Goal: Communication & Community: Share content

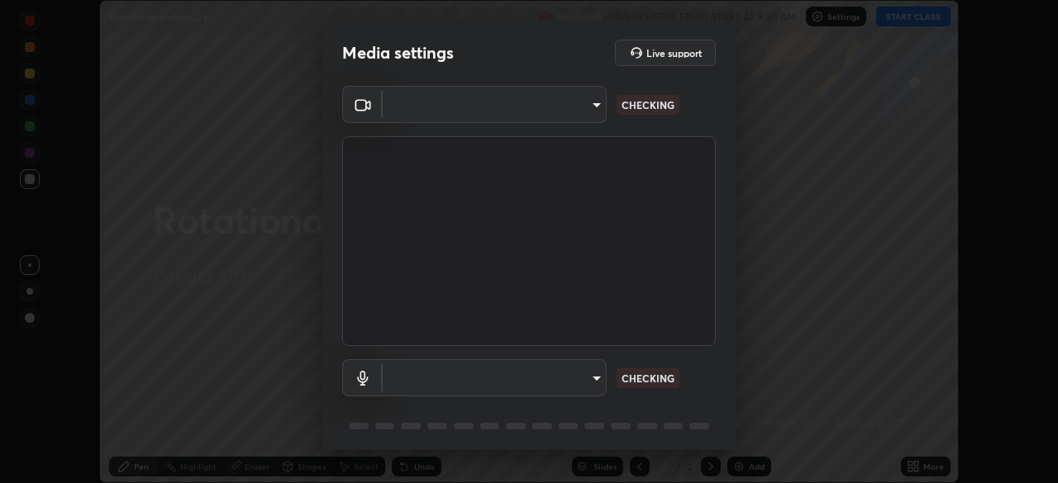
scroll to position [483, 1058]
type input "55598c20c3627f74fde2fa62c56176c6afd958eb63f7086a397ce1464aa3371d"
click at [404, 375] on body "Erase all Rotational motion_03 Recording WAS SCHEDULED TO START AT 9:30 AM Sett…" at bounding box center [529, 241] width 1058 height 483
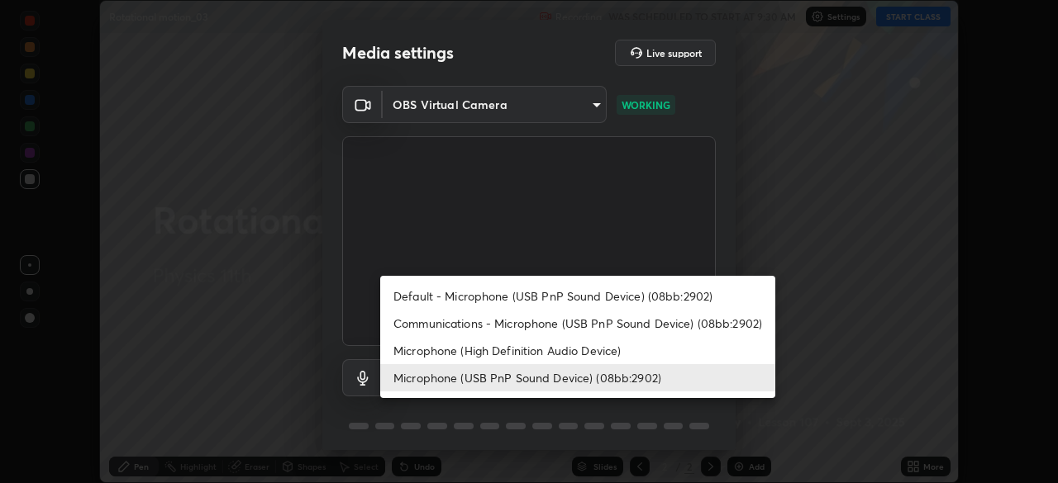
click at [422, 351] on li "Microphone (High Definition Audio Device)" at bounding box center [577, 350] width 395 height 27
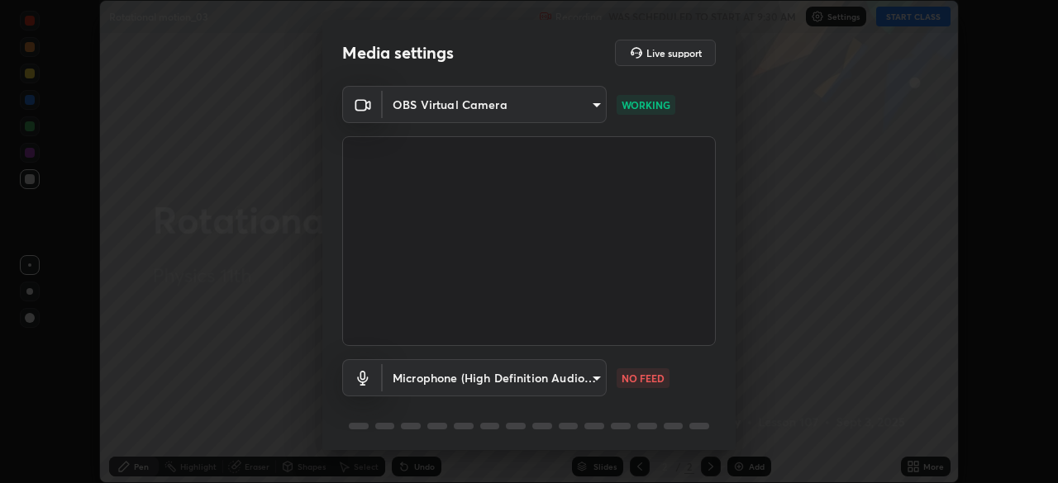
click at [434, 379] on body "Erase all Rotational motion_03 Recording WAS SCHEDULED TO START AT 9:30 AM Sett…" at bounding box center [529, 241] width 1058 height 483
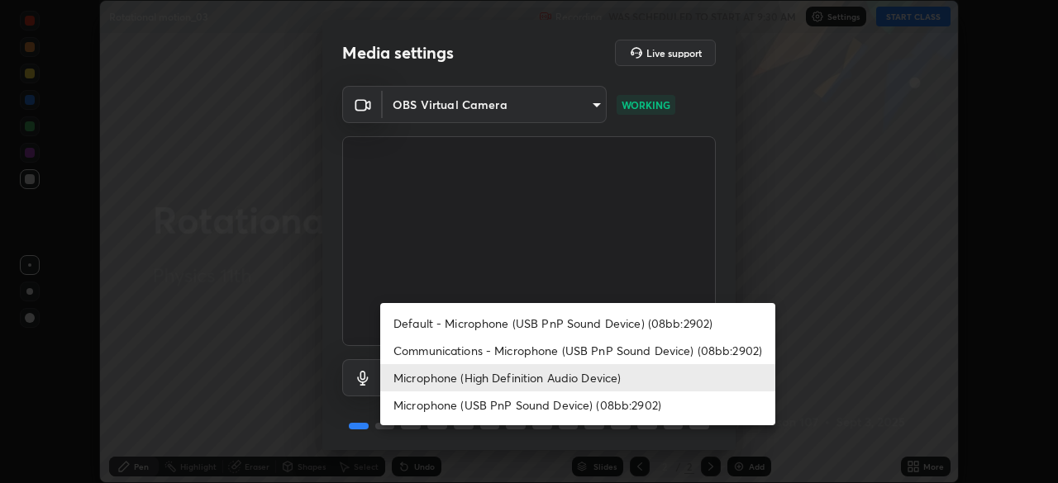
click at [436, 407] on li "Microphone (USB PnP Sound Device) (08bb:2902)" at bounding box center [577, 405] width 395 height 27
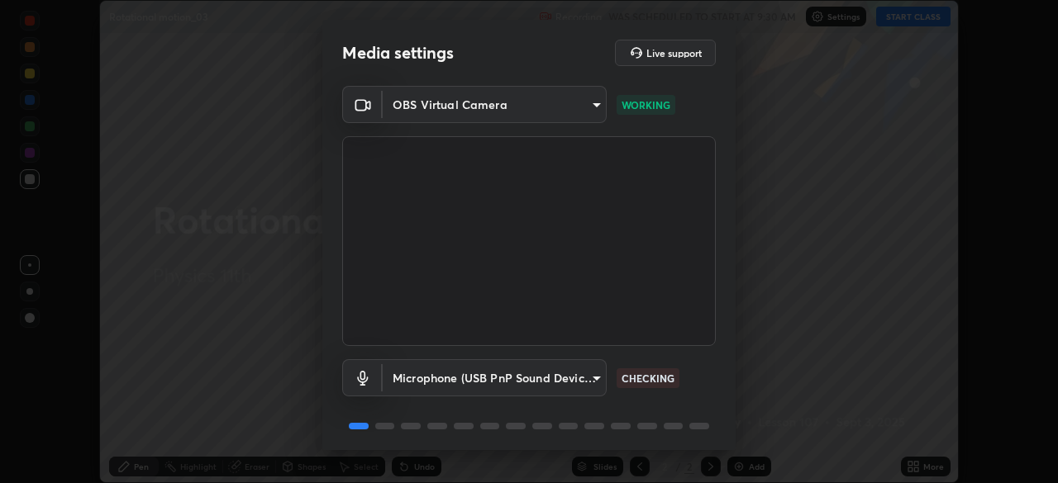
type input "8978167cc43bbe15643b5c1650d15191c1591088b9b21ab250a75ec132c1516a"
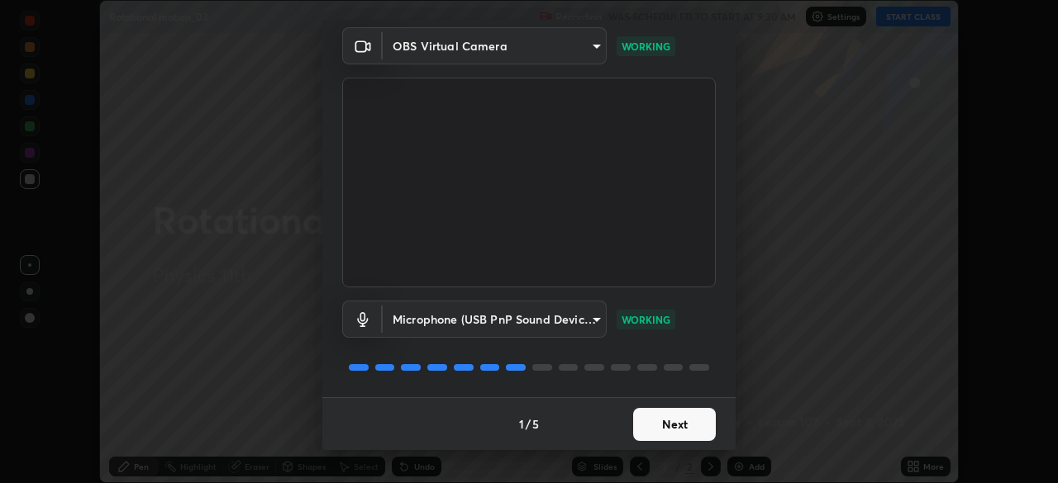
click at [648, 419] on button "Next" at bounding box center [674, 424] width 83 height 33
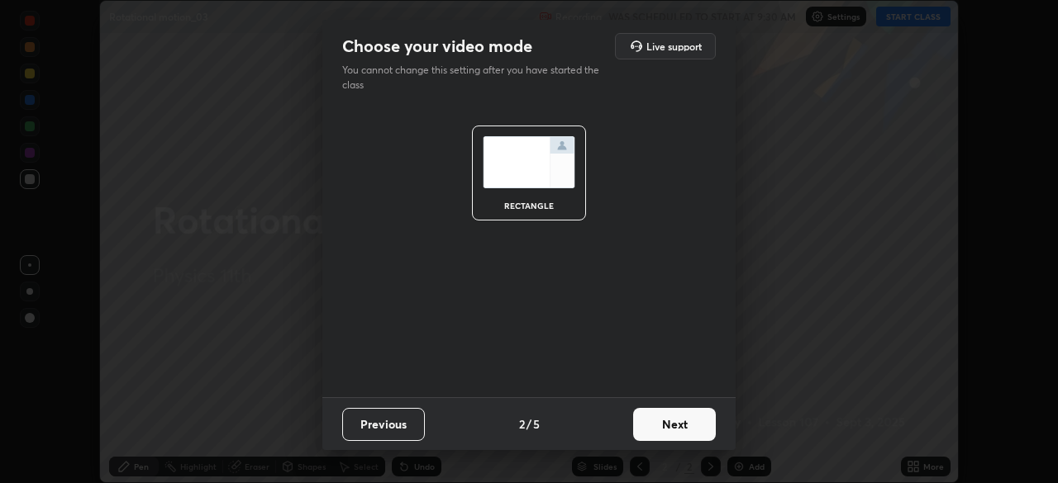
click at [663, 429] on button "Next" at bounding box center [674, 424] width 83 height 33
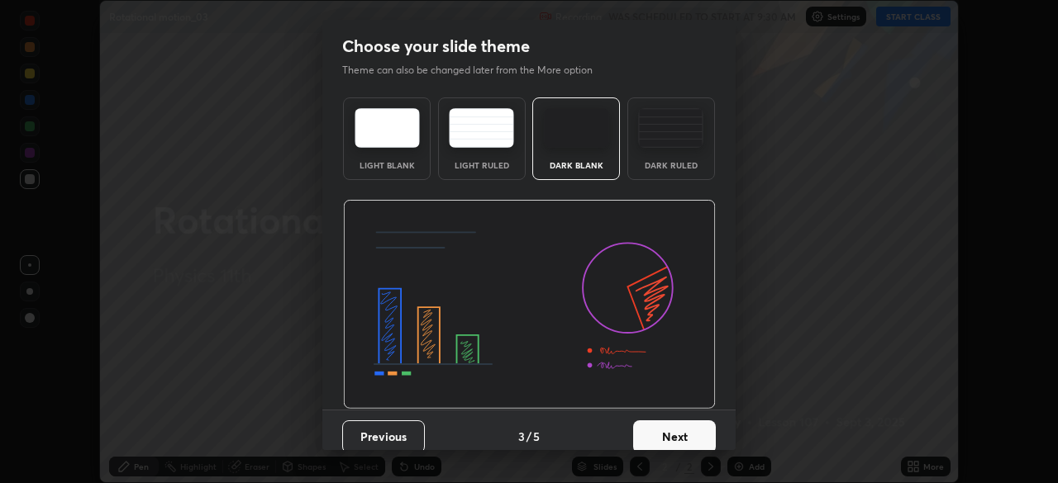
scroll to position [12, 0]
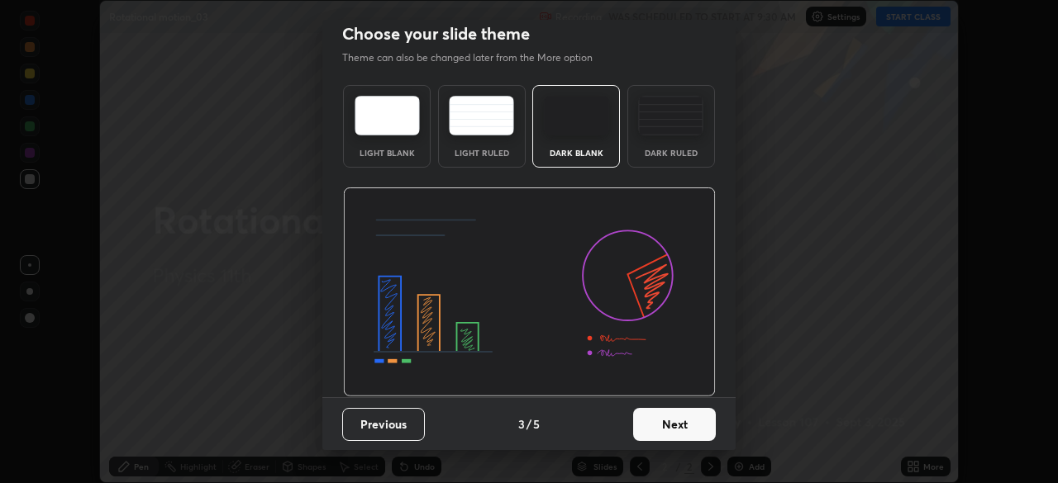
click at [662, 427] on button "Next" at bounding box center [674, 424] width 83 height 33
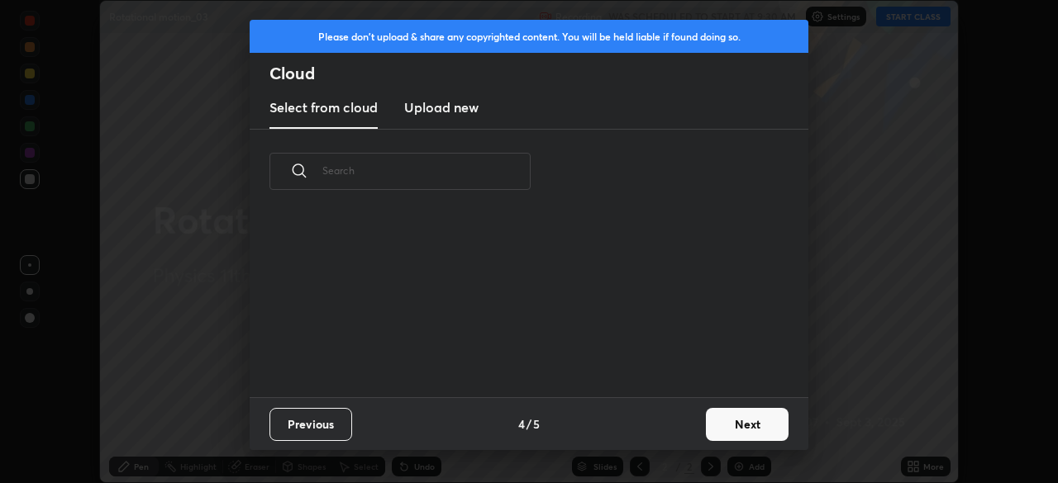
scroll to position [0, 0]
click at [712, 415] on button "Next" at bounding box center [747, 424] width 83 height 33
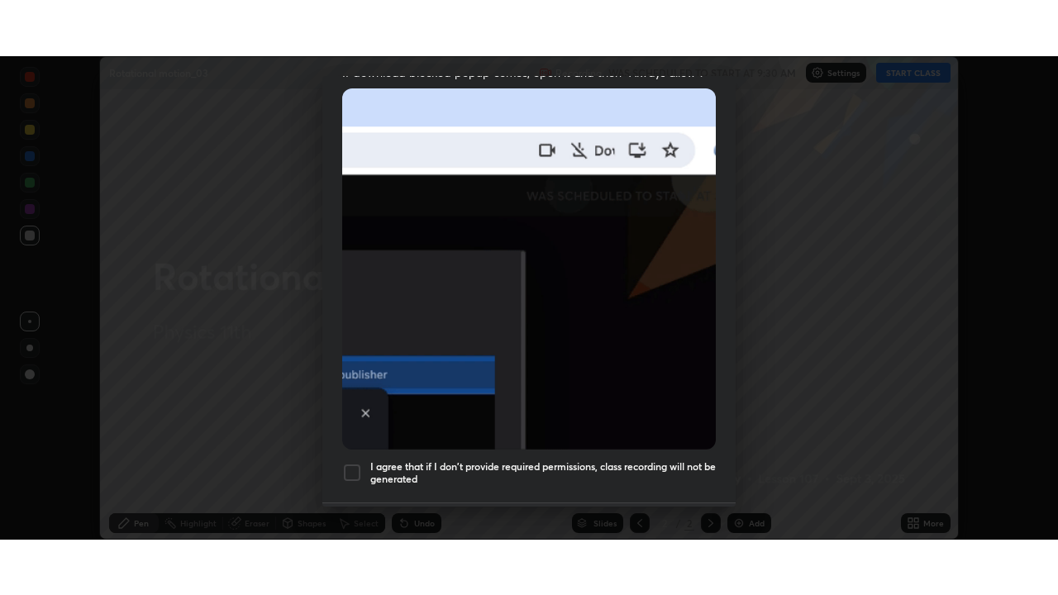
scroll to position [396, 0]
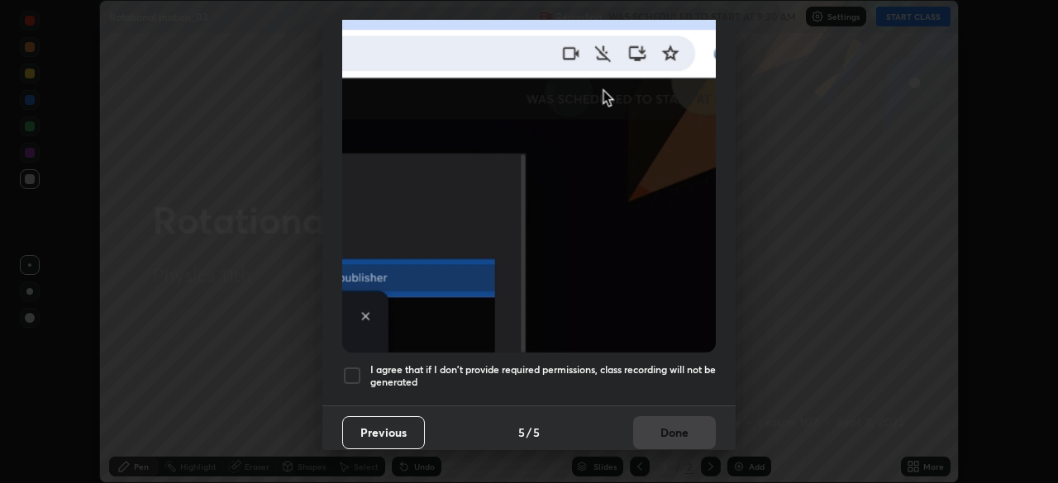
click at [358, 366] on div at bounding box center [352, 376] width 20 height 20
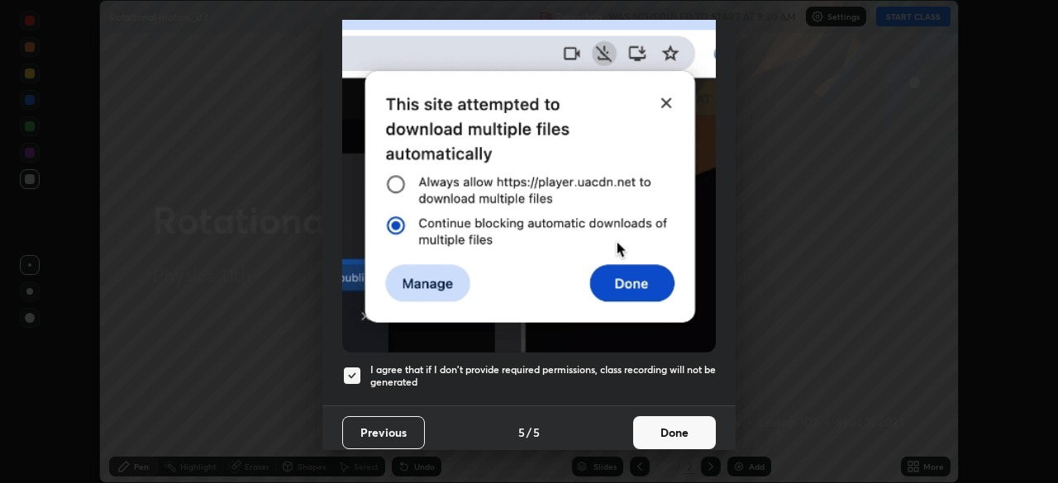
click at [644, 431] on button "Done" at bounding box center [674, 433] width 83 height 33
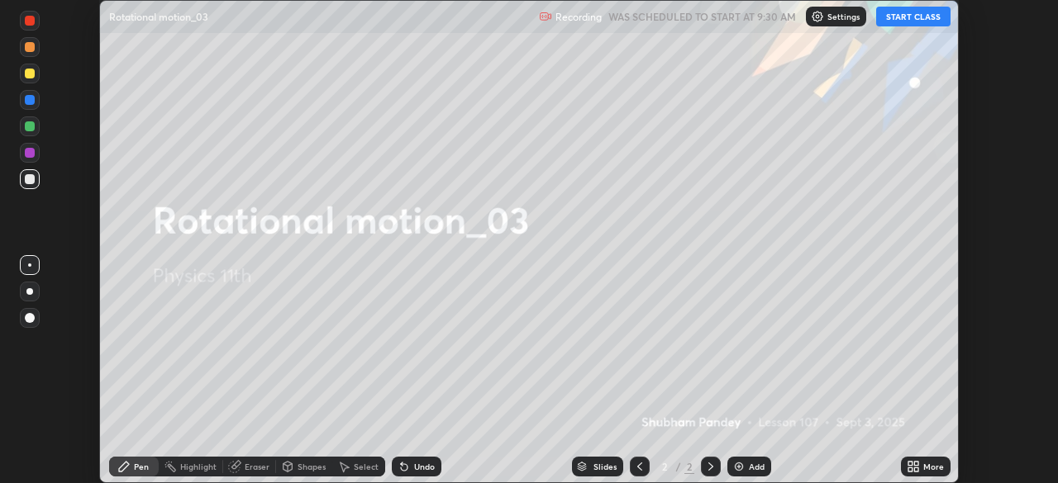
click at [890, 26] on button "START CLASS" at bounding box center [913, 17] width 74 height 20
click at [907, 17] on button "START CLASS" at bounding box center [913, 17] width 74 height 20
click at [918, 465] on icon at bounding box center [916, 464] width 4 height 4
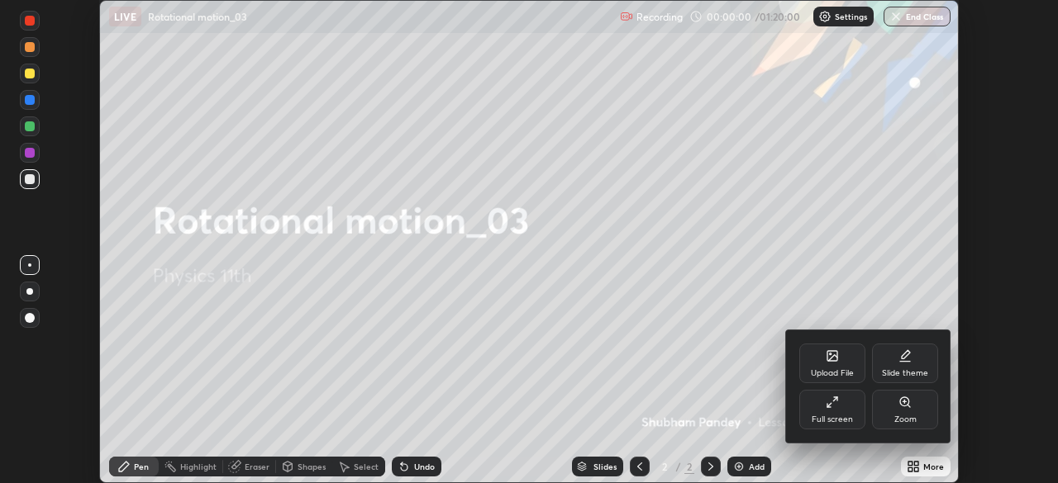
click at [846, 410] on div "Full screen" at bounding box center [832, 410] width 66 height 40
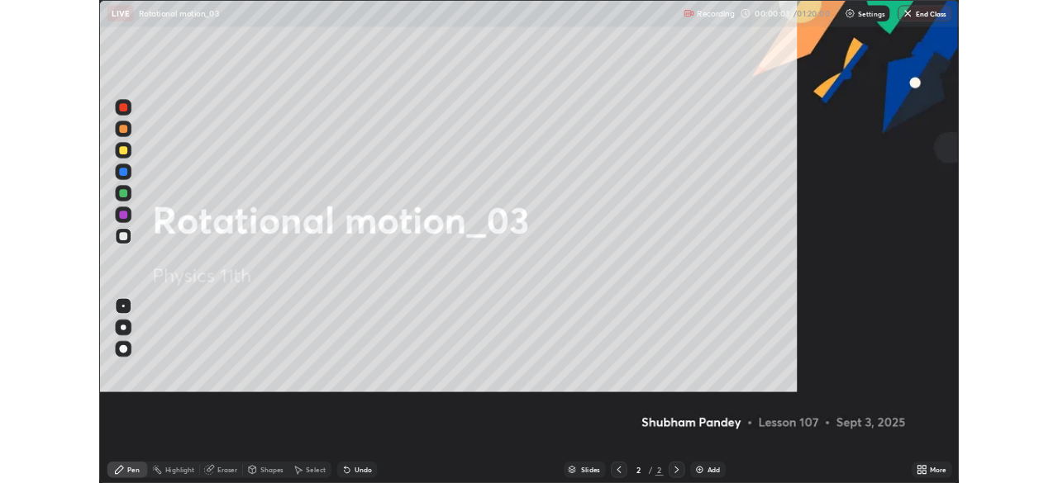
scroll to position [595, 1058]
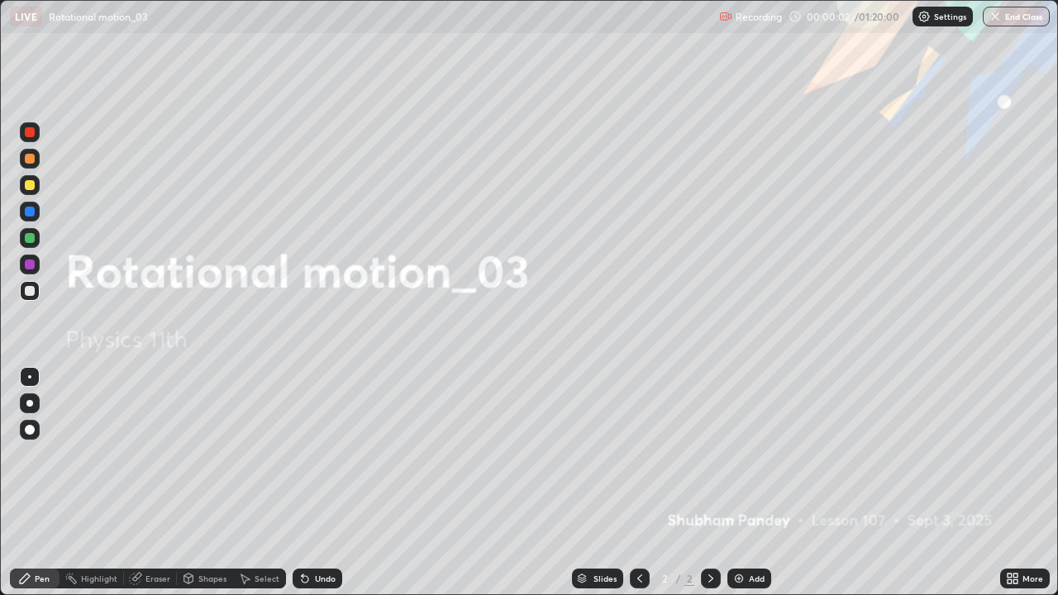
click at [762, 483] on div "Add" at bounding box center [757, 578] width 16 height 8
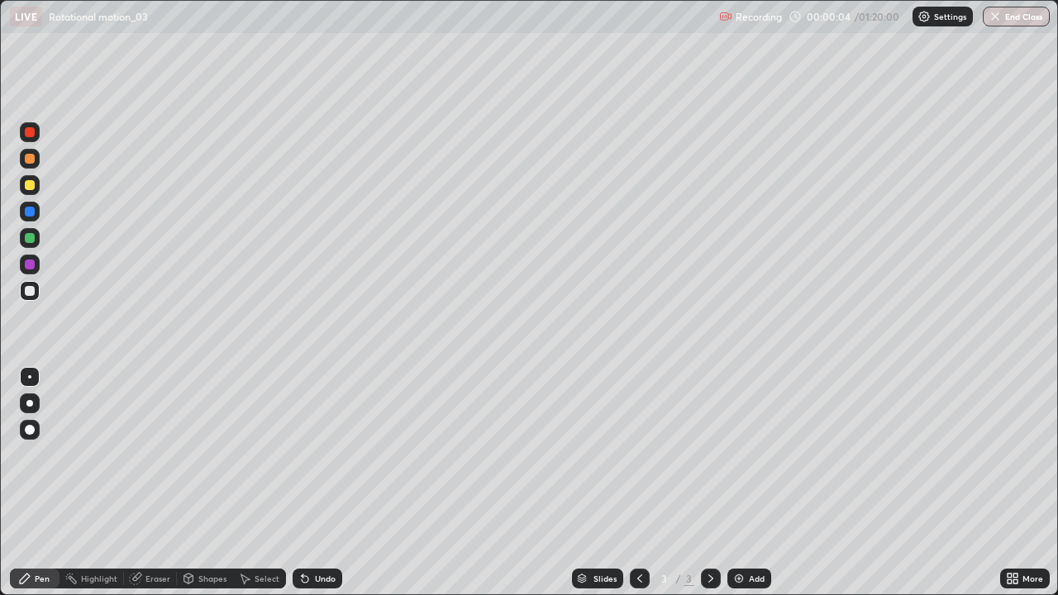
click at [37, 399] on div at bounding box center [30, 403] width 20 height 20
click at [30, 184] on div at bounding box center [30, 185] width 10 height 10
click at [27, 428] on div at bounding box center [30, 430] width 10 height 10
click at [199, 483] on div "Shapes" at bounding box center [212, 578] width 28 height 8
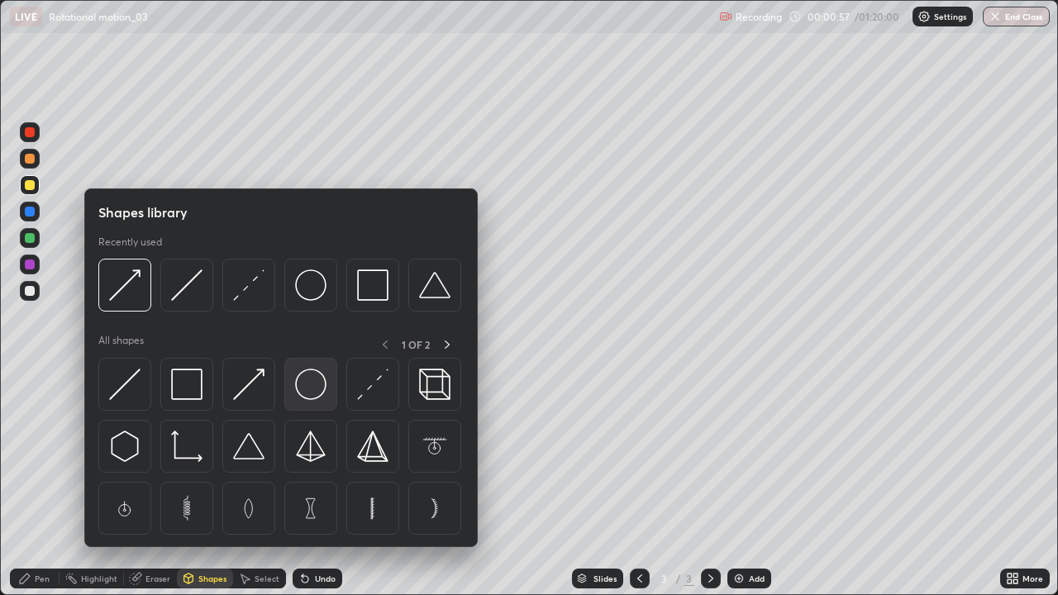
click at [301, 391] on img at bounding box center [310, 384] width 31 height 31
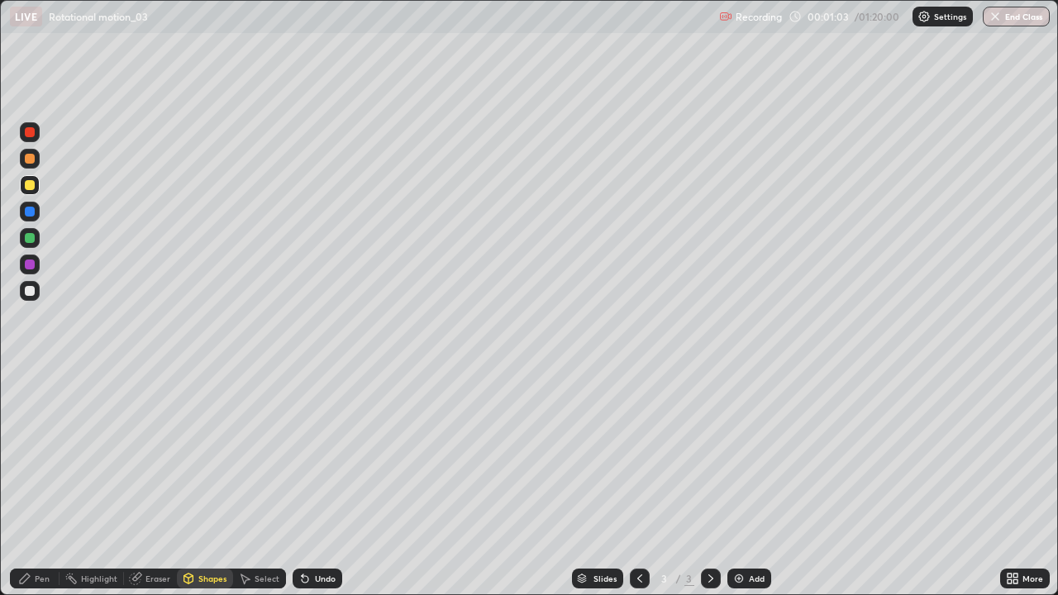
click at [207, 483] on div "Shapes" at bounding box center [205, 579] width 56 height 20
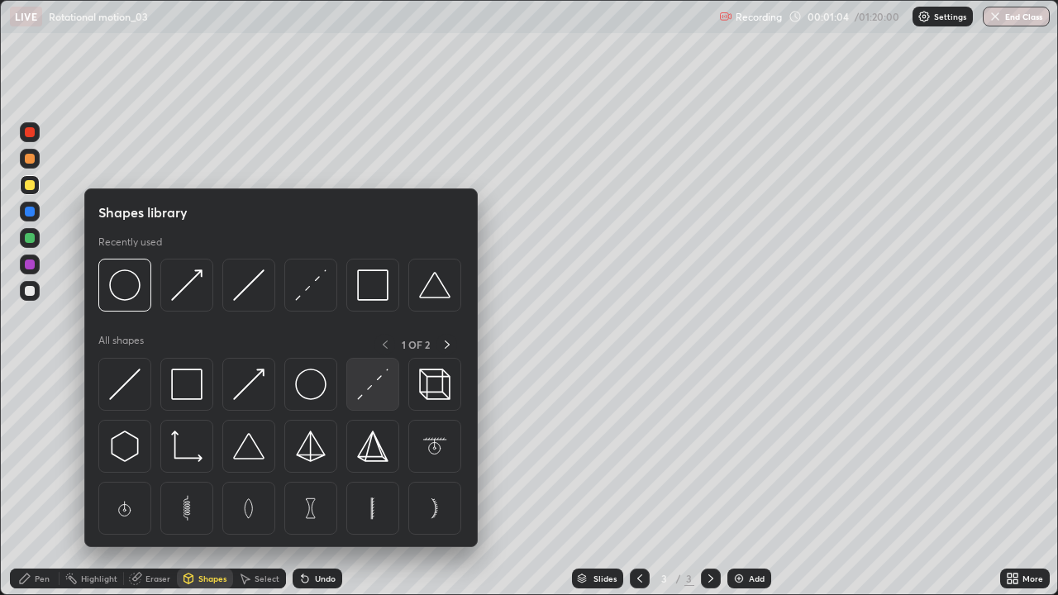
click at [364, 378] on img at bounding box center [372, 384] width 31 height 31
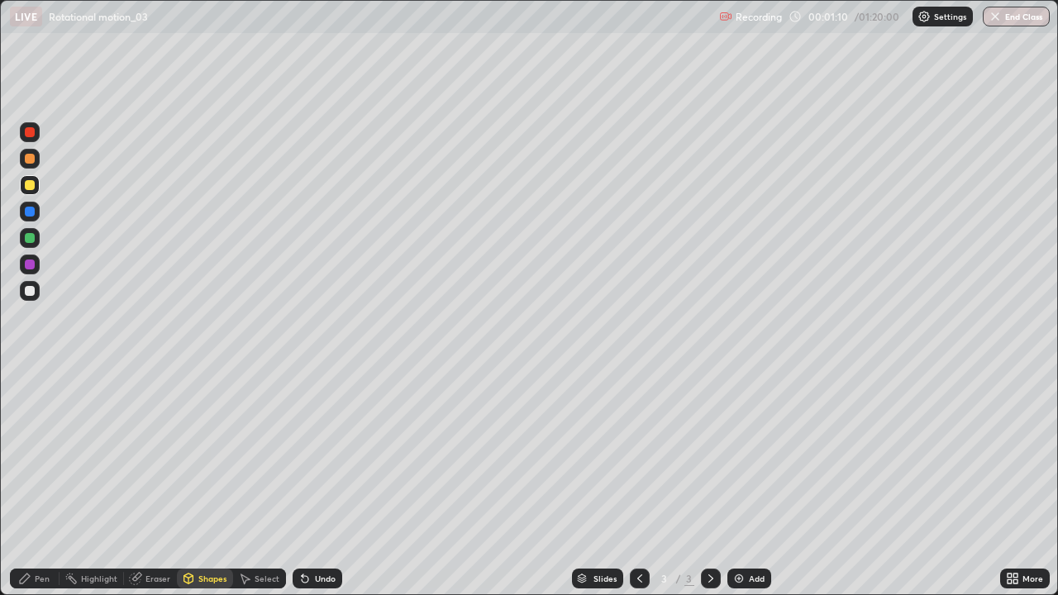
click at [27, 298] on div at bounding box center [30, 291] width 20 height 20
click at [33, 483] on div "Pen" at bounding box center [35, 579] width 50 height 20
click at [31, 402] on div at bounding box center [29, 403] width 7 height 7
click at [336, 483] on div "Undo" at bounding box center [318, 579] width 50 height 20
click at [334, 483] on div "Undo" at bounding box center [318, 579] width 50 height 20
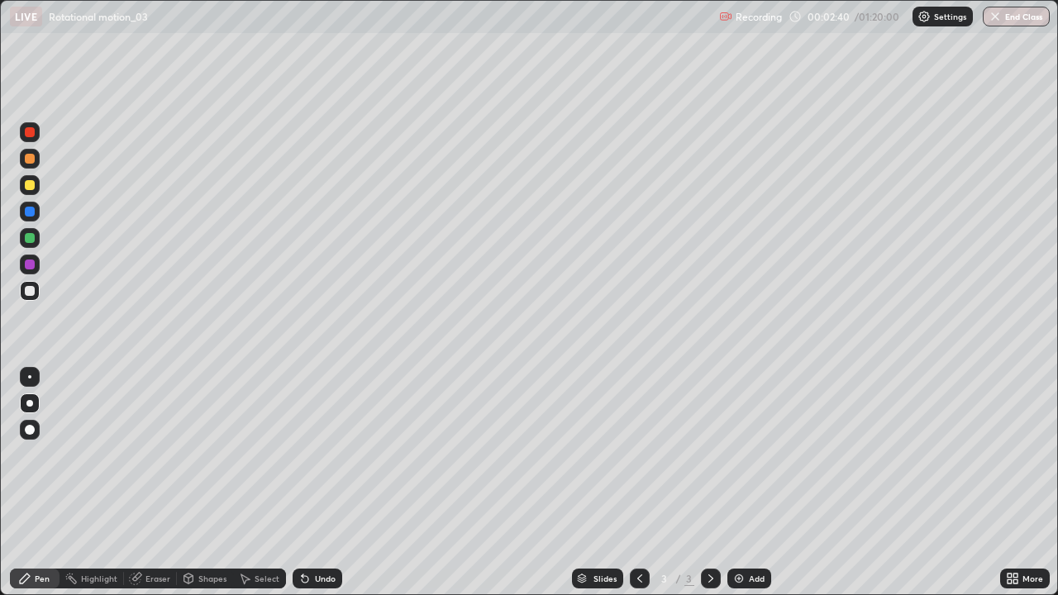
click at [31, 185] on div at bounding box center [30, 185] width 10 height 10
click at [315, 483] on div "Undo" at bounding box center [318, 579] width 50 height 20
click at [31, 159] on div at bounding box center [30, 159] width 10 height 10
click at [199, 483] on div "Shapes" at bounding box center [212, 578] width 28 height 8
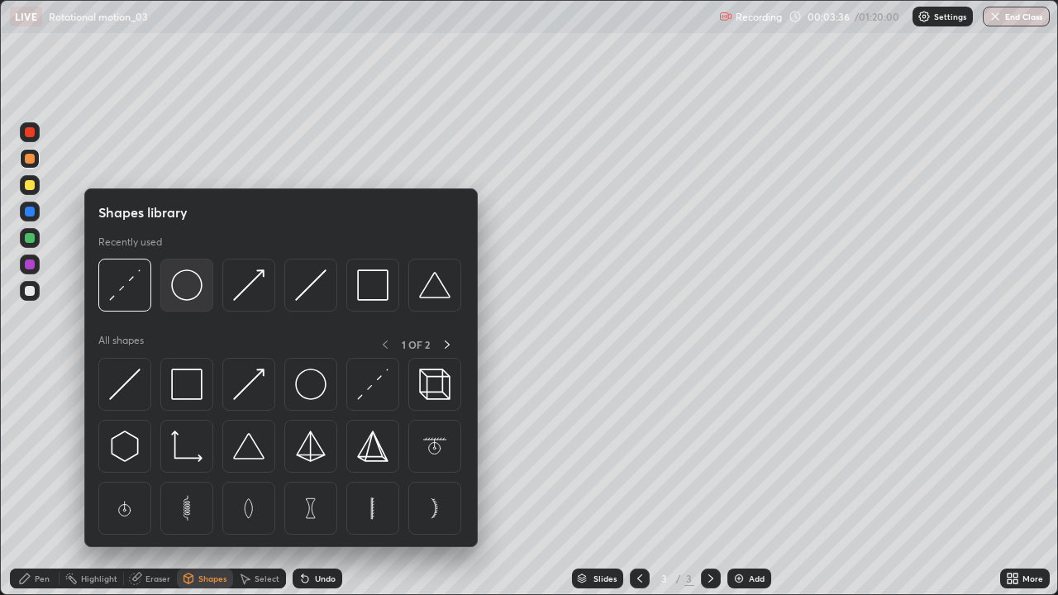
click at [183, 288] on img at bounding box center [186, 284] width 31 height 31
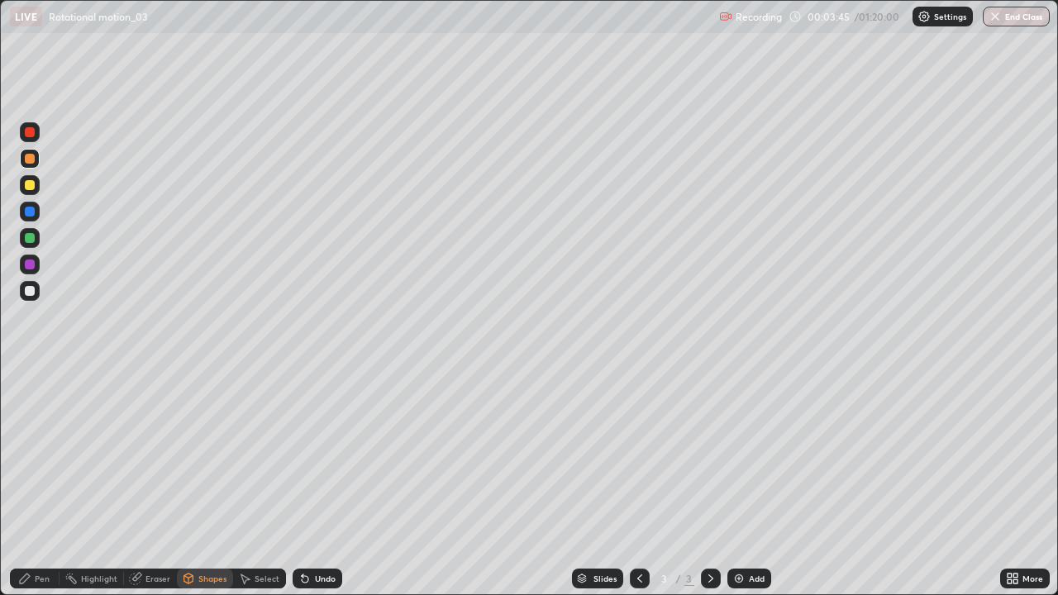
click at [323, 483] on div "Undo" at bounding box center [325, 578] width 21 height 8
click at [28, 185] on div at bounding box center [30, 185] width 10 height 10
click at [210, 483] on div "Shapes" at bounding box center [205, 579] width 56 height 20
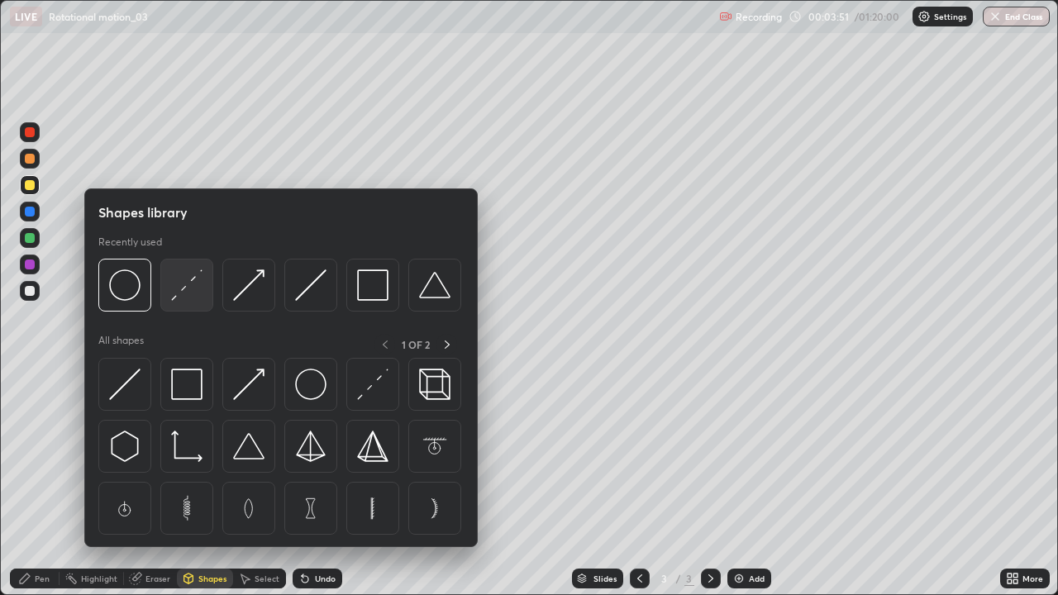
click at [189, 285] on img at bounding box center [186, 284] width 31 height 31
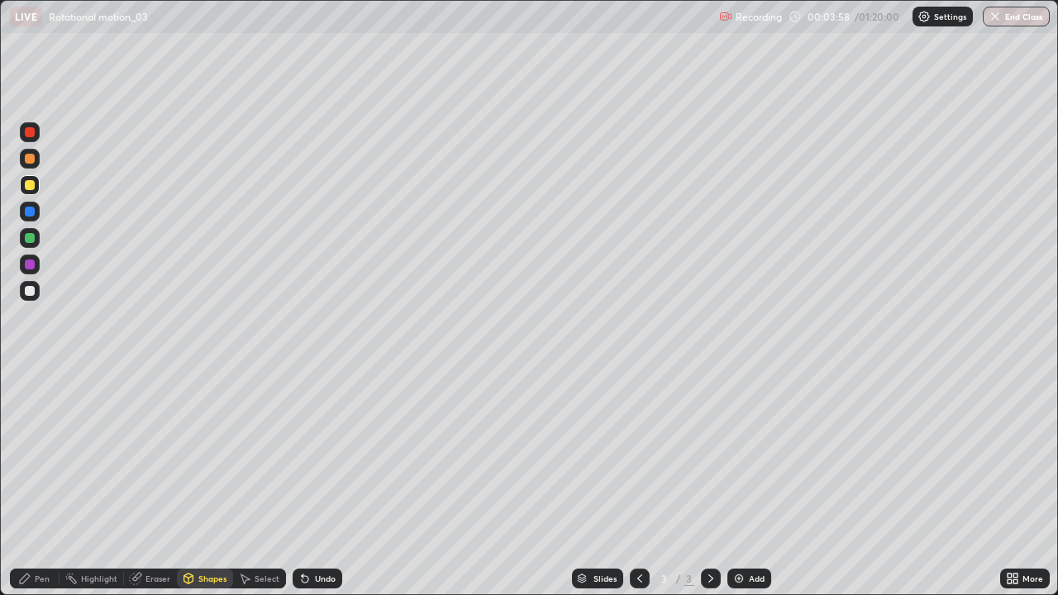
click at [214, 483] on div "Shapes" at bounding box center [212, 578] width 28 height 8
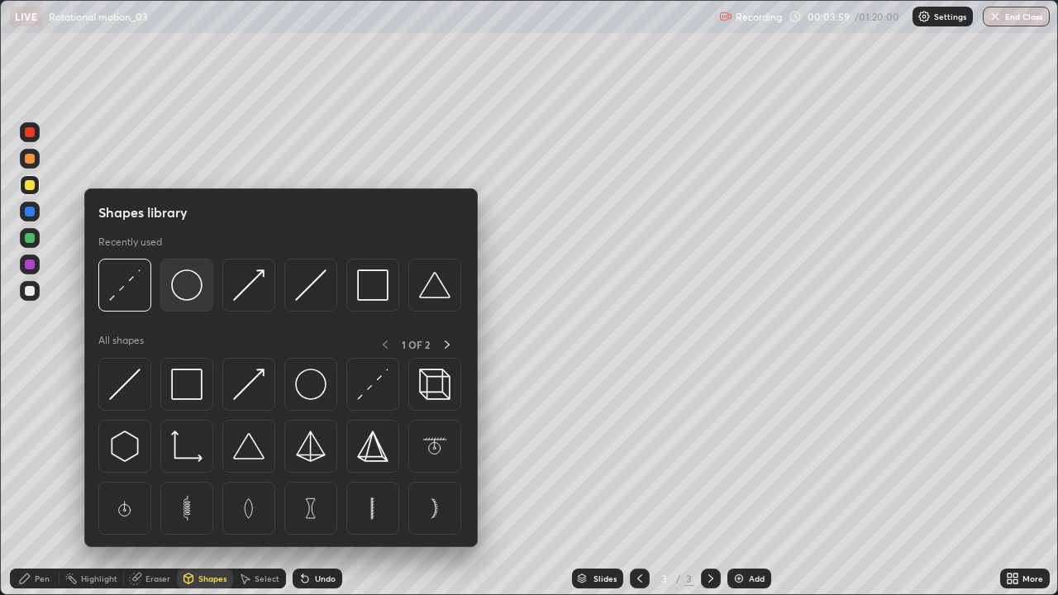
click at [193, 291] on img at bounding box center [186, 284] width 31 height 31
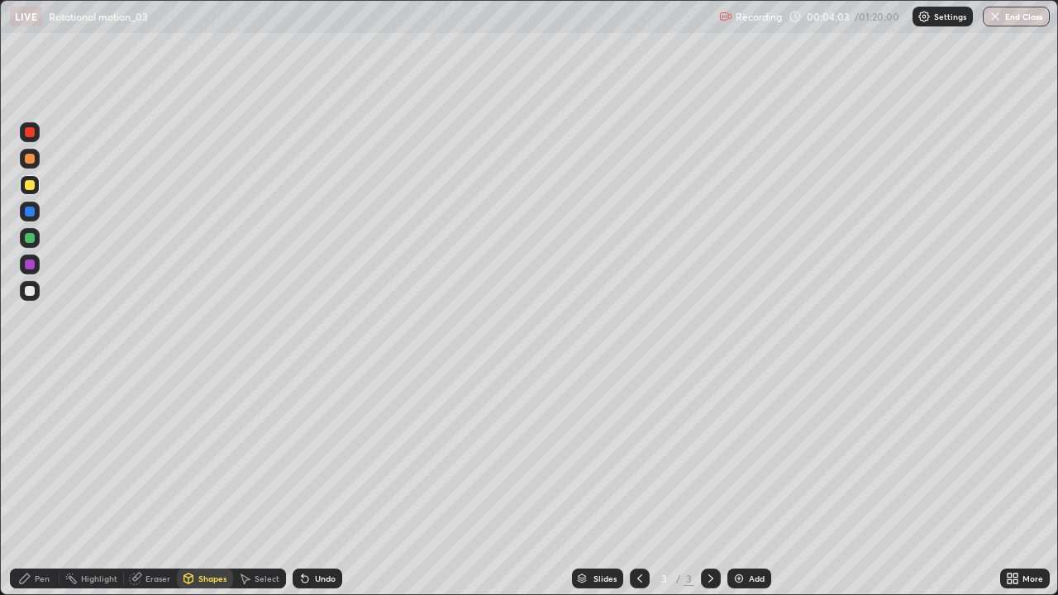
click at [212, 483] on div "Shapes" at bounding box center [212, 578] width 28 height 8
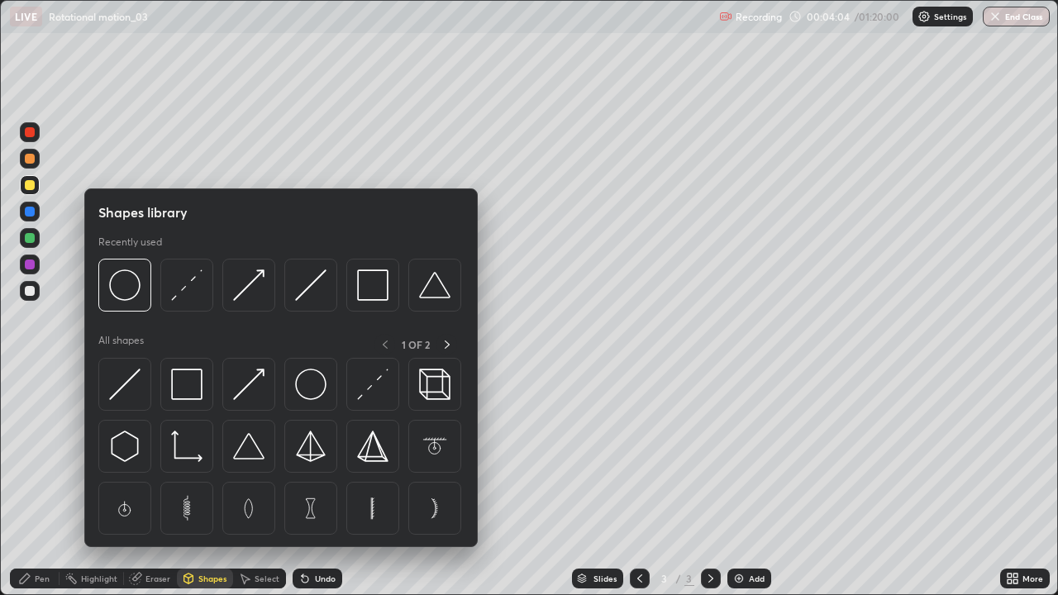
click at [371, 392] on img at bounding box center [372, 384] width 31 height 31
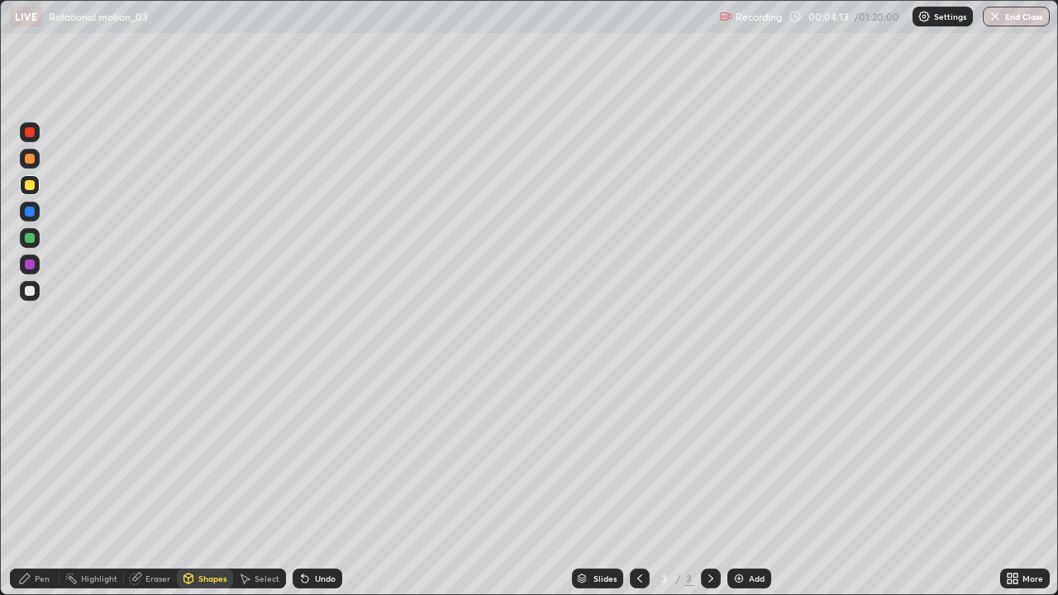
click at [43, 483] on div "Pen" at bounding box center [42, 578] width 15 height 8
click at [26, 293] on div at bounding box center [30, 291] width 10 height 10
click at [32, 183] on div at bounding box center [30, 185] width 10 height 10
click at [31, 160] on div at bounding box center [30, 159] width 10 height 10
click at [318, 483] on div "Undo" at bounding box center [325, 578] width 21 height 8
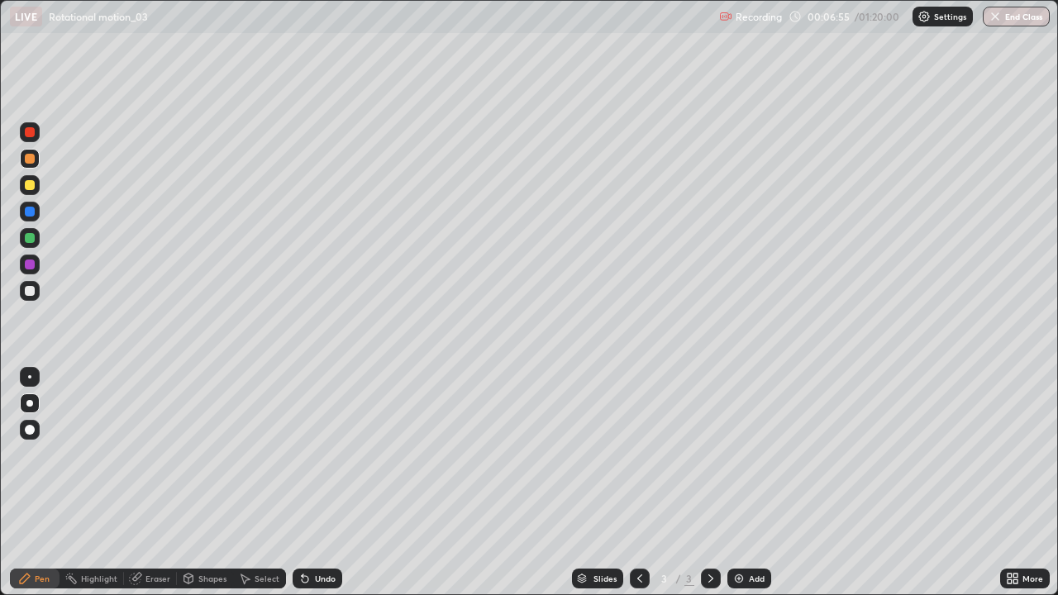
click at [315, 483] on div "Undo" at bounding box center [325, 578] width 21 height 8
click at [312, 483] on div "Undo" at bounding box center [318, 579] width 50 height 20
click at [315, 483] on div "Undo" at bounding box center [325, 578] width 21 height 8
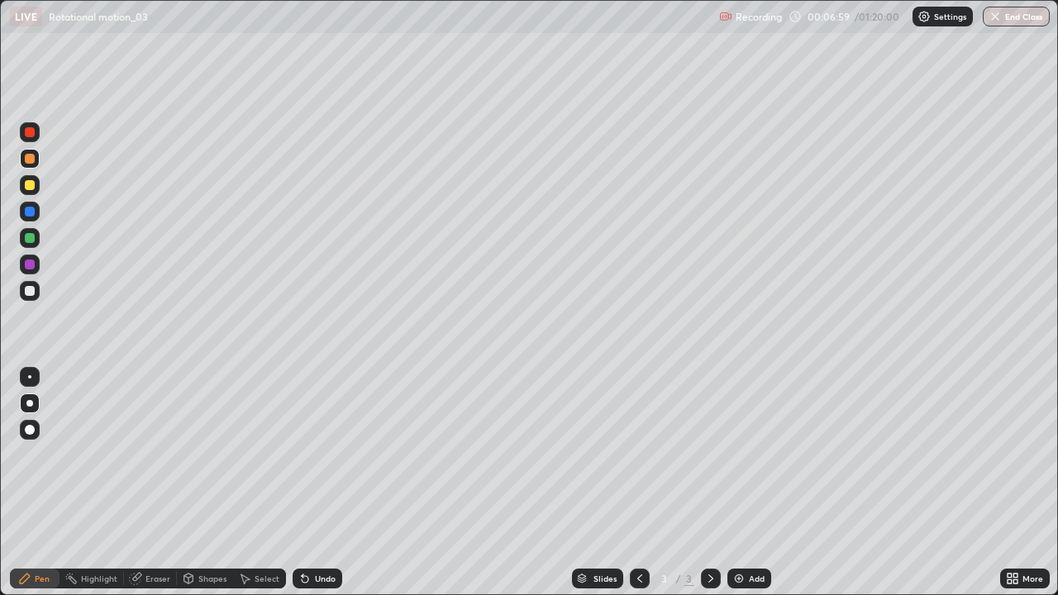
click at [312, 483] on div "Undo" at bounding box center [318, 579] width 50 height 20
click at [309, 483] on div "Undo" at bounding box center [318, 579] width 50 height 20
click at [1014, 483] on icon at bounding box center [1015, 576] width 4 height 4
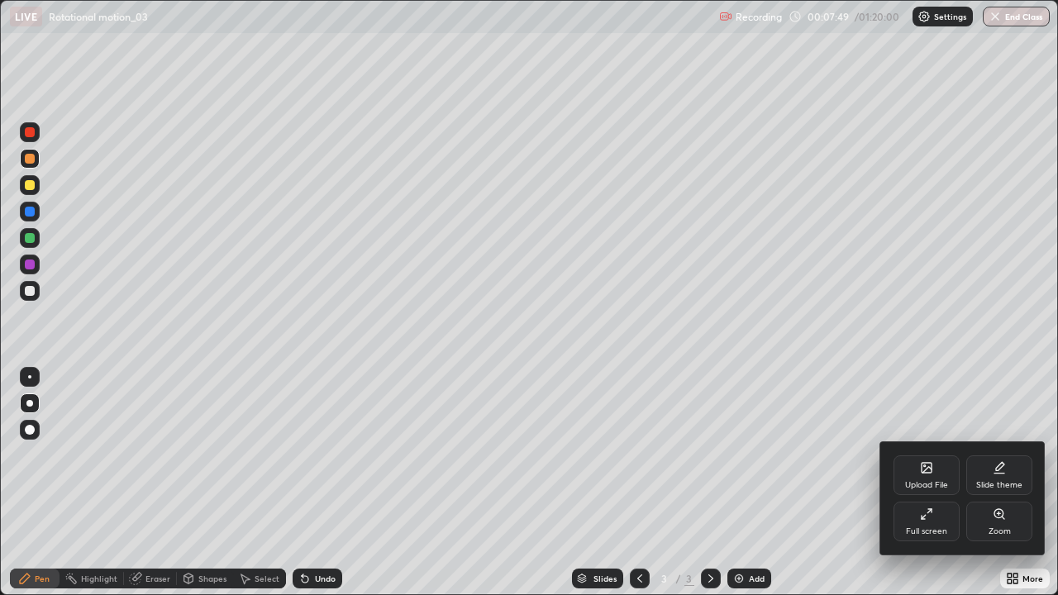
click at [935, 483] on div "Full screen" at bounding box center [926, 522] width 66 height 40
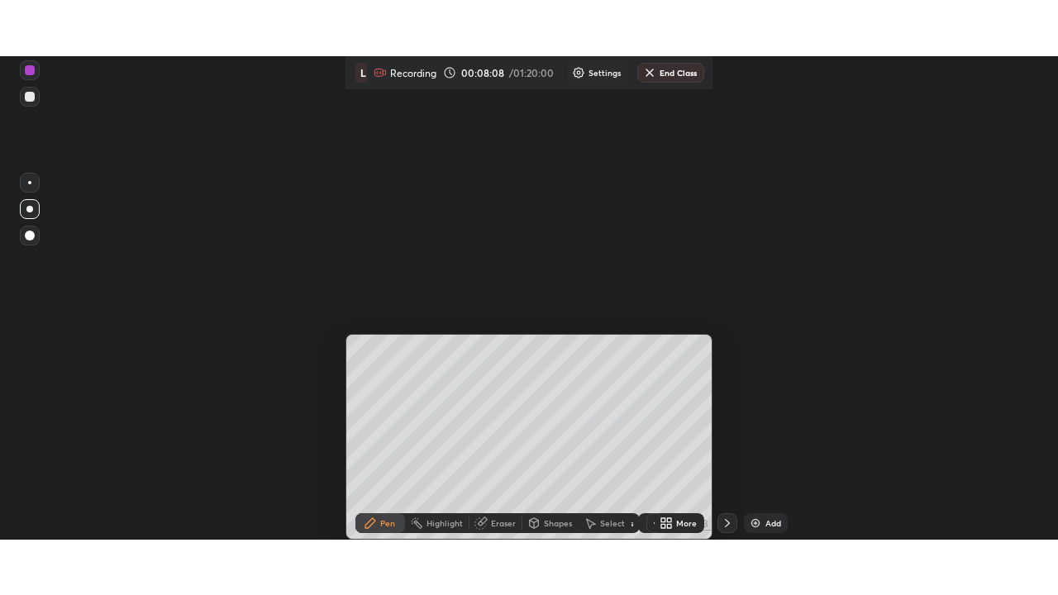
scroll to position [82155, 81581]
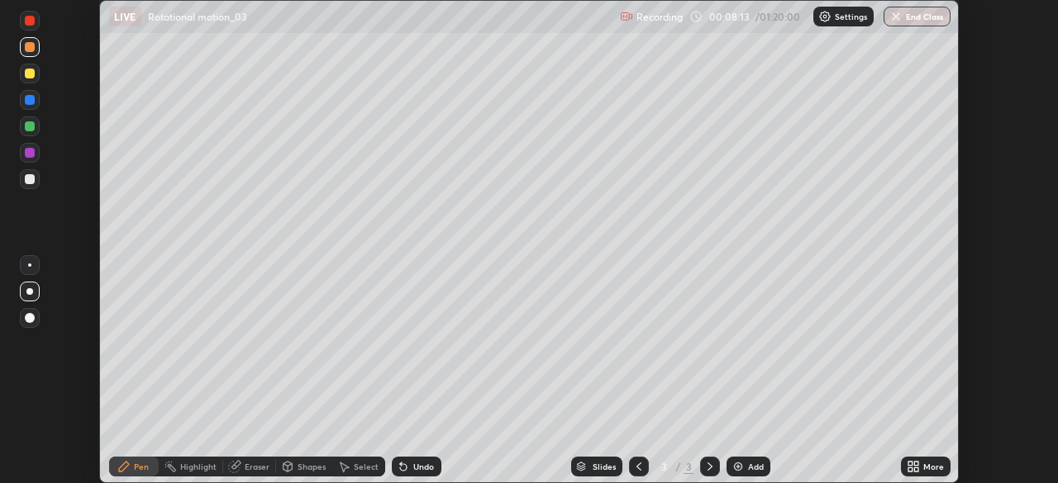
click at [916, 463] on icon at bounding box center [916, 464] width 4 height 4
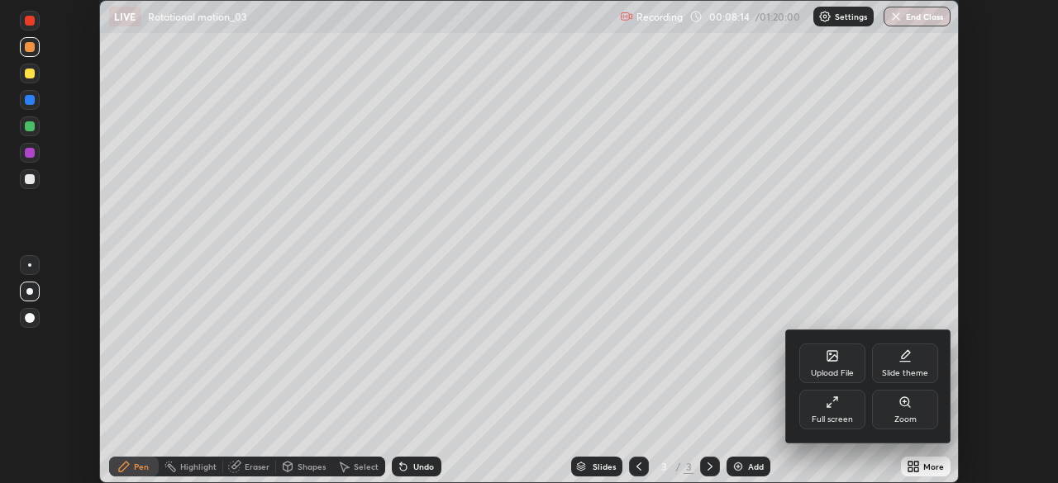
click at [843, 416] on div "Full screen" at bounding box center [832, 420] width 41 height 8
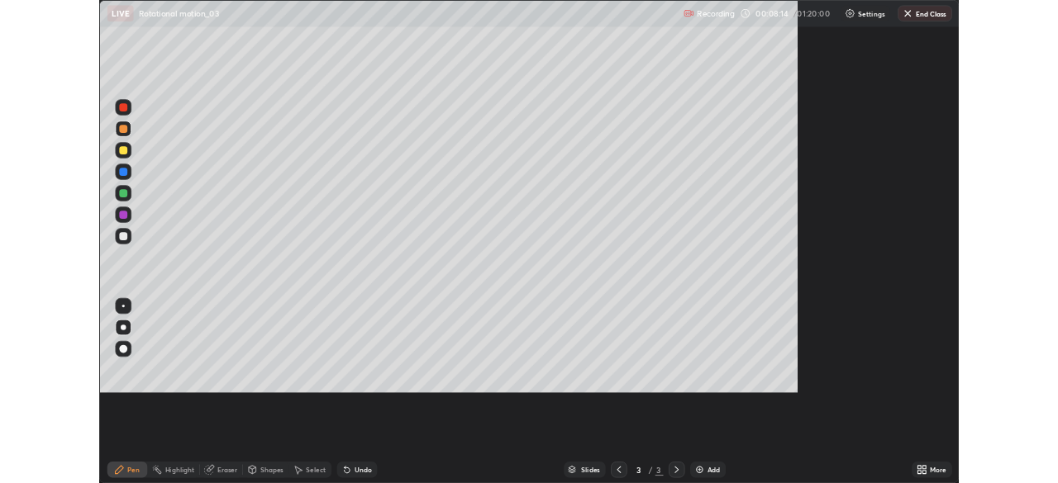
scroll to position [595, 1058]
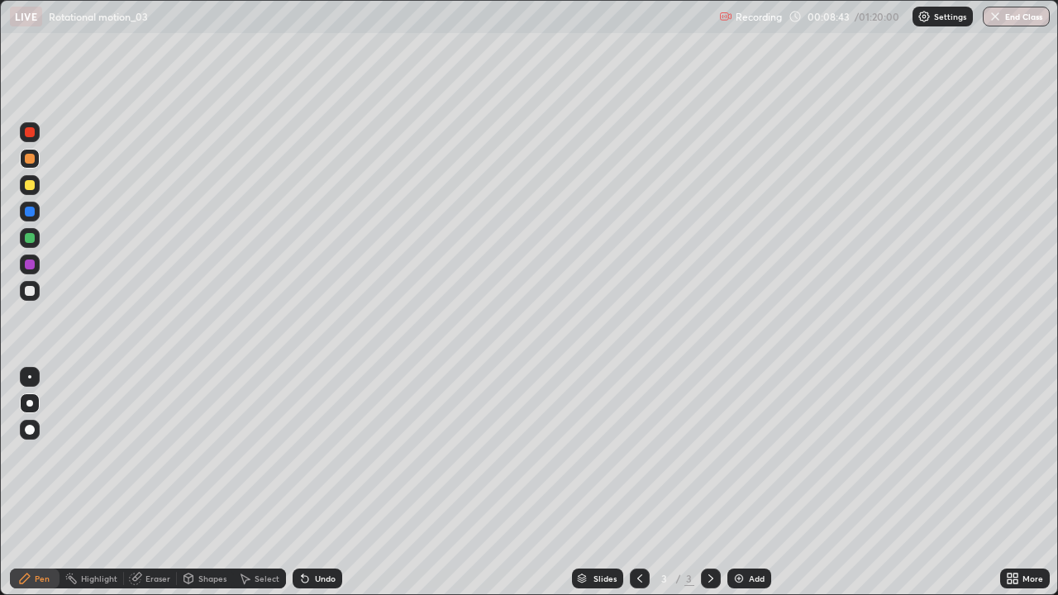
click at [752, 483] on div "Add" at bounding box center [757, 578] width 16 height 8
click at [29, 183] on div at bounding box center [30, 185] width 10 height 10
click at [31, 159] on div at bounding box center [30, 159] width 10 height 10
click at [31, 193] on div at bounding box center [30, 185] width 20 height 20
click at [198, 483] on div "Shapes" at bounding box center [205, 579] width 56 height 20
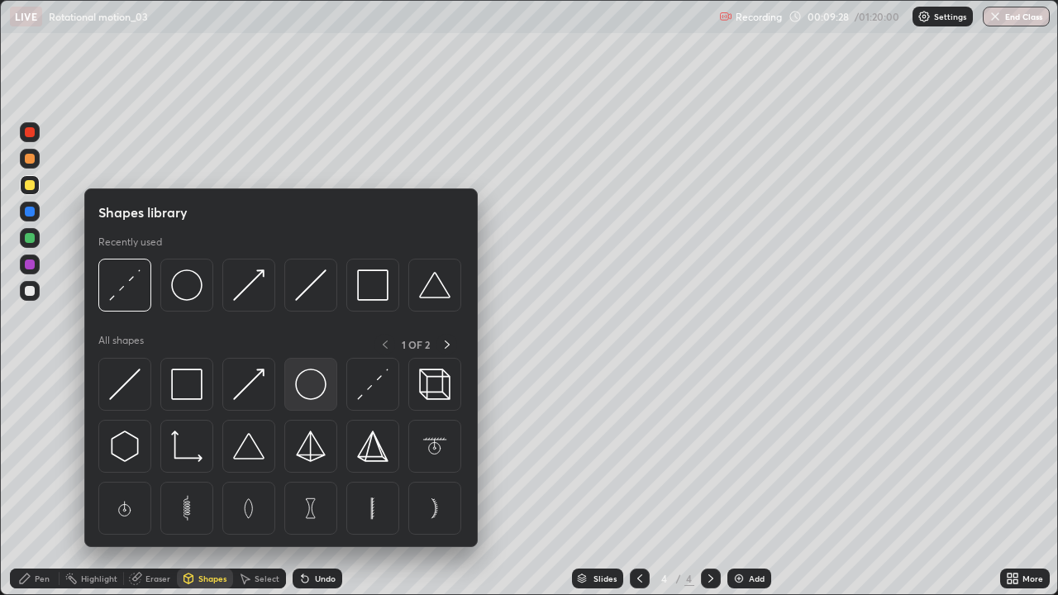
click at [309, 390] on img at bounding box center [310, 384] width 31 height 31
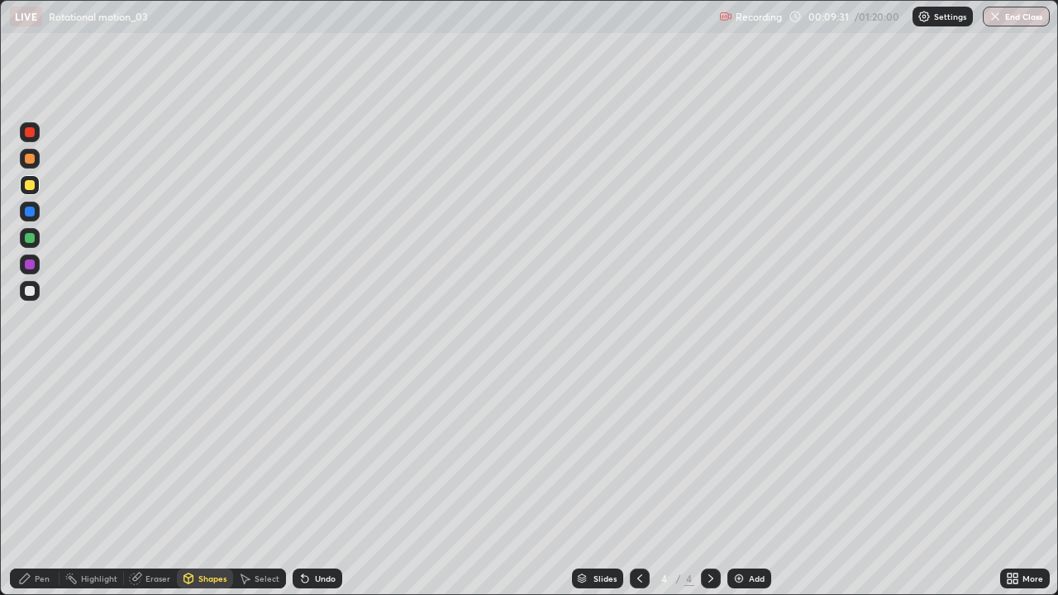
click at [200, 483] on div "Shapes" at bounding box center [212, 578] width 28 height 8
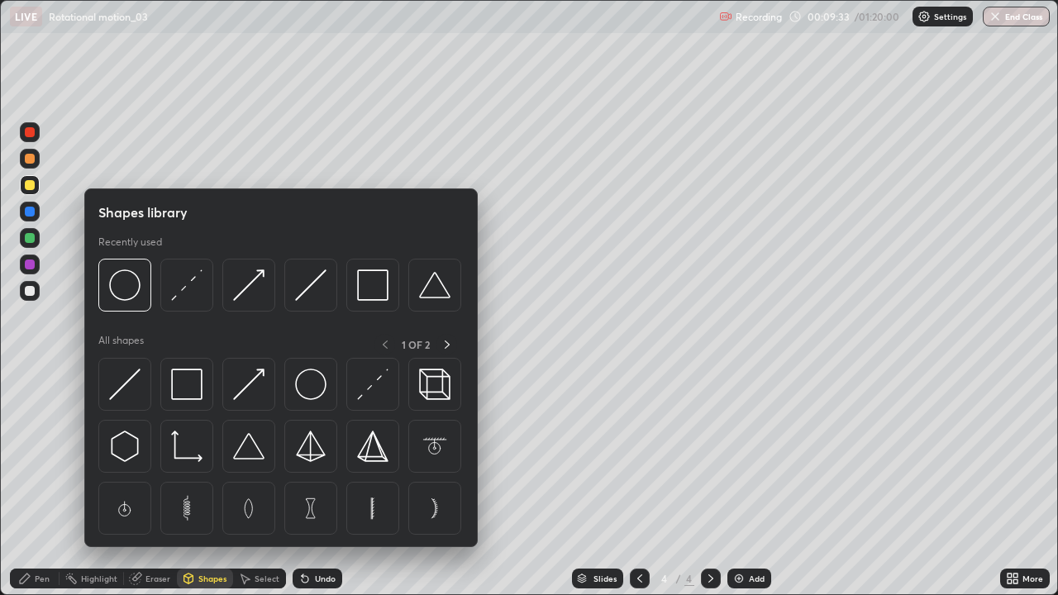
click at [179, 288] on img at bounding box center [186, 284] width 31 height 31
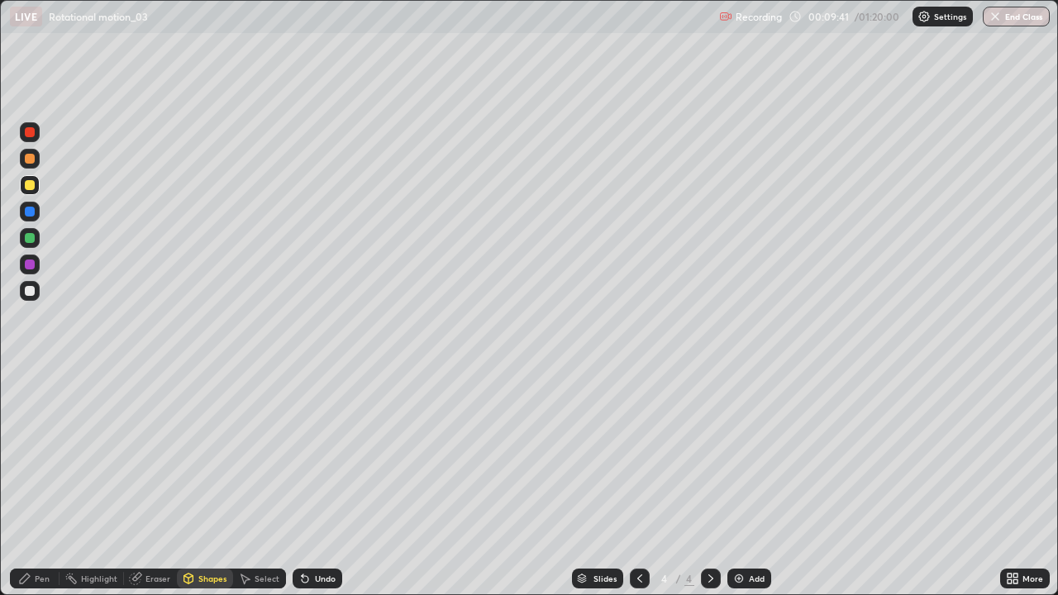
click at [33, 483] on div "Pen" at bounding box center [35, 579] width 50 height 20
click at [198, 483] on div "Shapes" at bounding box center [205, 579] width 56 height 20
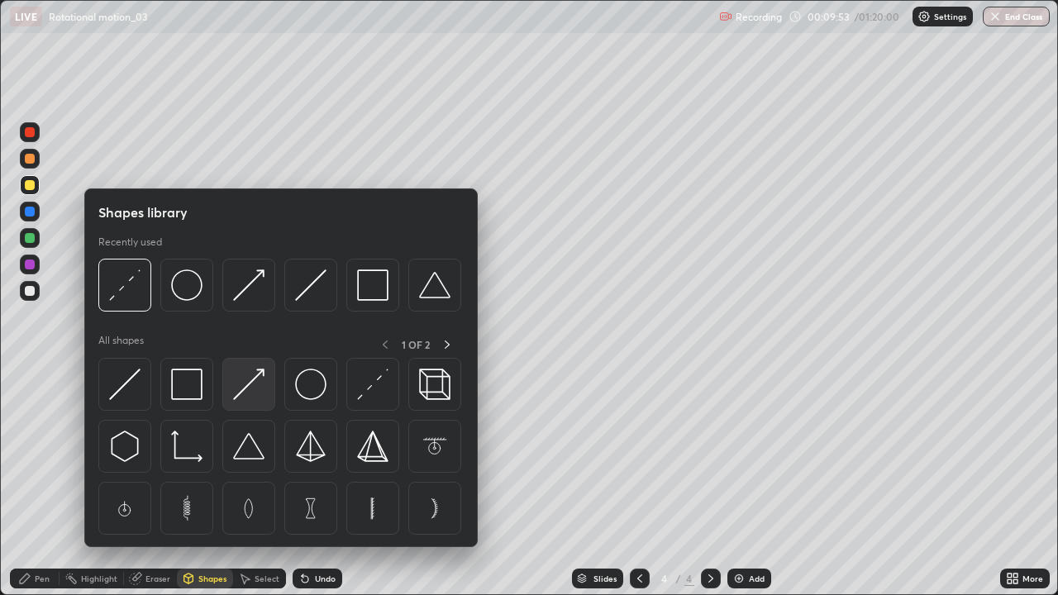
click at [247, 382] on img at bounding box center [248, 384] width 31 height 31
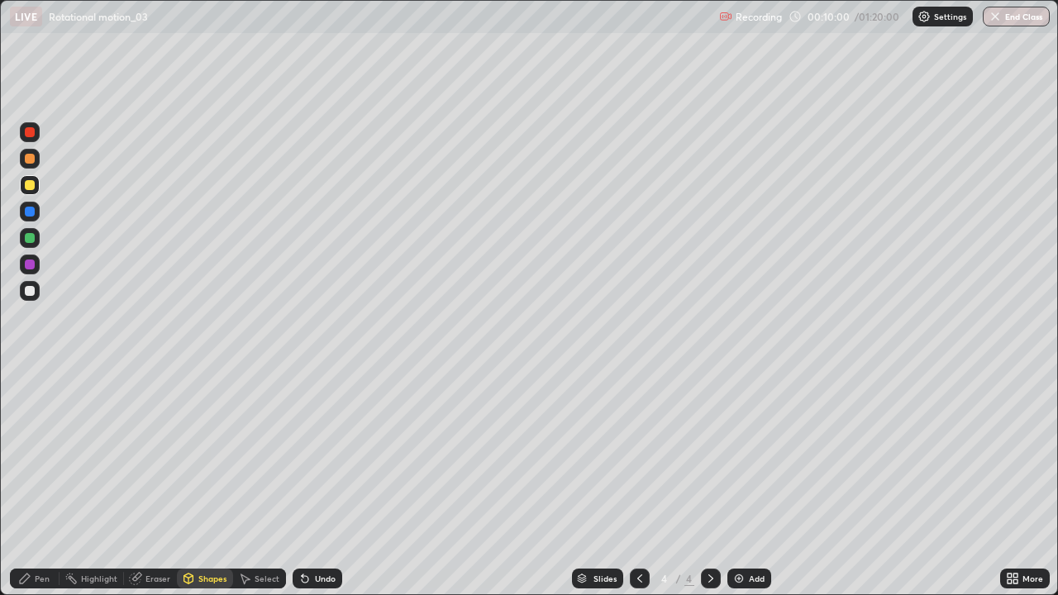
click at [45, 483] on div "Pen" at bounding box center [42, 578] width 15 height 8
click at [25, 289] on div at bounding box center [30, 291] width 10 height 10
click at [31, 182] on div at bounding box center [30, 185] width 10 height 10
click at [196, 483] on div "Shapes" at bounding box center [205, 579] width 56 height 20
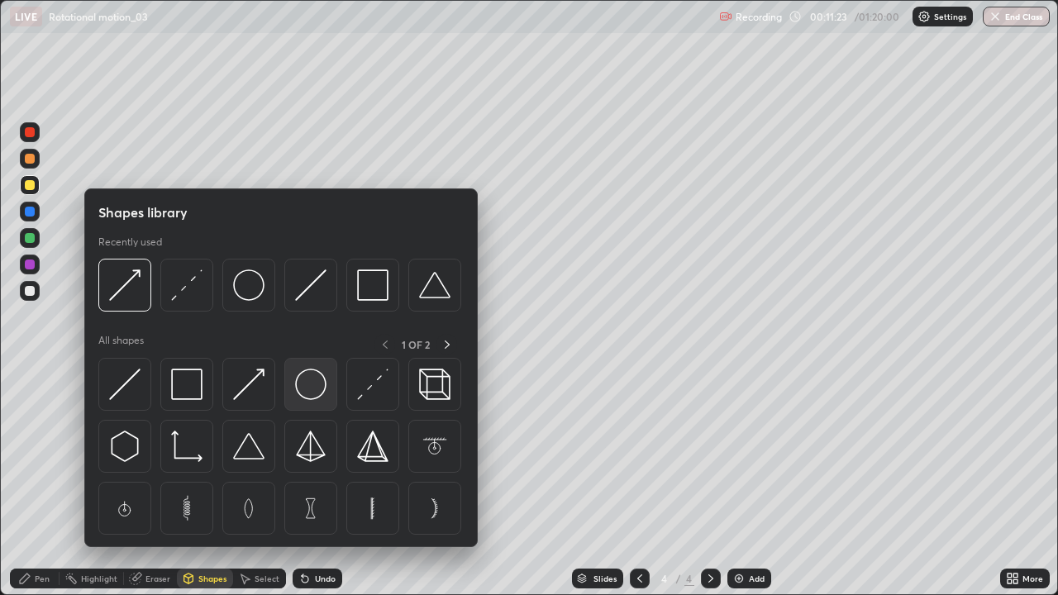
click at [309, 390] on img at bounding box center [310, 384] width 31 height 31
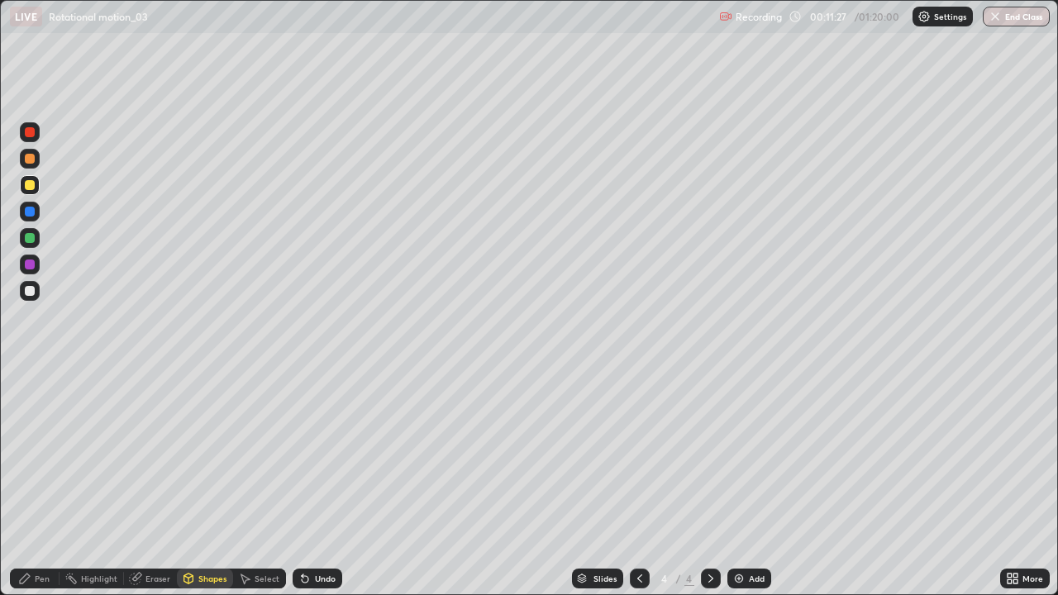
click at [204, 483] on div "Shapes" at bounding box center [212, 578] width 28 height 8
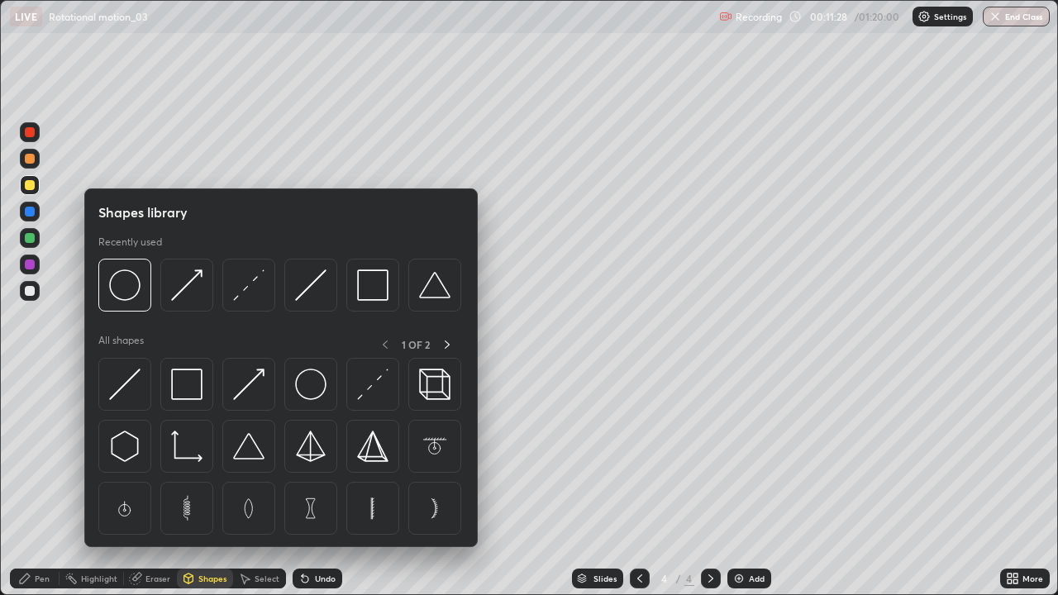
click at [358, 387] on img at bounding box center [372, 384] width 31 height 31
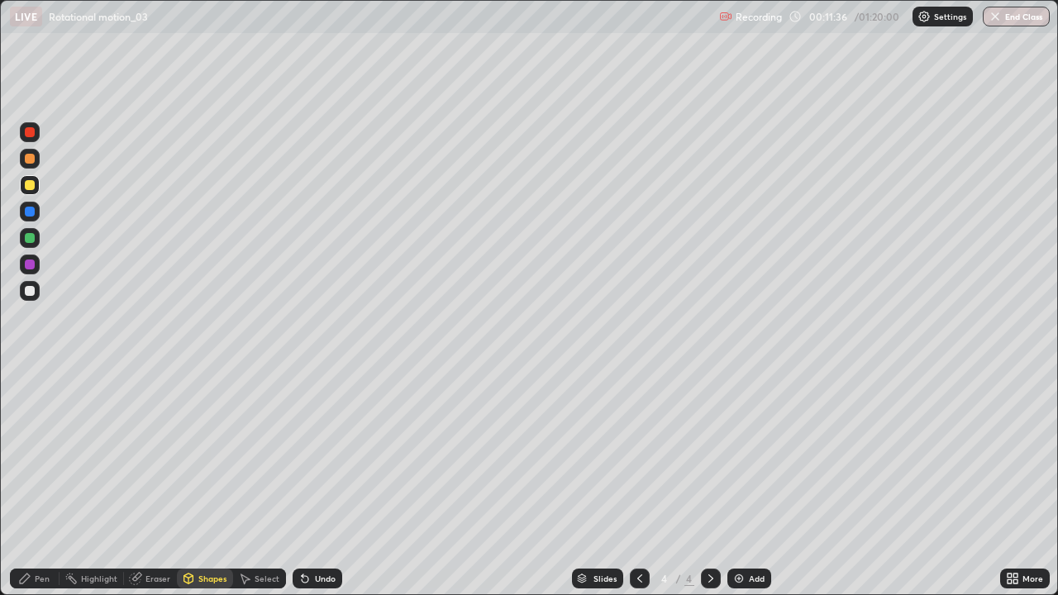
click at [204, 483] on div "Shapes" at bounding box center [205, 579] width 56 height 20
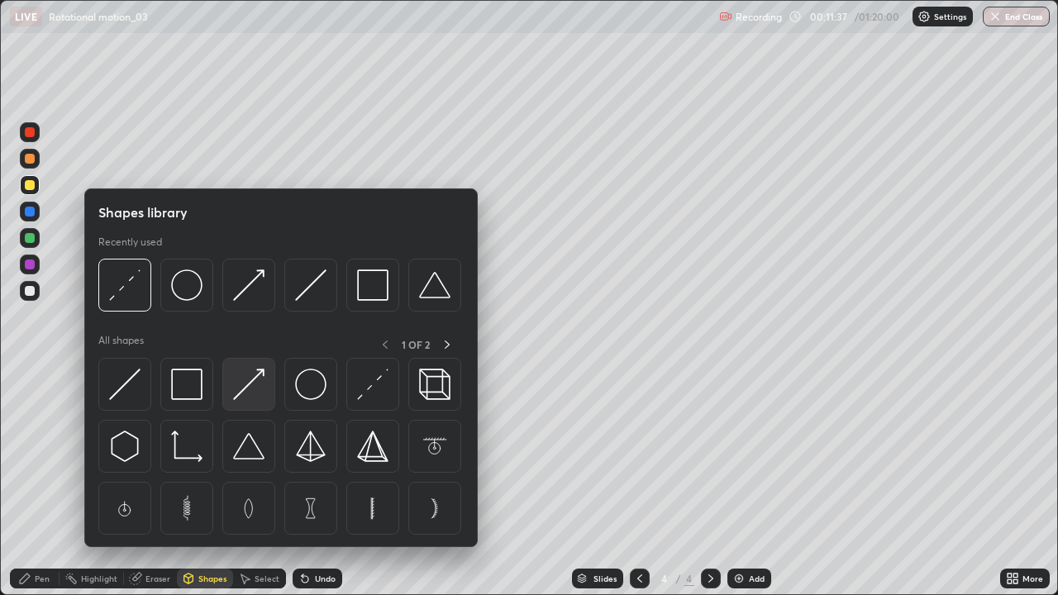
click at [245, 387] on img at bounding box center [248, 384] width 31 height 31
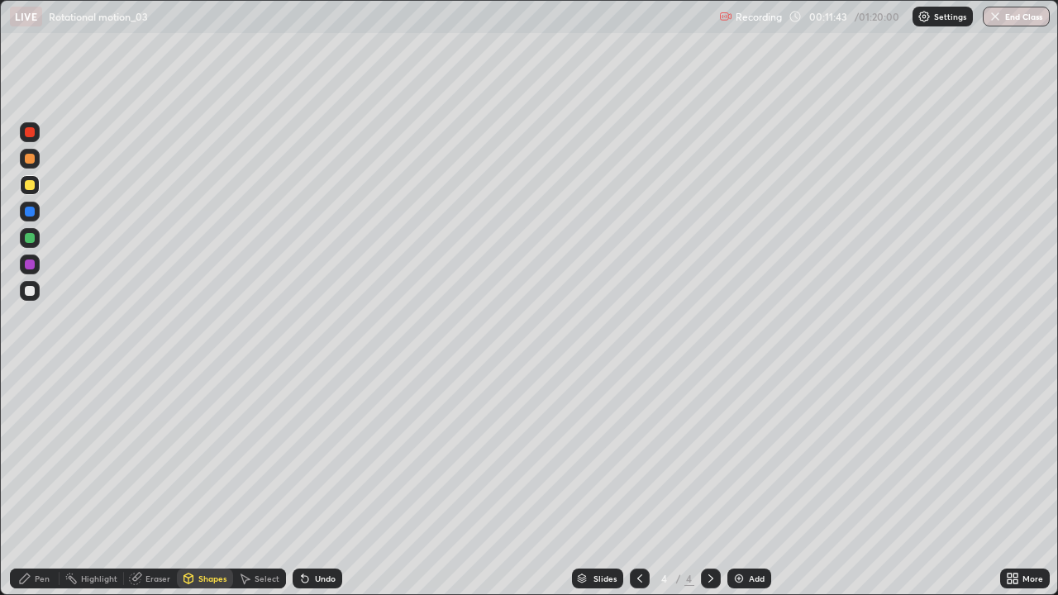
click at [35, 483] on div "Pen" at bounding box center [42, 578] width 15 height 8
click at [26, 135] on div at bounding box center [30, 132] width 10 height 10
click at [307, 483] on icon at bounding box center [304, 578] width 13 height 13
click at [307, 483] on div "Undo" at bounding box center [318, 579] width 50 height 20
click at [36, 160] on div at bounding box center [30, 159] width 20 height 20
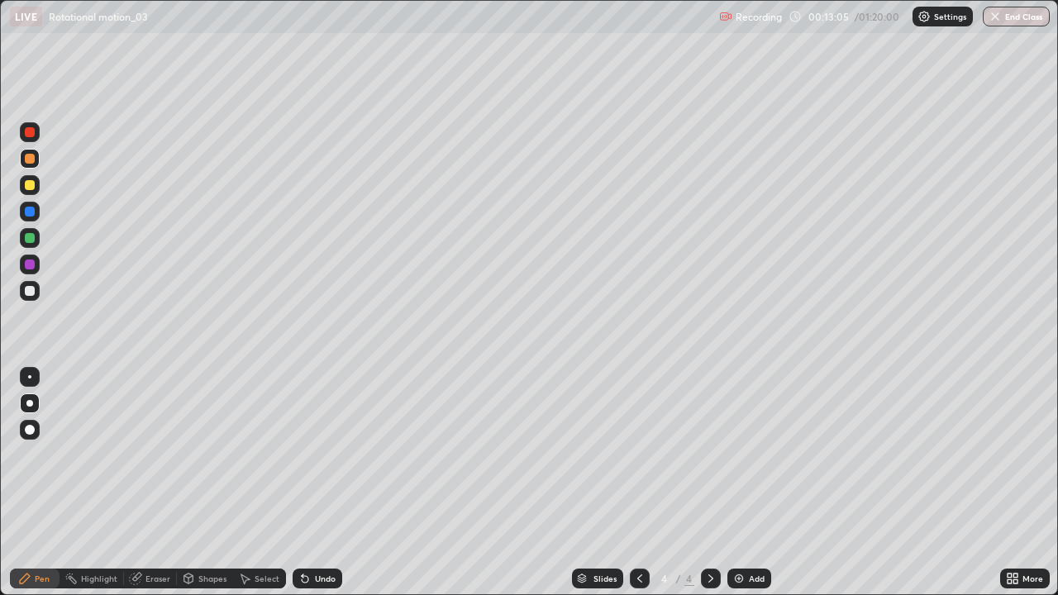
click at [31, 184] on div at bounding box center [30, 185] width 10 height 10
click at [203, 483] on div "Shapes" at bounding box center [212, 578] width 28 height 8
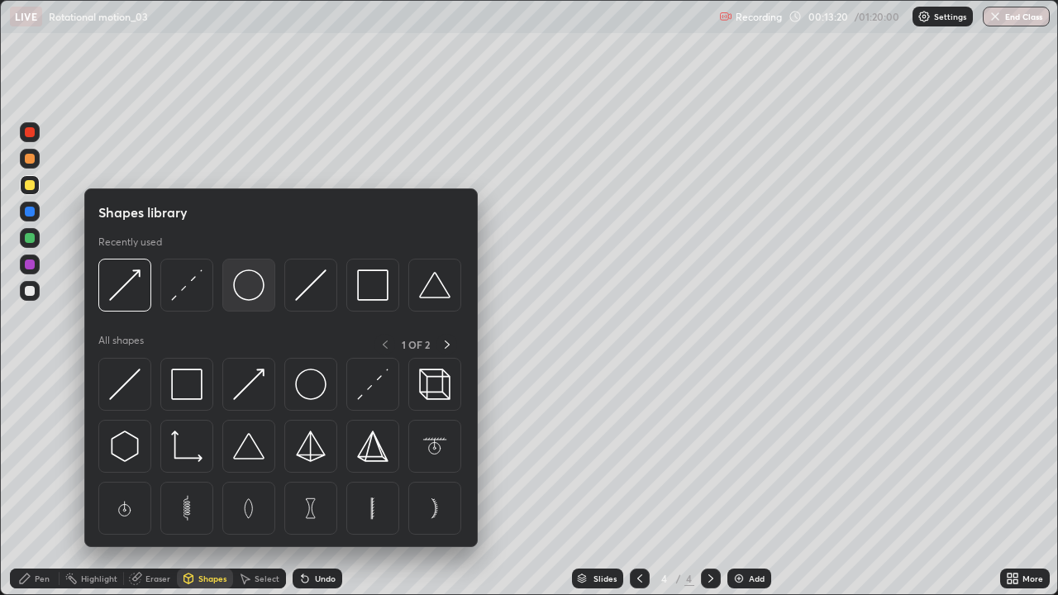
click at [252, 288] on img at bounding box center [248, 284] width 31 height 31
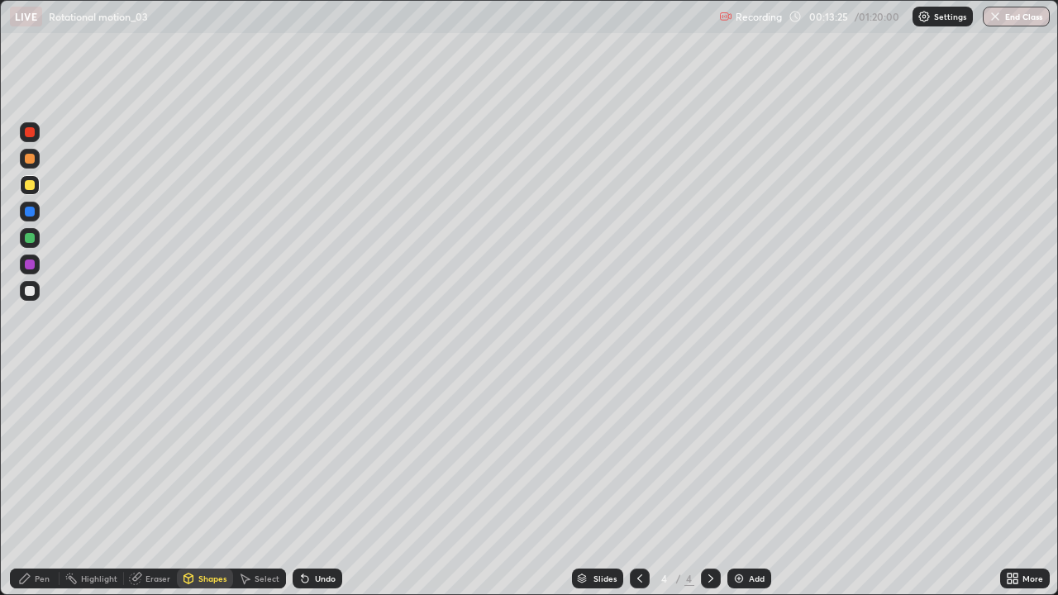
click at [215, 483] on div "Shapes" at bounding box center [205, 579] width 56 height 20
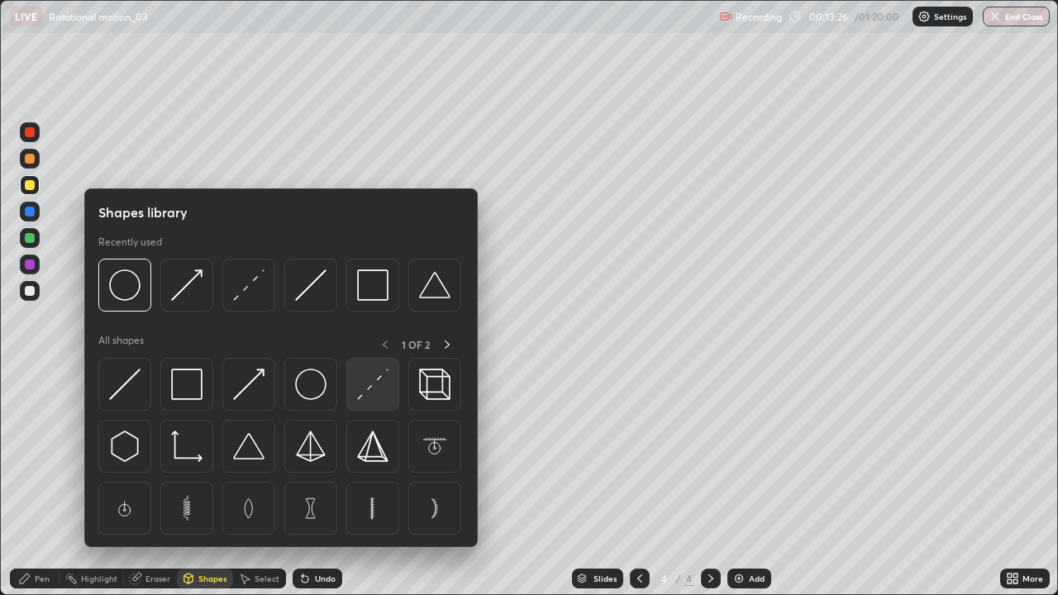
click at [376, 384] on img at bounding box center [372, 384] width 31 height 31
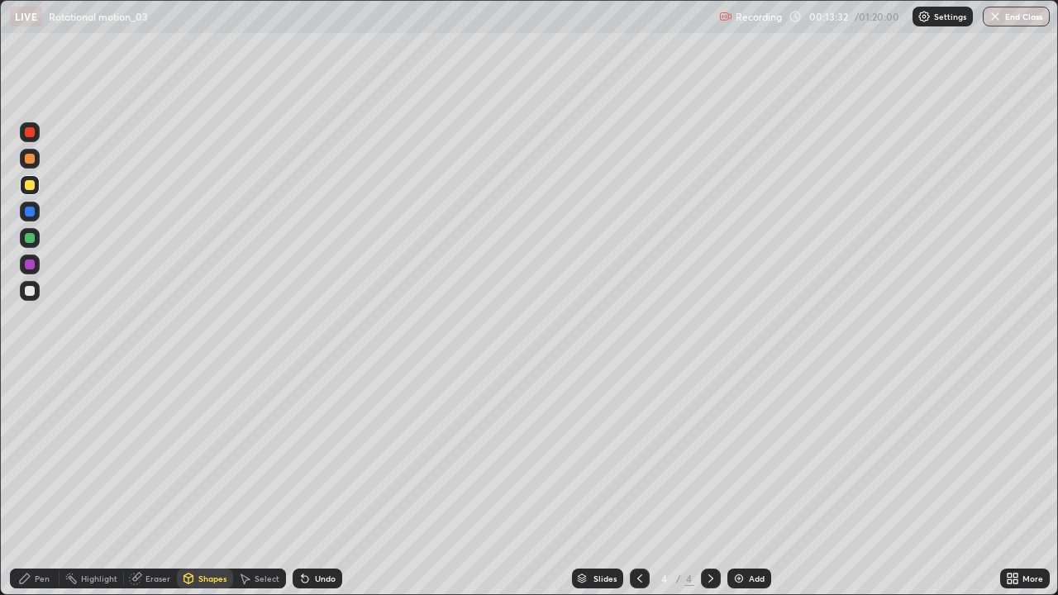
click at [324, 483] on div "Undo" at bounding box center [325, 578] width 21 height 8
click at [202, 483] on div "Shapes" at bounding box center [205, 579] width 56 height 20
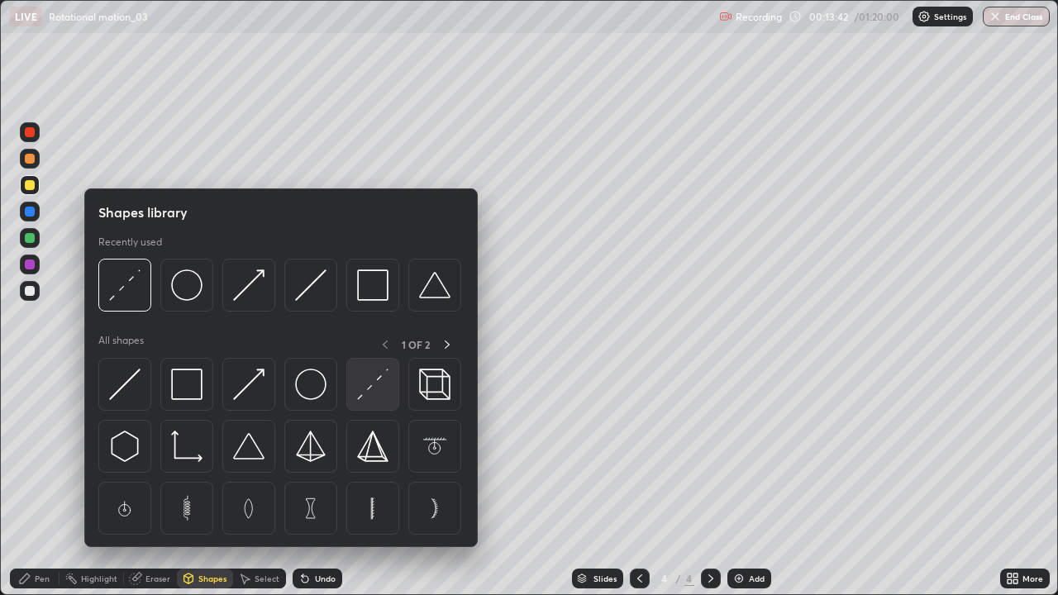
click at [377, 378] on img at bounding box center [372, 384] width 31 height 31
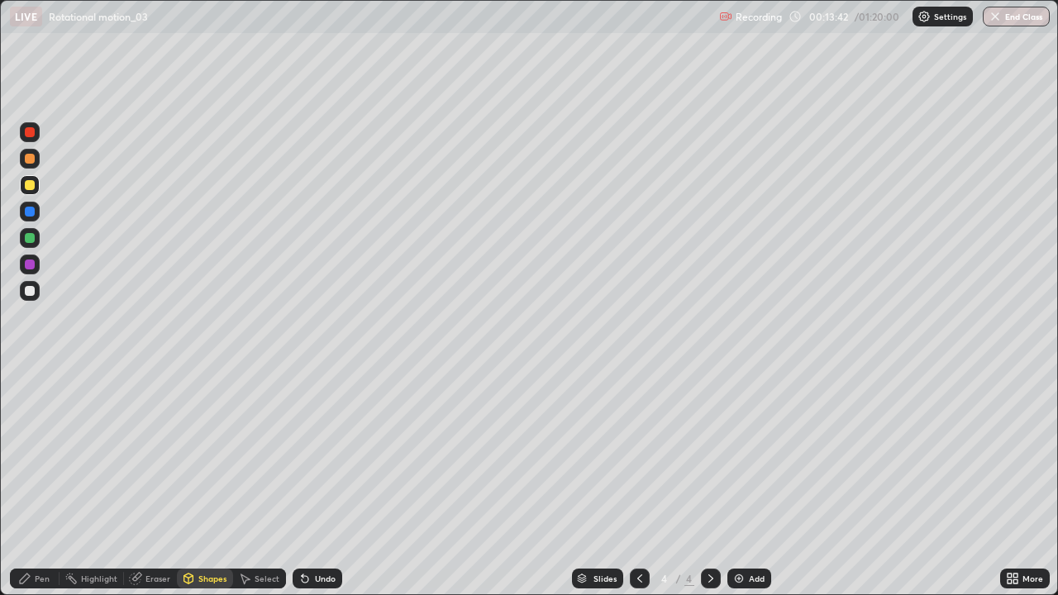
click at [31, 238] on div at bounding box center [30, 238] width 10 height 10
click at [38, 483] on div "Pen" at bounding box center [35, 579] width 50 height 20
click at [31, 291] on div at bounding box center [30, 291] width 10 height 10
click at [31, 238] on div at bounding box center [30, 238] width 10 height 10
click at [213, 483] on div "Shapes" at bounding box center [212, 578] width 28 height 8
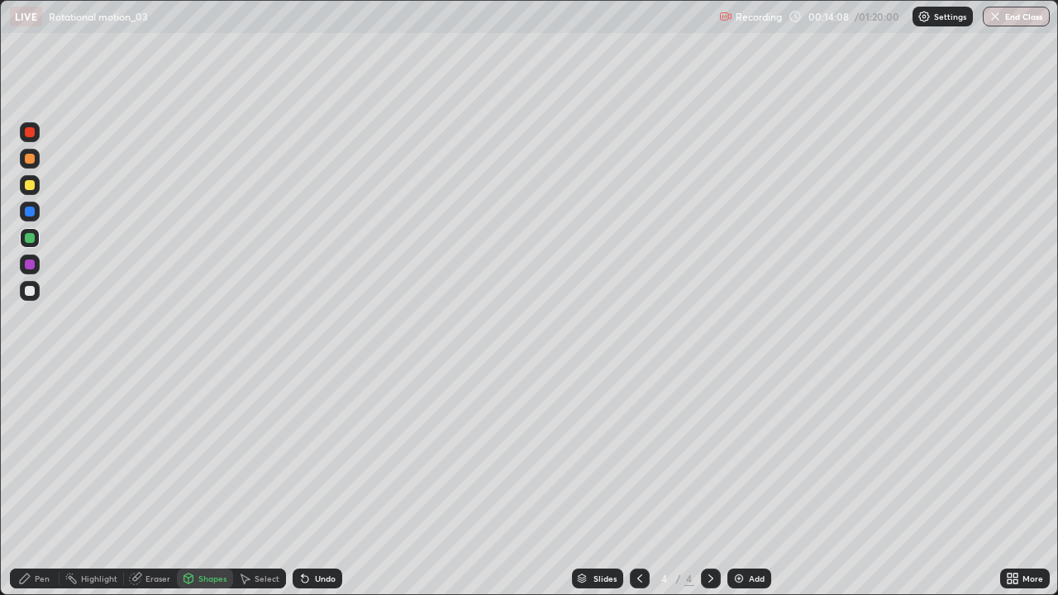
click at [43, 483] on div "Pen" at bounding box center [42, 578] width 15 height 8
click at [329, 483] on div "Undo" at bounding box center [318, 579] width 50 height 20
click at [327, 483] on div "Undo" at bounding box center [318, 579] width 50 height 20
click at [33, 293] on div at bounding box center [30, 291] width 10 height 10
click at [322, 483] on div "Undo" at bounding box center [325, 578] width 21 height 8
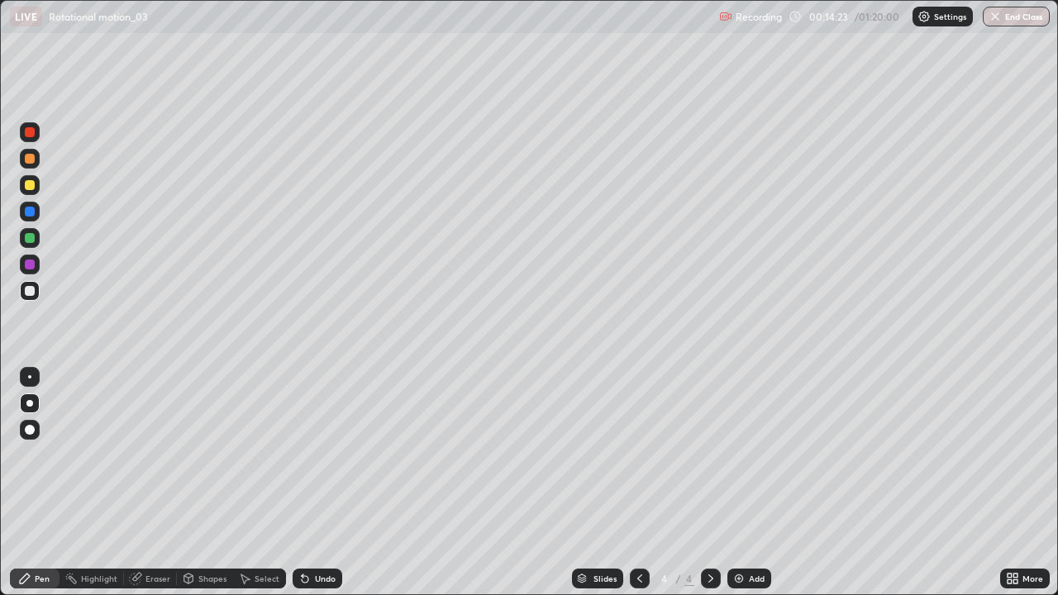
click at [327, 483] on div "Undo" at bounding box center [318, 579] width 50 height 20
click at [32, 183] on div at bounding box center [30, 185] width 10 height 10
click at [36, 293] on div at bounding box center [30, 291] width 20 height 20
click at [26, 179] on div at bounding box center [30, 185] width 20 height 20
click at [207, 483] on div "Shapes" at bounding box center [205, 579] width 56 height 20
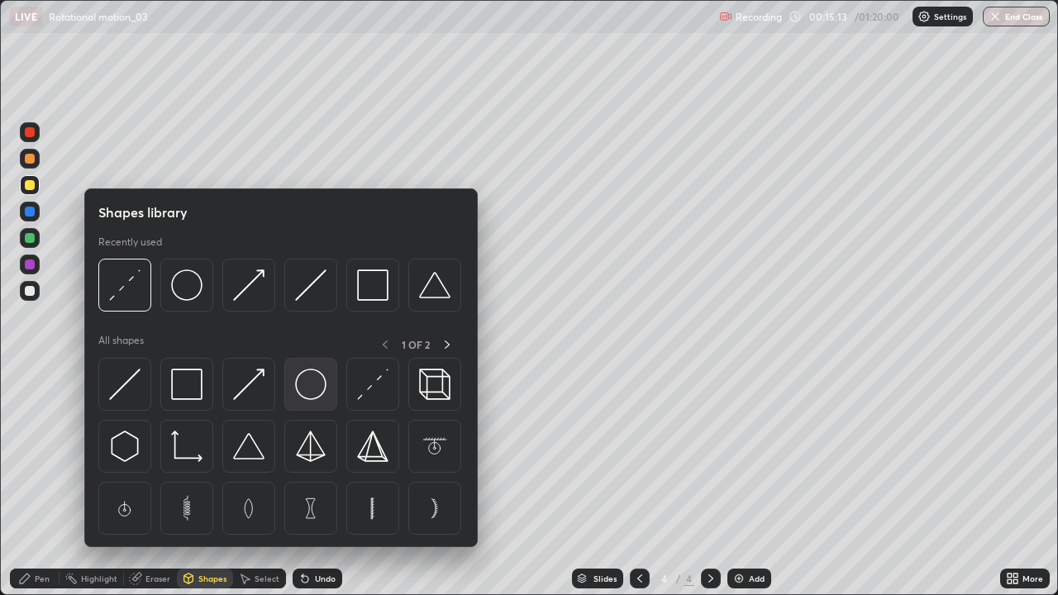
click at [298, 388] on img at bounding box center [310, 384] width 31 height 31
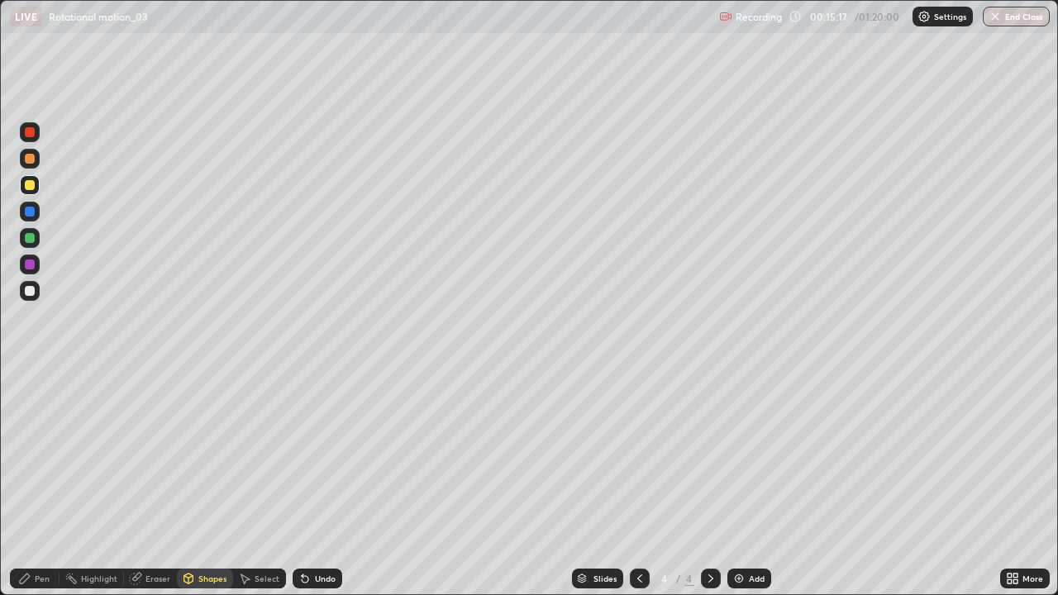
click at [28, 233] on div at bounding box center [30, 238] width 10 height 10
click at [204, 483] on div "Shapes" at bounding box center [212, 578] width 28 height 8
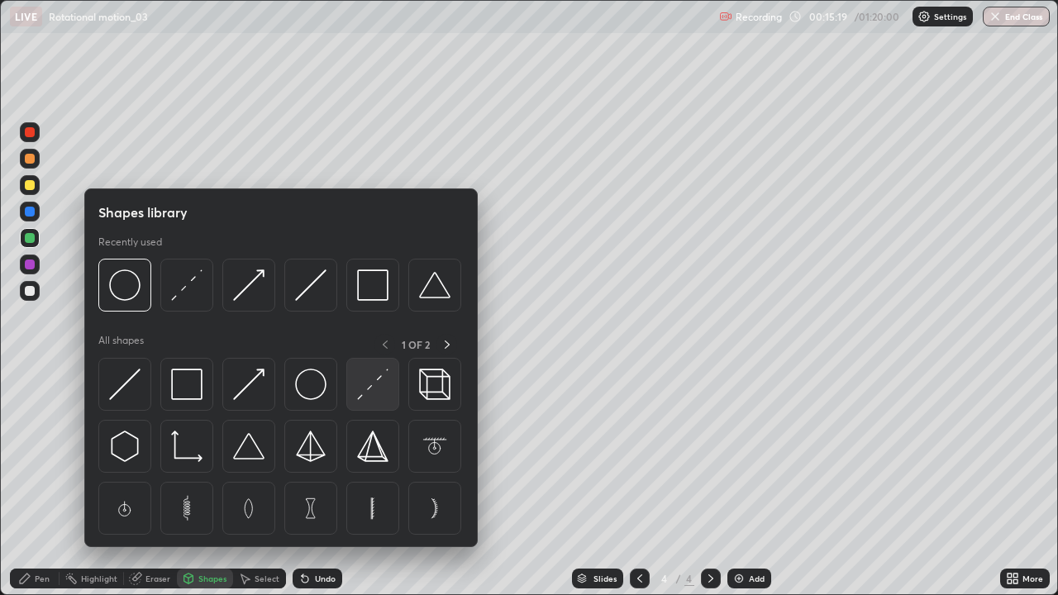
click at [364, 388] on img at bounding box center [372, 384] width 31 height 31
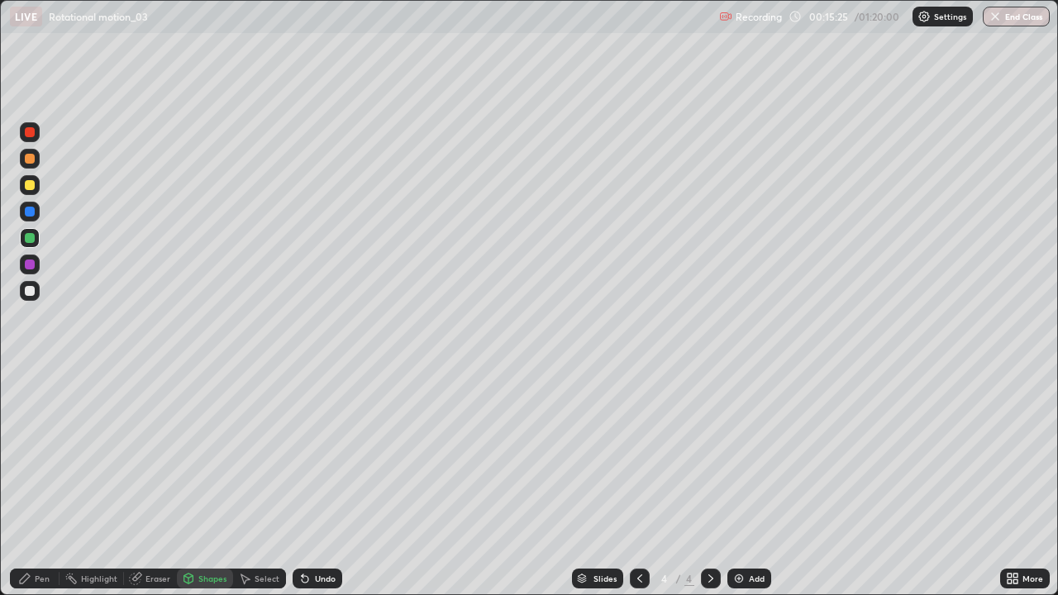
click at [28, 185] on div at bounding box center [30, 185] width 10 height 10
click at [30, 483] on icon at bounding box center [24, 578] width 13 height 13
click at [30, 132] on div at bounding box center [30, 132] width 10 height 10
click at [30, 236] on div at bounding box center [30, 238] width 10 height 10
click at [31, 185] on div at bounding box center [30, 185] width 10 height 10
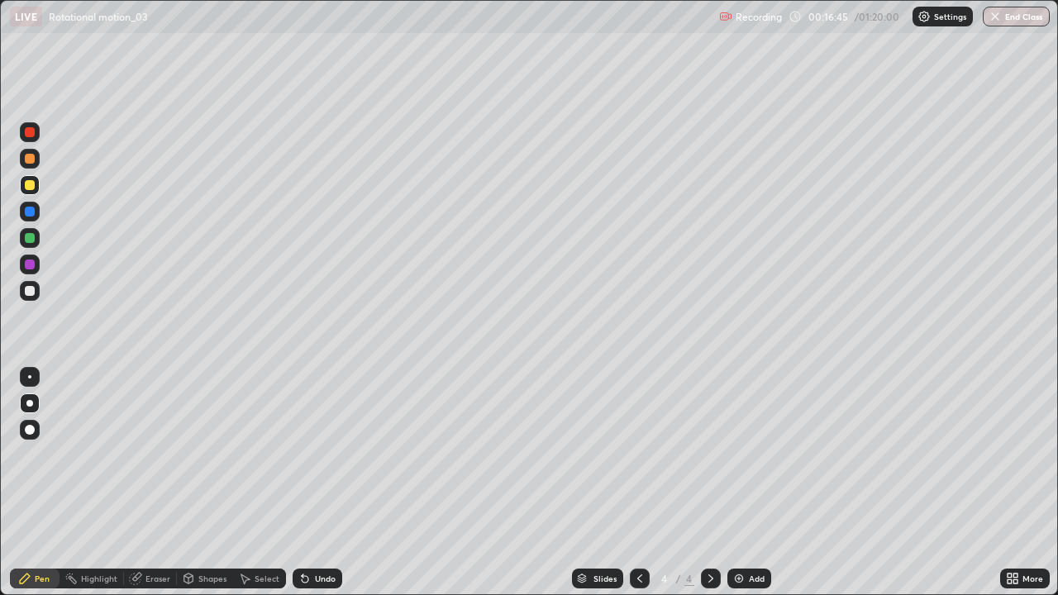
click at [762, 483] on div "Add" at bounding box center [749, 579] width 44 height 20
click at [31, 188] on div at bounding box center [30, 185] width 10 height 10
click at [26, 160] on div at bounding box center [30, 159] width 10 height 10
click at [315, 483] on div "Undo" at bounding box center [325, 578] width 21 height 8
click at [321, 483] on div "Undo" at bounding box center [325, 578] width 21 height 8
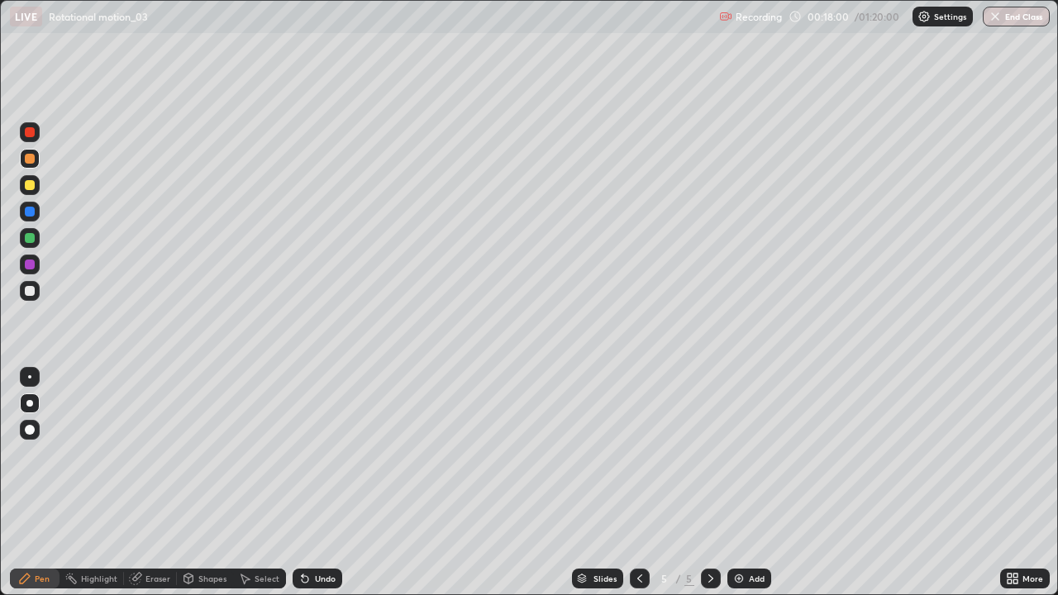
click at [199, 483] on div "Shapes" at bounding box center [205, 579] width 56 height 20
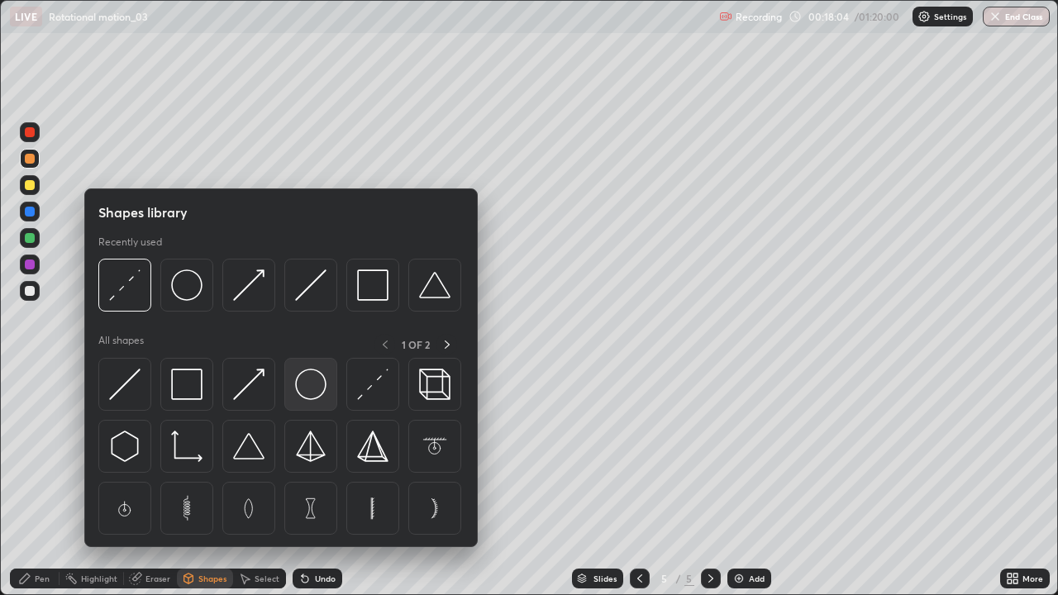
click at [306, 384] on img at bounding box center [310, 384] width 31 height 31
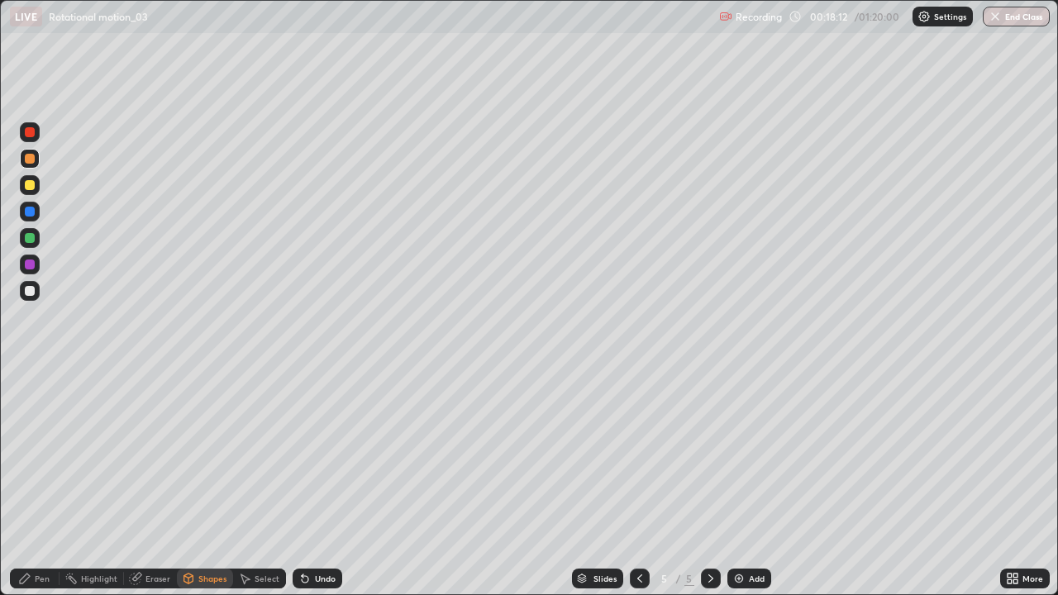
click at [97, 483] on div "Highlight" at bounding box center [99, 578] width 36 height 8
click at [32, 483] on icon at bounding box center [29, 522] width 13 height 13
click at [34, 483] on div "Pen" at bounding box center [35, 579] width 50 height 20
click at [149, 483] on div "Eraser" at bounding box center [157, 578] width 25 height 8
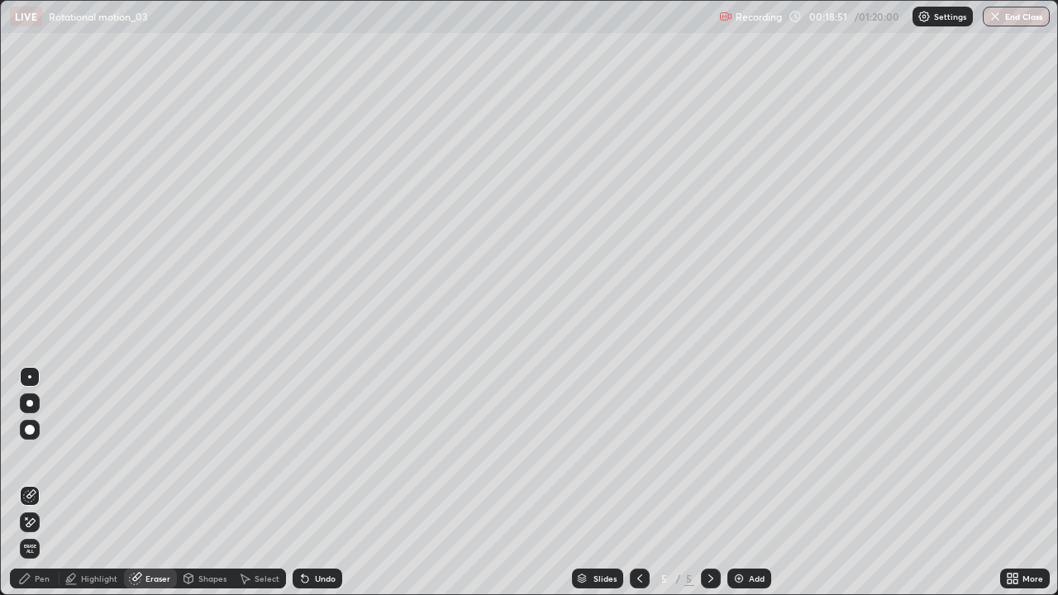
click at [206, 483] on div "Shapes" at bounding box center [212, 578] width 28 height 8
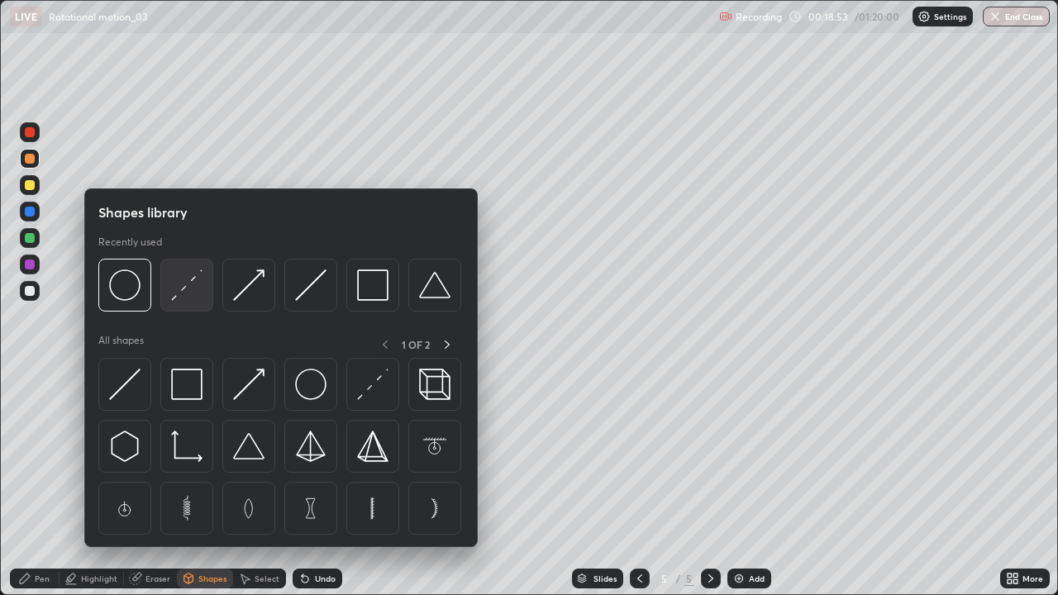
click at [179, 283] on img at bounding box center [186, 284] width 31 height 31
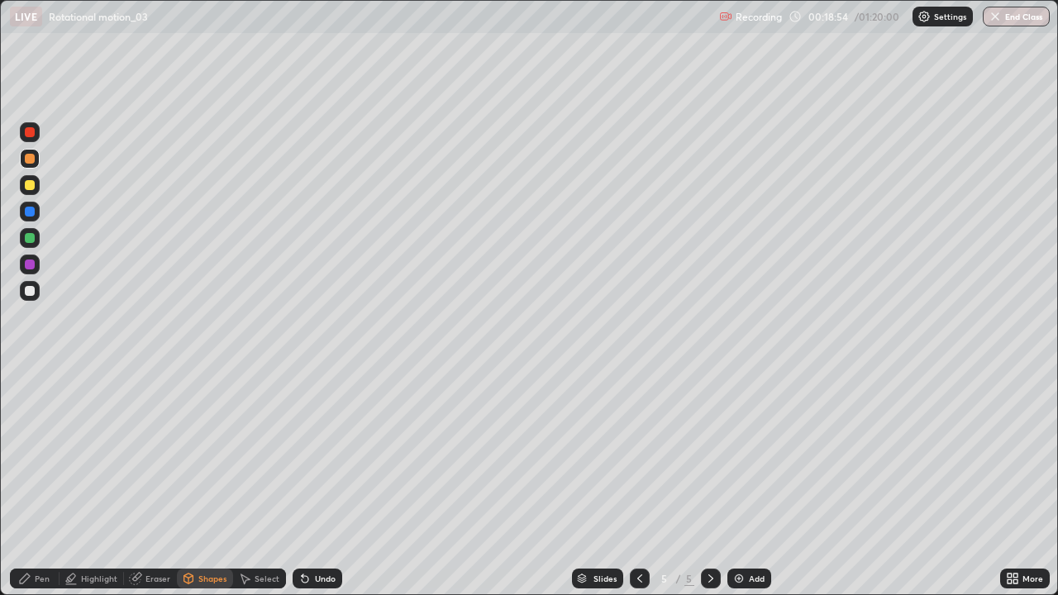
click at [28, 182] on div at bounding box center [30, 185] width 10 height 10
click at [45, 483] on div "Pen" at bounding box center [42, 578] width 15 height 8
click at [26, 293] on div at bounding box center [30, 291] width 10 height 10
click at [31, 294] on div at bounding box center [30, 291] width 10 height 10
click at [30, 187] on div at bounding box center [30, 185] width 10 height 10
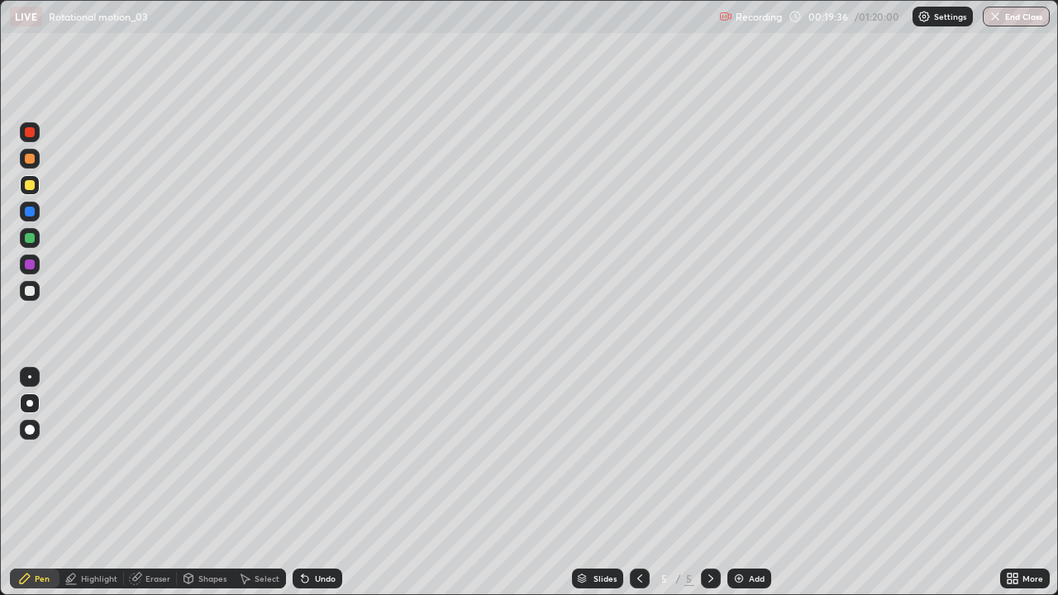
click at [30, 160] on div at bounding box center [30, 159] width 10 height 10
click at [214, 483] on div "Shapes" at bounding box center [212, 578] width 28 height 8
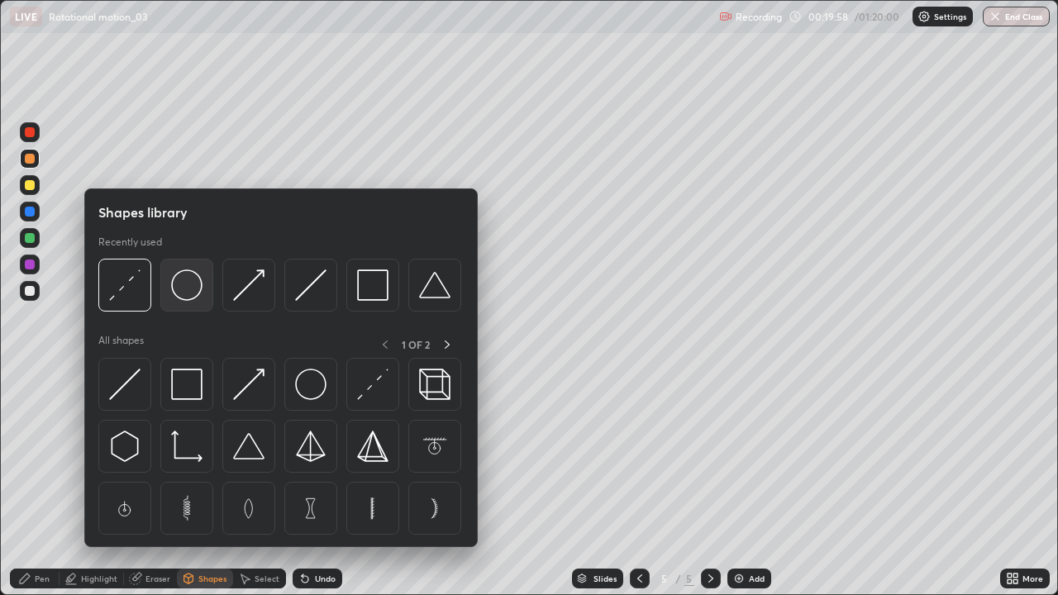
click at [187, 289] on img at bounding box center [186, 284] width 31 height 31
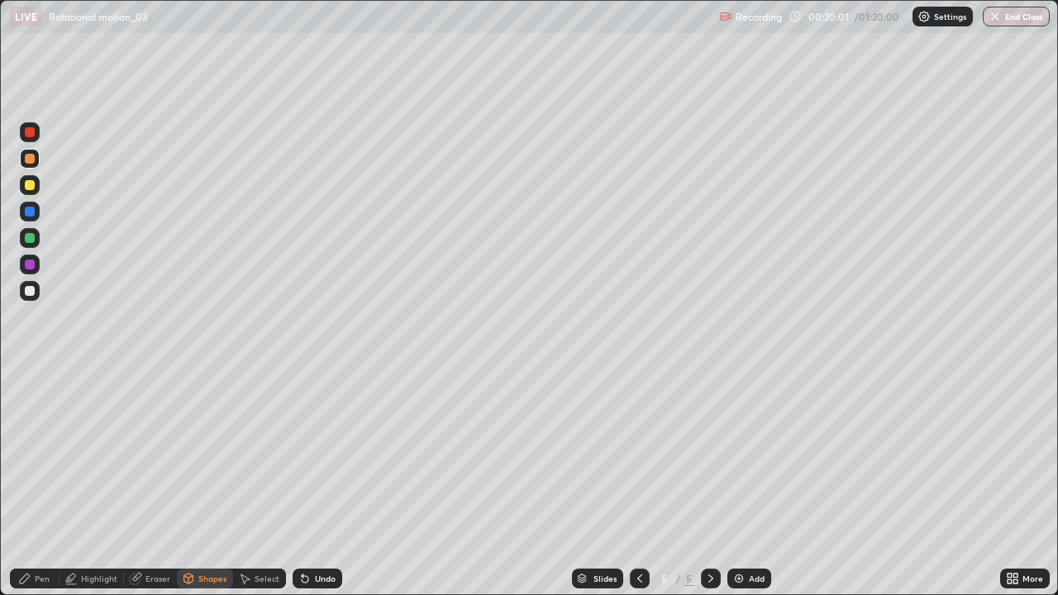
click at [317, 483] on div "Undo" at bounding box center [325, 578] width 21 height 8
click at [30, 185] on div at bounding box center [30, 185] width 10 height 10
click at [216, 483] on div "Shapes" at bounding box center [212, 578] width 28 height 8
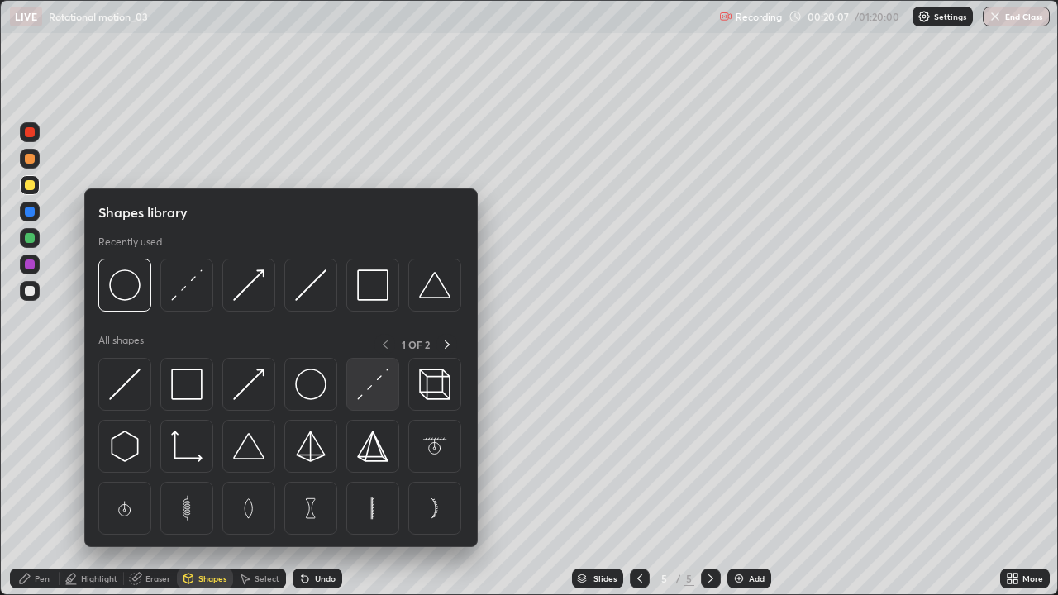
click at [374, 378] on img at bounding box center [372, 384] width 31 height 31
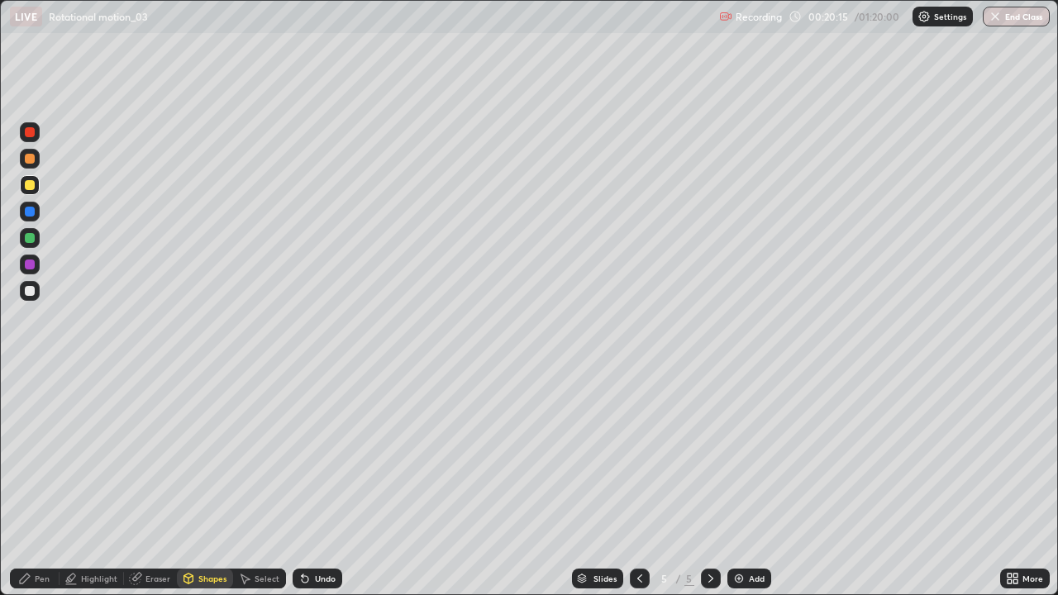
click at [212, 483] on div "Shapes" at bounding box center [212, 578] width 28 height 8
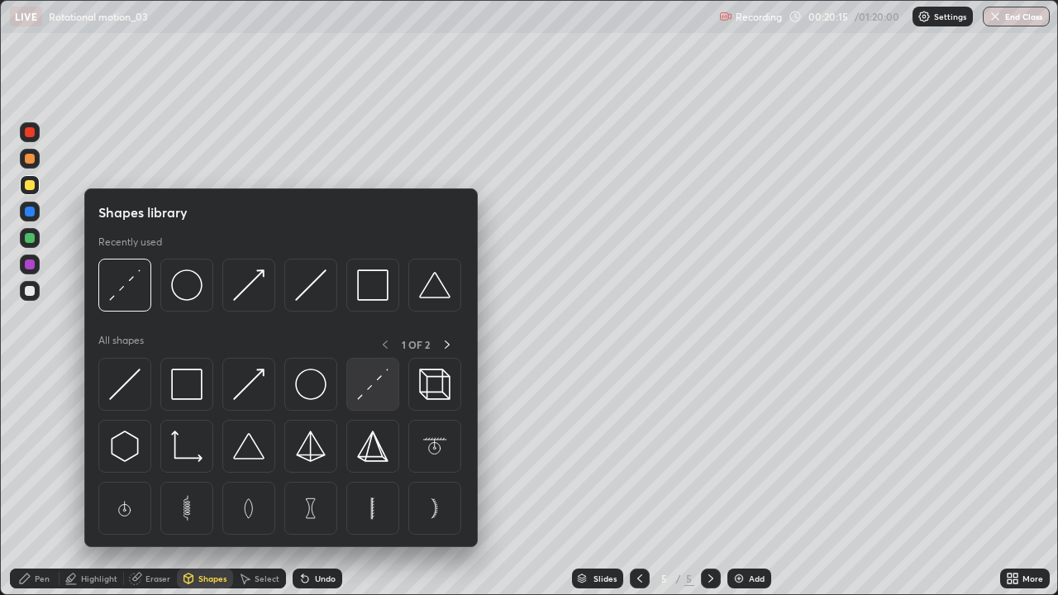
click at [368, 381] on img at bounding box center [372, 384] width 31 height 31
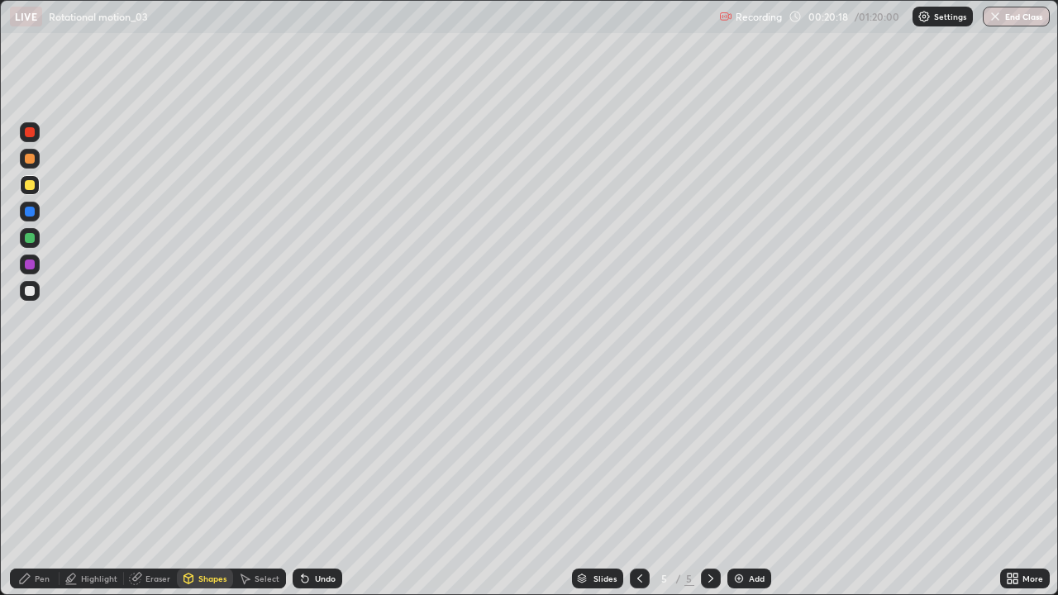
click at [317, 483] on div "Undo" at bounding box center [325, 578] width 21 height 8
click at [217, 483] on div "Shapes" at bounding box center [212, 578] width 28 height 8
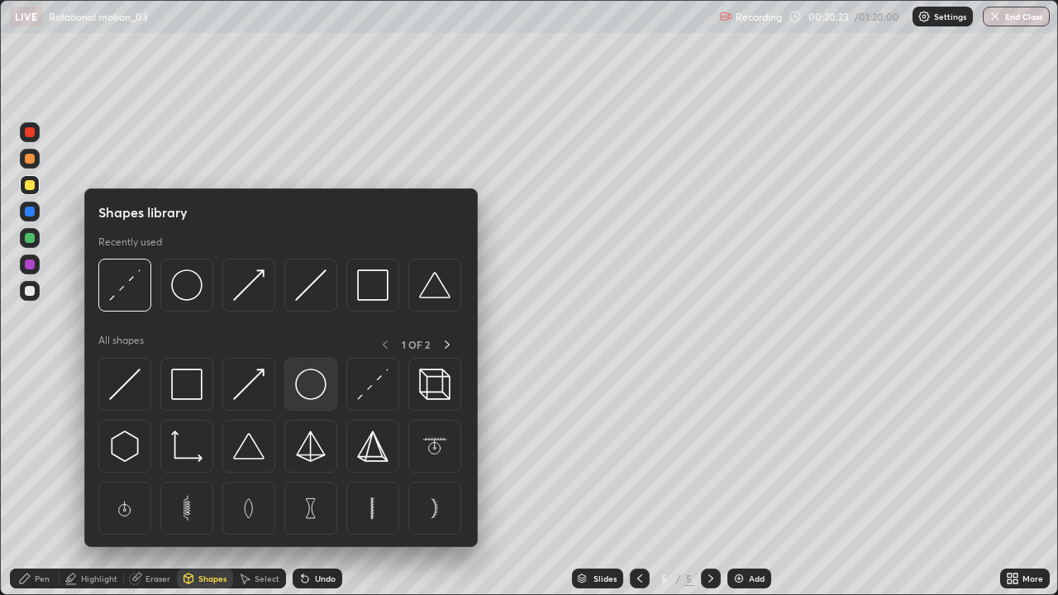
click at [309, 381] on img at bounding box center [310, 384] width 31 height 31
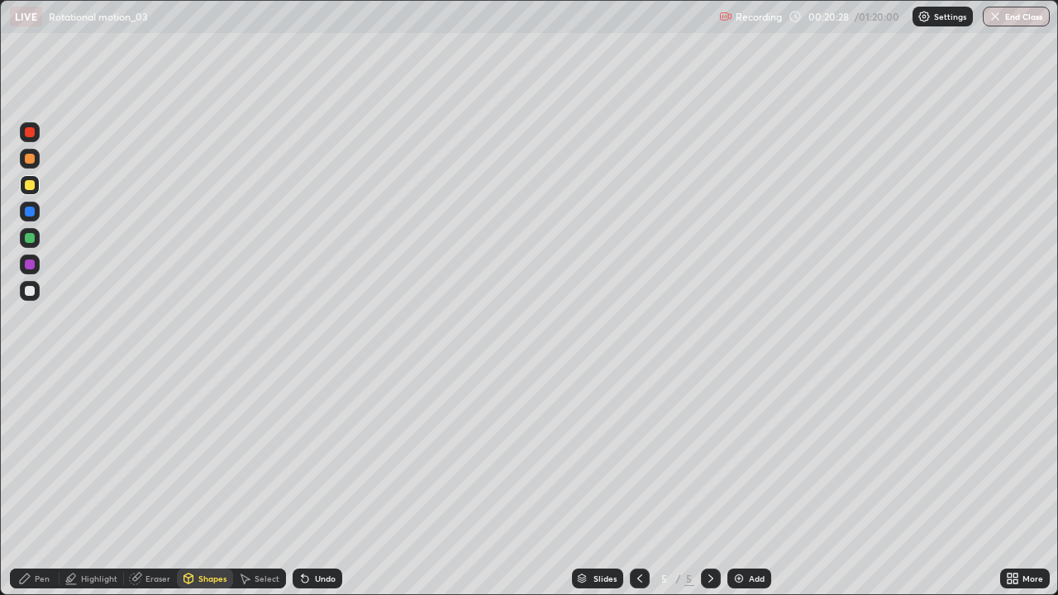
click at [41, 483] on div "Pen" at bounding box center [42, 578] width 15 height 8
click at [30, 236] on div at bounding box center [30, 238] width 10 height 10
click at [209, 483] on div "Shapes" at bounding box center [212, 578] width 28 height 8
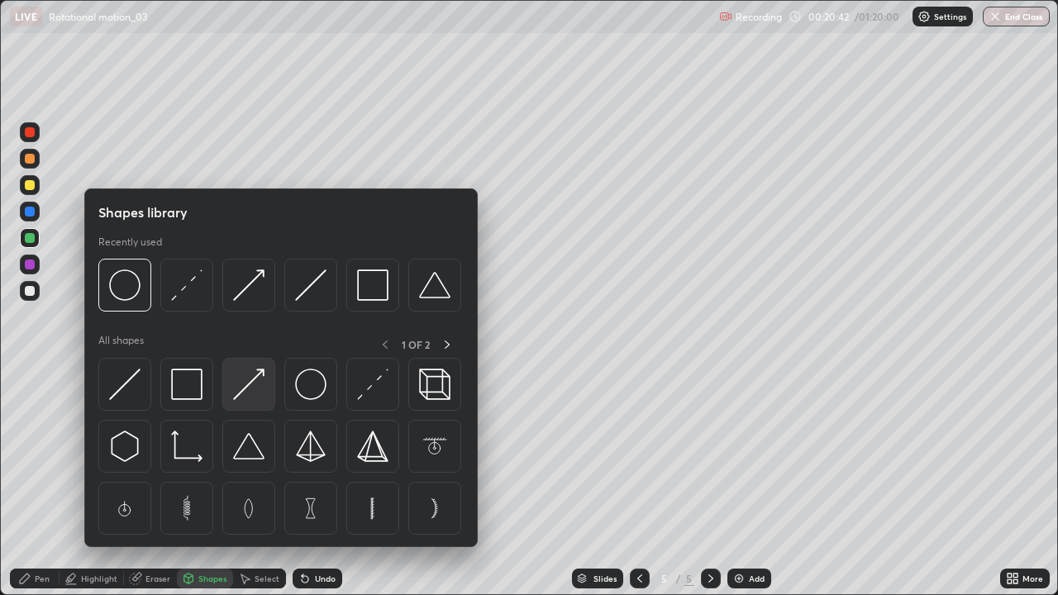
click at [250, 380] on img at bounding box center [248, 384] width 31 height 31
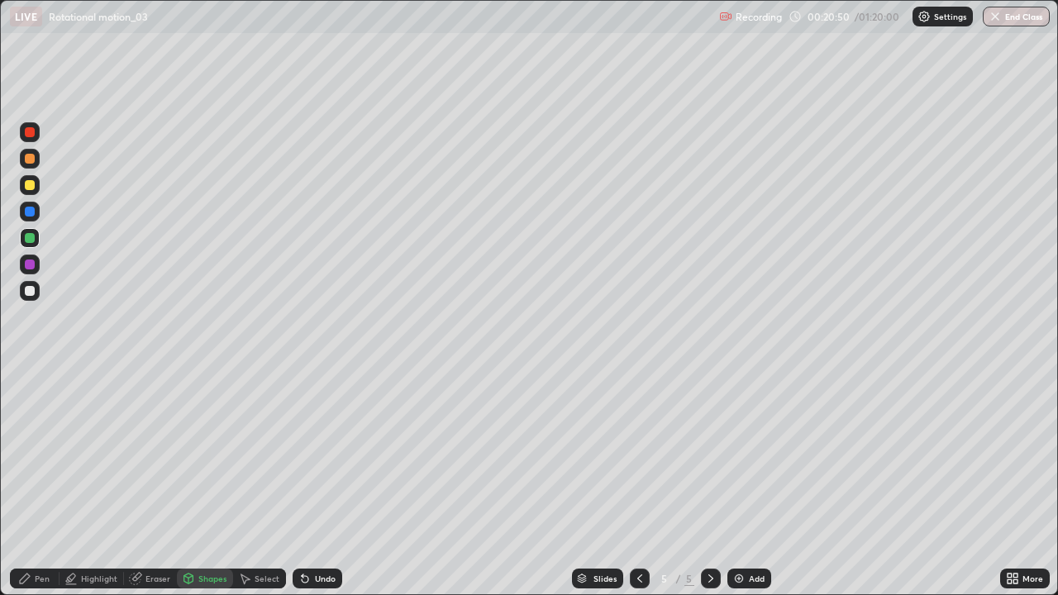
click at [331, 483] on div "Undo" at bounding box center [325, 578] width 21 height 8
click at [31, 483] on div "Pen" at bounding box center [35, 579] width 50 height 20
click at [26, 294] on div at bounding box center [30, 291] width 10 height 10
click at [31, 187] on div at bounding box center [30, 185] width 10 height 10
click at [36, 292] on div at bounding box center [30, 291] width 20 height 20
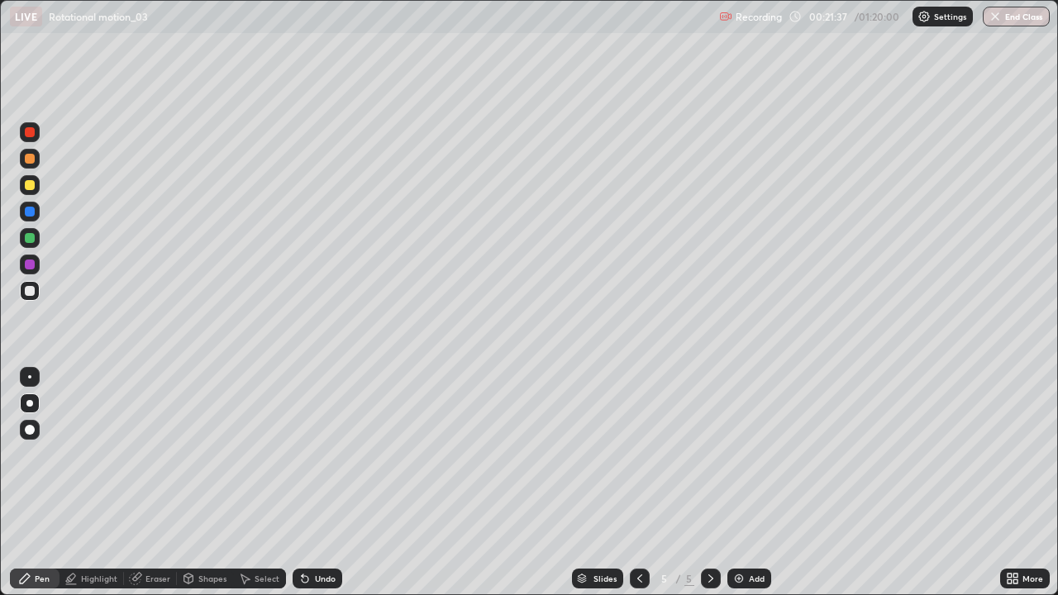
click at [29, 182] on div at bounding box center [30, 185] width 10 height 10
click at [145, 483] on div "Eraser" at bounding box center [157, 578] width 25 height 8
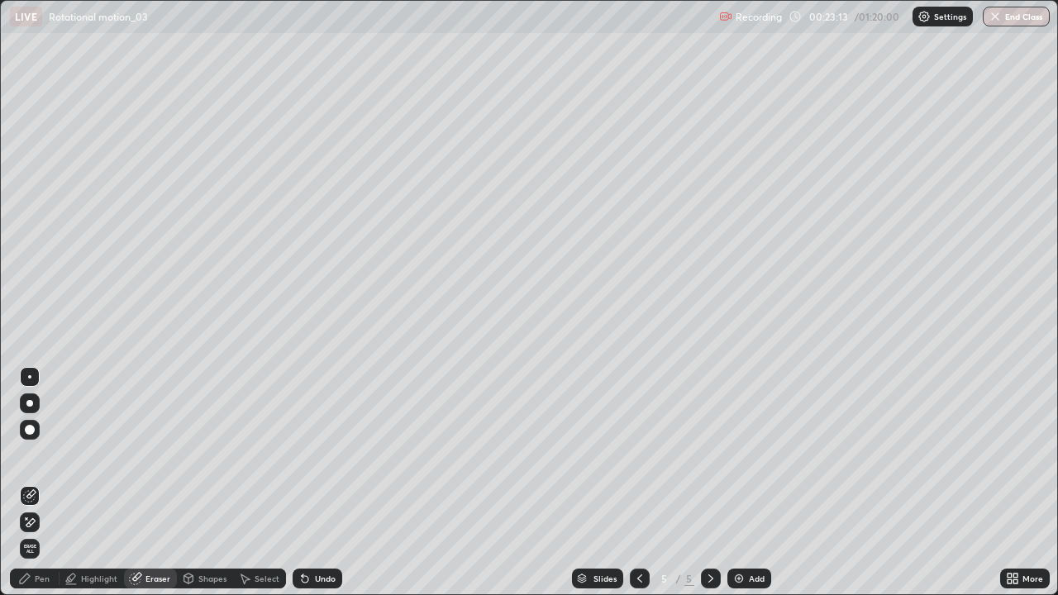
click at [41, 483] on div "Pen" at bounding box center [42, 578] width 15 height 8
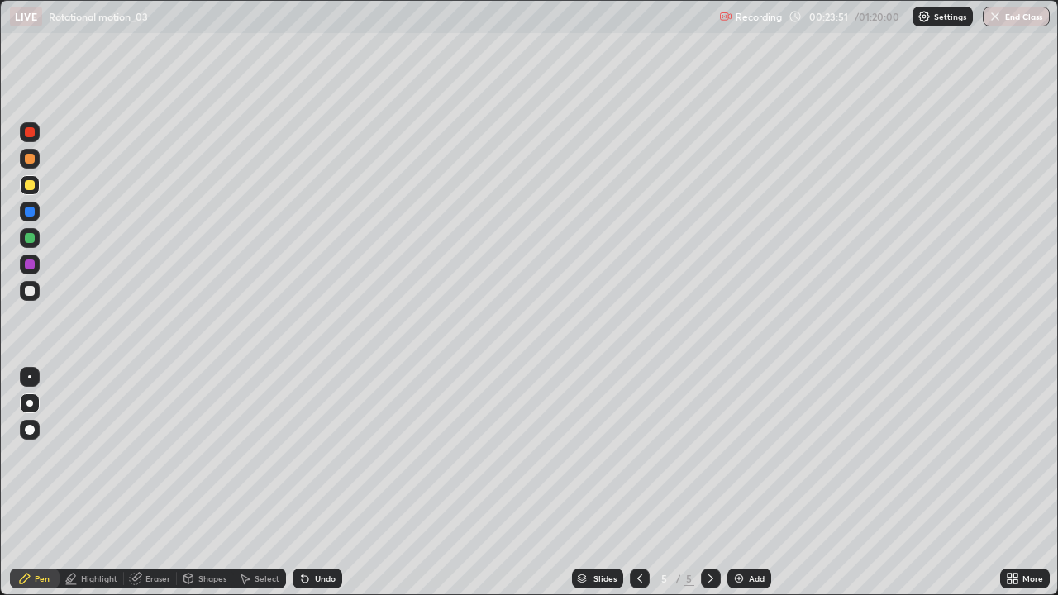
click at [740, 483] on div "Add" at bounding box center [749, 579] width 44 height 20
click at [27, 157] on div at bounding box center [30, 159] width 10 height 10
click at [213, 483] on div "Shapes" at bounding box center [212, 578] width 28 height 8
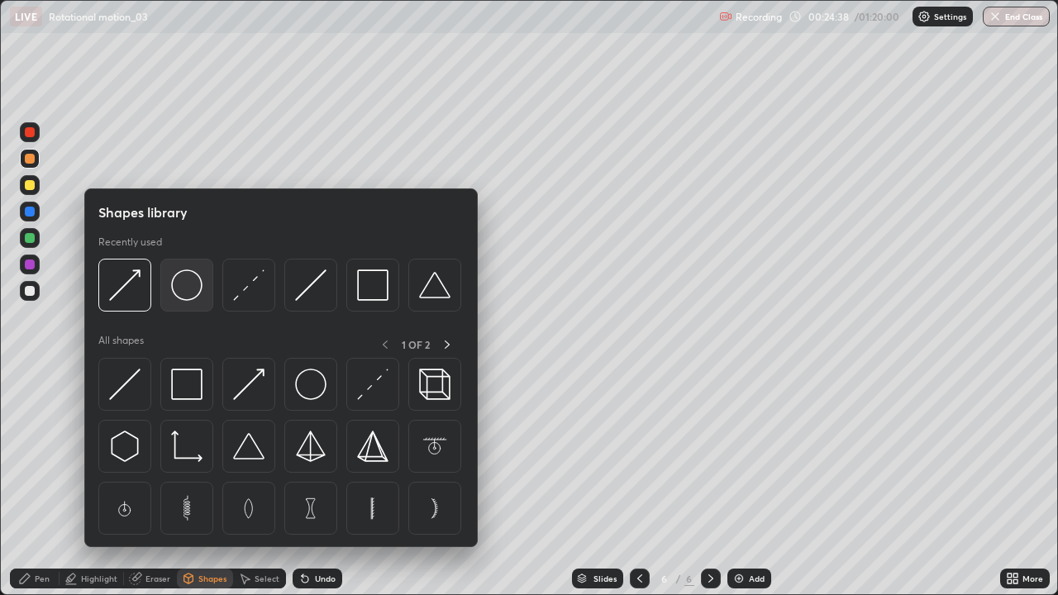
click at [185, 283] on img at bounding box center [186, 284] width 31 height 31
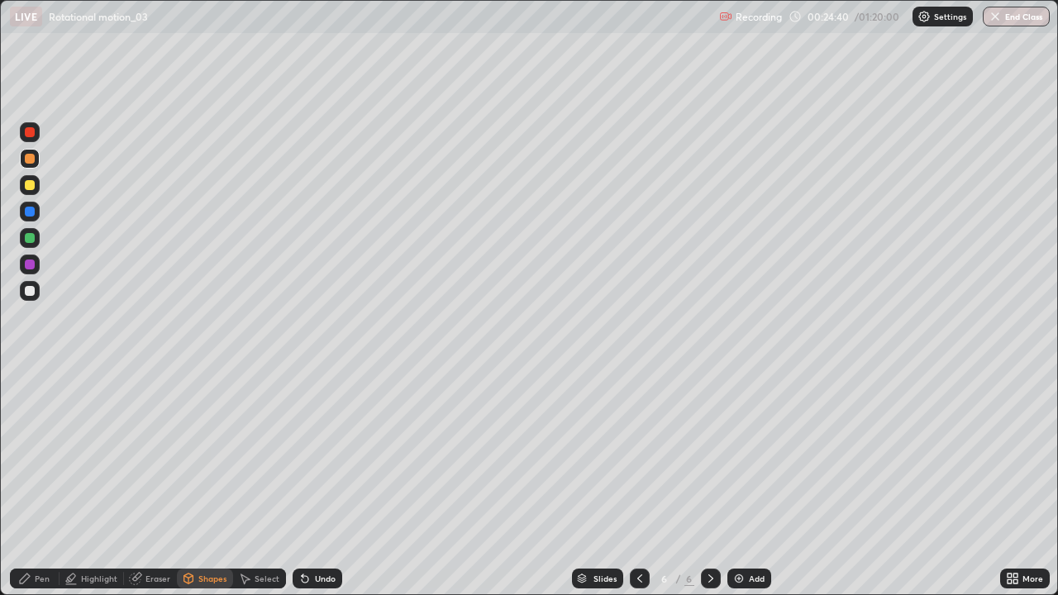
click at [317, 483] on div "Undo" at bounding box center [325, 578] width 21 height 8
click at [193, 483] on icon at bounding box center [188, 578] width 13 height 13
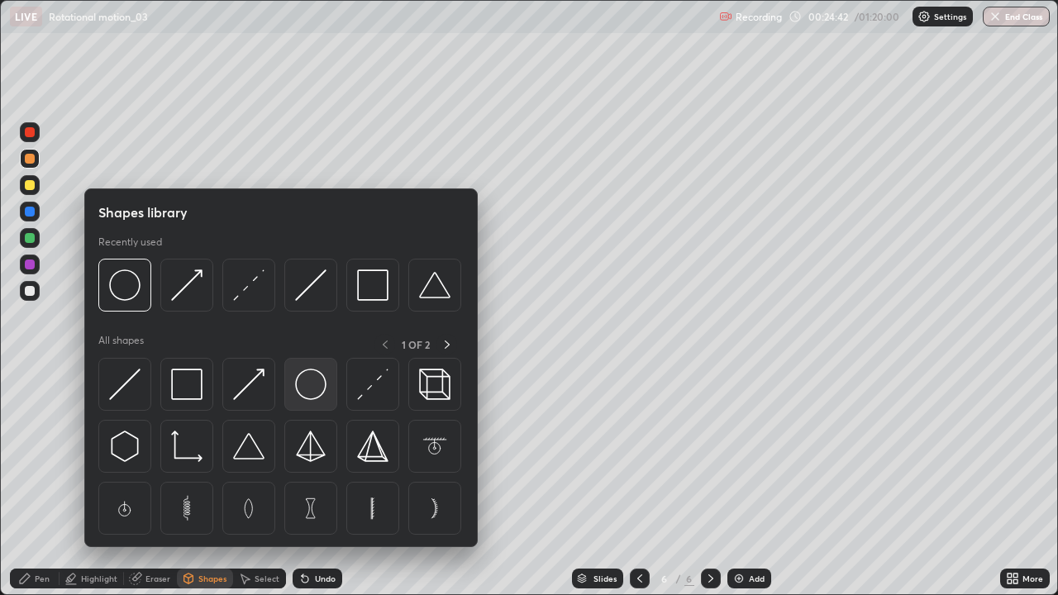
click at [305, 384] on img at bounding box center [310, 384] width 31 height 31
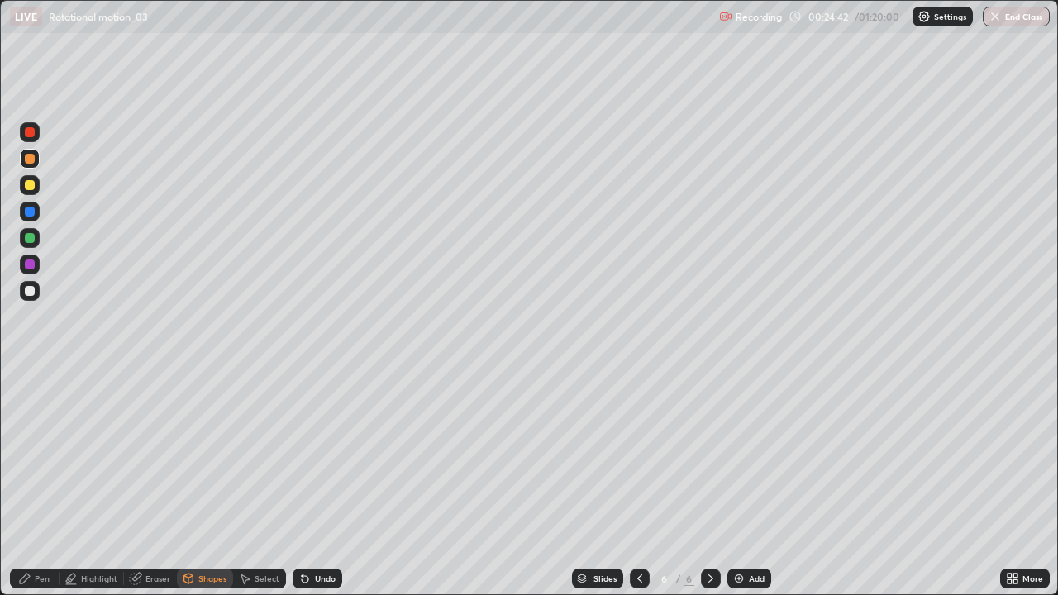
click at [31, 183] on div at bounding box center [30, 185] width 10 height 10
click at [203, 483] on div "Shapes" at bounding box center [205, 579] width 56 height 20
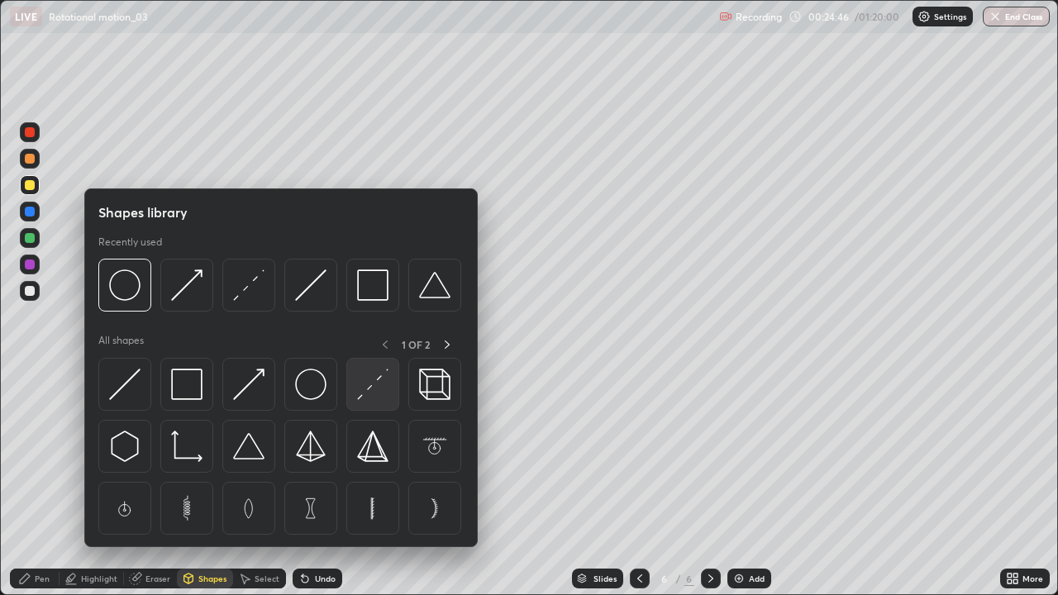
click at [369, 388] on img at bounding box center [372, 384] width 31 height 31
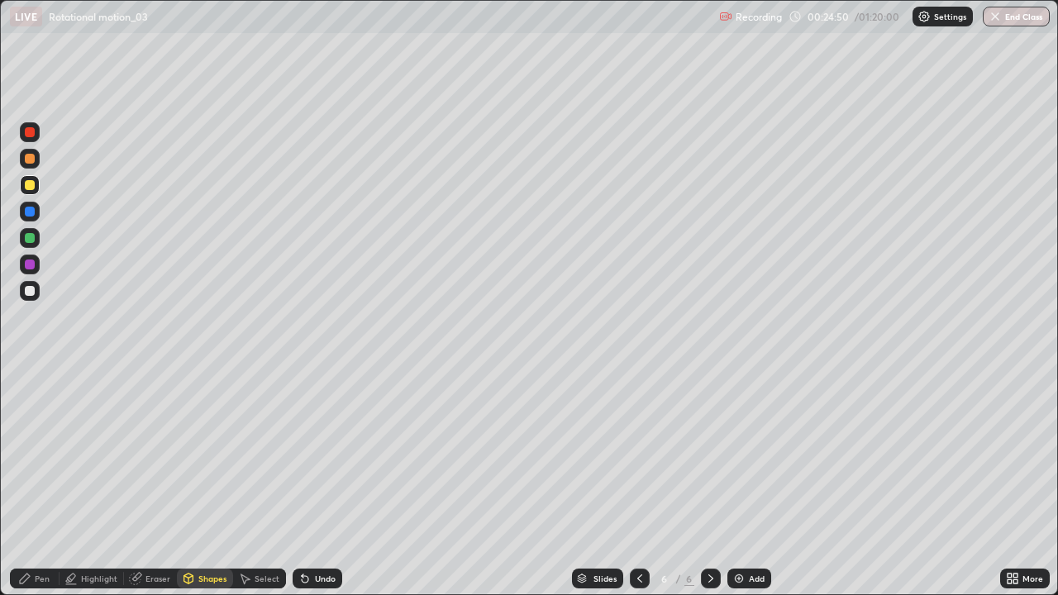
click at [26, 229] on div at bounding box center [30, 238] width 20 height 20
click at [326, 483] on div "Undo" at bounding box center [325, 578] width 21 height 8
click at [42, 483] on div "Pen" at bounding box center [35, 579] width 50 height 20
click at [26, 188] on div at bounding box center [30, 185] width 10 height 10
click at [33, 293] on div at bounding box center [30, 291] width 10 height 10
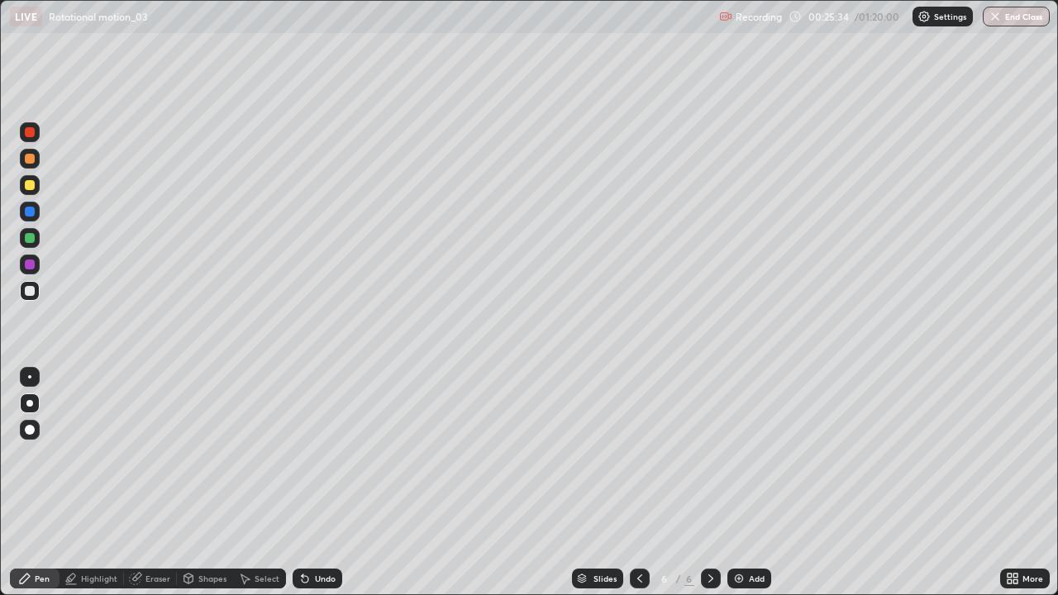
click at [28, 188] on div at bounding box center [30, 185] width 10 height 10
click at [31, 294] on div at bounding box center [30, 291] width 10 height 10
click at [31, 189] on div at bounding box center [30, 185] width 10 height 10
click at [194, 483] on div "Shapes" at bounding box center [205, 579] width 56 height 20
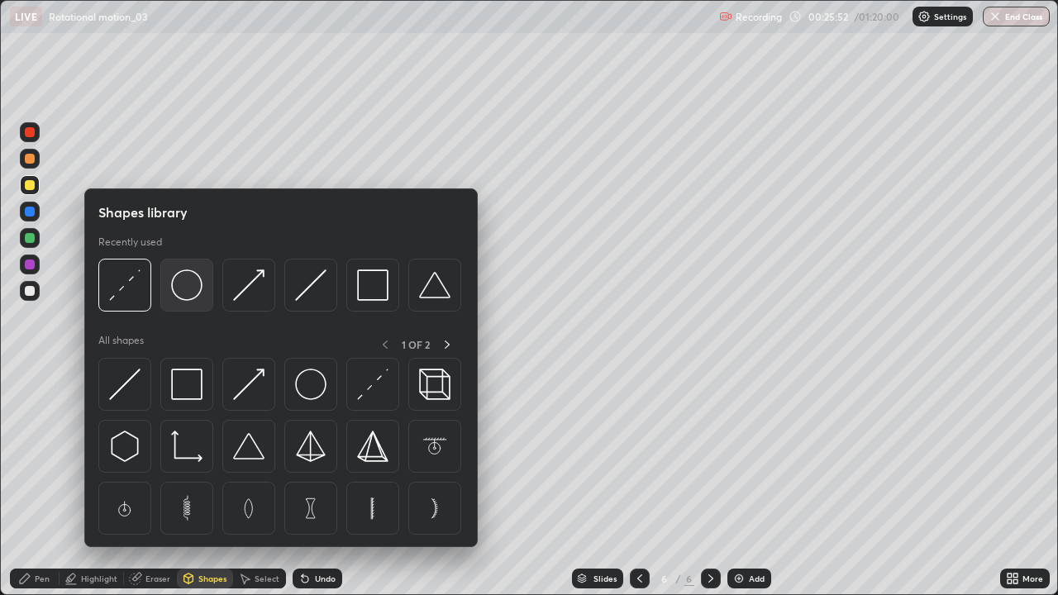
click at [193, 294] on img at bounding box center [186, 284] width 31 height 31
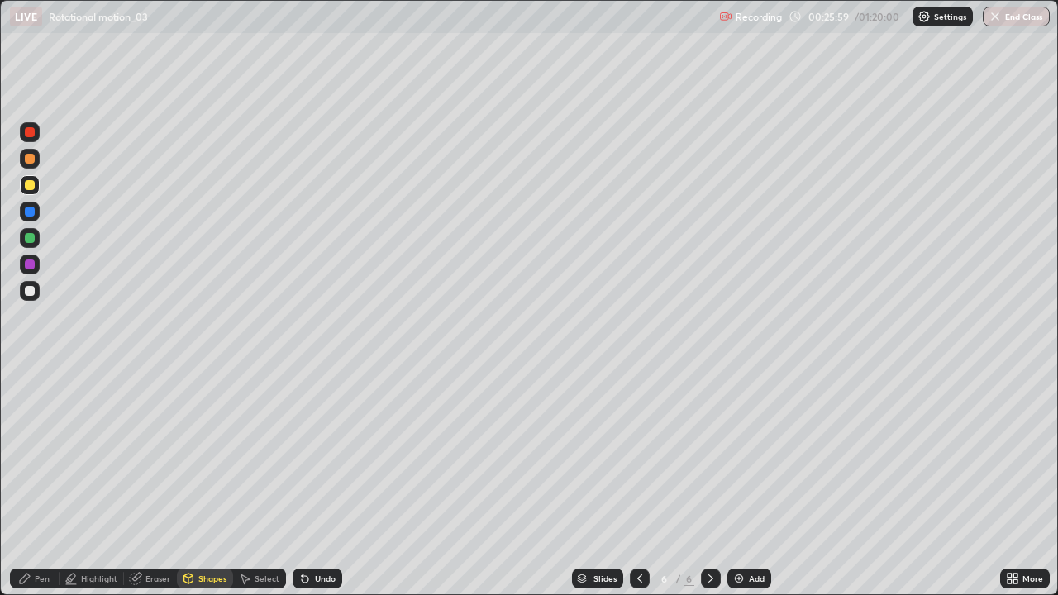
click at [207, 483] on div "Shapes" at bounding box center [205, 579] width 56 height 20
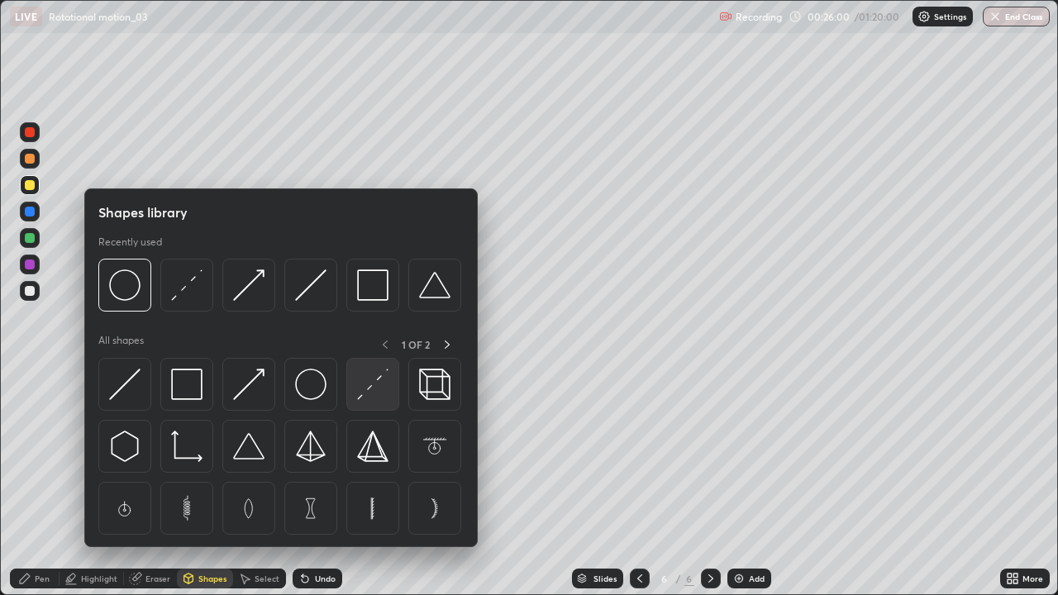
click at [370, 382] on img at bounding box center [372, 384] width 31 height 31
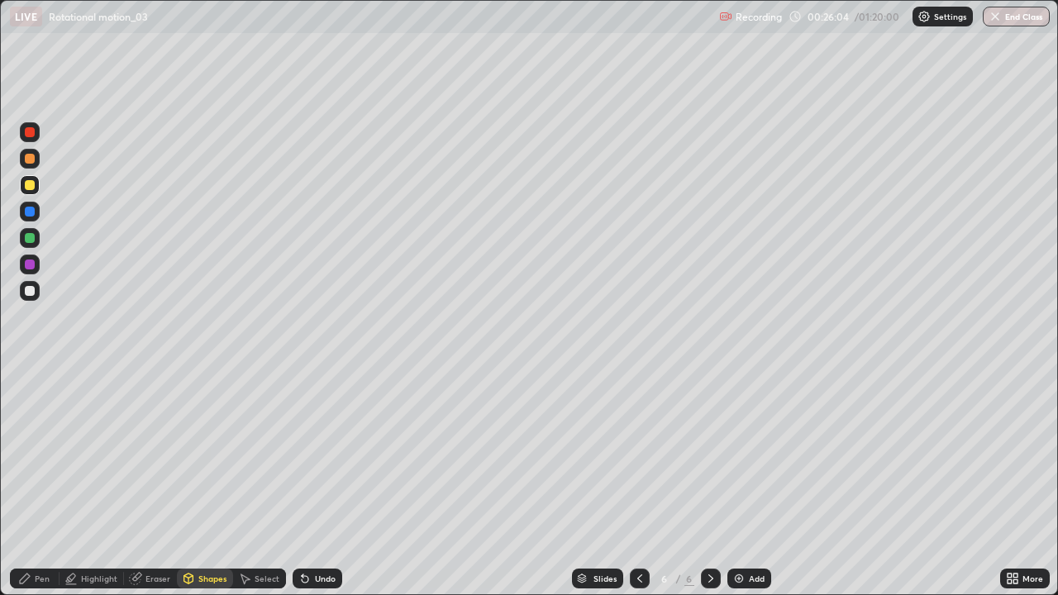
click at [218, 483] on div "Shapes" at bounding box center [212, 578] width 28 height 8
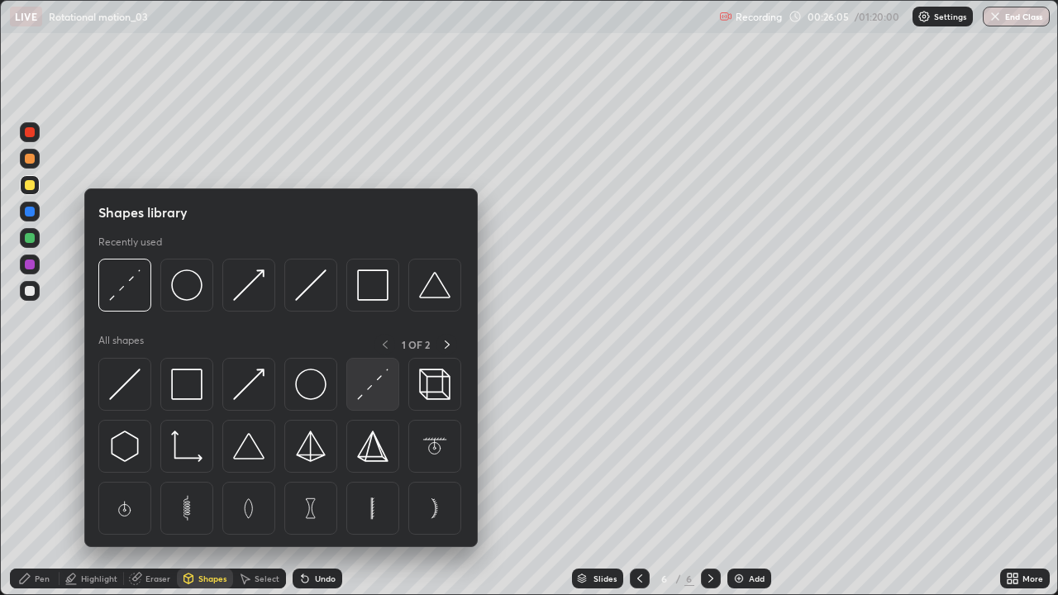
click at [378, 386] on img at bounding box center [372, 384] width 31 height 31
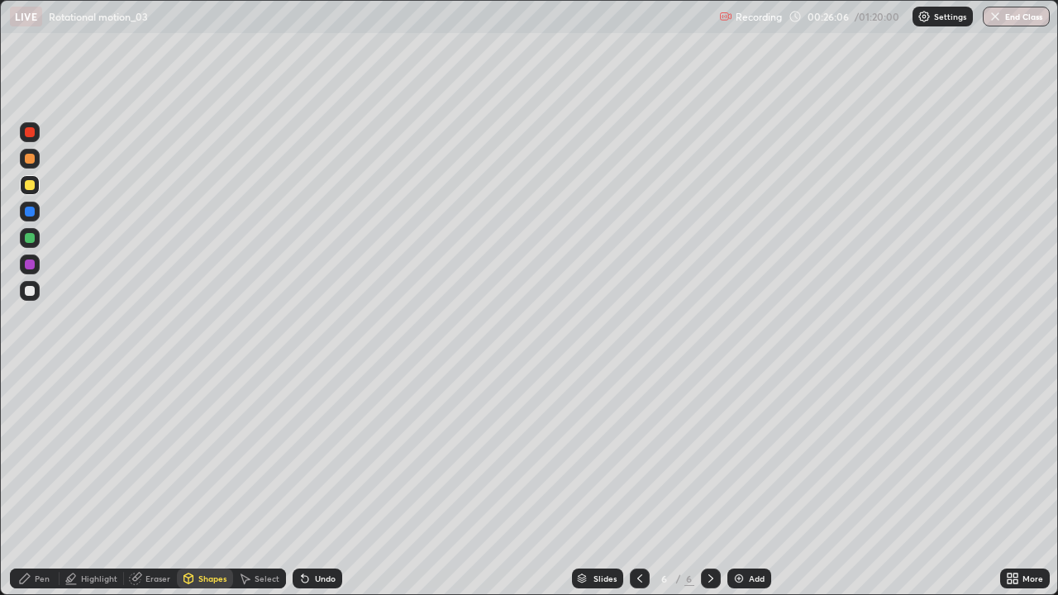
click at [27, 231] on div at bounding box center [30, 238] width 20 height 20
click at [45, 483] on div "Pen" at bounding box center [42, 578] width 15 height 8
click at [30, 186] on div at bounding box center [30, 185] width 10 height 10
click at [27, 132] on div at bounding box center [30, 132] width 10 height 10
click at [30, 192] on div at bounding box center [30, 185] width 20 height 20
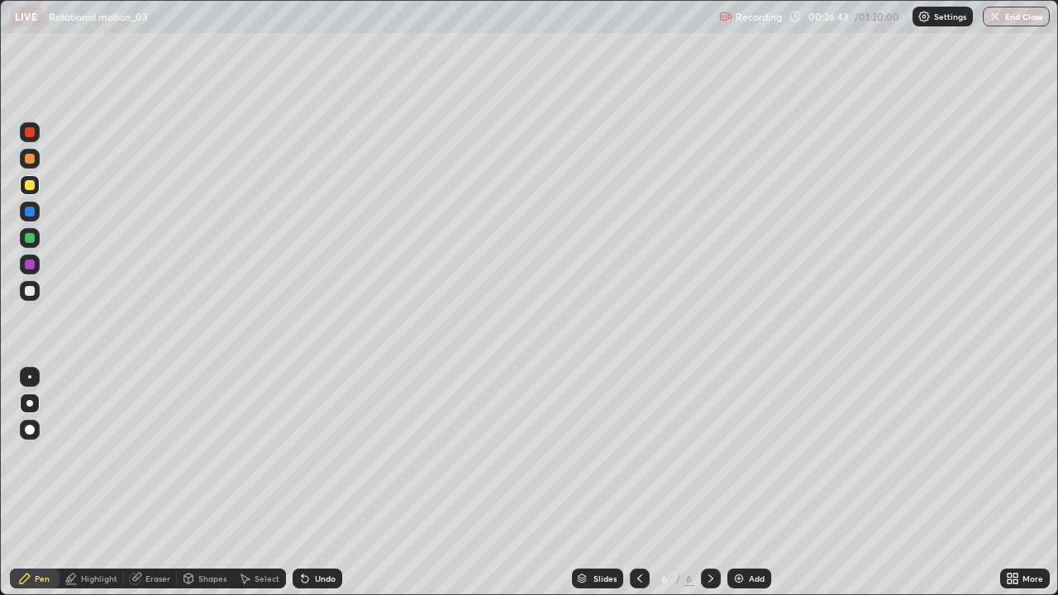
click at [640, 483] on icon at bounding box center [639, 578] width 13 height 13
click at [712, 483] on icon at bounding box center [710, 578] width 13 height 13
click at [30, 291] on div at bounding box center [30, 291] width 10 height 10
click at [26, 184] on div at bounding box center [30, 185] width 10 height 10
click at [34, 291] on div at bounding box center [30, 291] width 10 height 10
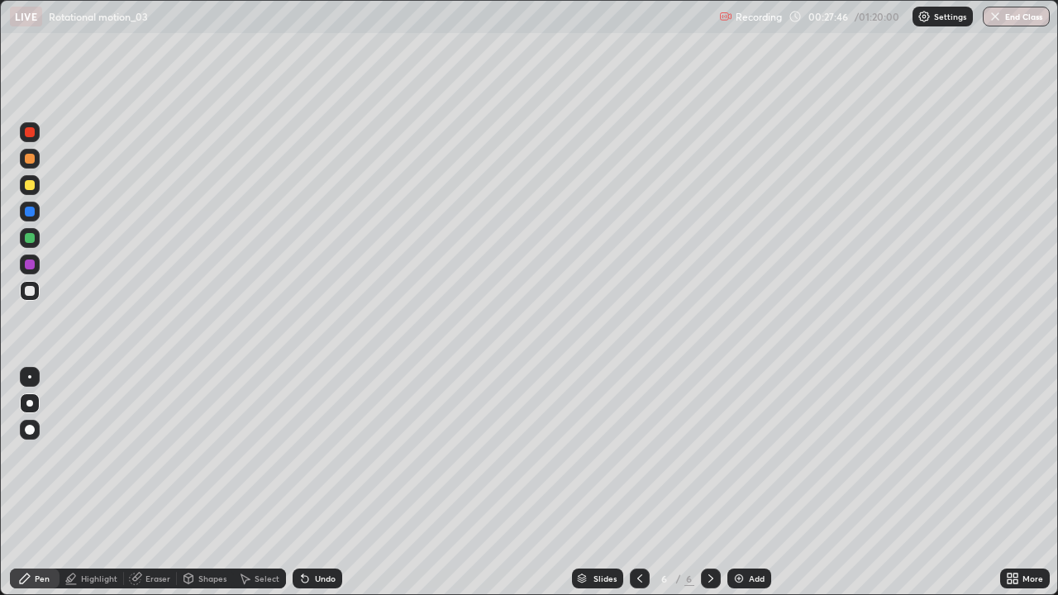
click at [31, 184] on div at bounding box center [30, 185] width 10 height 10
click at [742, 483] on img at bounding box center [738, 578] width 13 height 13
click at [30, 185] on div at bounding box center [30, 185] width 10 height 10
click at [208, 483] on div "Shapes" at bounding box center [212, 578] width 28 height 8
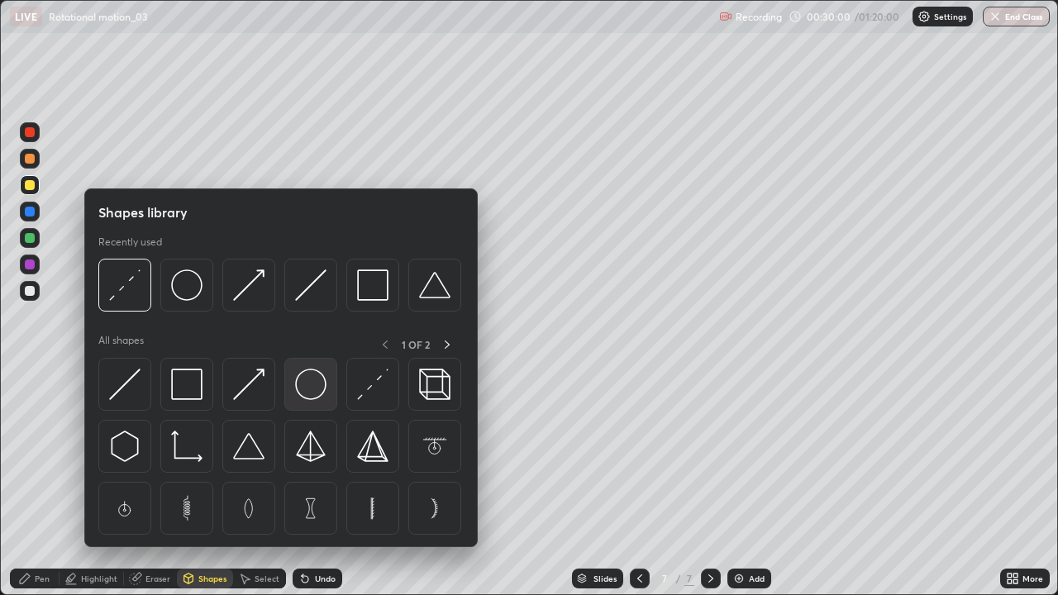
click at [306, 388] on img at bounding box center [310, 384] width 31 height 31
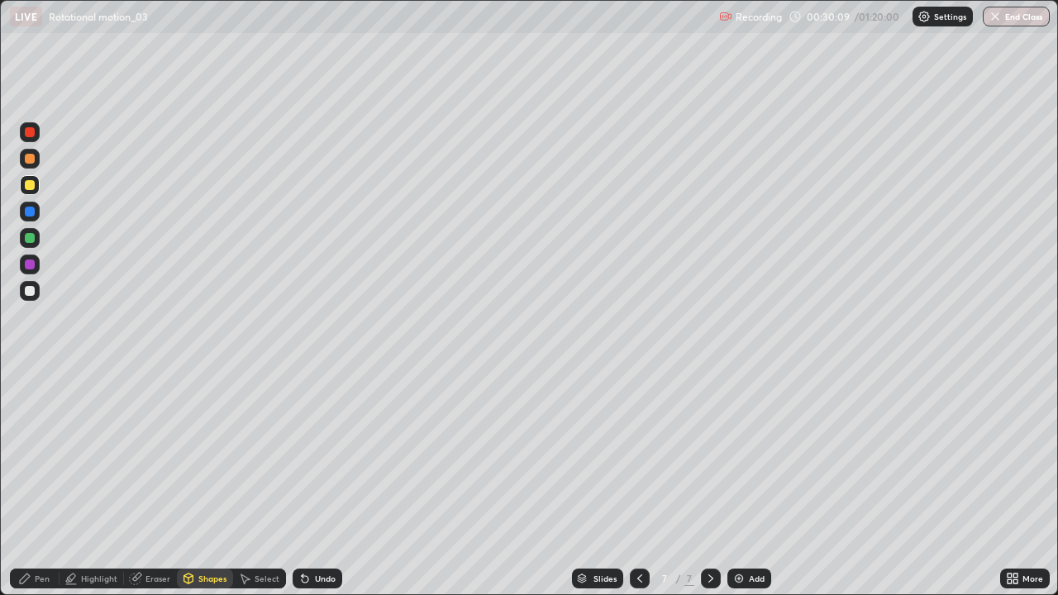
click at [93, 483] on div "Highlight" at bounding box center [99, 578] width 36 height 8
click at [30, 483] on icon at bounding box center [29, 522] width 13 height 13
click at [29, 483] on icon at bounding box center [29, 522] width 13 height 13
click at [30, 160] on div at bounding box center [30, 159] width 10 height 10
click at [26, 483] on circle at bounding box center [26, 496] width 2 height 2
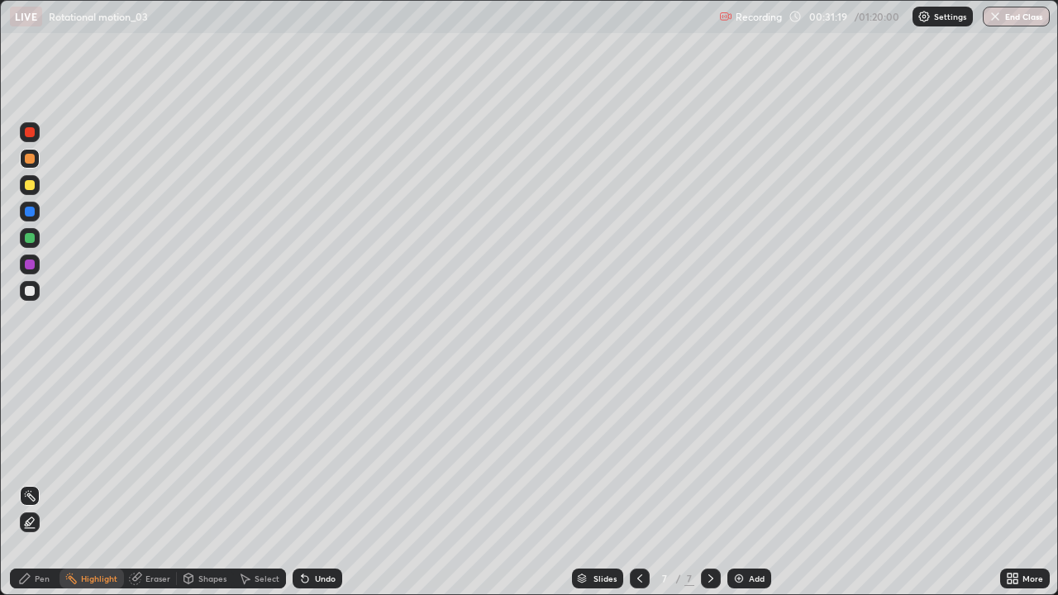
click at [42, 483] on div "Pen" at bounding box center [42, 578] width 15 height 8
click at [29, 291] on div at bounding box center [30, 291] width 10 height 10
click at [194, 483] on div "Shapes" at bounding box center [205, 579] width 56 height 20
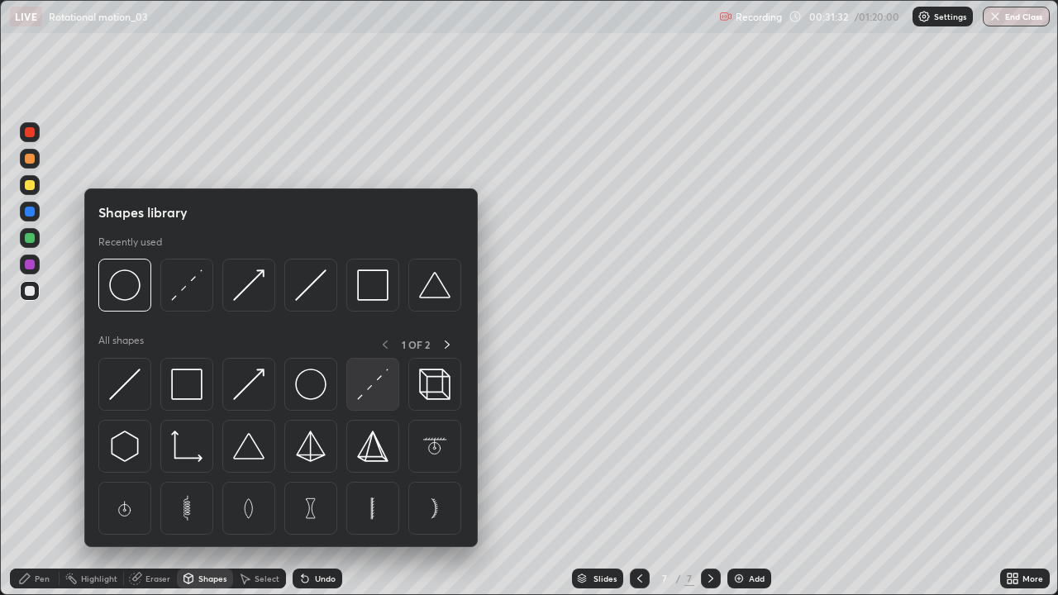
click at [372, 389] on img at bounding box center [372, 384] width 31 height 31
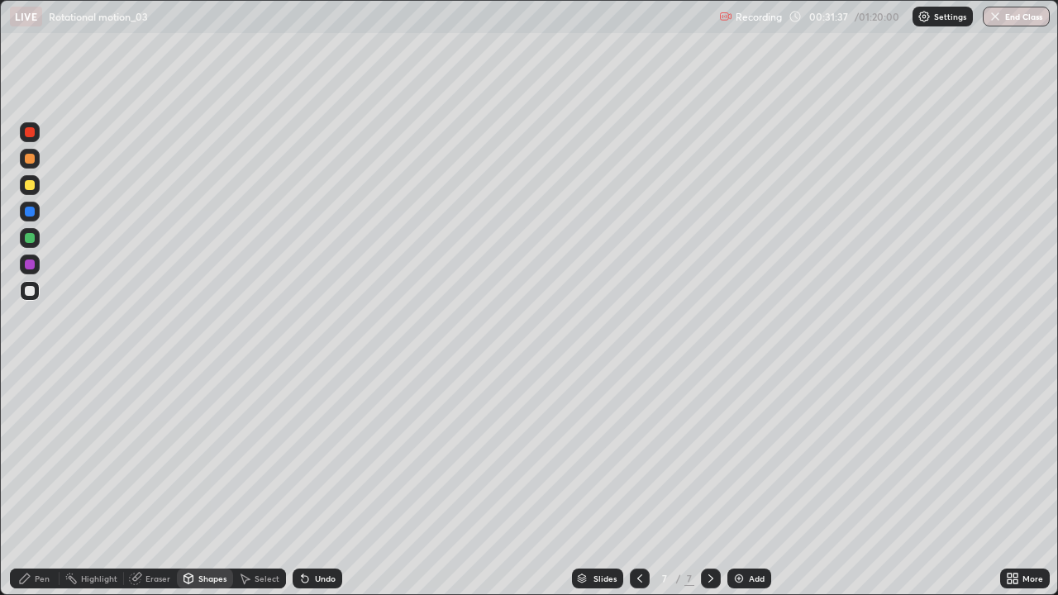
click at [320, 483] on div "Undo" at bounding box center [325, 578] width 21 height 8
click at [31, 293] on div at bounding box center [30, 291] width 10 height 10
click at [33, 483] on div "Pen" at bounding box center [35, 579] width 50 height 20
click at [754, 483] on div "Add" at bounding box center [757, 578] width 16 height 8
click at [33, 188] on div at bounding box center [30, 185] width 10 height 10
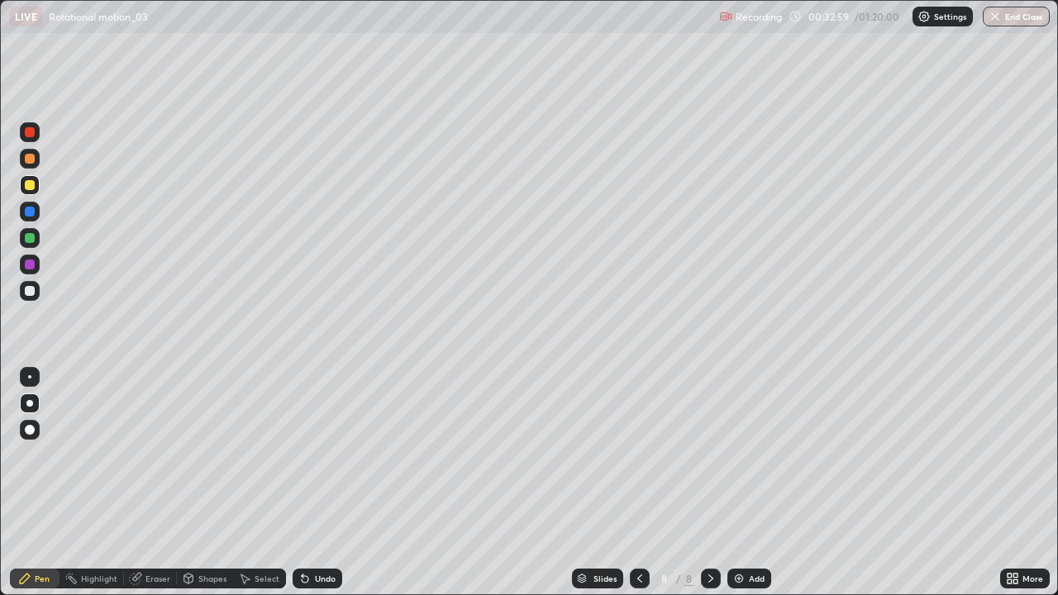
click at [30, 163] on div at bounding box center [30, 159] width 10 height 10
click at [203, 483] on div "Shapes" at bounding box center [212, 578] width 28 height 8
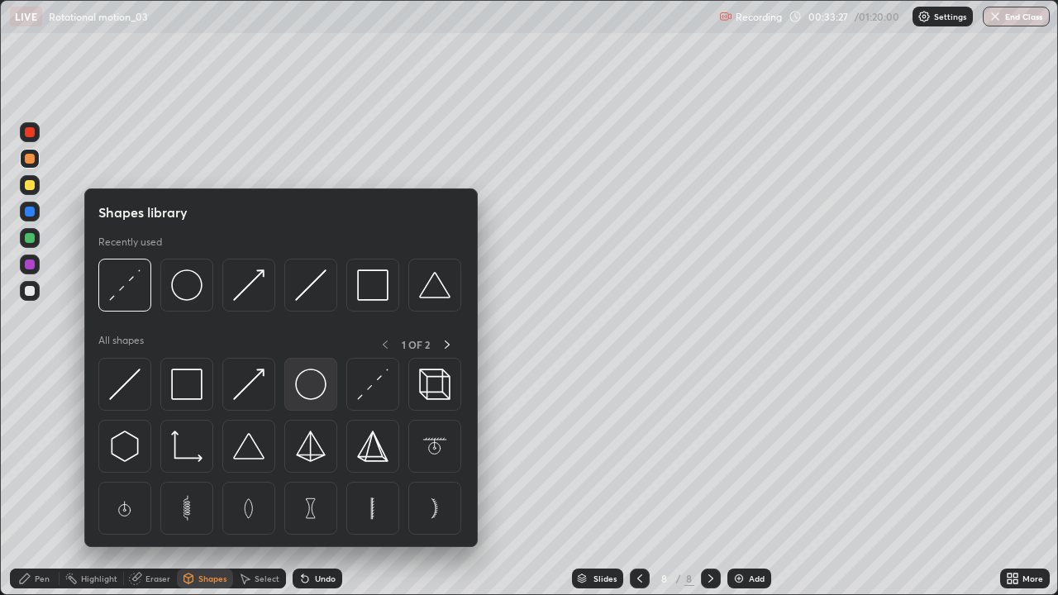
click at [305, 387] on img at bounding box center [310, 384] width 31 height 31
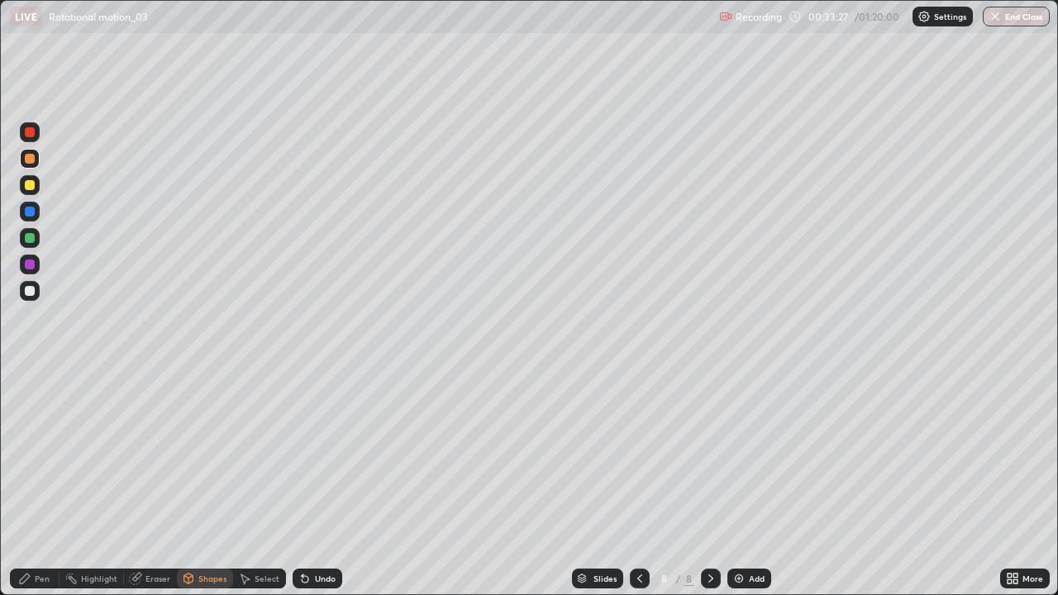
click at [28, 185] on div at bounding box center [30, 185] width 10 height 10
click at [207, 483] on div "Shapes" at bounding box center [212, 578] width 28 height 8
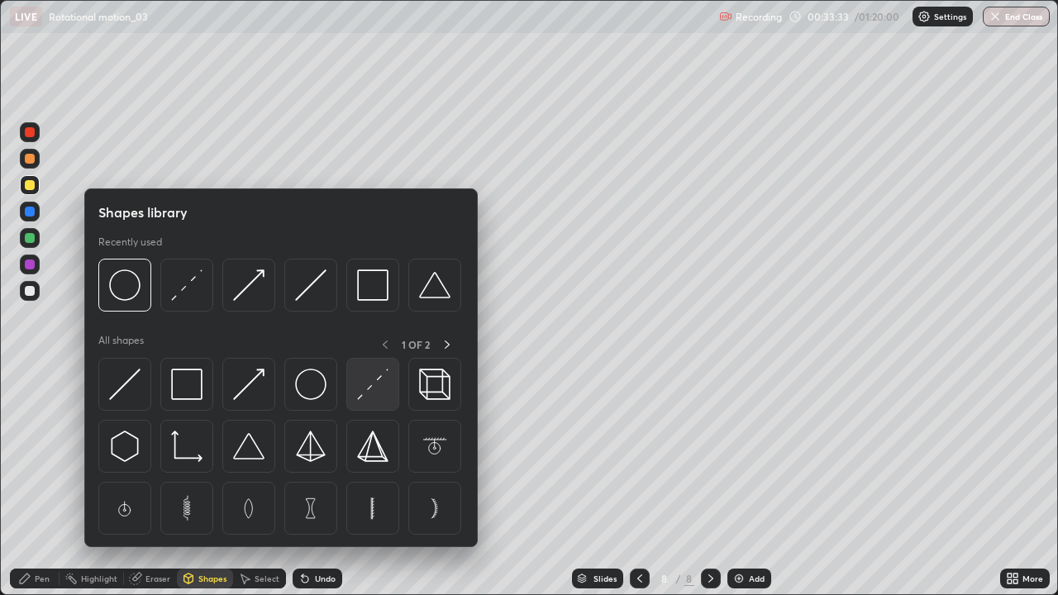
click at [370, 385] on img at bounding box center [372, 384] width 31 height 31
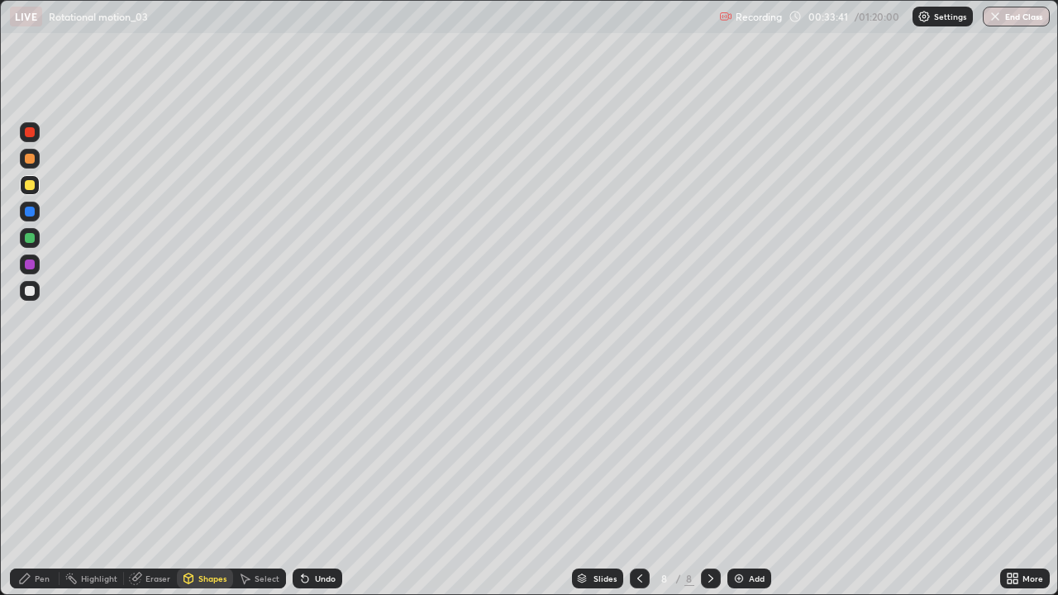
click at [33, 483] on div "Pen" at bounding box center [35, 579] width 50 height 20
click at [326, 483] on div "Undo" at bounding box center [325, 578] width 21 height 8
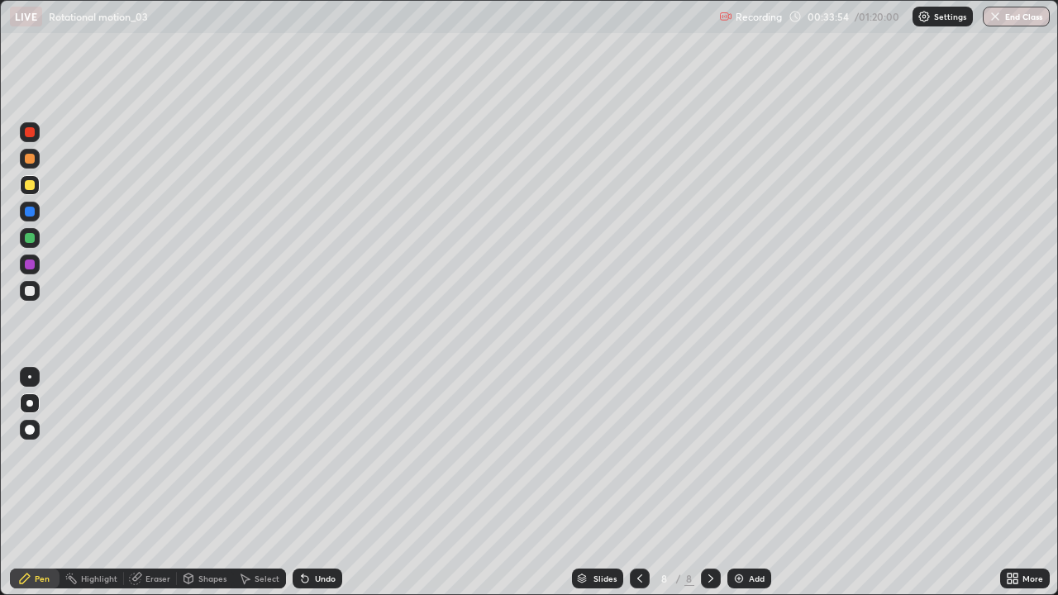
click at [325, 483] on div "Undo" at bounding box center [325, 578] width 21 height 8
click at [321, 483] on div "Undo" at bounding box center [325, 578] width 21 height 8
click at [25, 288] on div at bounding box center [30, 291] width 10 height 10
click at [26, 185] on div at bounding box center [30, 185] width 10 height 10
click at [29, 157] on div at bounding box center [30, 159] width 10 height 10
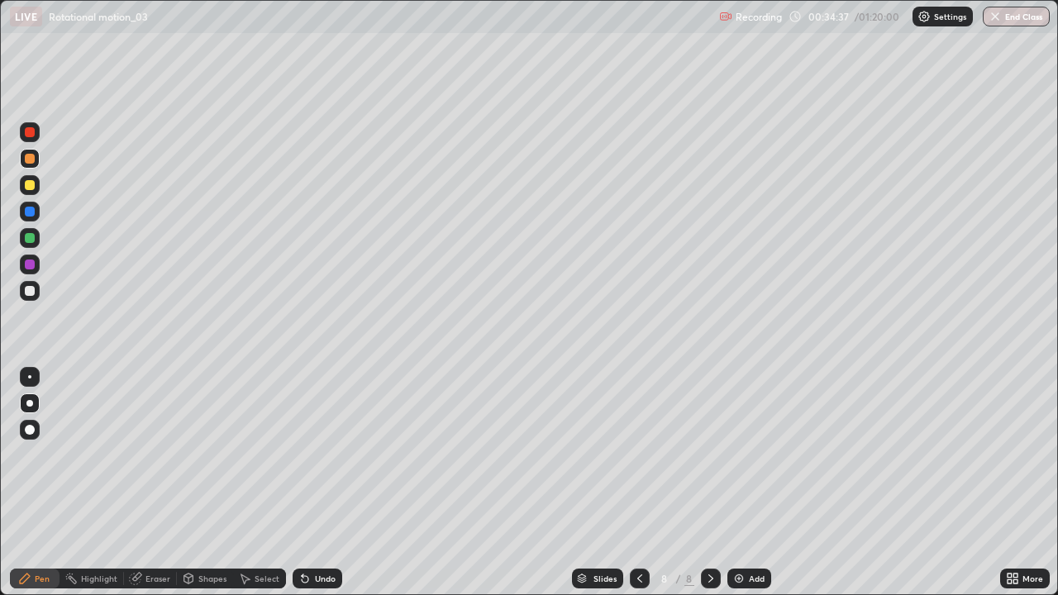
click at [224, 483] on div "Shapes" at bounding box center [205, 579] width 56 height 20
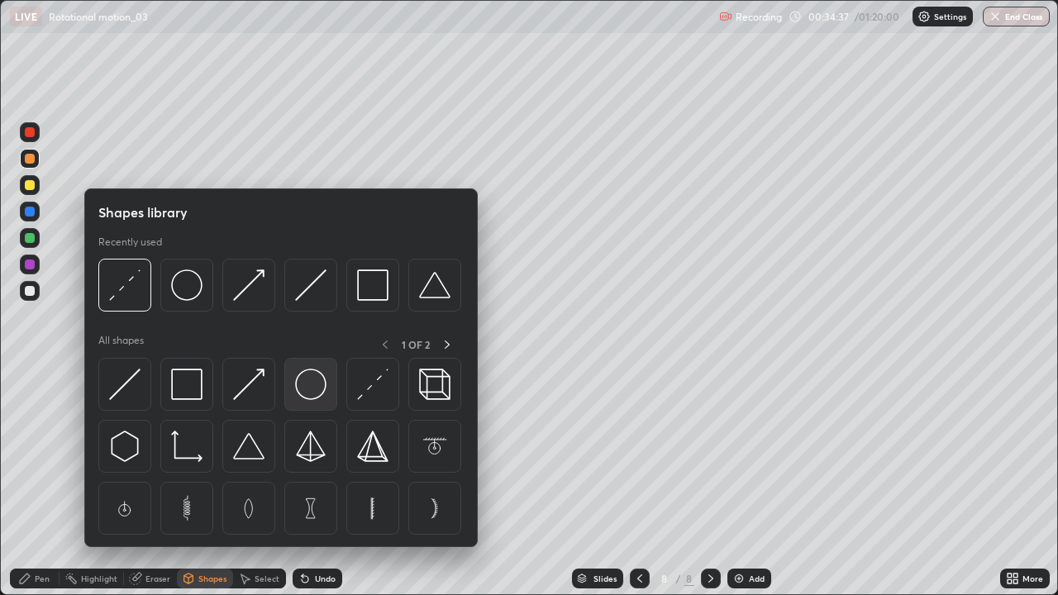
click at [311, 380] on img at bounding box center [310, 384] width 31 height 31
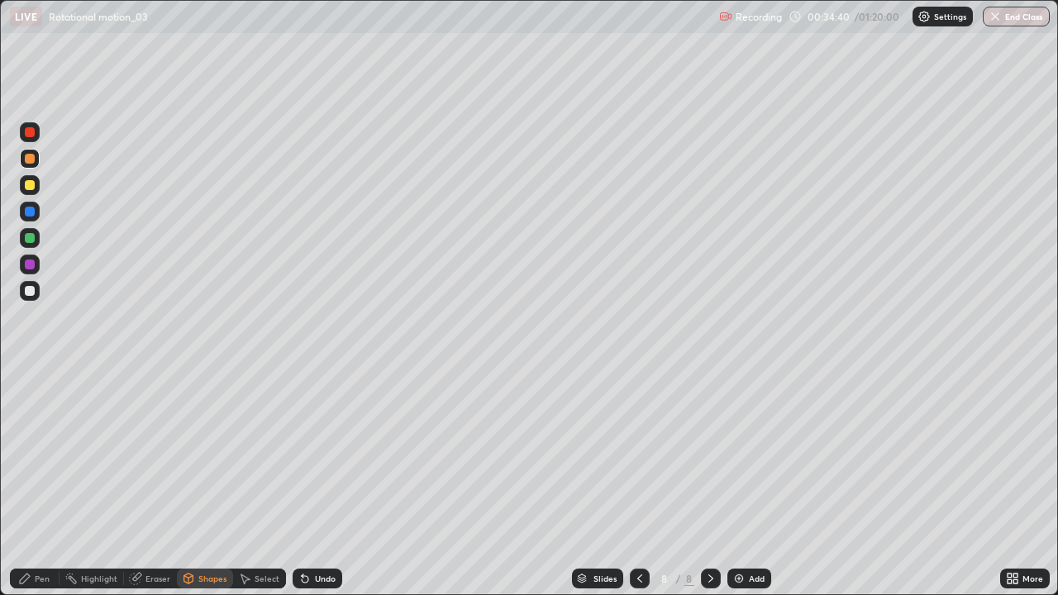
click at [324, 483] on div "Undo" at bounding box center [318, 579] width 50 height 20
click at [32, 183] on div at bounding box center [30, 185] width 10 height 10
click at [217, 483] on div "Shapes" at bounding box center [212, 578] width 28 height 8
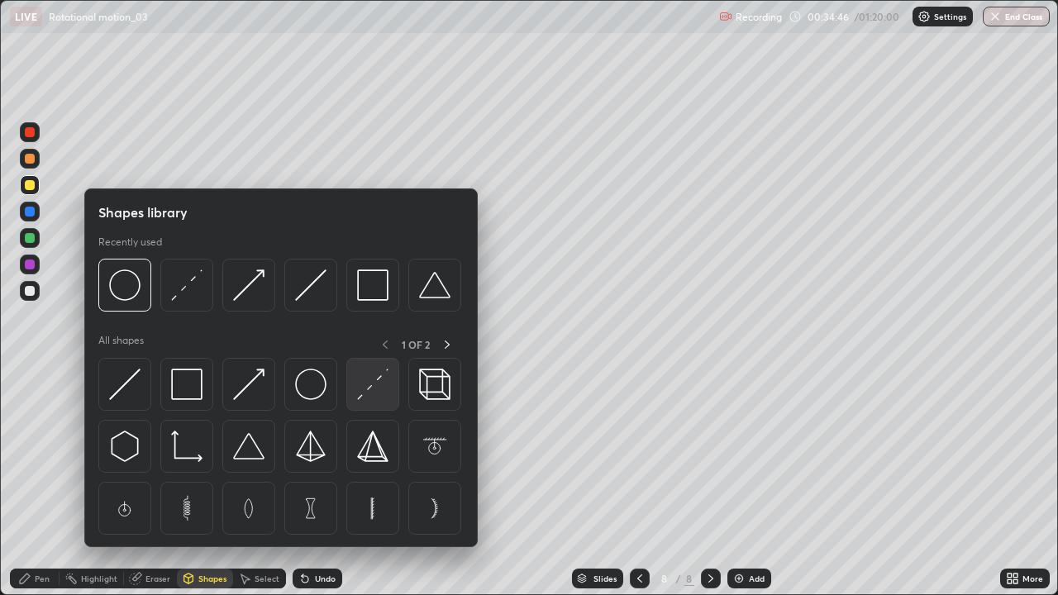
click at [370, 387] on img at bounding box center [372, 384] width 31 height 31
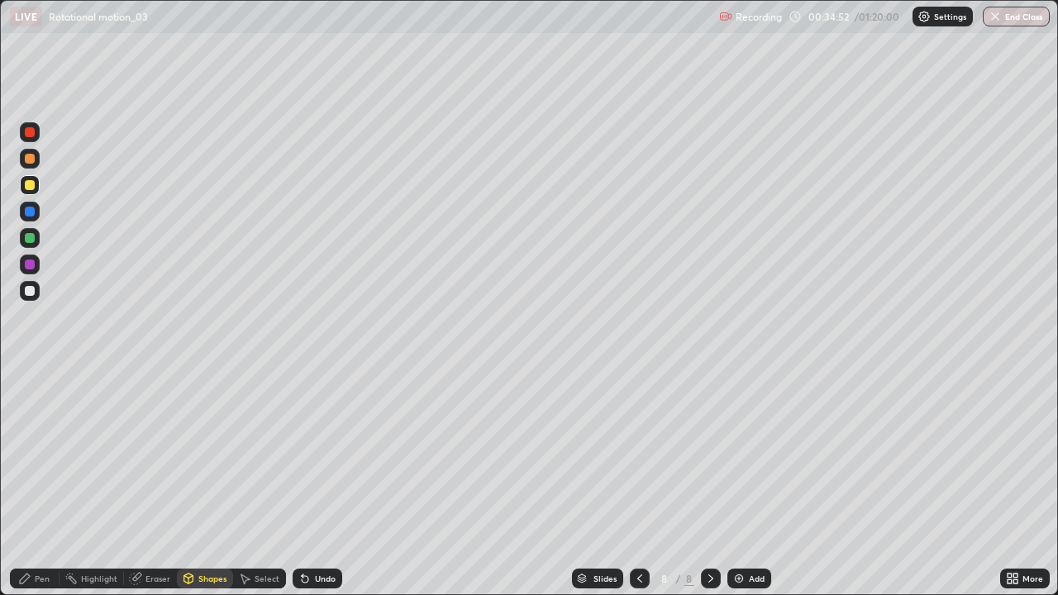
click at [200, 483] on div "Shapes" at bounding box center [212, 578] width 28 height 8
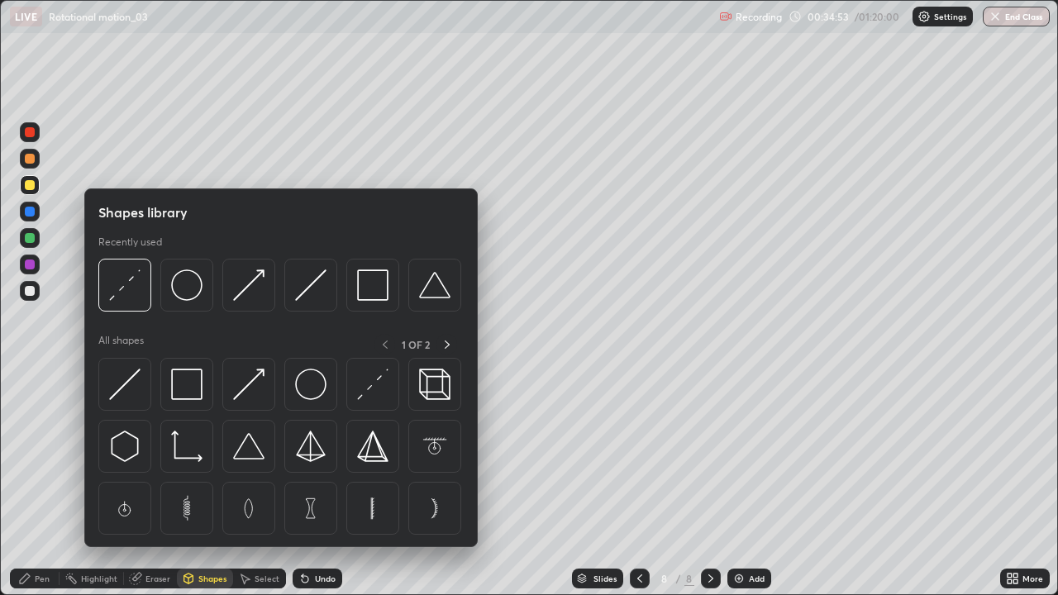
click at [205, 483] on div "Shapes" at bounding box center [212, 578] width 28 height 8
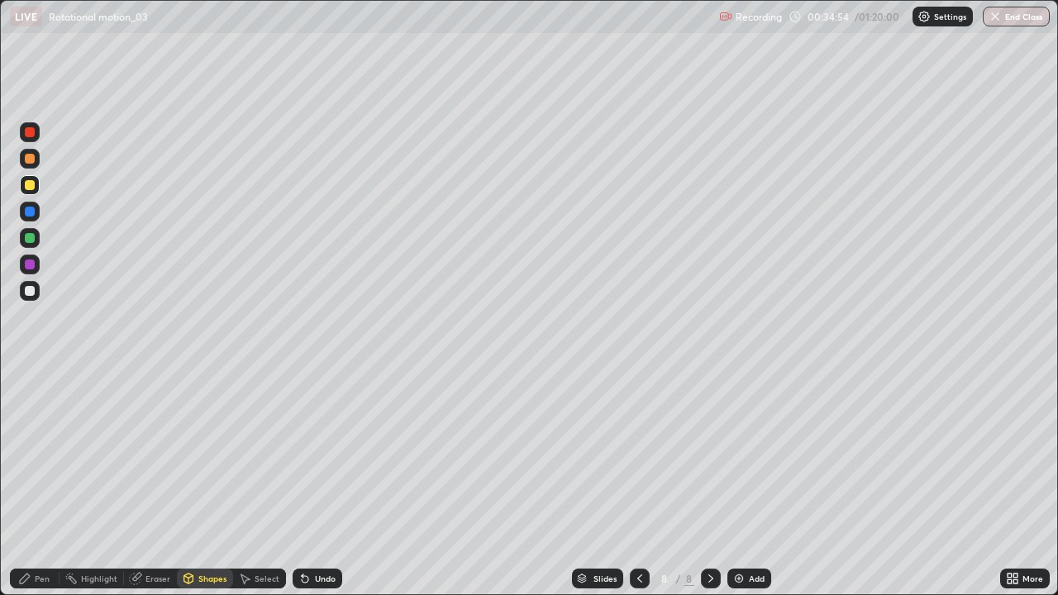
click at [28, 231] on div at bounding box center [30, 238] width 20 height 20
click at [48, 483] on div "Pen" at bounding box center [35, 579] width 50 height 20
click at [31, 187] on div at bounding box center [30, 185] width 10 height 10
click at [30, 294] on div at bounding box center [30, 291] width 10 height 10
click at [31, 179] on div at bounding box center [30, 185] width 20 height 20
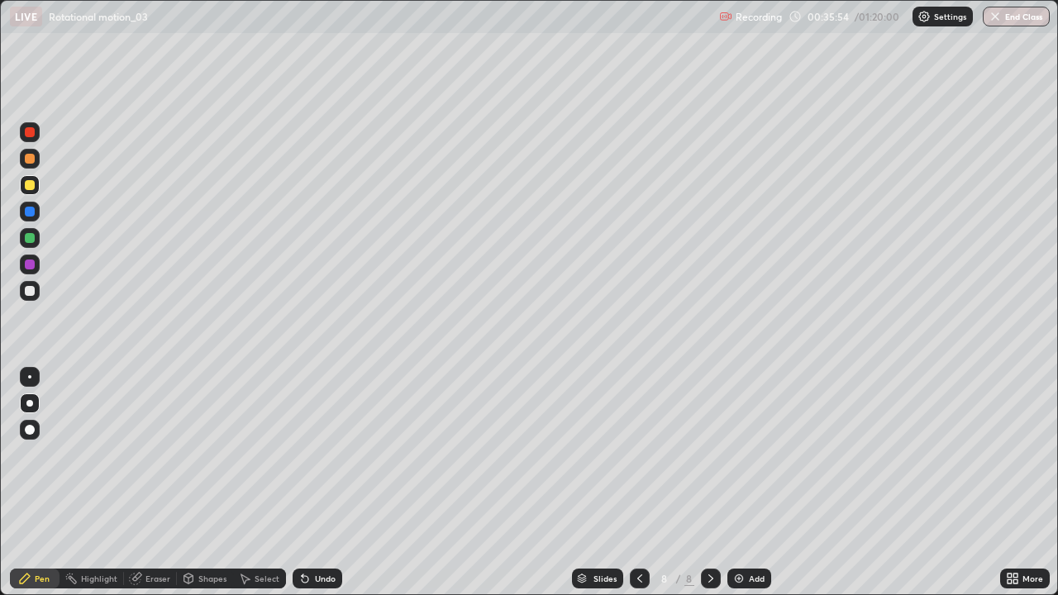
click at [39, 290] on div at bounding box center [30, 291] width 20 height 20
click at [34, 183] on div at bounding box center [30, 185] width 10 height 10
click at [318, 483] on div "Undo" at bounding box center [325, 578] width 21 height 8
click at [31, 294] on div at bounding box center [30, 291] width 10 height 10
click at [709, 483] on icon at bounding box center [710, 578] width 13 height 13
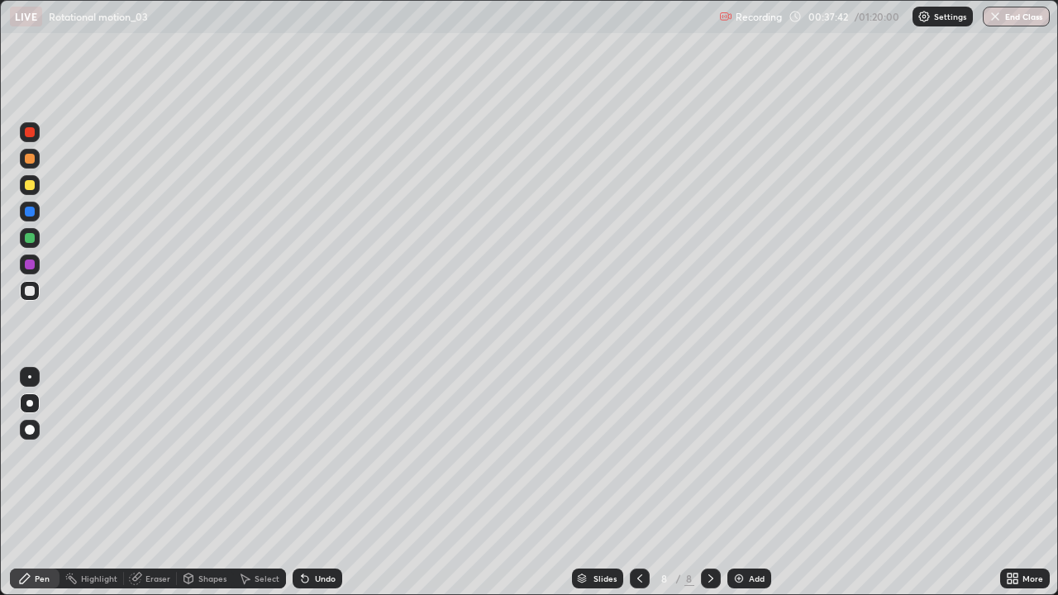
click at [743, 483] on img at bounding box center [738, 578] width 13 height 13
click at [30, 183] on div at bounding box center [30, 185] width 10 height 10
click at [30, 162] on div at bounding box center [30, 159] width 10 height 10
click at [30, 186] on div at bounding box center [30, 185] width 10 height 10
click at [31, 155] on div at bounding box center [30, 159] width 10 height 10
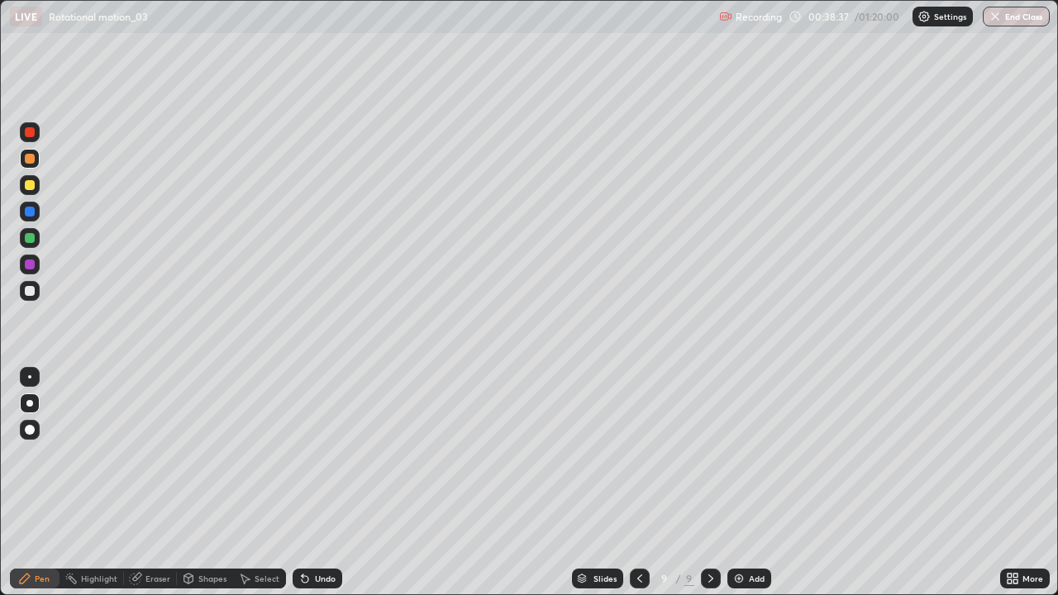
click at [208, 483] on div "Shapes" at bounding box center [205, 579] width 56 height 20
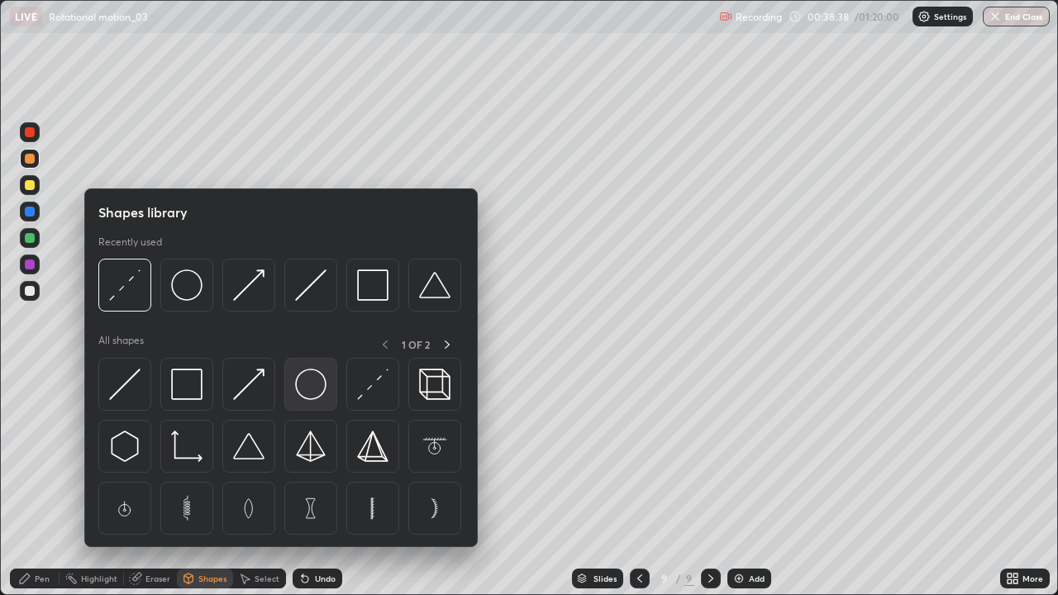
click at [307, 380] on img at bounding box center [310, 384] width 31 height 31
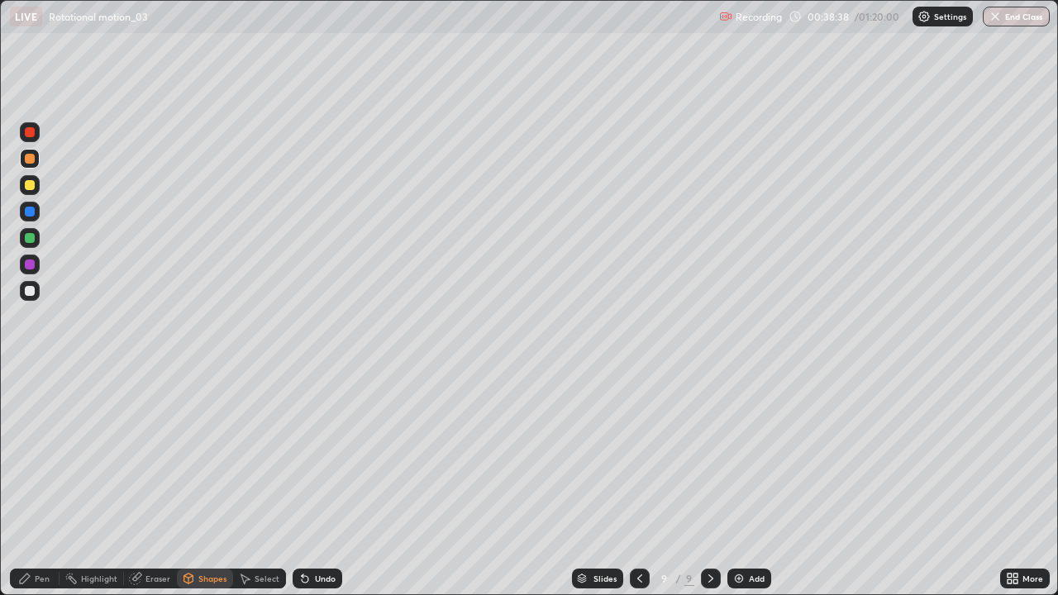
click at [28, 182] on div at bounding box center [30, 185] width 10 height 10
click at [211, 483] on div "Shapes" at bounding box center [212, 578] width 28 height 8
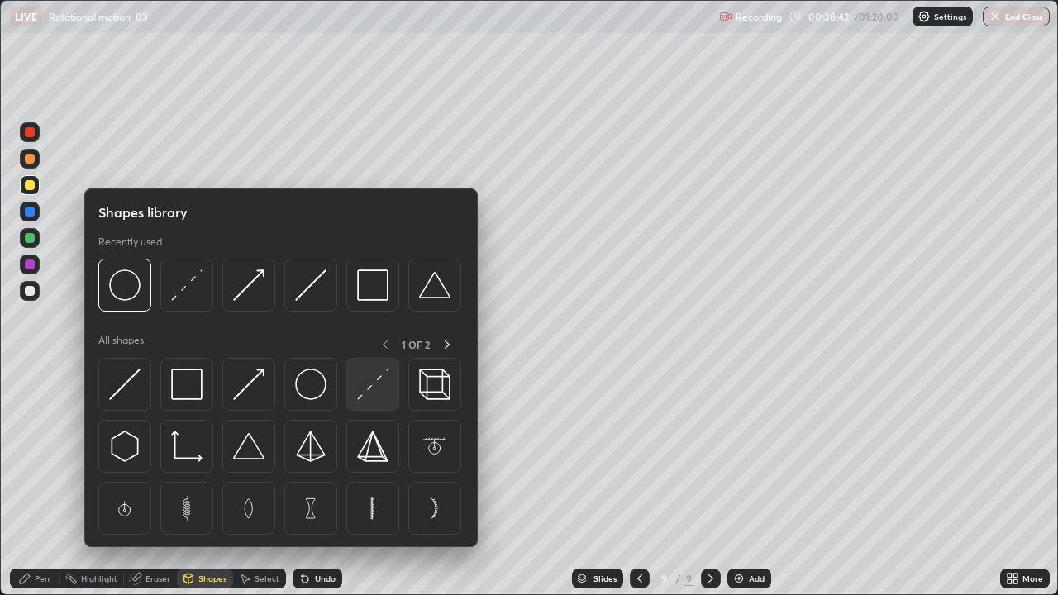
click at [372, 382] on img at bounding box center [372, 384] width 31 height 31
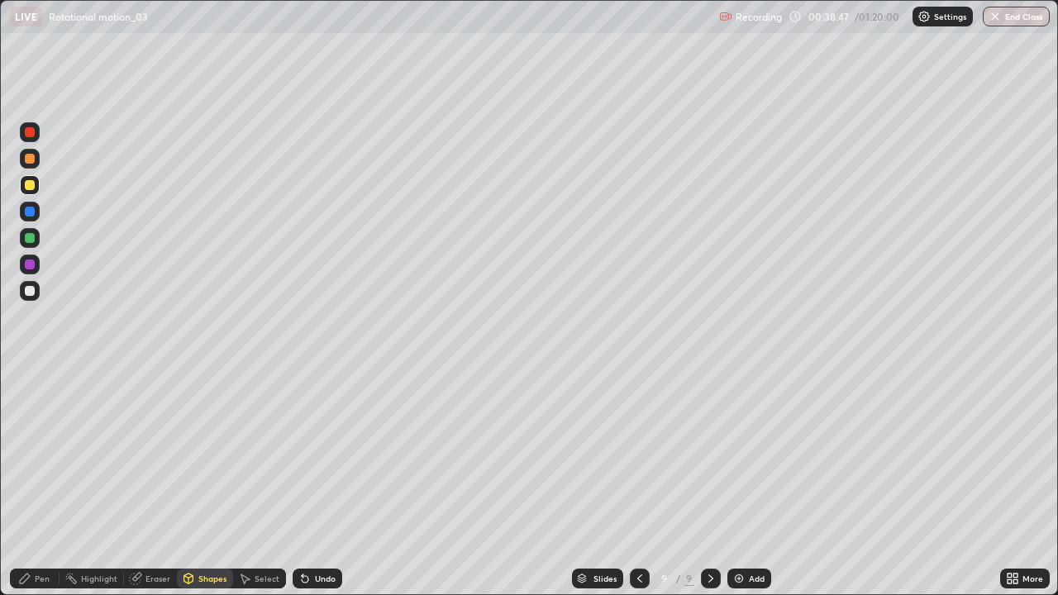
click at [37, 483] on div "Pen" at bounding box center [42, 578] width 15 height 8
click at [28, 293] on div at bounding box center [30, 291] width 10 height 10
click at [31, 184] on div at bounding box center [30, 185] width 10 height 10
click at [198, 483] on div "Shapes" at bounding box center [212, 578] width 28 height 8
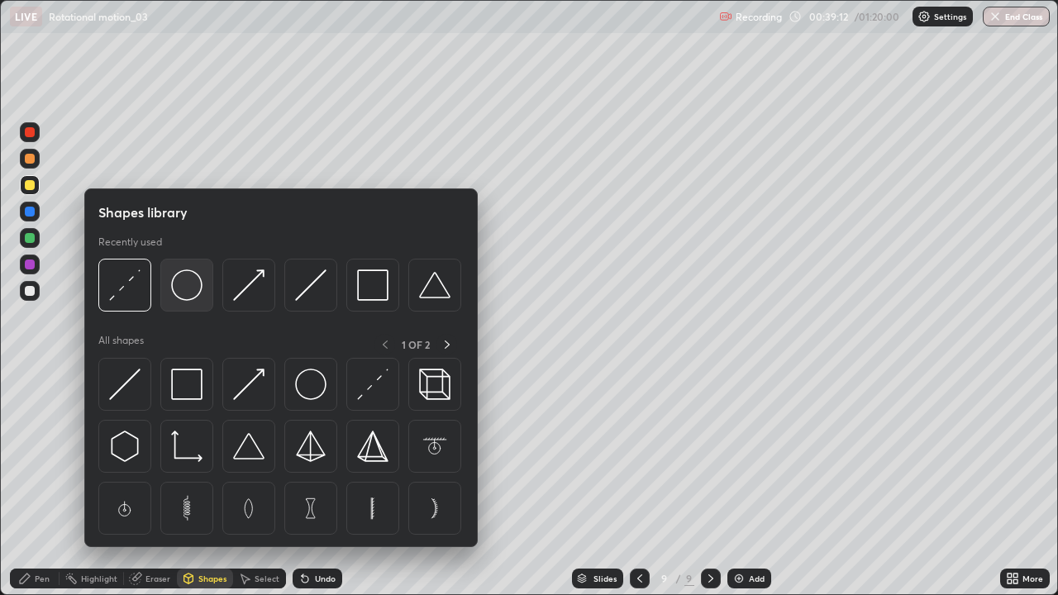
click at [183, 288] on img at bounding box center [186, 284] width 31 height 31
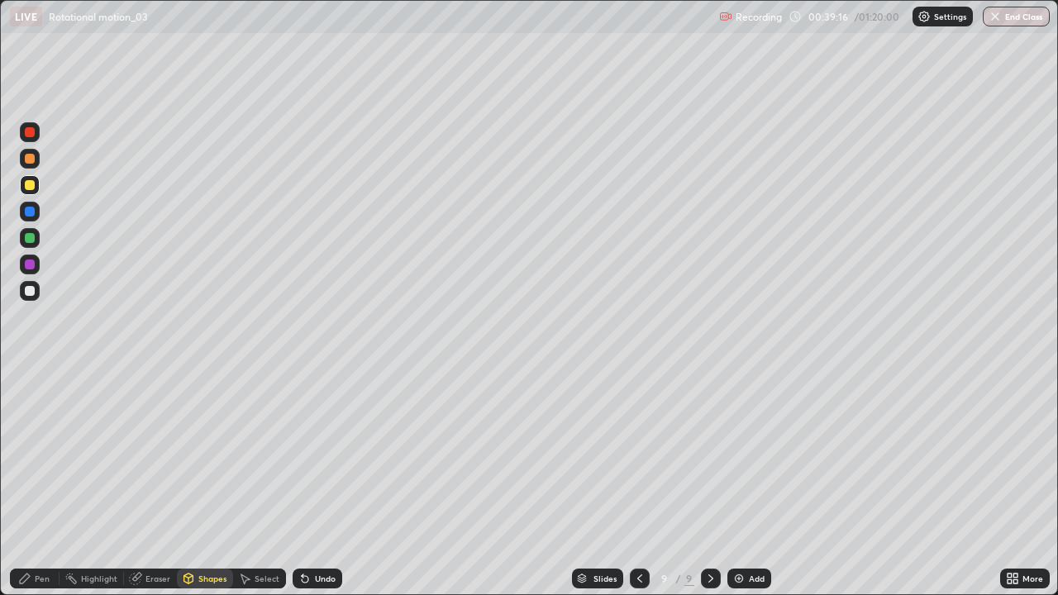
click at [213, 483] on div "Shapes" at bounding box center [212, 578] width 28 height 8
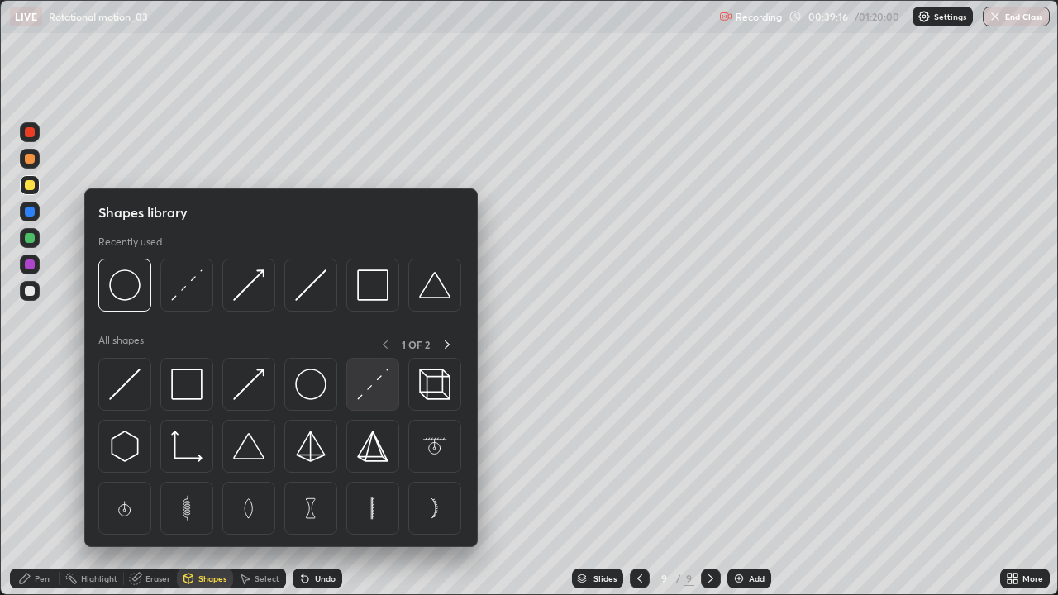
click at [378, 378] on img at bounding box center [372, 384] width 31 height 31
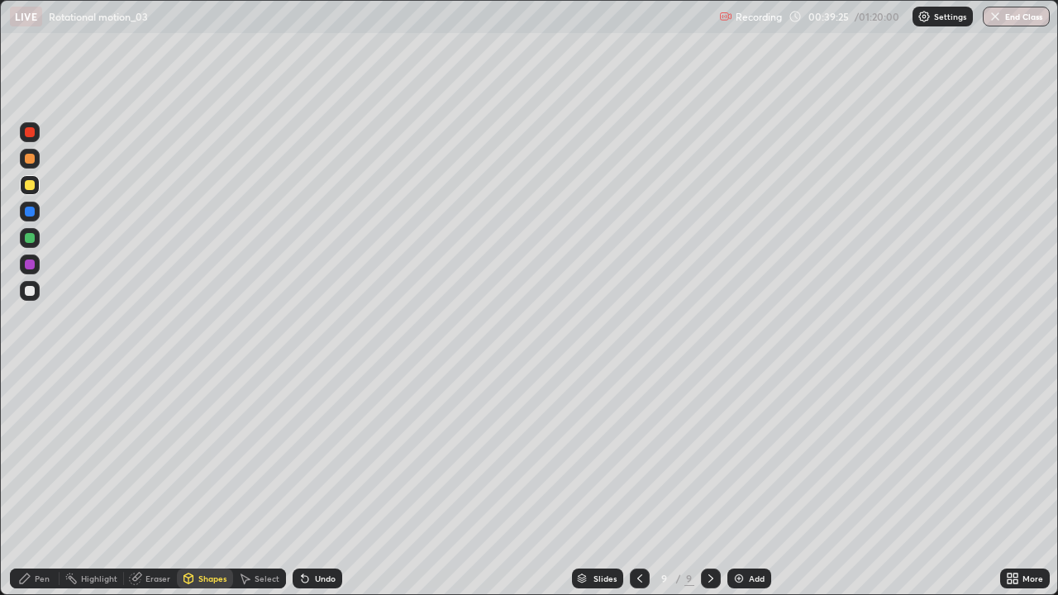
click at [33, 241] on div at bounding box center [30, 238] width 10 height 10
click at [315, 483] on div "Undo" at bounding box center [325, 578] width 21 height 8
click at [40, 483] on div "Pen" at bounding box center [35, 579] width 50 height 20
click at [26, 289] on div at bounding box center [30, 291] width 10 height 10
click at [26, 183] on div at bounding box center [30, 185] width 10 height 10
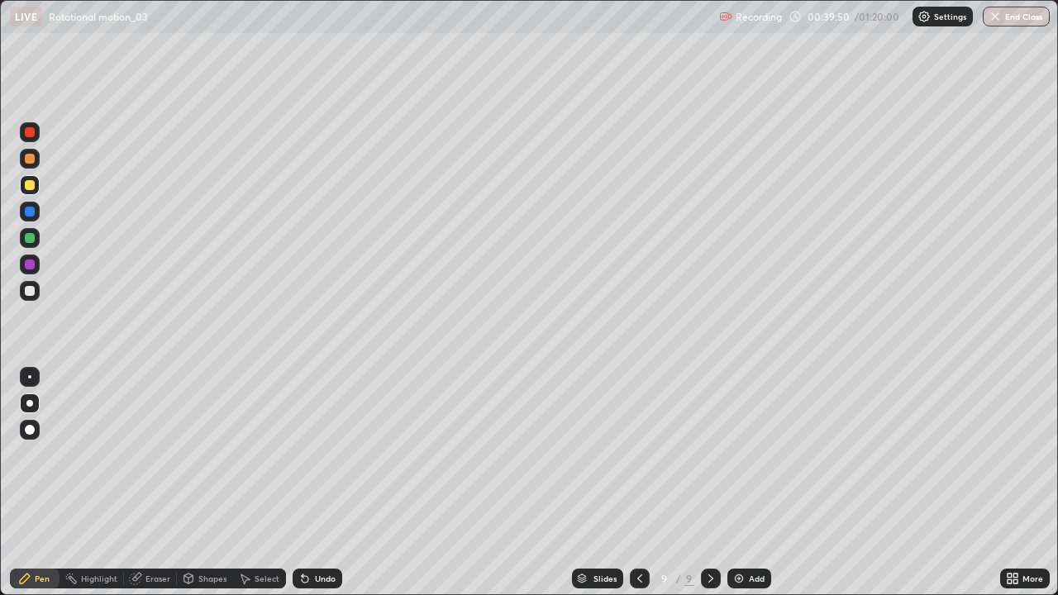
click at [26, 294] on div at bounding box center [30, 291] width 10 height 10
click at [31, 179] on div at bounding box center [30, 185] width 20 height 20
click at [754, 483] on div "Add" at bounding box center [757, 578] width 16 height 8
click at [26, 188] on div at bounding box center [30, 185] width 10 height 10
click at [214, 483] on div "Shapes" at bounding box center [205, 579] width 56 height 20
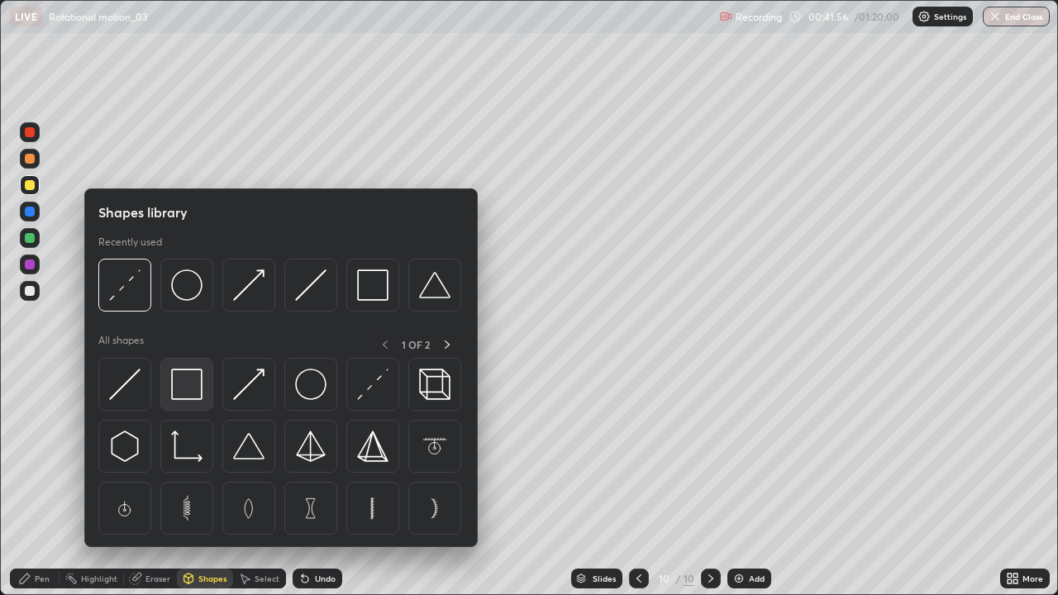
click at [187, 383] on img at bounding box center [186, 384] width 31 height 31
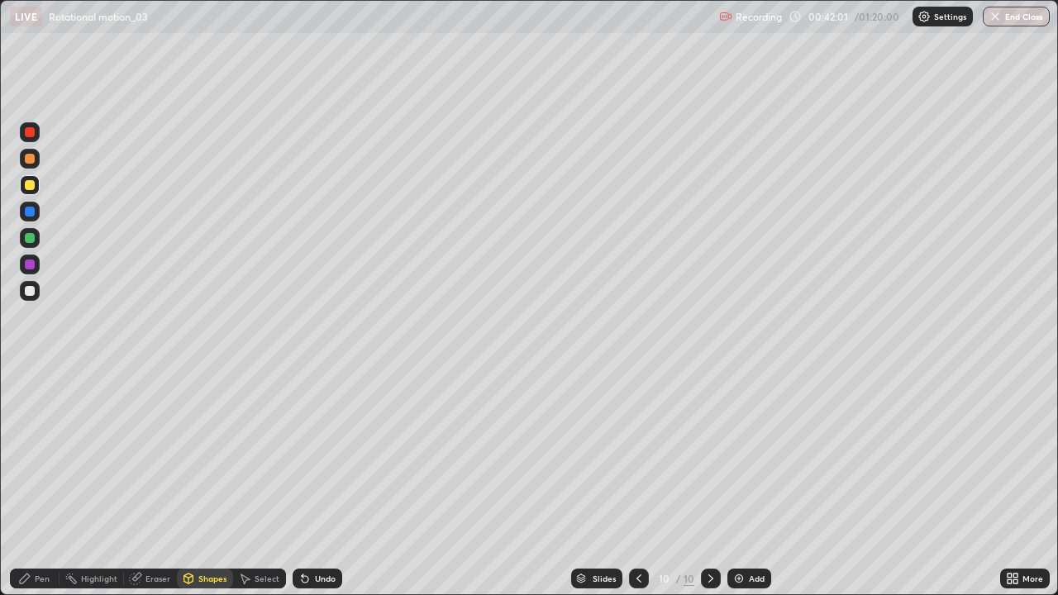
click at [28, 159] on div at bounding box center [30, 159] width 10 height 10
click at [21, 483] on icon at bounding box center [24, 578] width 13 height 13
click at [317, 483] on div "Undo" at bounding box center [325, 578] width 21 height 8
click at [253, 483] on div "Select" at bounding box center [259, 579] width 53 height 20
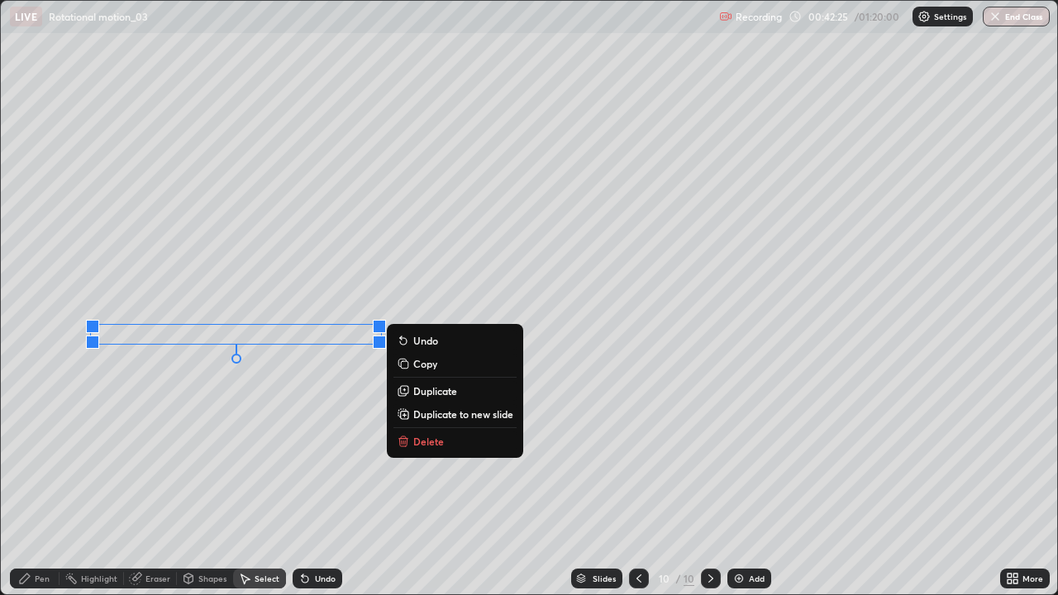
click at [207, 483] on div "Shapes" at bounding box center [205, 579] width 56 height 20
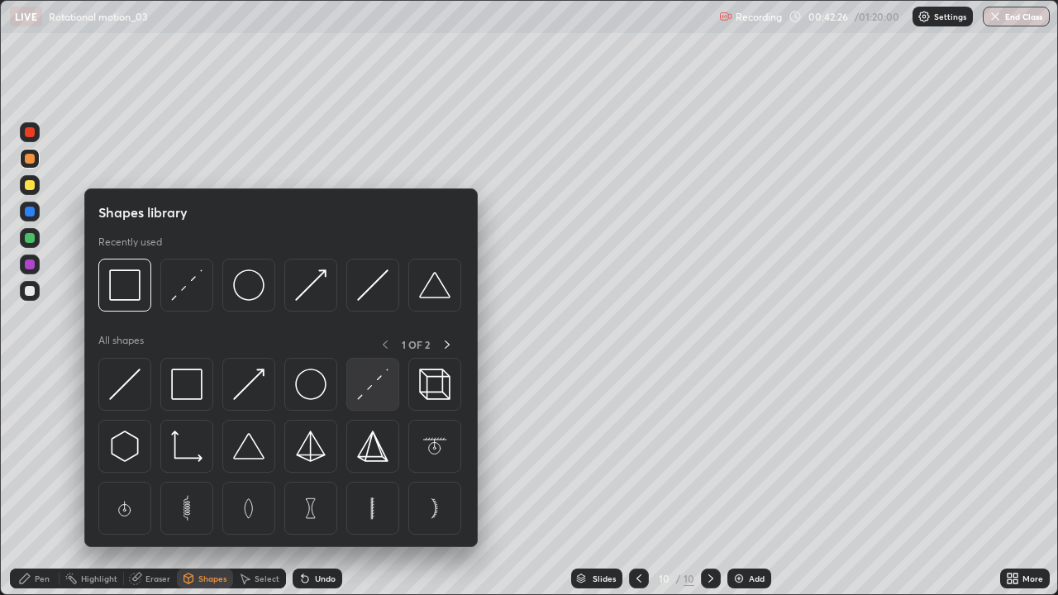
click at [365, 383] on img at bounding box center [372, 384] width 31 height 31
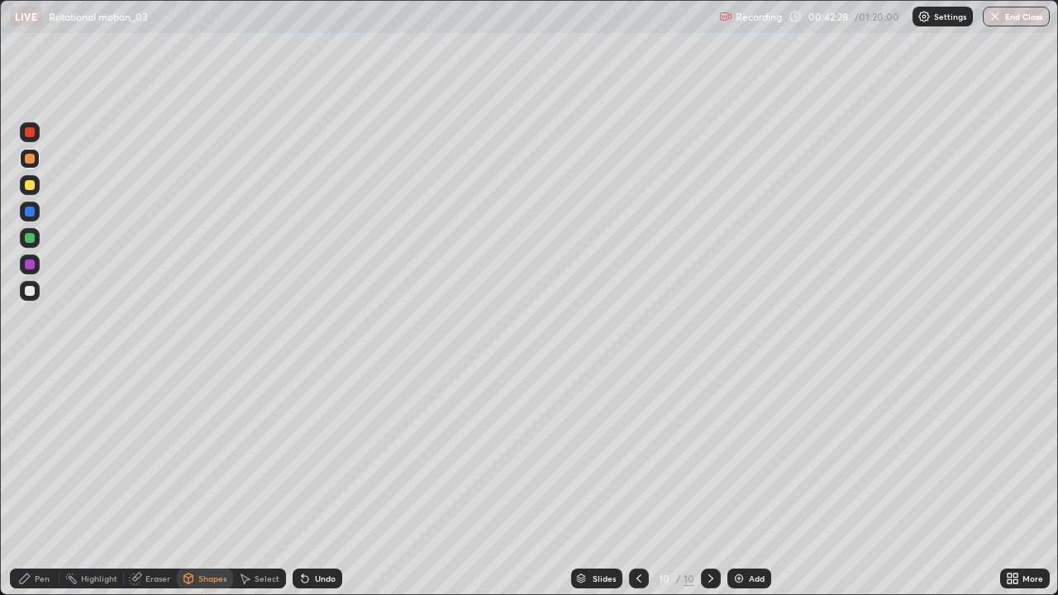
click at [320, 483] on div "Undo" at bounding box center [318, 579] width 50 height 20
click at [27, 189] on div at bounding box center [30, 185] width 10 height 10
click at [37, 483] on div "Pen" at bounding box center [42, 578] width 15 height 8
click at [26, 288] on div at bounding box center [30, 291] width 10 height 10
click at [29, 288] on div at bounding box center [30, 291] width 10 height 10
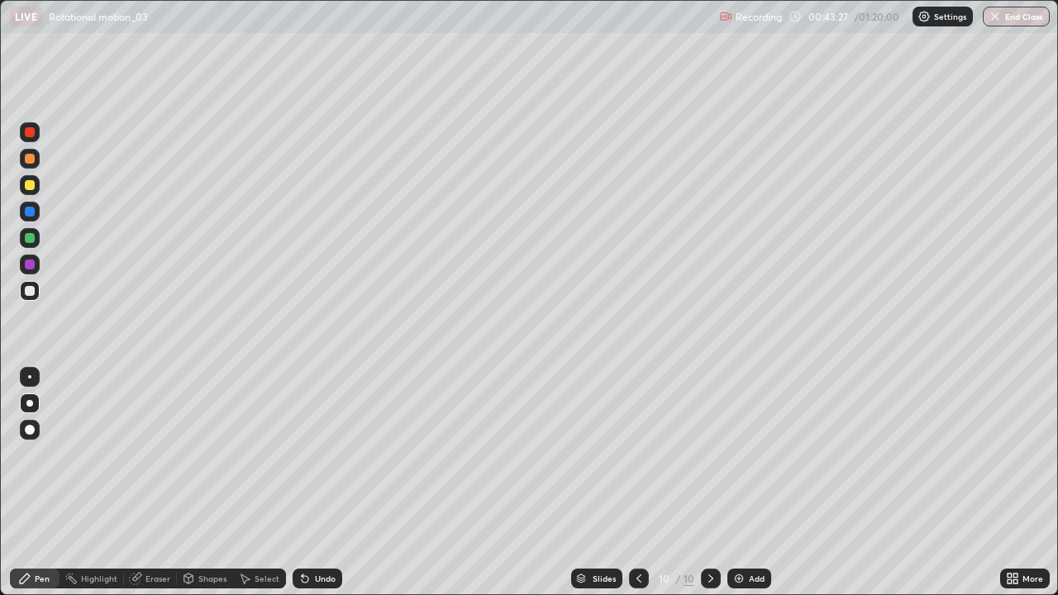
click at [26, 183] on div at bounding box center [30, 185] width 10 height 10
click at [30, 159] on div at bounding box center [30, 159] width 10 height 10
click at [212, 483] on div "Shapes" at bounding box center [212, 578] width 28 height 8
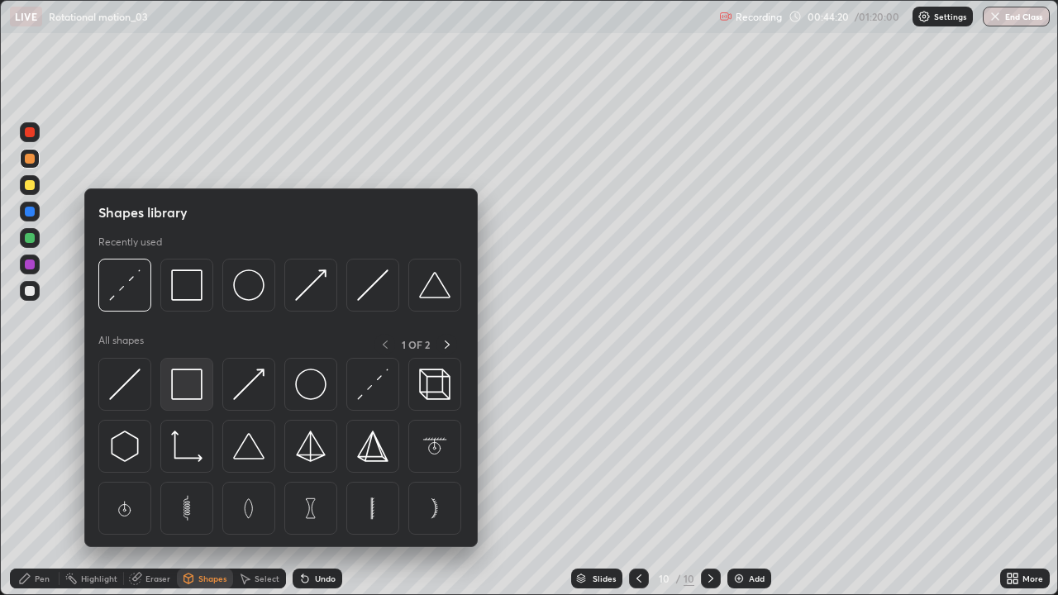
click at [179, 387] on img at bounding box center [186, 384] width 31 height 31
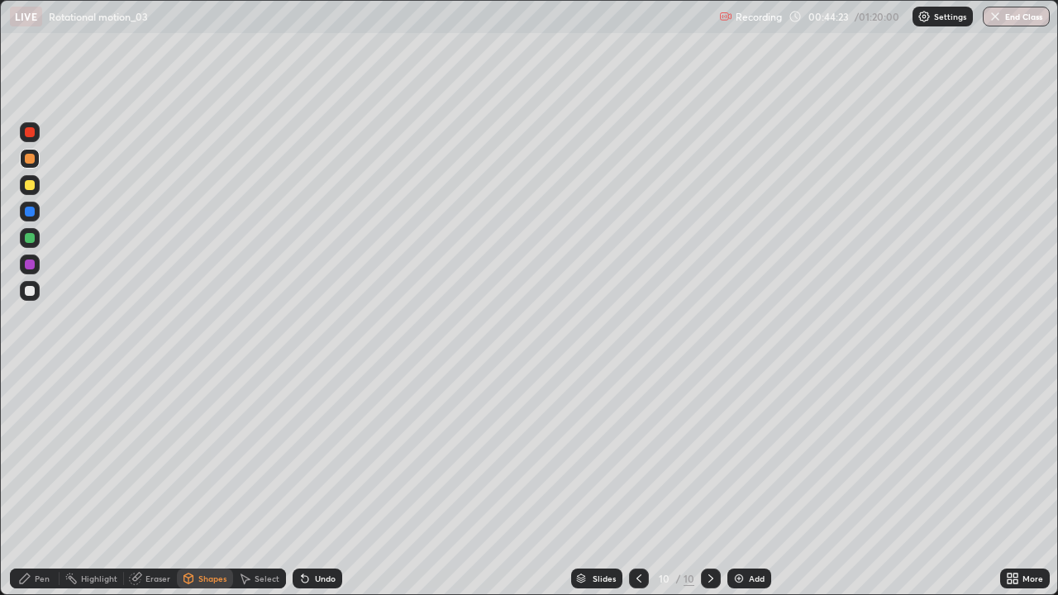
click at [324, 483] on div "Undo" at bounding box center [325, 578] width 21 height 8
click at [30, 184] on div at bounding box center [30, 185] width 10 height 10
click at [216, 483] on div "Shapes" at bounding box center [212, 578] width 28 height 8
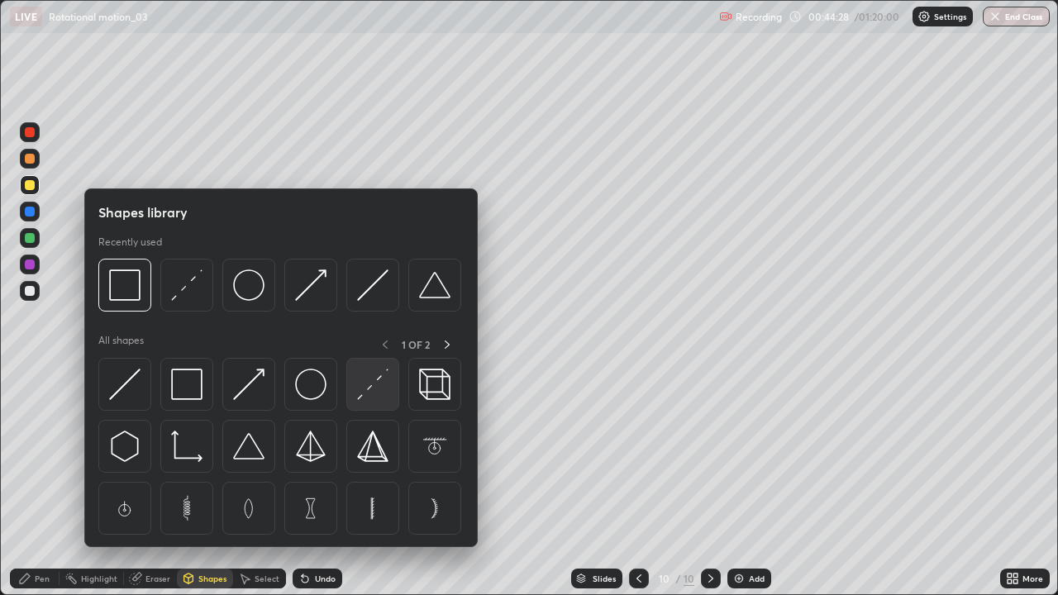
click at [364, 381] on img at bounding box center [372, 384] width 31 height 31
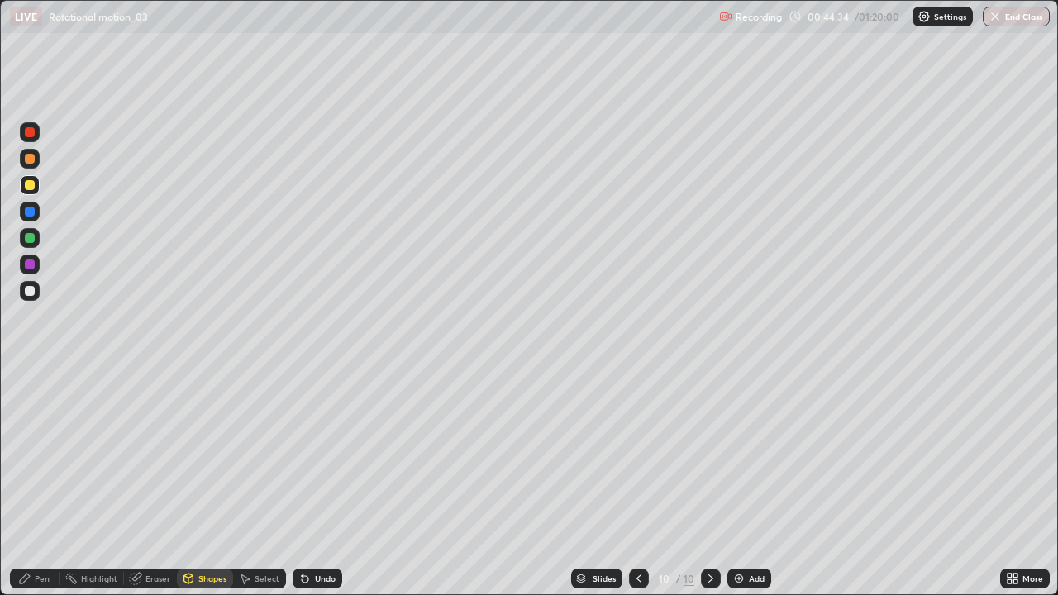
click at [259, 483] on div "Select" at bounding box center [267, 578] width 25 height 8
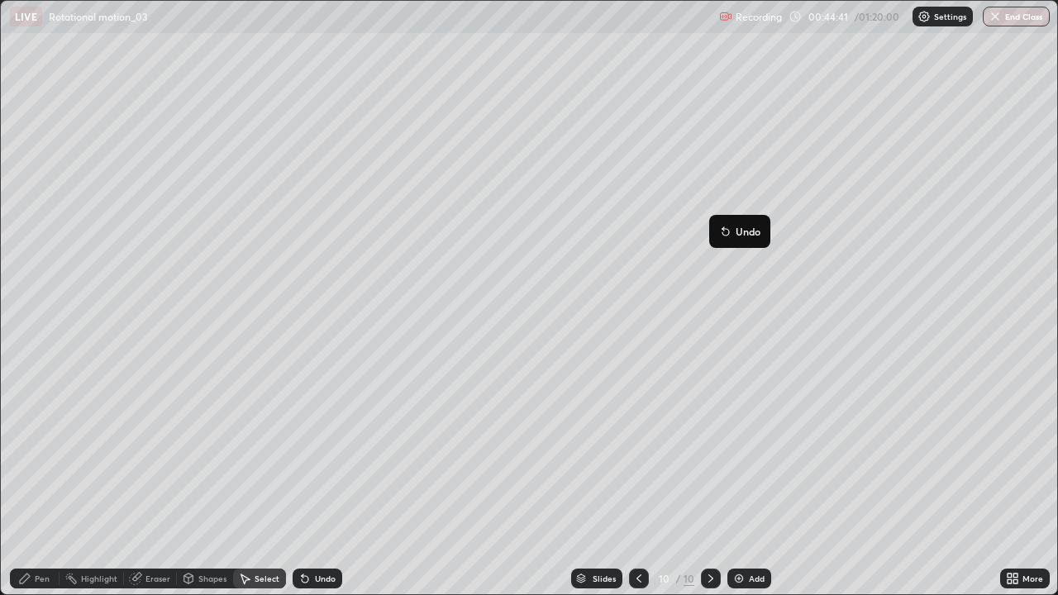
click at [733, 424] on div "0 ° Undo Copy Duplicate Duplicate to new slide Delete" at bounding box center [529, 298] width 1057 height 594
click at [36, 483] on div "Pen" at bounding box center [42, 578] width 15 height 8
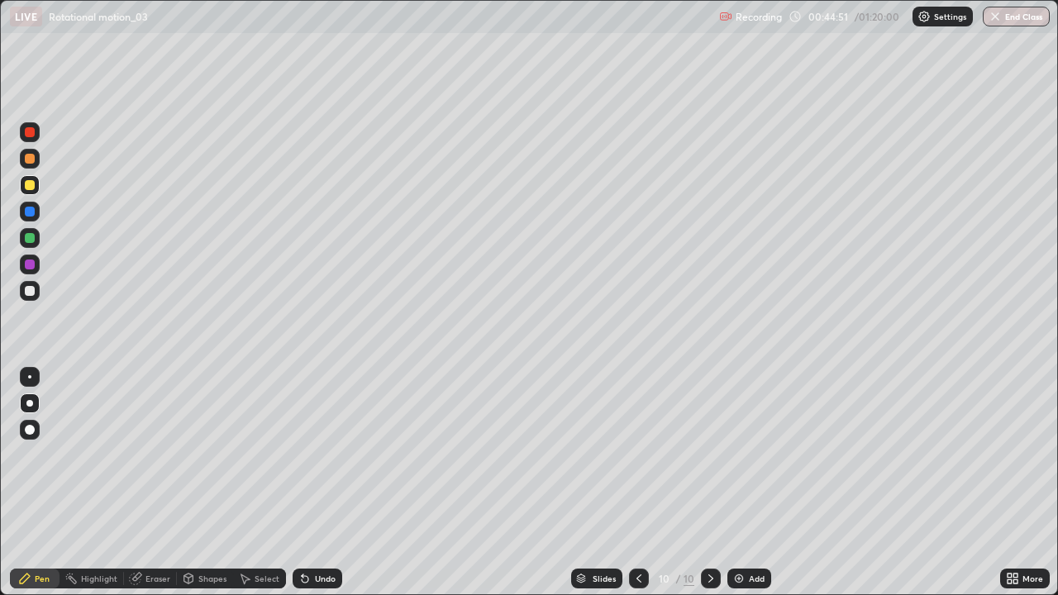
click at [206, 483] on div "Shapes" at bounding box center [205, 579] width 56 height 20
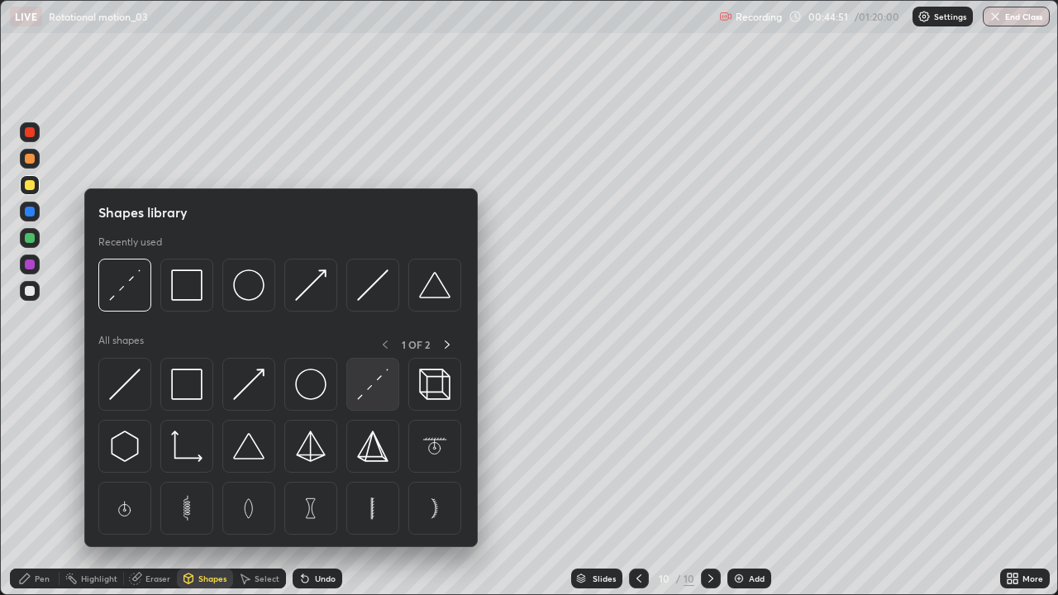
click at [366, 388] on img at bounding box center [372, 384] width 31 height 31
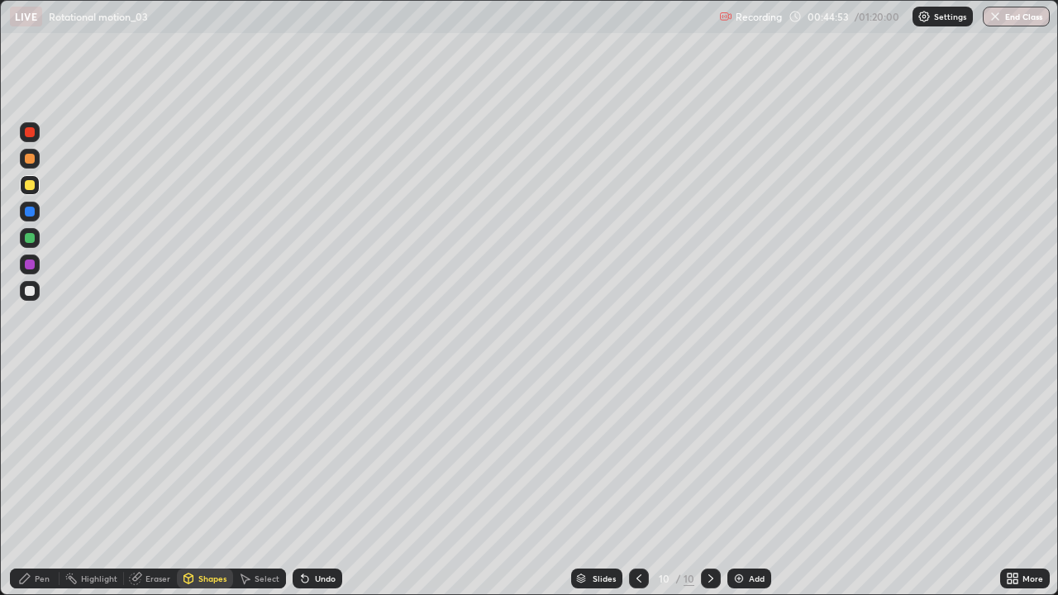
click at [28, 235] on div at bounding box center [30, 238] width 10 height 10
click at [40, 483] on div "Pen" at bounding box center [42, 578] width 15 height 8
click at [34, 188] on div at bounding box center [30, 185] width 20 height 20
click at [32, 292] on div at bounding box center [30, 291] width 10 height 10
click at [27, 183] on div at bounding box center [30, 185] width 10 height 10
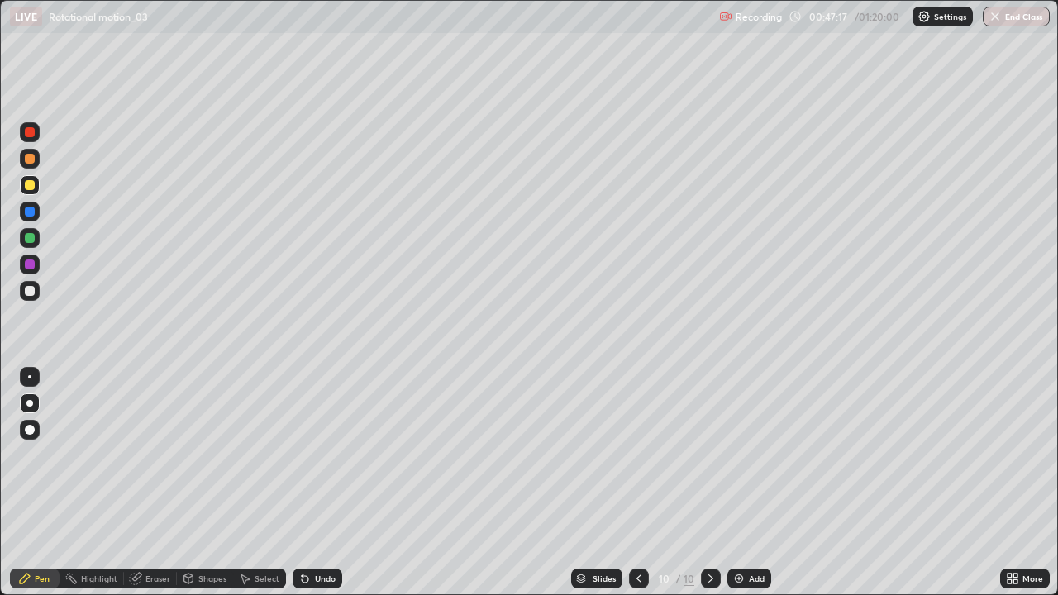
click at [750, 483] on div "Add" at bounding box center [757, 578] width 16 height 8
click at [636, 483] on icon at bounding box center [639, 578] width 13 height 13
click at [709, 483] on icon at bounding box center [710, 578] width 13 height 13
click at [25, 185] on div at bounding box center [30, 185] width 10 height 10
click at [30, 157] on div at bounding box center [30, 159] width 10 height 10
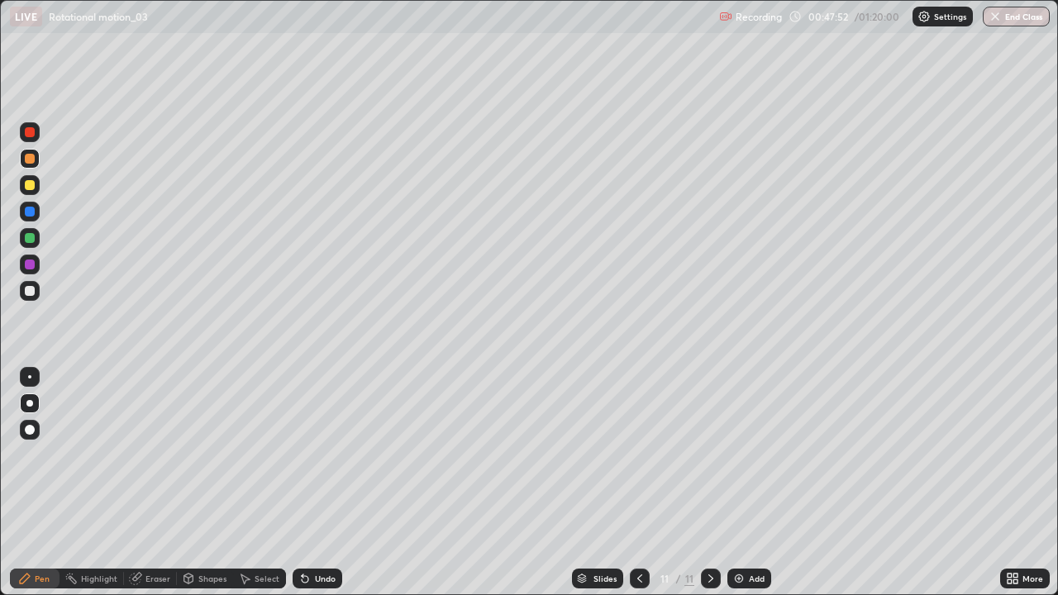
click at [27, 185] on div at bounding box center [30, 185] width 10 height 10
click at [199, 483] on div "Shapes" at bounding box center [212, 578] width 28 height 8
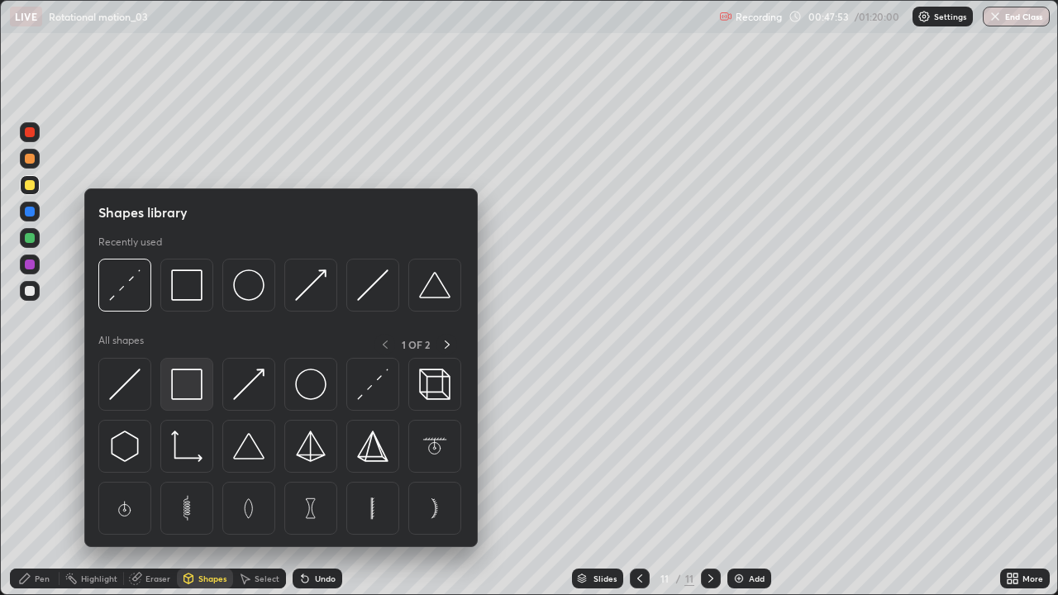
click at [186, 380] on img at bounding box center [186, 384] width 31 height 31
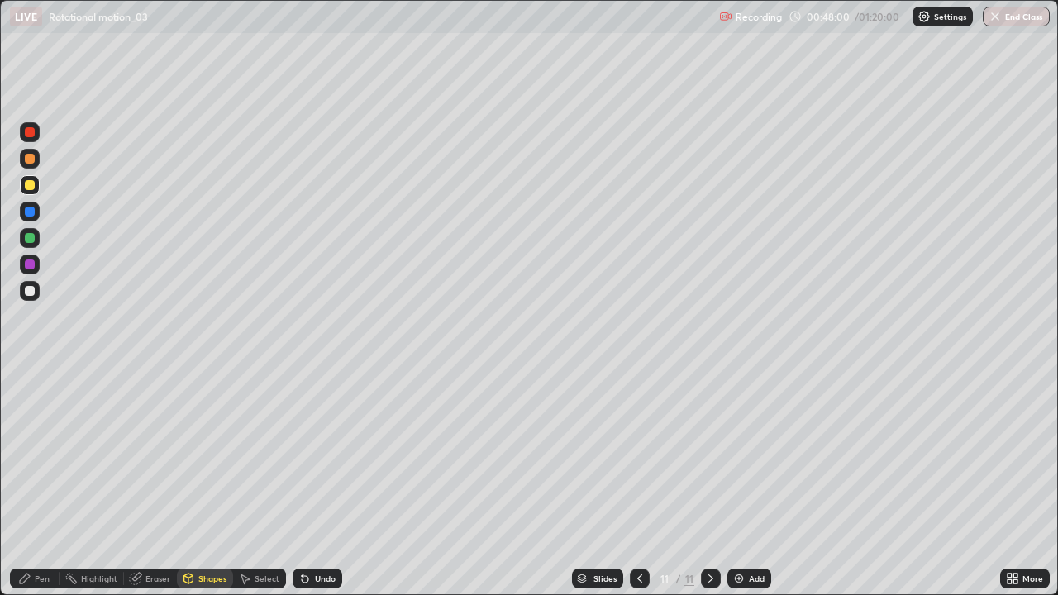
click at [214, 483] on div "Shapes" at bounding box center [212, 578] width 28 height 8
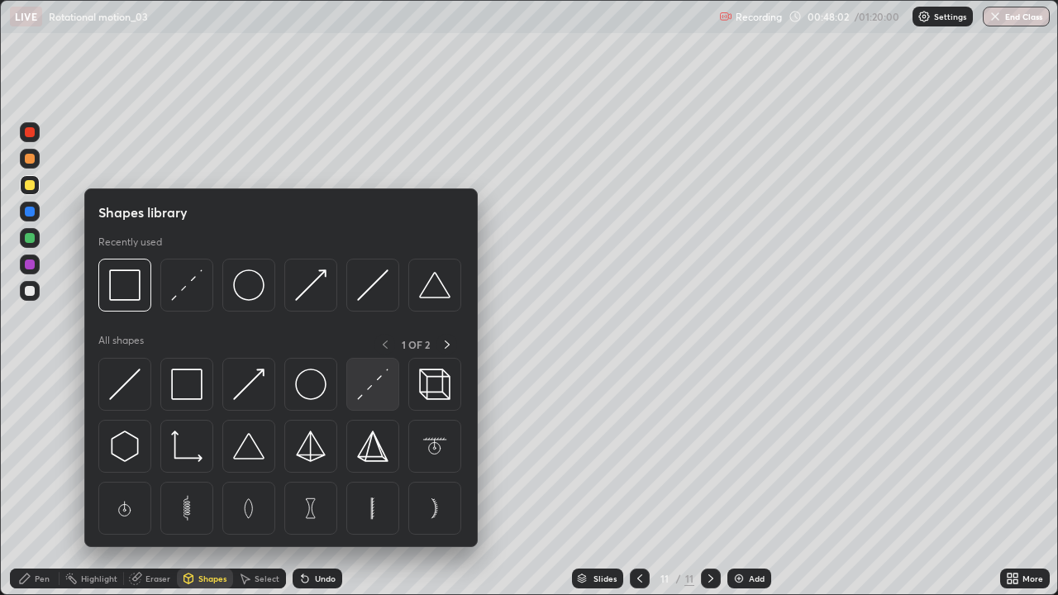
click at [374, 379] on img at bounding box center [372, 384] width 31 height 31
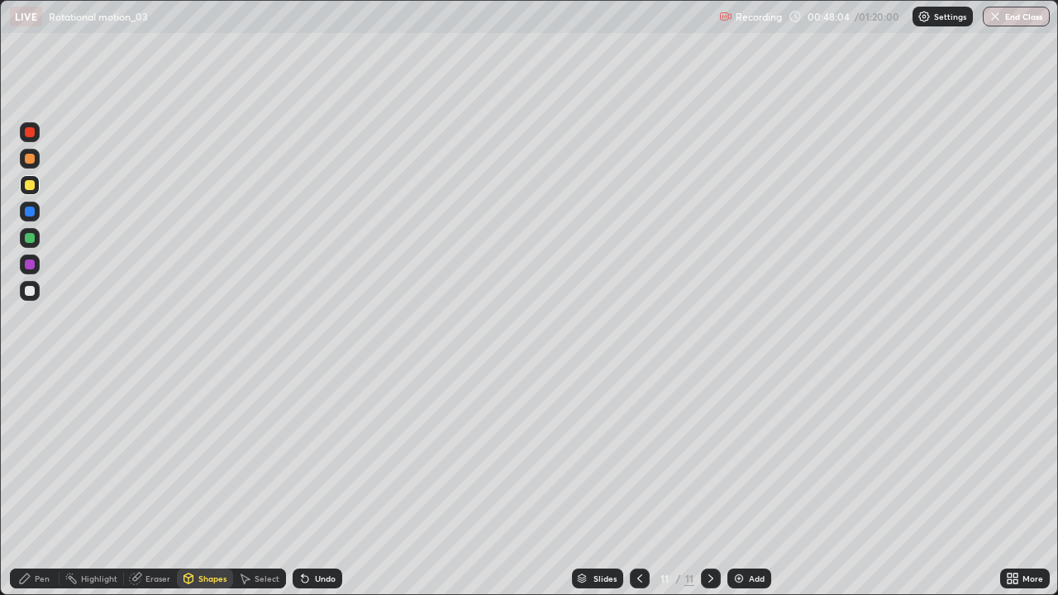
click at [31, 212] on div at bounding box center [30, 212] width 10 height 10
click at [0, 308] on div "Setting up your live class" at bounding box center [529, 297] width 1058 height 595
click at [315, 483] on div "Undo" at bounding box center [325, 578] width 21 height 8
click at [152, 483] on div "Eraser" at bounding box center [150, 579] width 53 height 20
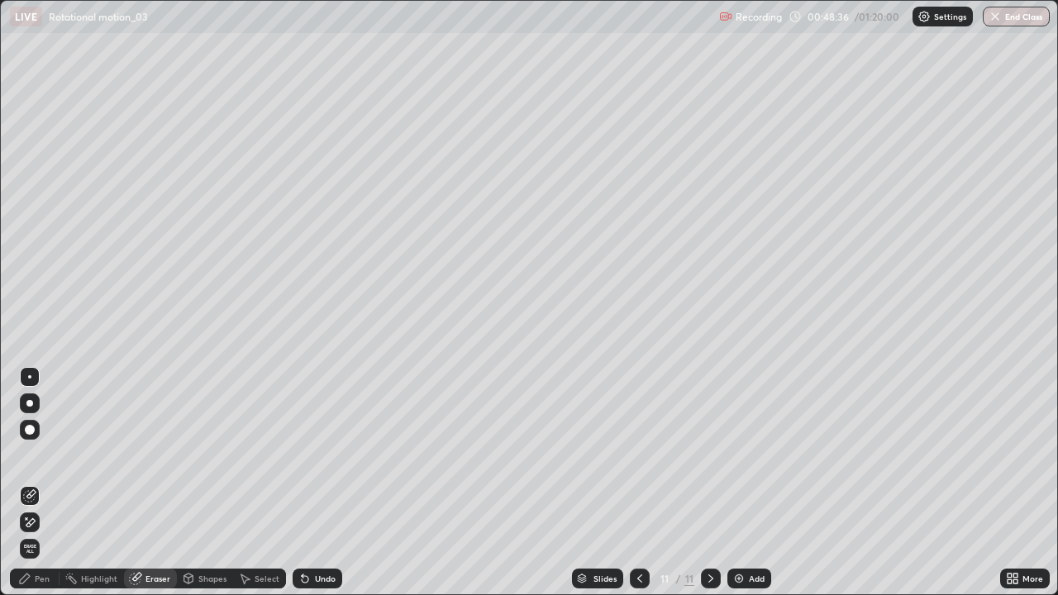
click at [203, 483] on div "Shapes" at bounding box center [205, 579] width 56 height 20
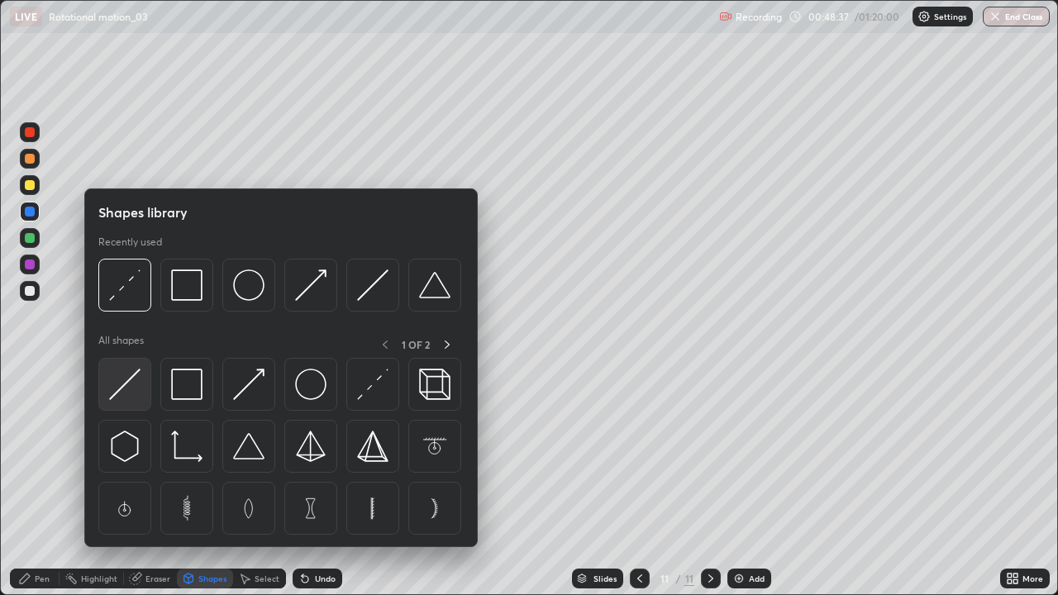
click at [128, 379] on img at bounding box center [124, 384] width 31 height 31
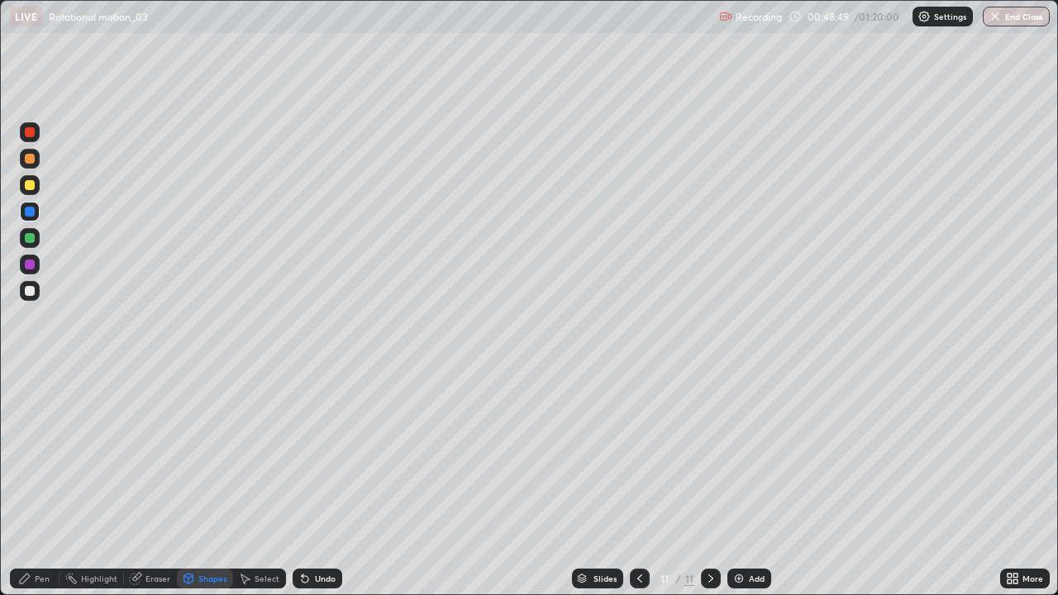
click at [30, 286] on div at bounding box center [30, 291] width 10 height 10
click at [40, 483] on div "Pen" at bounding box center [35, 579] width 50 height 20
click at [28, 158] on div at bounding box center [30, 159] width 10 height 10
click at [200, 483] on div "Shapes" at bounding box center [212, 578] width 28 height 8
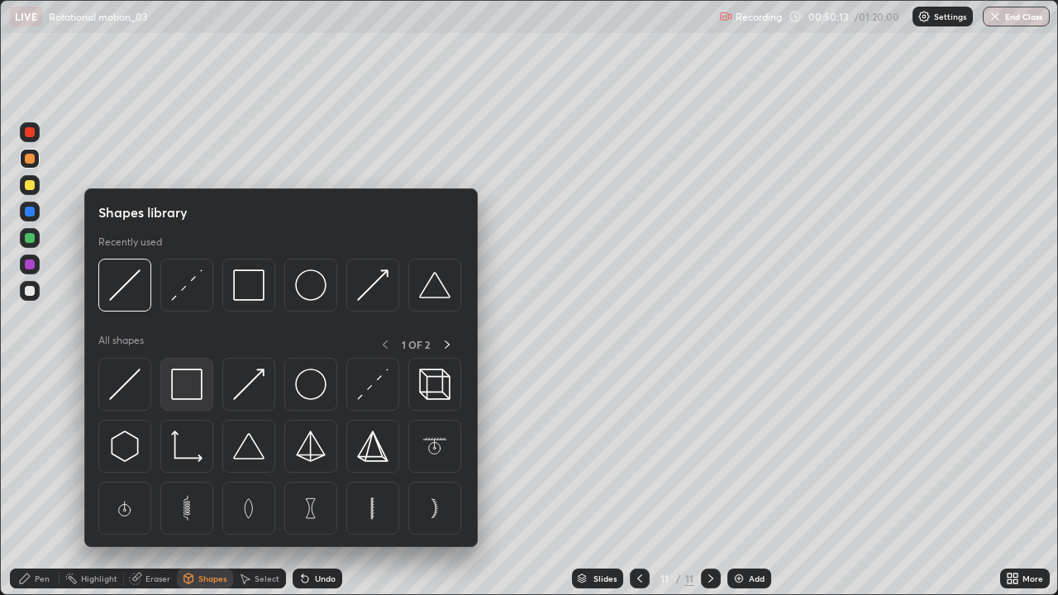
click at [189, 385] on img at bounding box center [186, 384] width 31 height 31
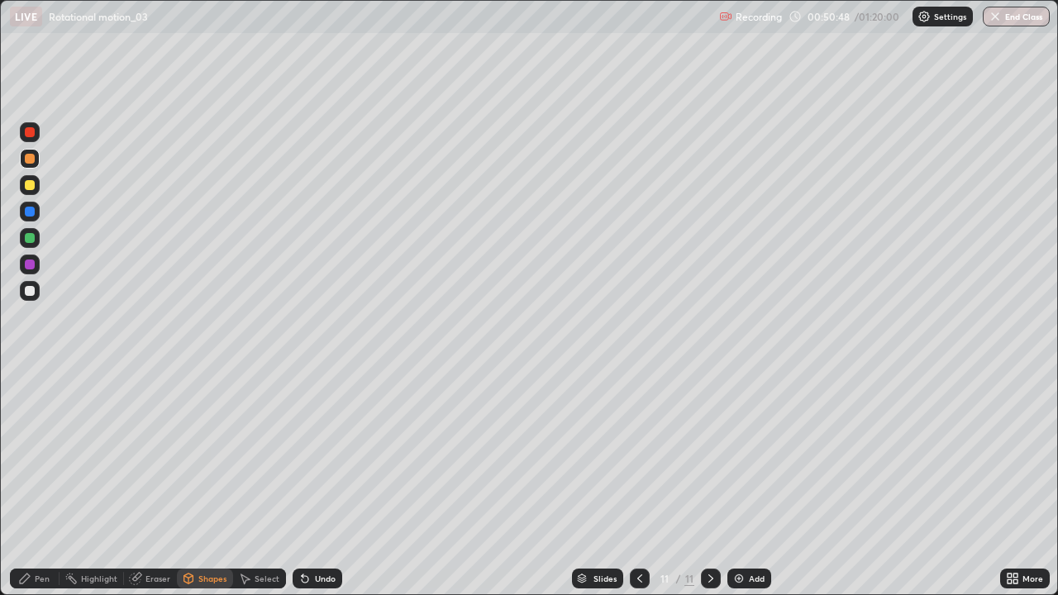
click at [203, 483] on div "Shapes" at bounding box center [212, 578] width 28 height 8
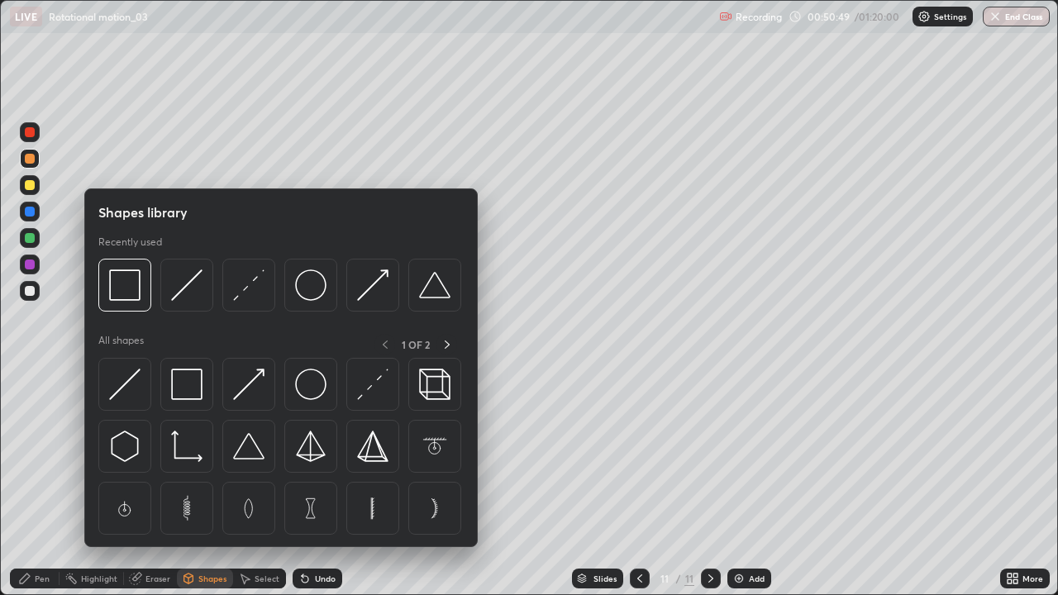
click at [38, 183] on div at bounding box center [30, 185] width 20 height 20
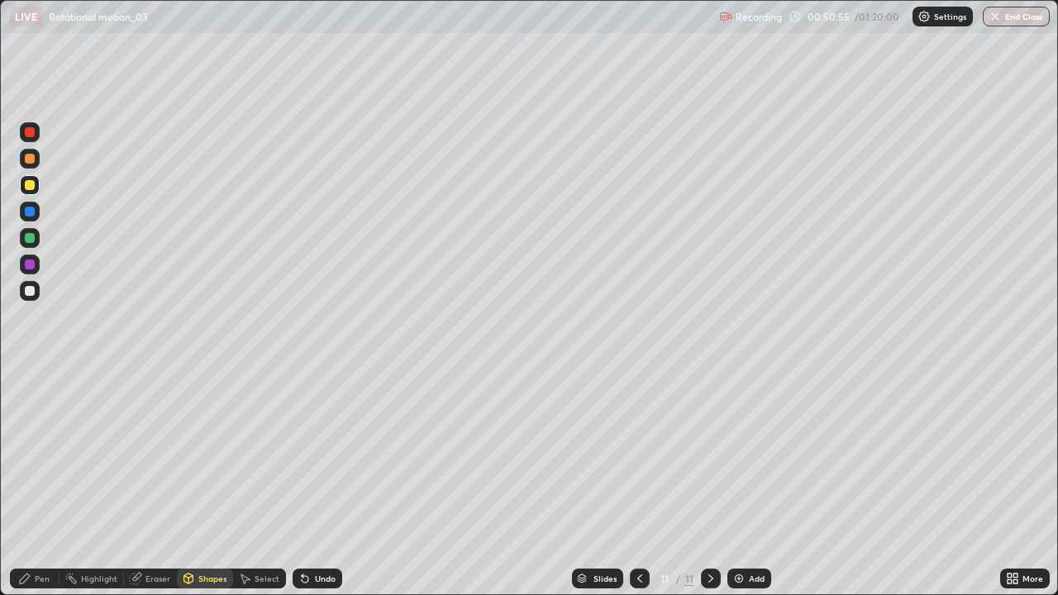
click at [198, 483] on div "Shapes" at bounding box center [212, 578] width 28 height 8
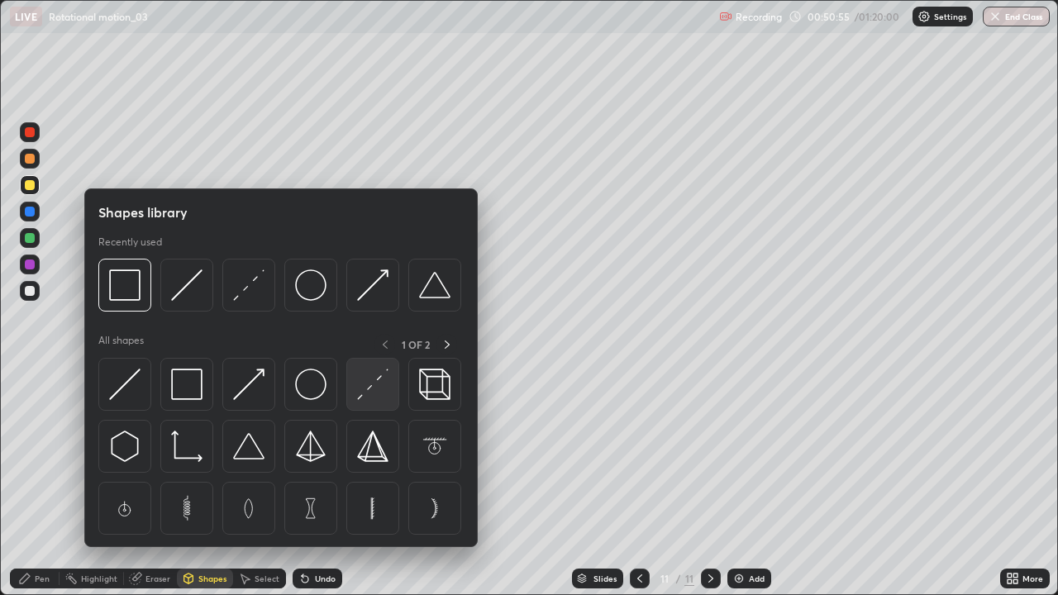
click at [373, 388] on img at bounding box center [372, 384] width 31 height 31
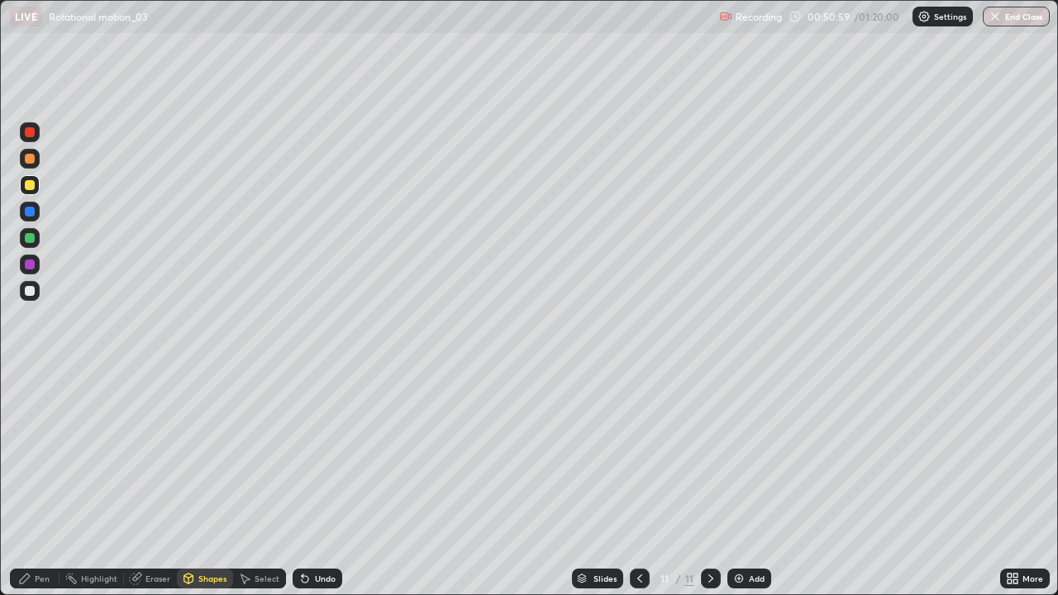
click at [310, 483] on div "Undo" at bounding box center [318, 579] width 50 height 20
click at [30, 212] on div at bounding box center [30, 212] width 10 height 10
click at [200, 483] on div "Shapes" at bounding box center [212, 578] width 28 height 8
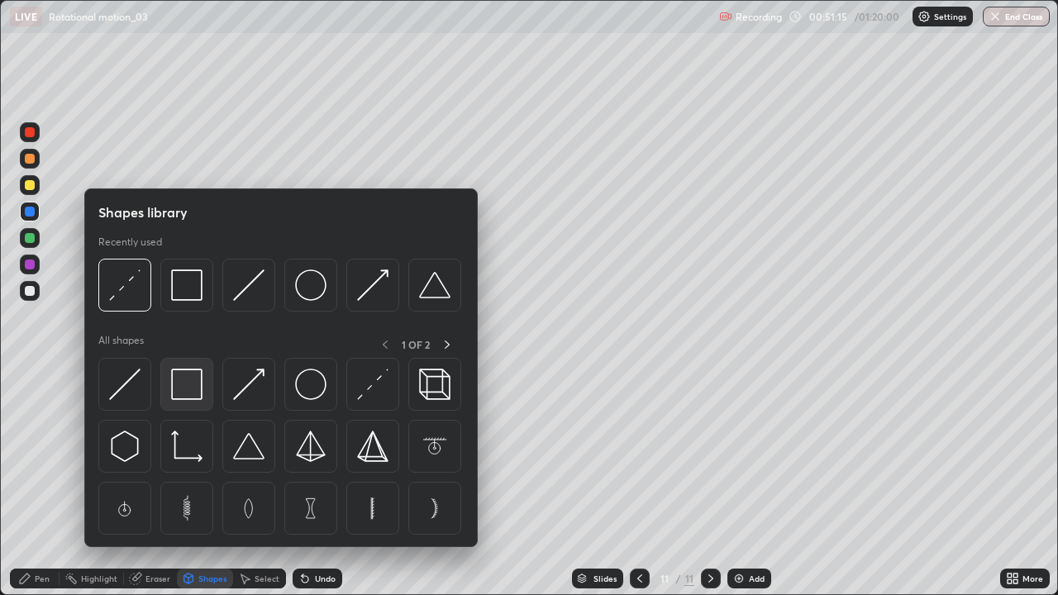
click at [177, 383] on img at bounding box center [186, 384] width 31 height 31
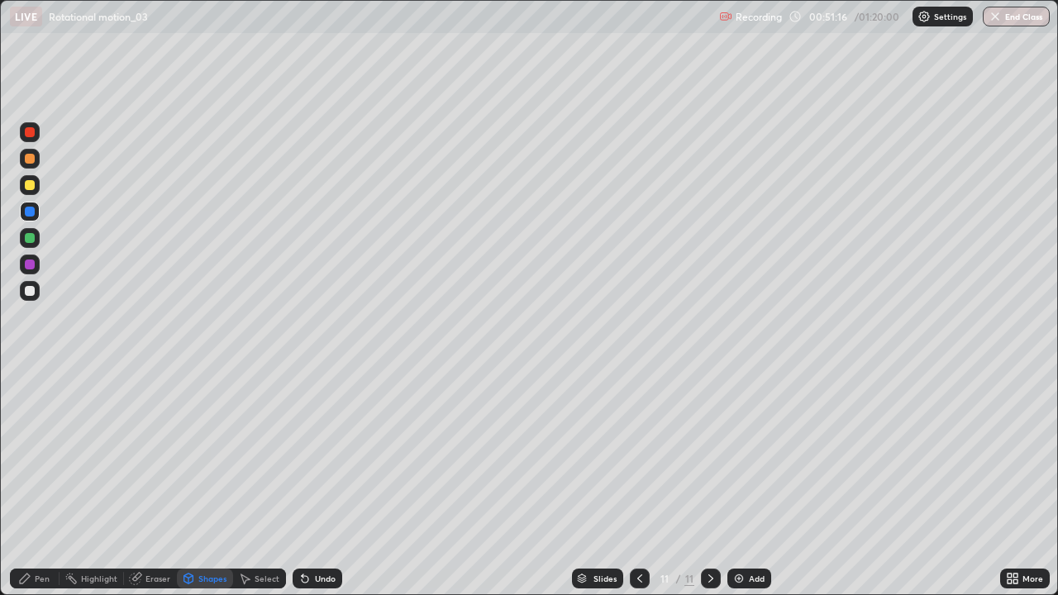
click at [203, 483] on div "Shapes" at bounding box center [212, 578] width 28 height 8
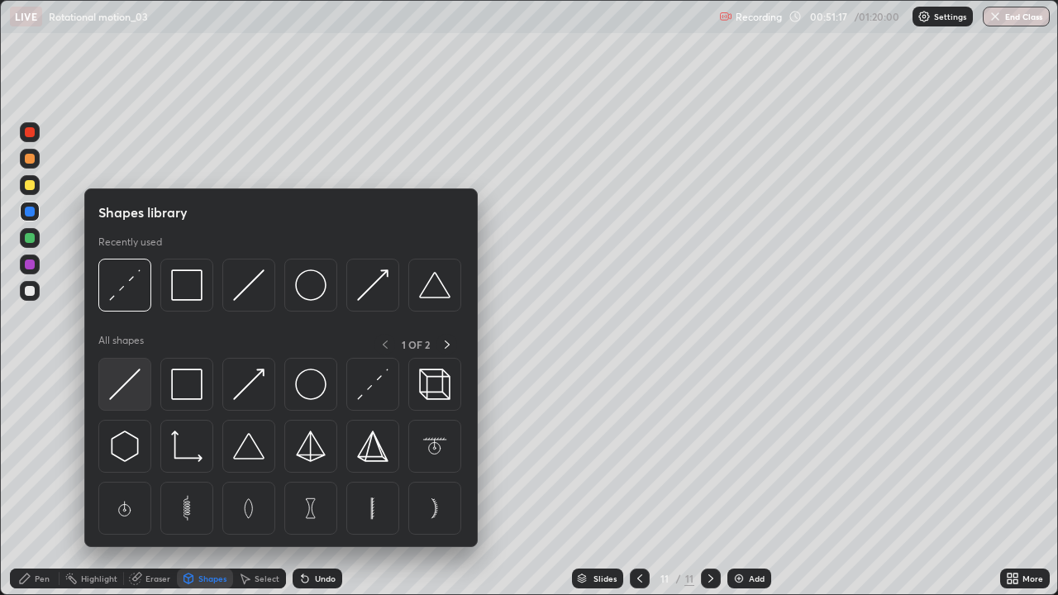
click at [127, 384] on img at bounding box center [124, 384] width 31 height 31
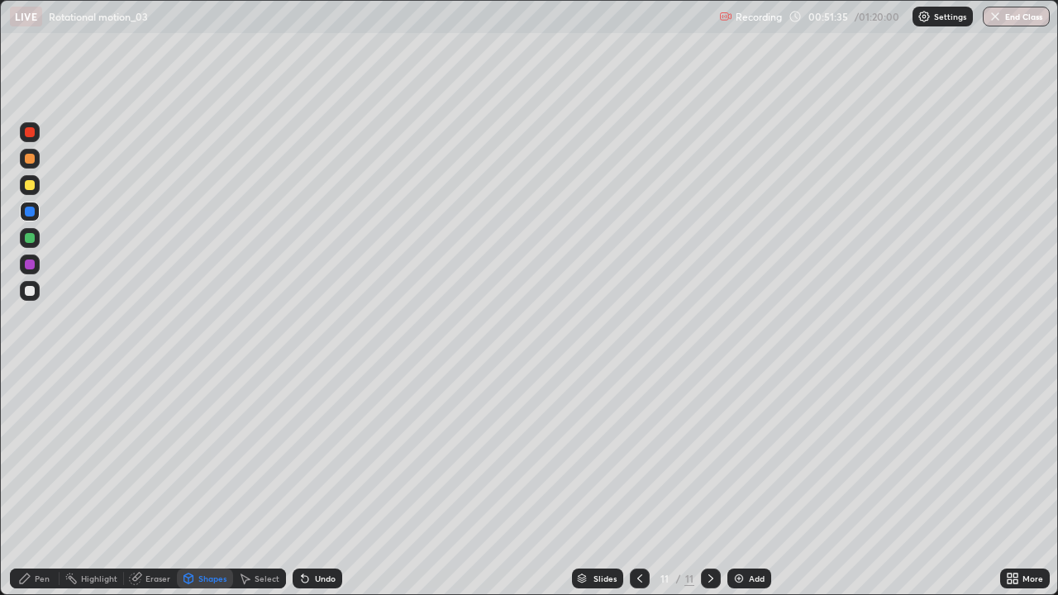
click at [45, 483] on div "Pen" at bounding box center [42, 578] width 15 height 8
click at [30, 291] on div at bounding box center [30, 291] width 10 height 10
click at [750, 483] on div "Add" at bounding box center [749, 579] width 44 height 20
click at [30, 183] on div at bounding box center [30, 185] width 10 height 10
click at [30, 156] on div at bounding box center [30, 159] width 10 height 10
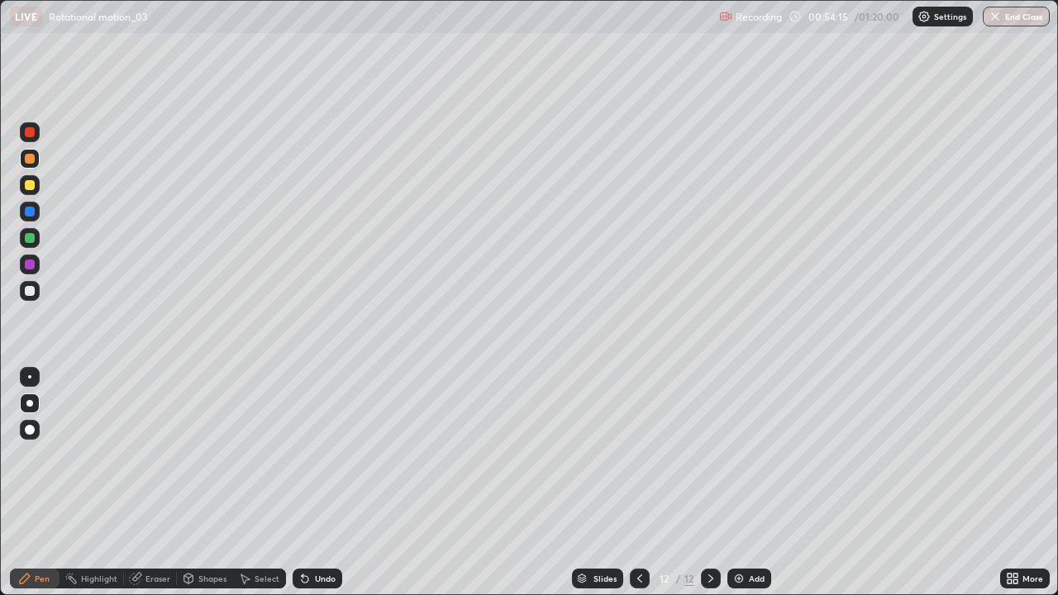
click at [210, 483] on div "Shapes" at bounding box center [212, 578] width 28 height 8
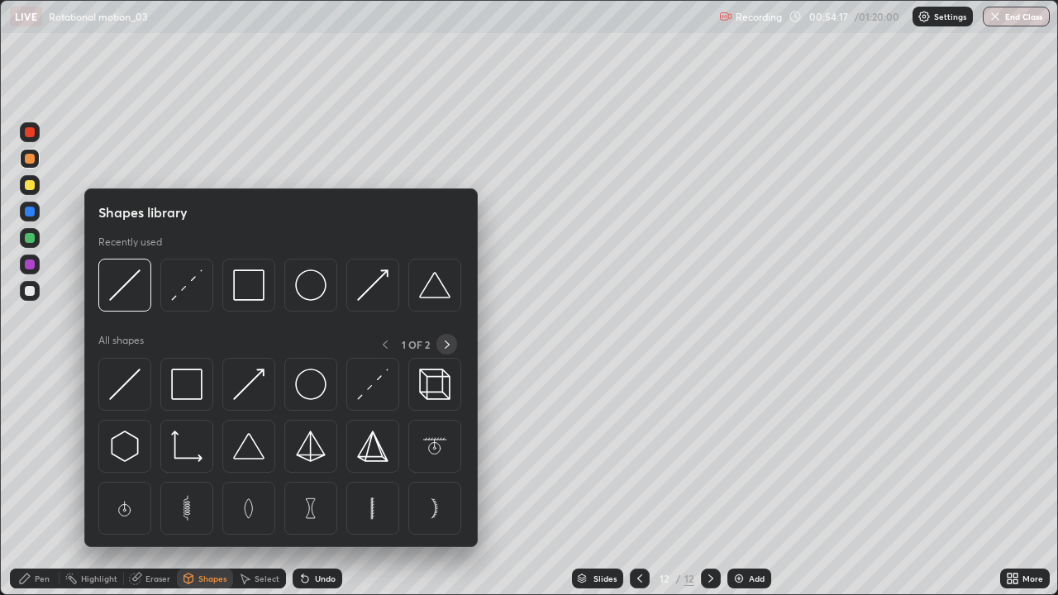
click at [446, 344] on icon at bounding box center [446, 344] width 13 height 13
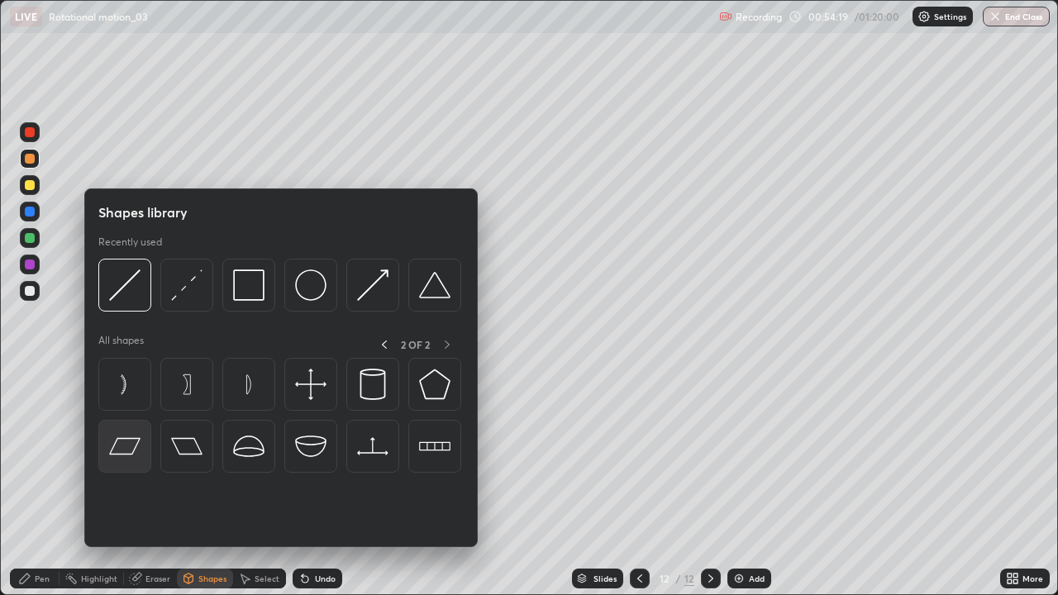
click at [132, 440] on img at bounding box center [124, 446] width 31 height 31
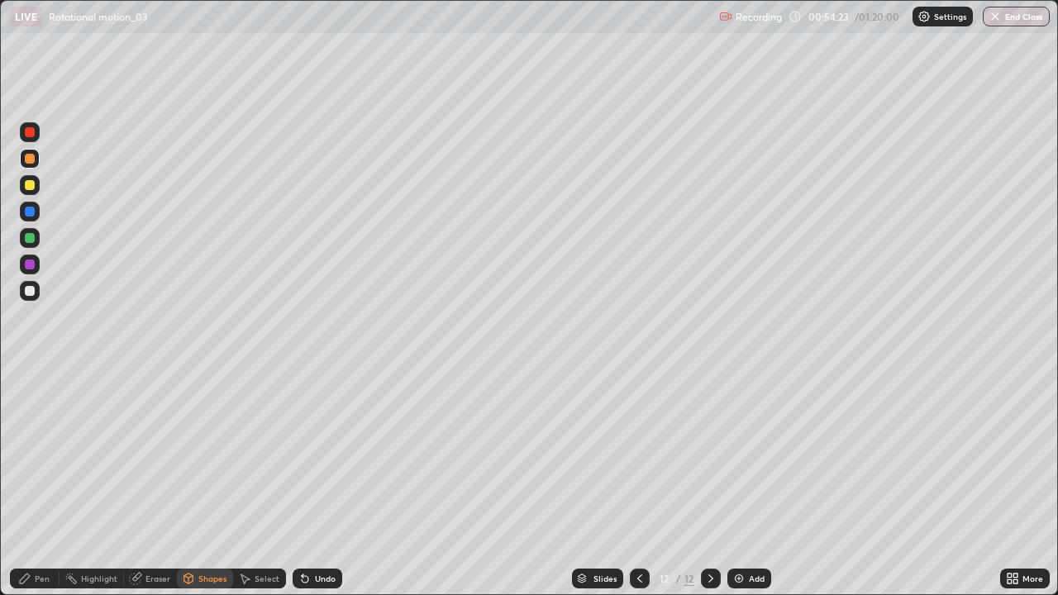
click at [321, 483] on div "Undo" at bounding box center [325, 578] width 21 height 8
click at [30, 188] on div at bounding box center [30, 185] width 10 height 10
click at [38, 483] on div "Pen" at bounding box center [42, 578] width 15 height 8
click at [156, 483] on div "Eraser" at bounding box center [157, 578] width 25 height 8
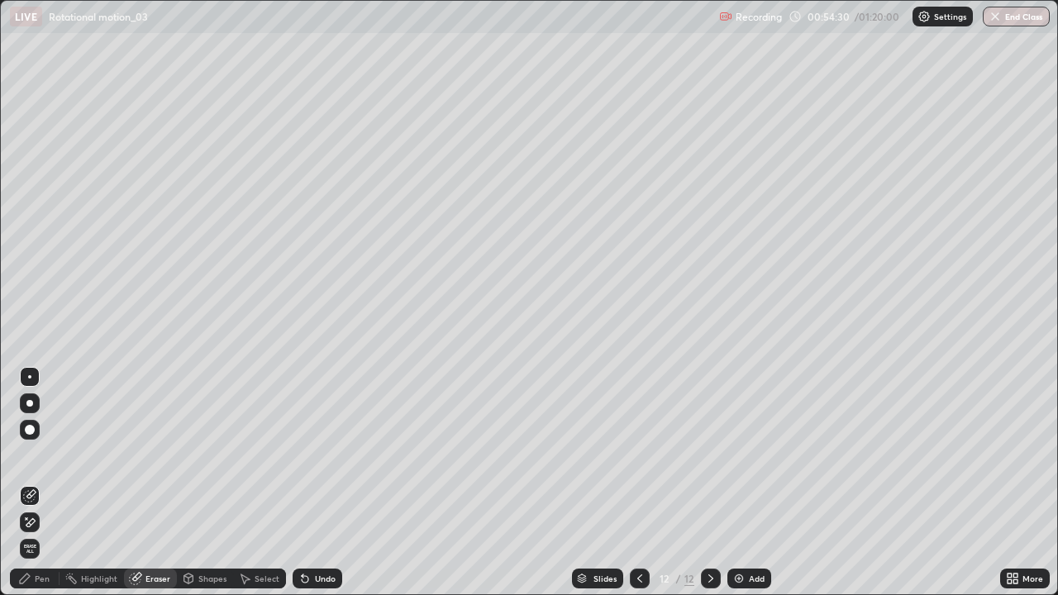
click at [202, 483] on div "Shapes" at bounding box center [205, 579] width 56 height 20
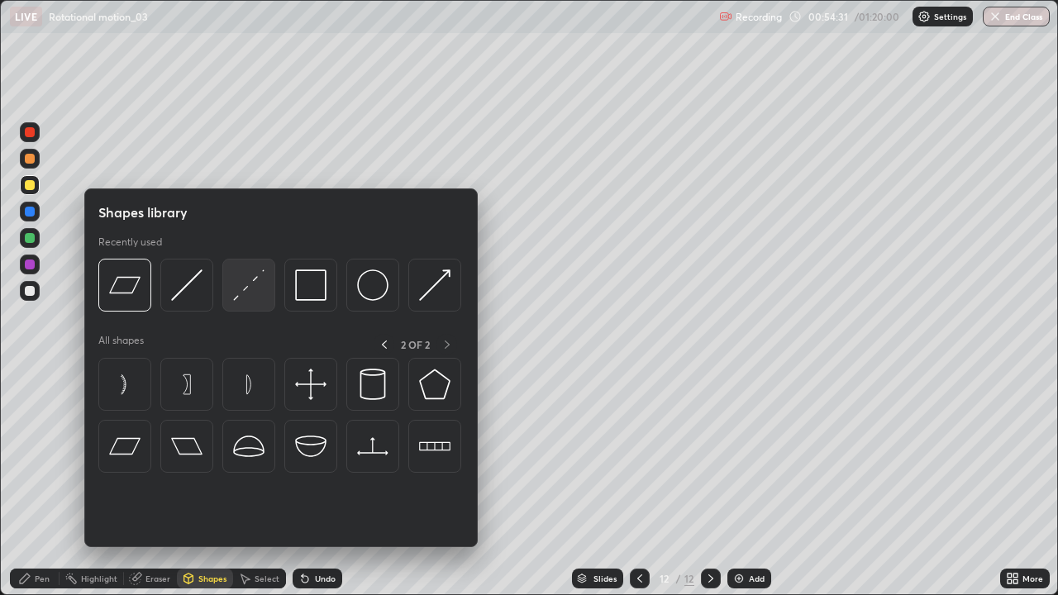
click at [247, 282] on img at bounding box center [248, 284] width 31 height 31
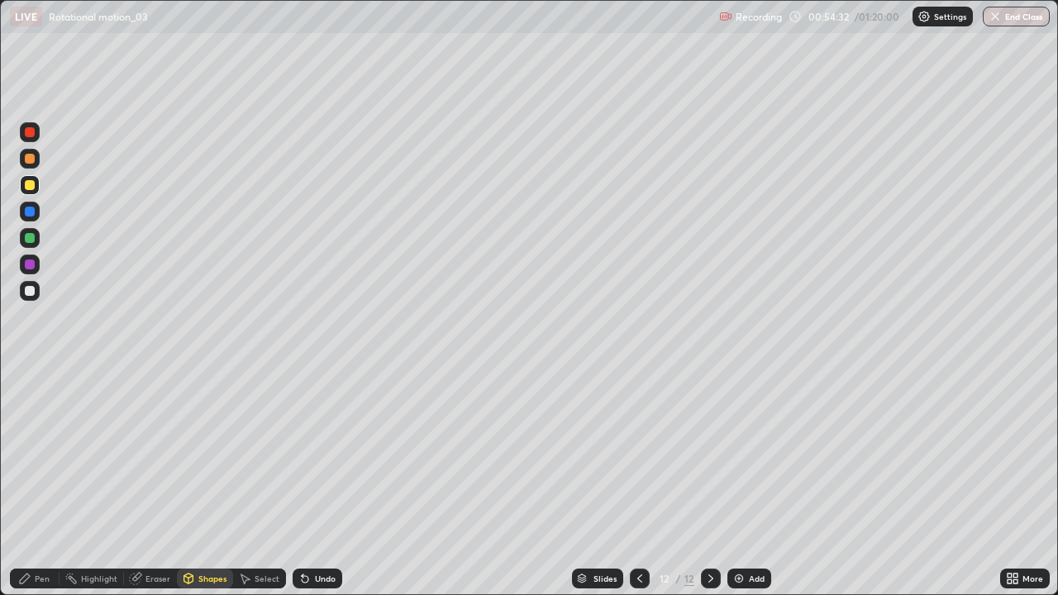
click at [28, 208] on div at bounding box center [30, 212] width 10 height 10
click at [31, 212] on div at bounding box center [30, 212] width 10 height 10
click at [188, 483] on icon at bounding box center [188, 581] width 0 height 6
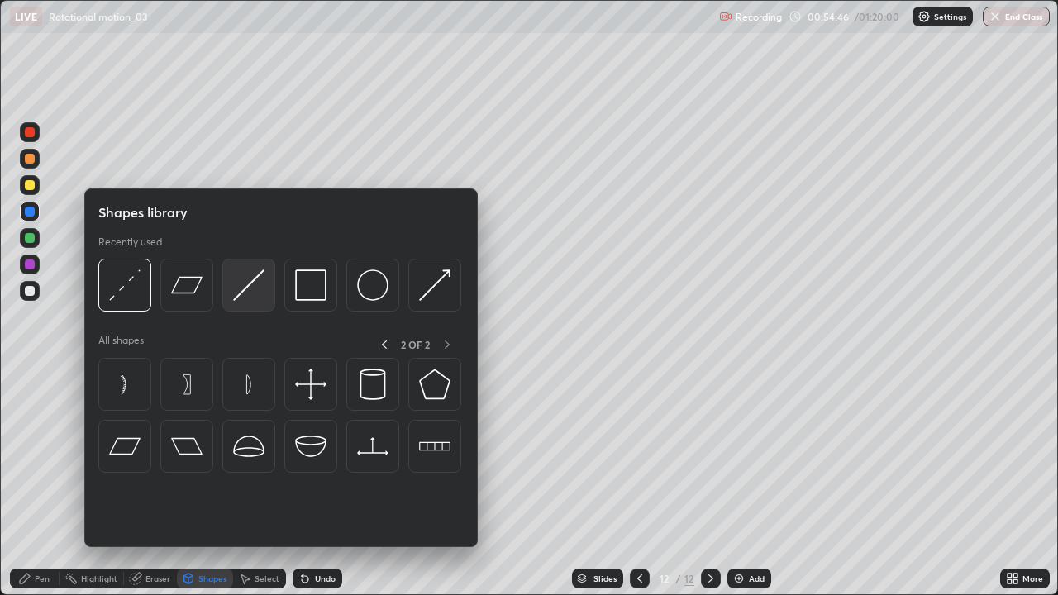
click at [241, 295] on img at bounding box center [248, 284] width 31 height 31
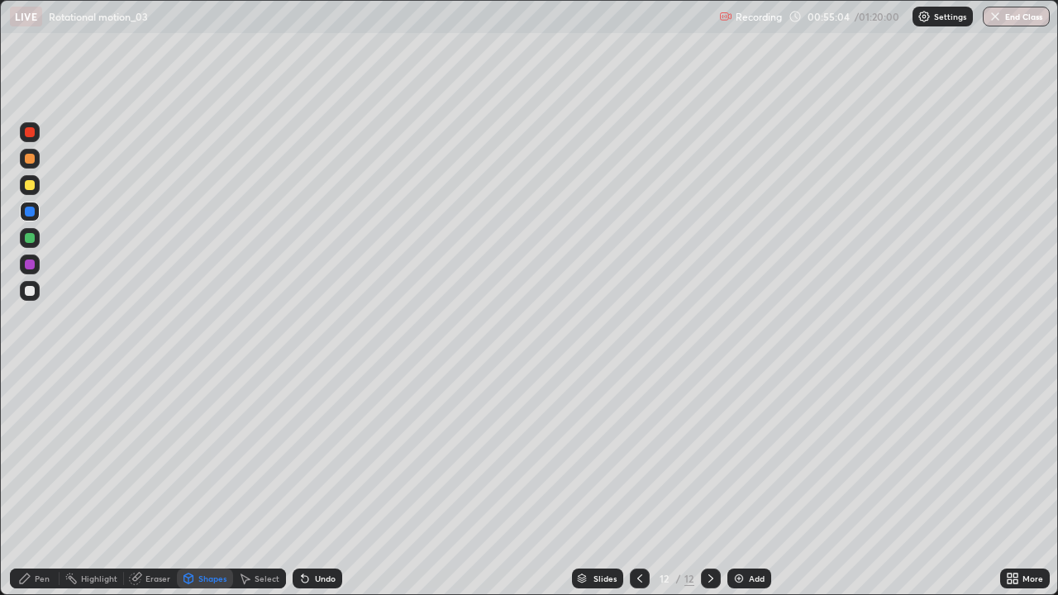
click at [26, 291] on div at bounding box center [30, 291] width 10 height 10
click at [324, 483] on div "Undo" at bounding box center [325, 578] width 21 height 8
click at [36, 483] on div "Pen" at bounding box center [42, 578] width 15 height 8
click at [28, 188] on div at bounding box center [30, 185] width 10 height 10
click at [33, 287] on div at bounding box center [30, 291] width 10 height 10
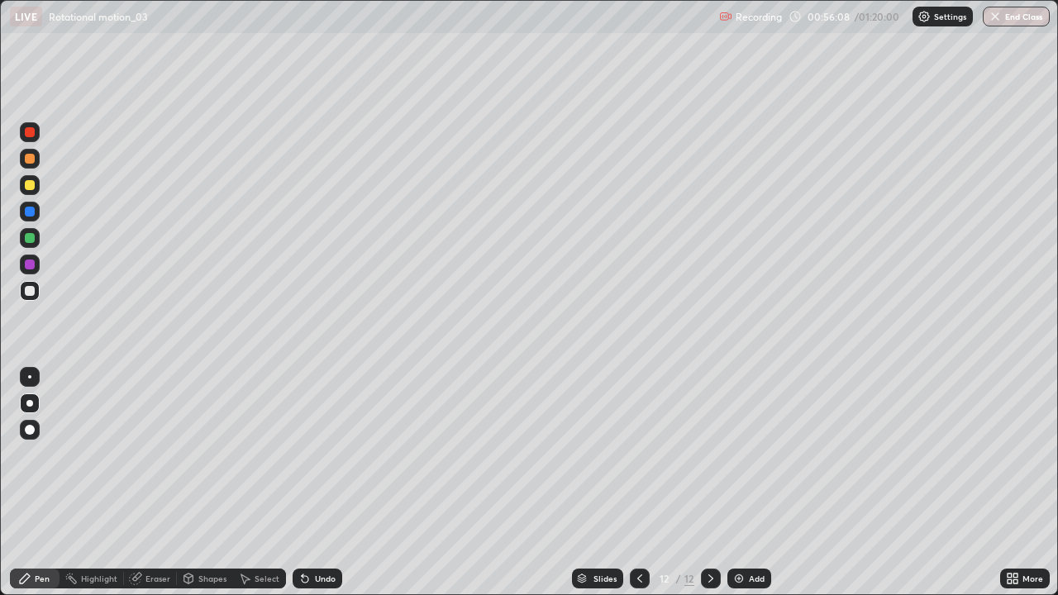
click at [311, 483] on div "Undo" at bounding box center [318, 579] width 50 height 20
click at [34, 188] on div at bounding box center [30, 185] width 10 height 10
click at [251, 483] on div "Select" at bounding box center [259, 579] width 53 height 20
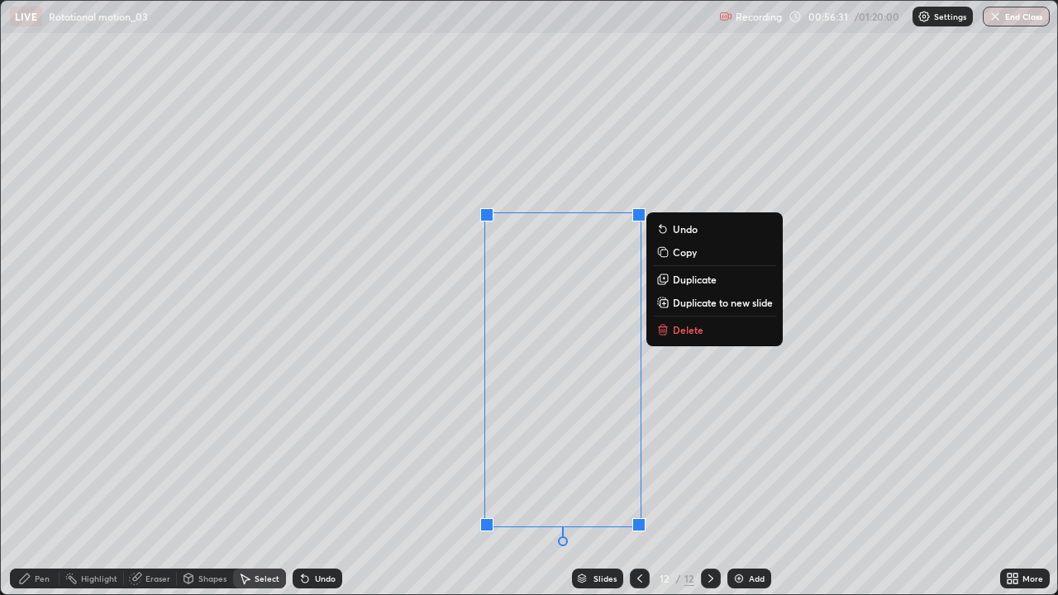
click at [545, 251] on div "0 ° Undo Copy Duplicate Duplicate to new slide Delete" at bounding box center [529, 298] width 1057 height 594
click at [559, 242] on div "0 ° Undo Copy Duplicate Duplicate to new slide Delete" at bounding box center [529, 298] width 1057 height 594
click at [702, 378] on div "0 ° Undo Copy Duplicate Duplicate to new slide Delete" at bounding box center [529, 298] width 1057 height 594
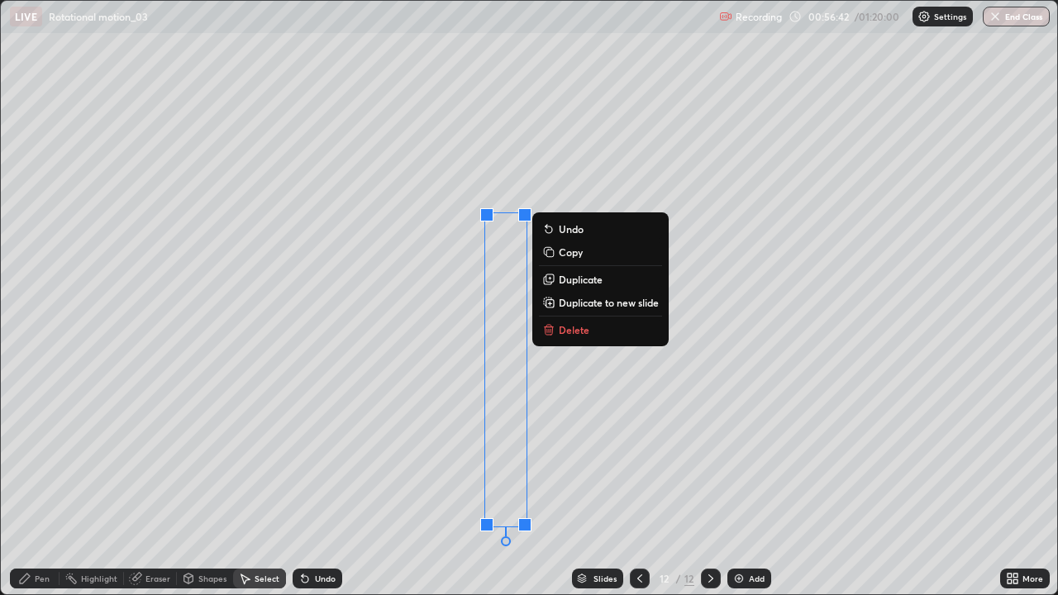
click at [550, 374] on div "0 ° Undo Copy Duplicate Duplicate to new slide Delete" at bounding box center [529, 298] width 1057 height 594
click at [559, 409] on div "0 ° Undo Copy Duplicate Duplicate to new slide Delete" at bounding box center [529, 298] width 1057 height 594
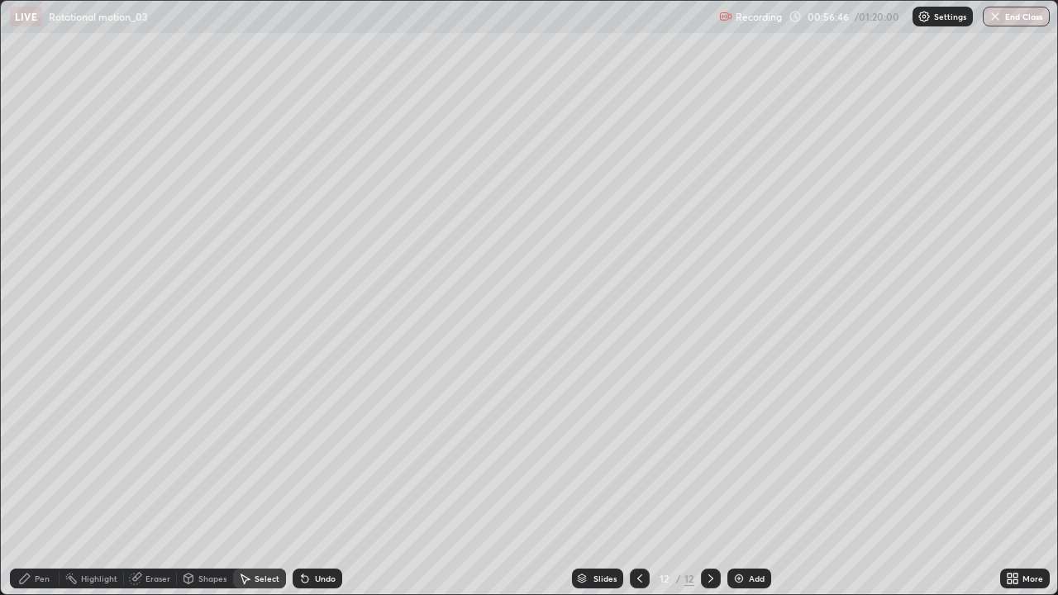
click at [155, 483] on div "Eraser" at bounding box center [157, 578] width 25 height 8
click at [39, 483] on div "Pen" at bounding box center [42, 578] width 15 height 8
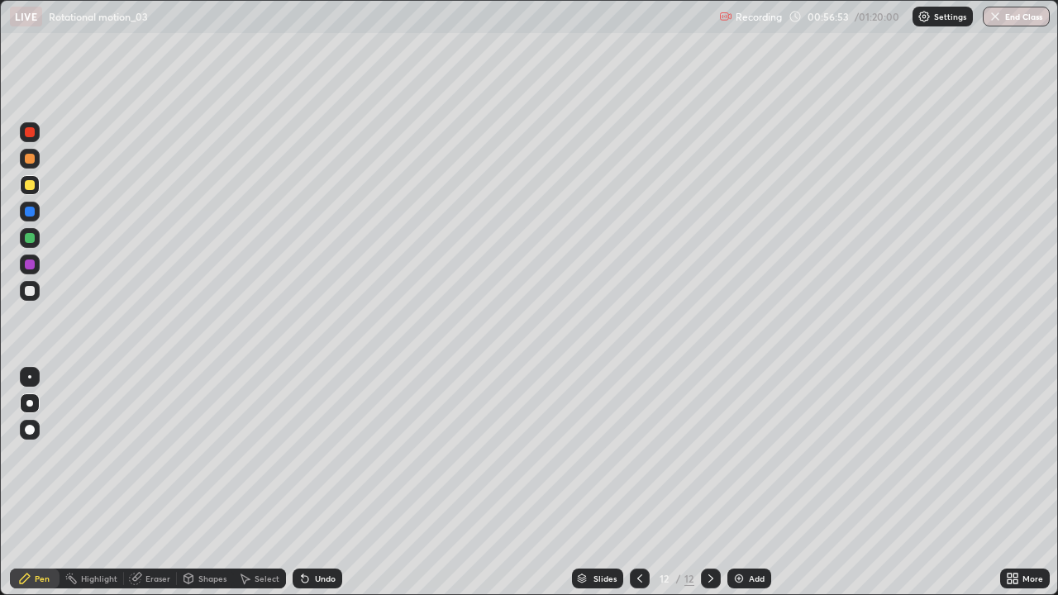
click at [26, 295] on div at bounding box center [30, 291] width 10 height 10
click at [26, 157] on div at bounding box center [30, 159] width 10 height 10
click at [205, 483] on div "Shapes" at bounding box center [212, 578] width 28 height 8
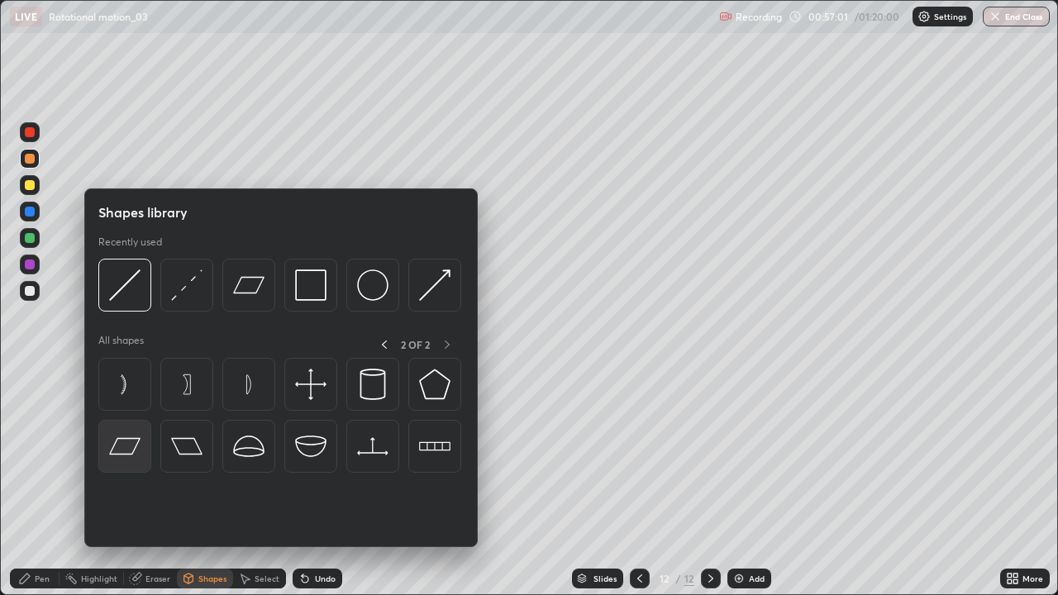
click at [118, 443] on img at bounding box center [124, 446] width 31 height 31
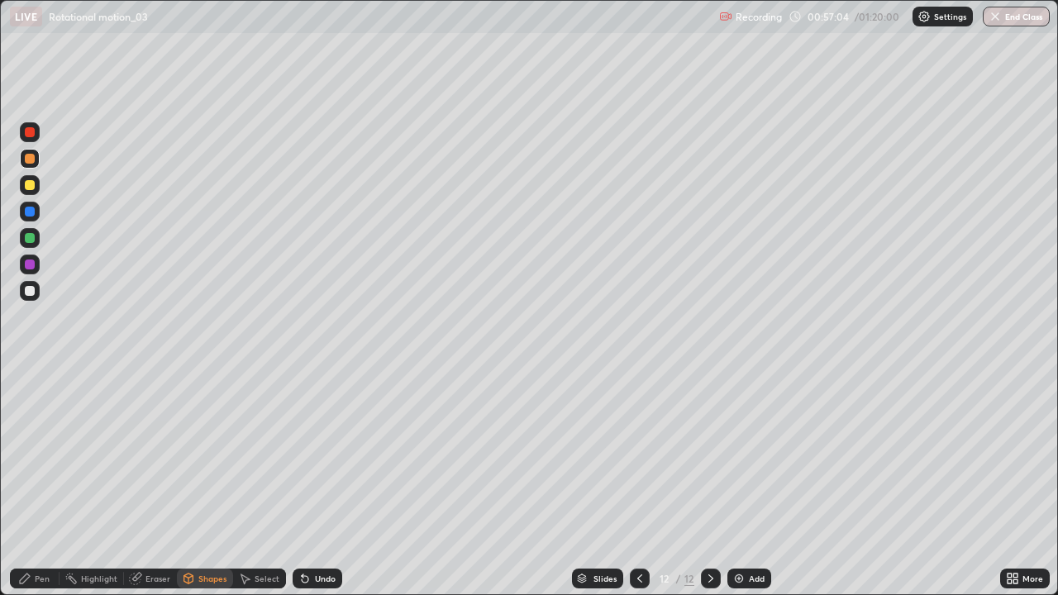
click at [306, 483] on icon at bounding box center [305, 579] width 7 height 7
click at [23, 186] on div at bounding box center [30, 185] width 20 height 20
click at [207, 483] on div "Shapes" at bounding box center [205, 579] width 56 height 20
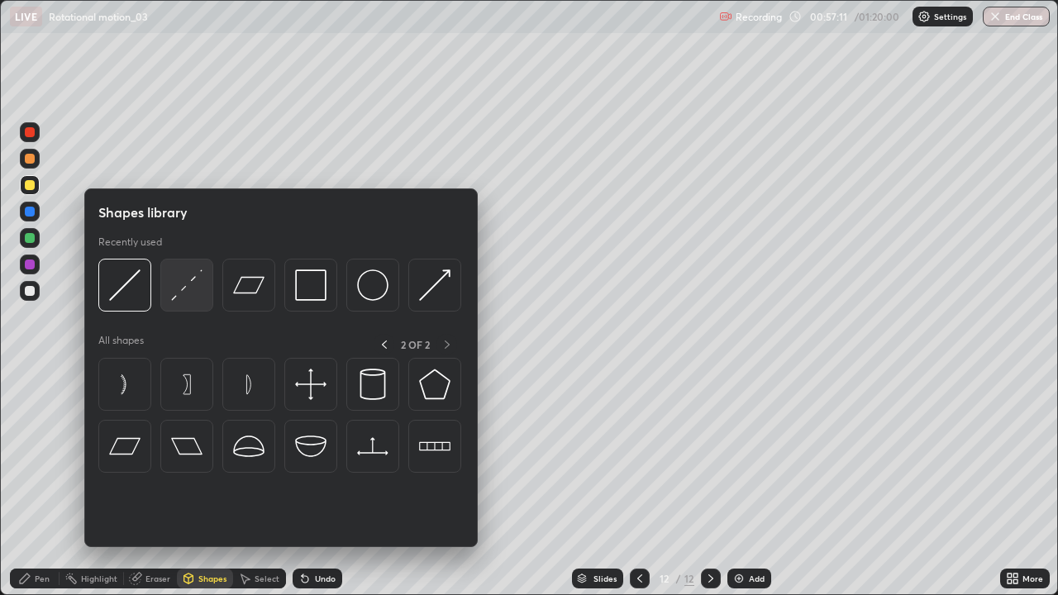
click at [187, 297] on img at bounding box center [186, 284] width 31 height 31
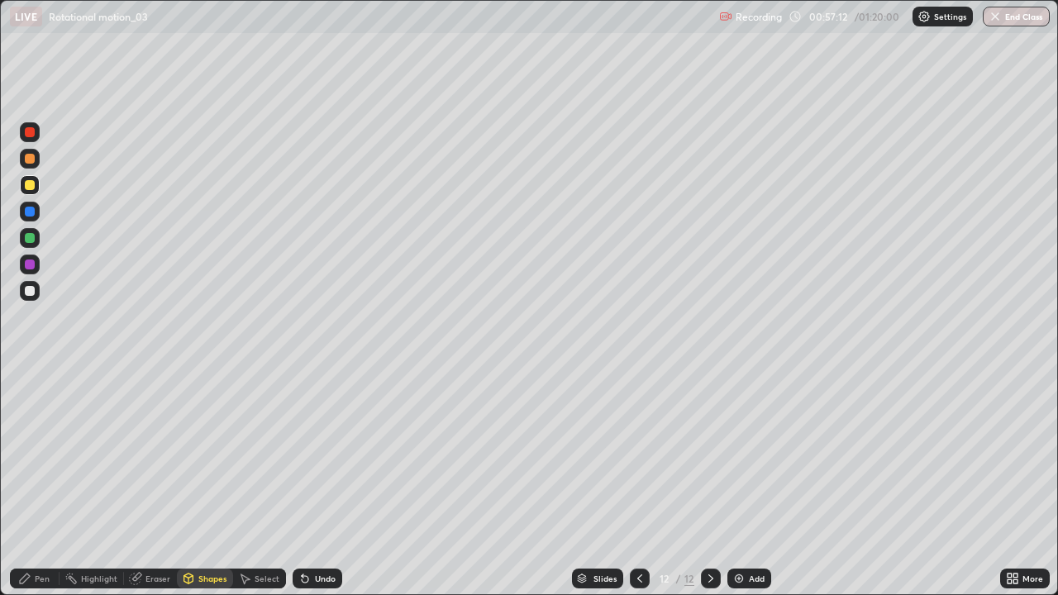
click at [30, 212] on div at bounding box center [30, 212] width 10 height 10
click at [192, 483] on icon at bounding box center [188, 579] width 9 height 10
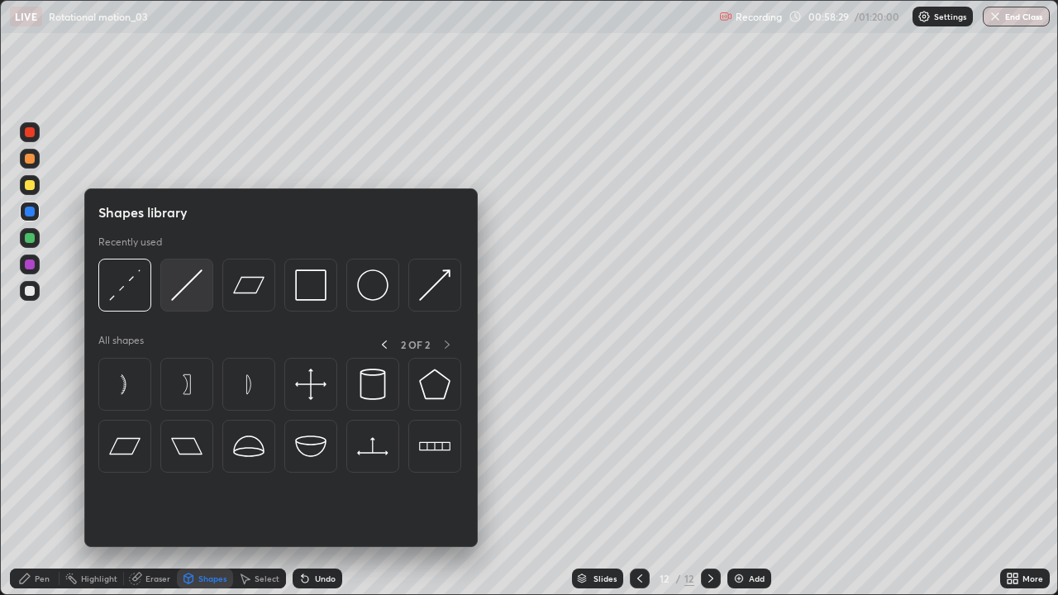
click at [179, 291] on img at bounding box center [186, 284] width 31 height 31
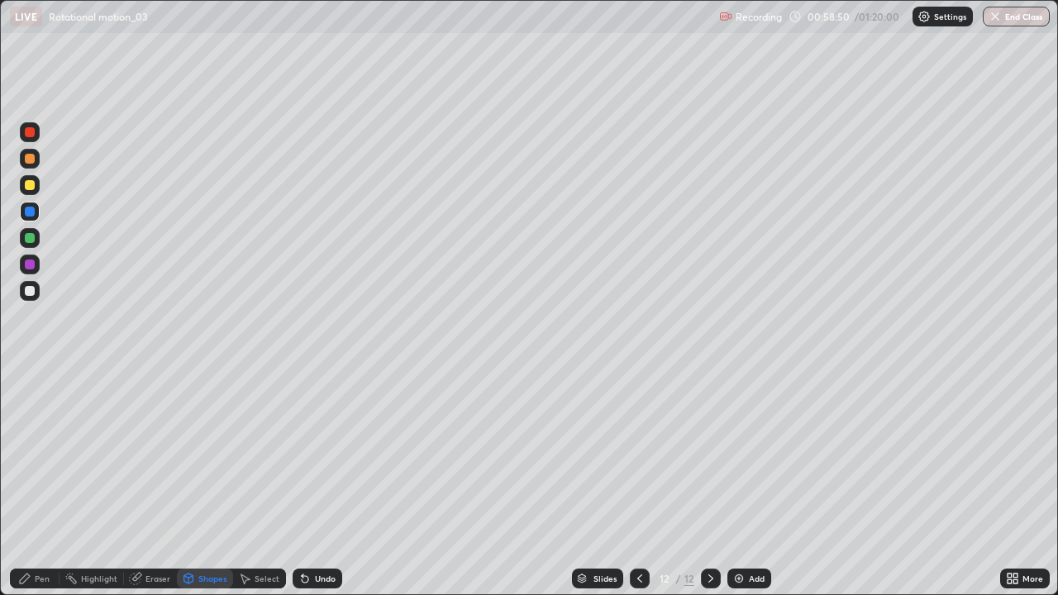
click at [30, 288] on div at bounding box center [30, 291] width 10 height 10
click at [324, 483] on div "Undo" at bounding box center [318, 579] width 50 height 20
click at [35, 288] on div at bounding box center [30, 291] width 20 height 20
click at [41, 483] on div "Pen" at bounding box center [42, 578] width 15 height 8
click at [638, 483] on icon at bounding box center [639, 578] width 5 height 8
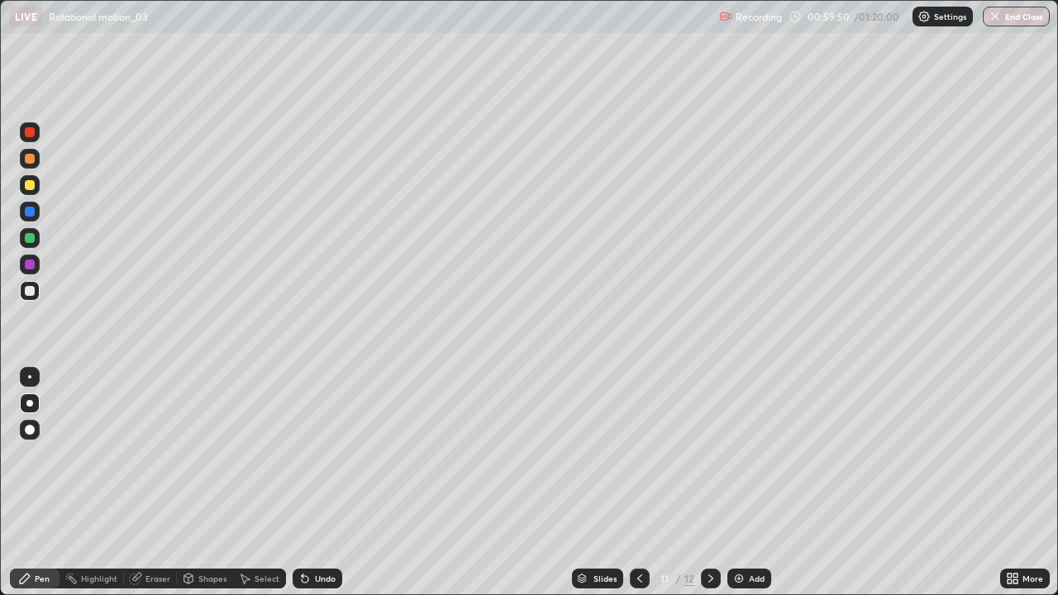
click at [708, 483] on icon at bounding box center [710, 578] width 5 height 8
click at [638, 483] on icon at bounding box center [639, 578] width 13 height 13
click at [709, 483] on icon at bounding box center [710, 578] width 13 height 13
click at [746, 483] on div "Add" at bounding box center [749, 579] width 44 height 20
click at [31, 183] on div at bounding box center [30, 185] width 10 height 10
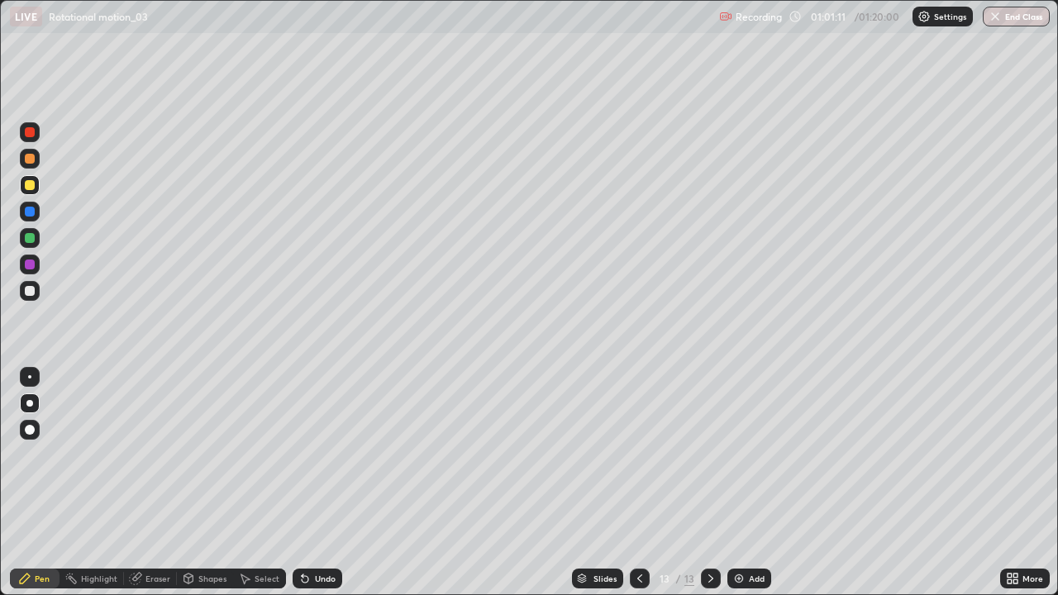
click at [205, 483] on div "Shapes" at bounding box center [212, 578] width 28 height 8
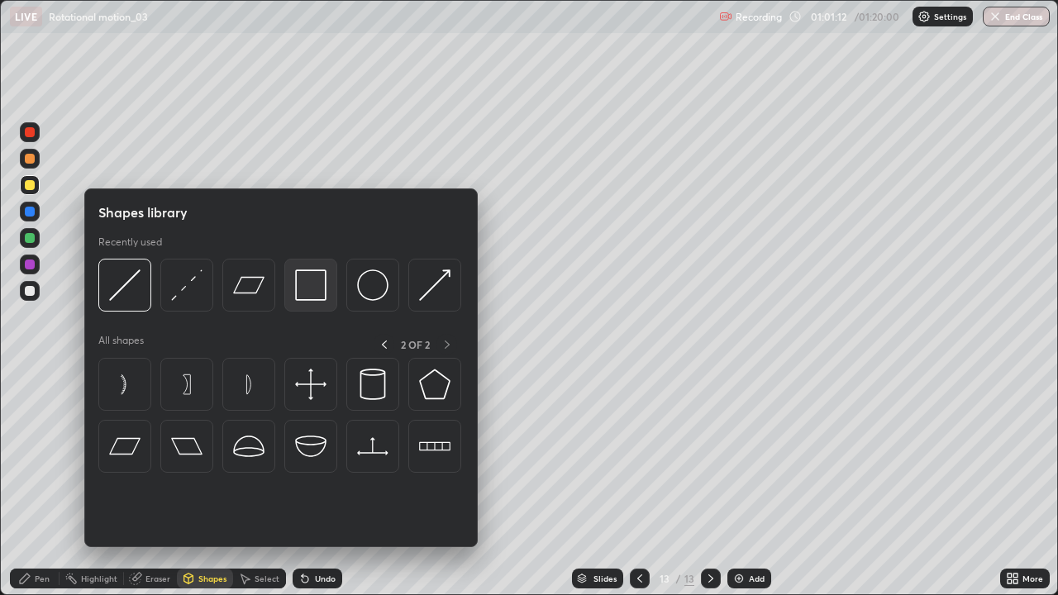
click at [303, 279] on img at bounding box center [310, 284] width 31 height 31
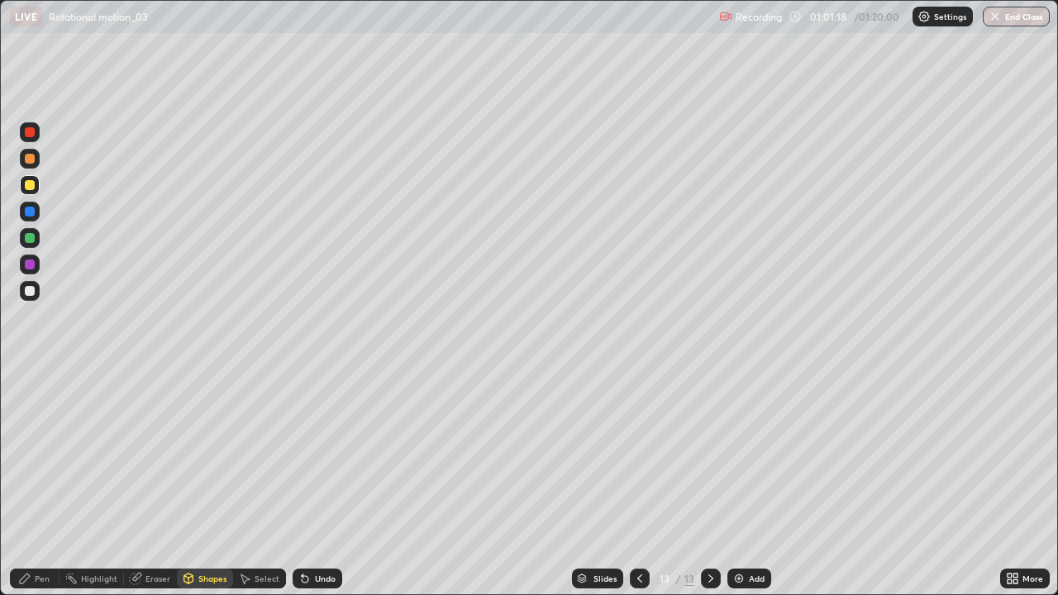
click at [30, 290] on div at bounding box center [30, 291] width 10 height 10
click at [198, 483] on div "Shapes" at bounding box center [212, 578] width 28 height 8
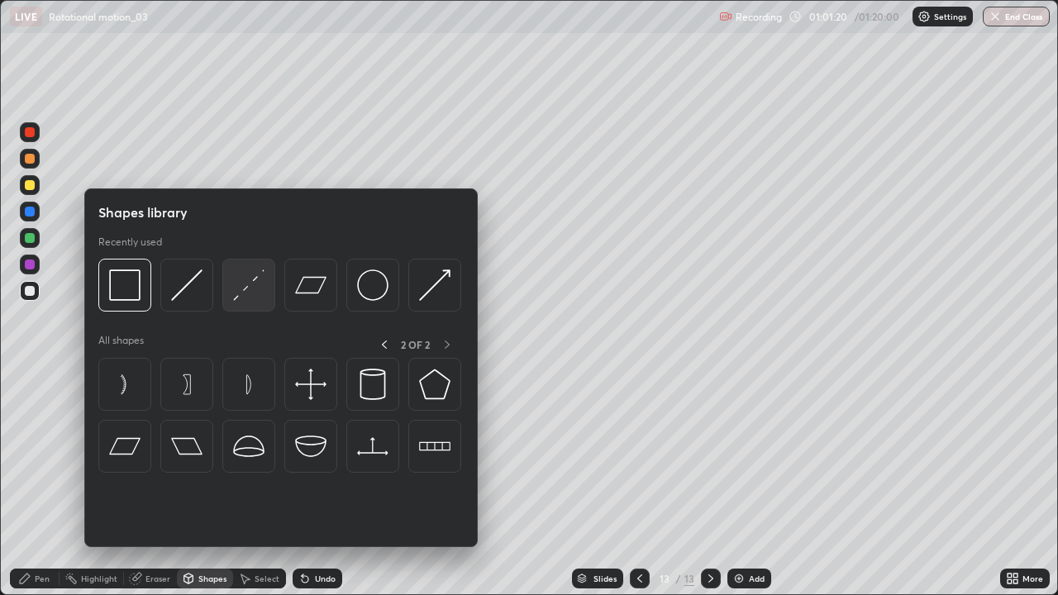
click at [245, 288] on img at bounding box center [248, 284] width 31 height 31
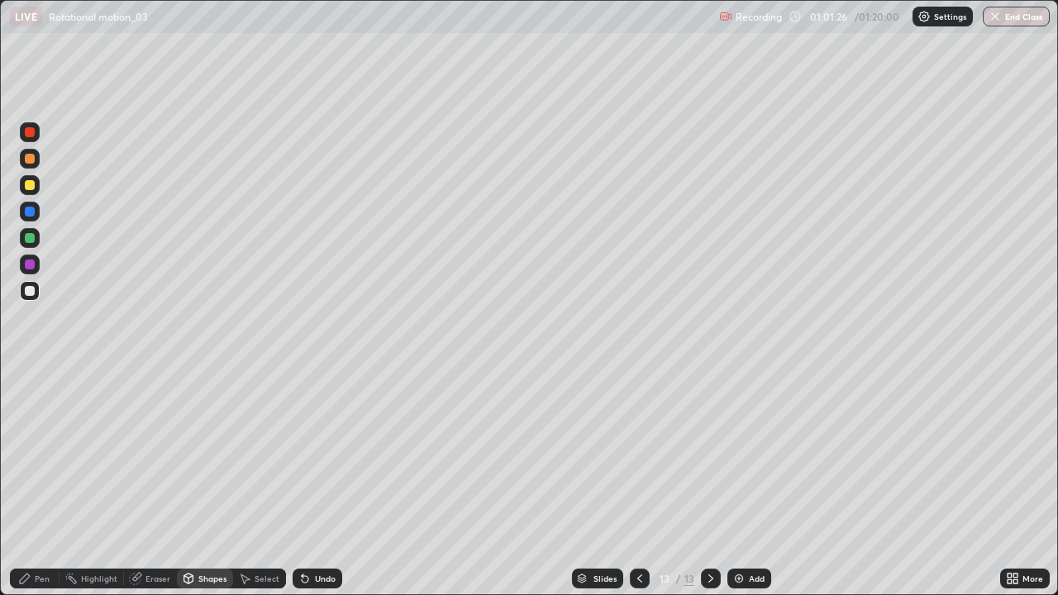
click at [36, 483] on div "Pen" at bounding box center [42, 578] width 15 height 8
click at [630, 483] on div at bounding box center [640, 579] width 20 height 20
click at [708, 483] on icon at bounding box center [710, 578] width 13 height 13
click at [193, 483] on icon at bounding box center [188, 578] width 13 height 13
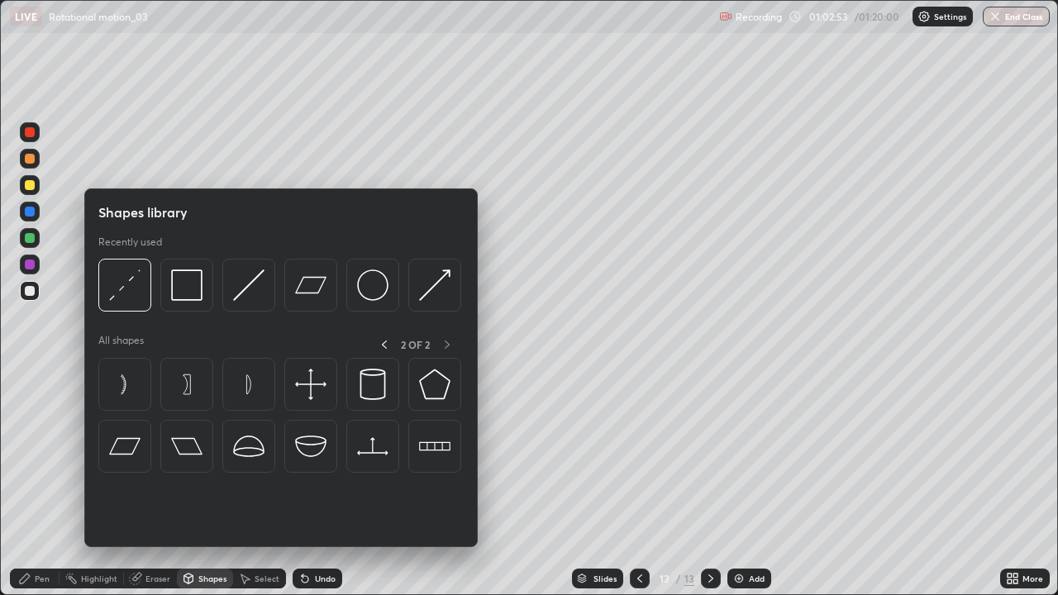
click at [114, 291] on img at bounding box center [124, 284] width 31 height 31
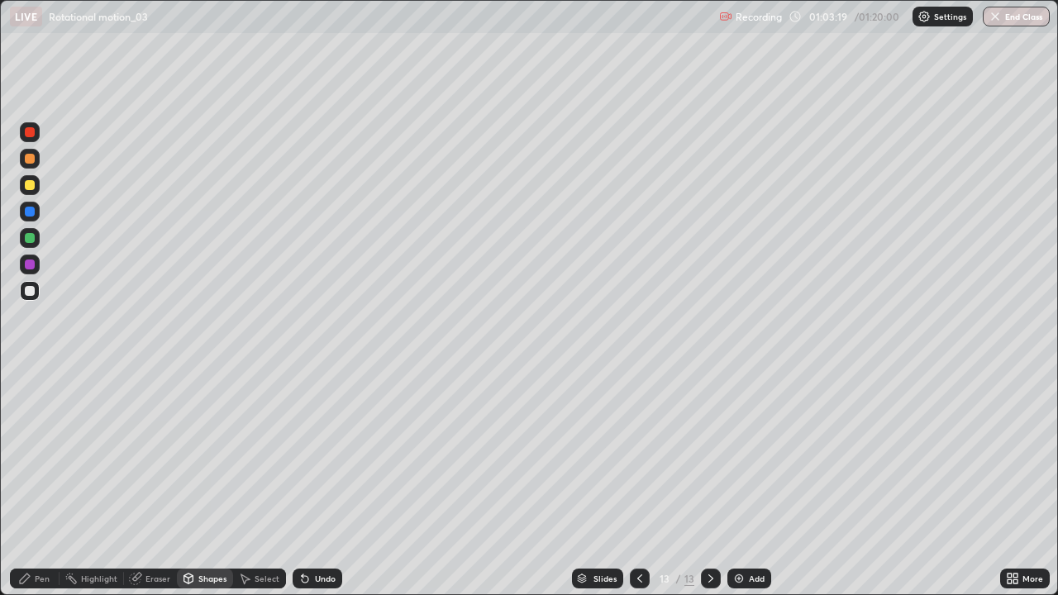
click at [326, 483] on div "Undo" at bounding box center [325, 578] width 21 height 8
click at [43, 483] on div "Pen" at bounding box center [42, 578] width 15 height 8
click at [636, 483] on icon at bounding box center [639, 578] width 13 height 13
click at [701, 483] on div at bounding box center [711, 579] width 20 height 20
click at [26, 213] on div at bounding box center [30, 212] width 10 height 10
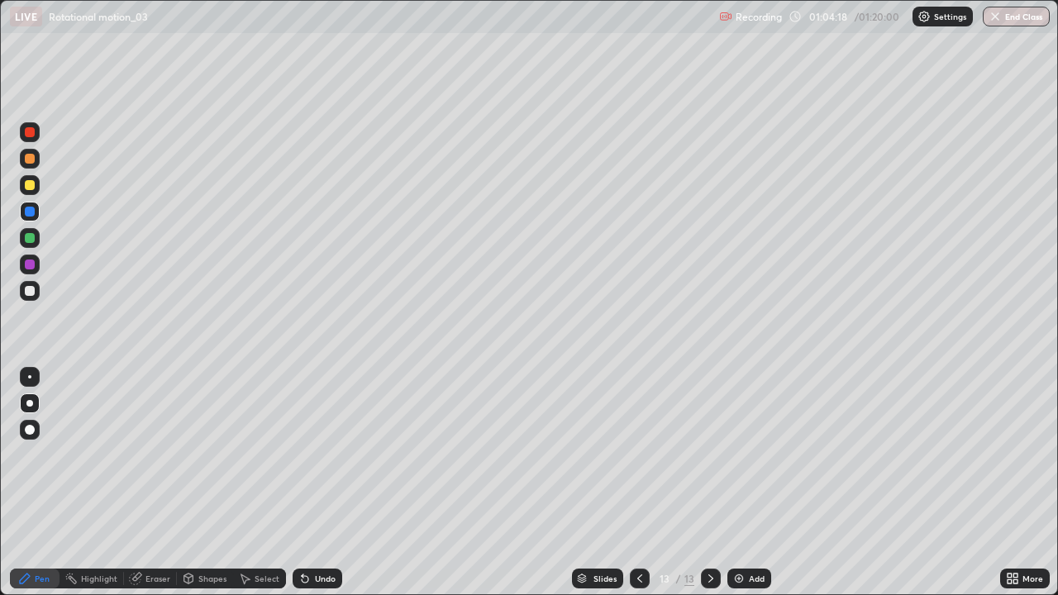
click at [207, 483] on div "Shapes" at bounding box center [212, 578] width 28 height 8
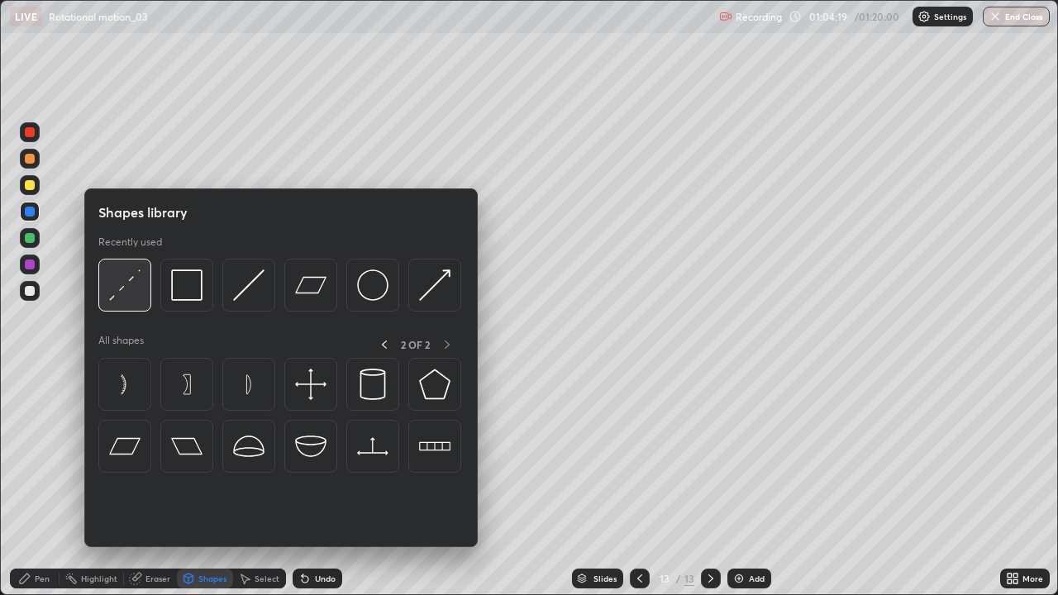
click at [125, 282] on img at bounding box center [124, 284] width 31 height 31
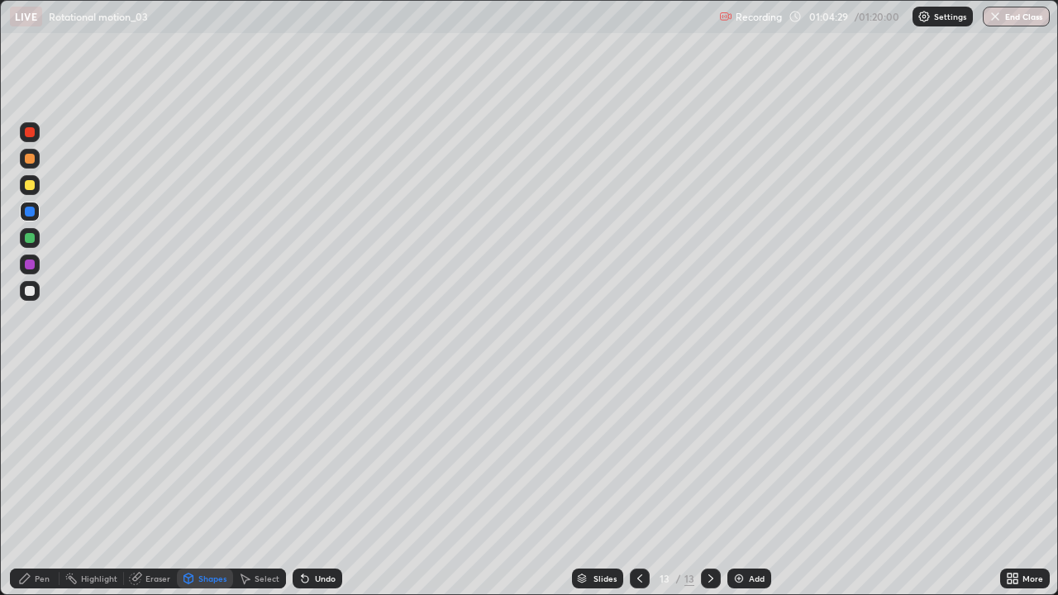
click at [36, 483] on div "Pen" at bounding box center [35, 579] width 50 height 20
click at [33, 289] on div at bounding box center [30, 291] width 10 height 10
click at [749, 483] on div "Add" at bounding box center [757, 578] width 16 height 8
click at [28, 182] on div at bounding box center [30, 185] width 10 height 10
click at [209, 483] on div "Shapes" at bounding box center [212, 578] width 28 height 8
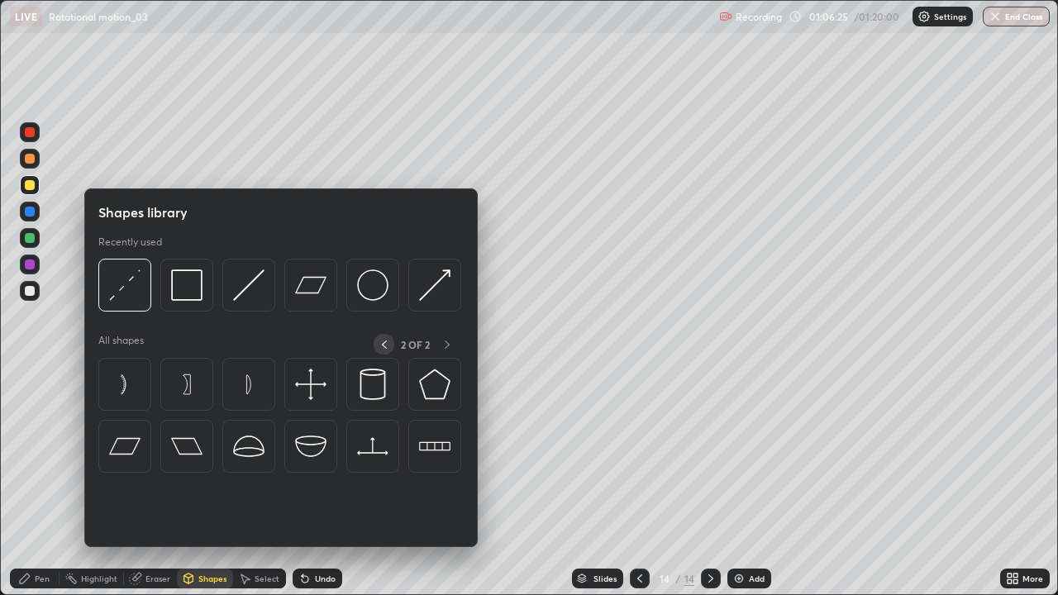
click at [383, 344] on icon at bounding box center [384, 344] width 13 height 13
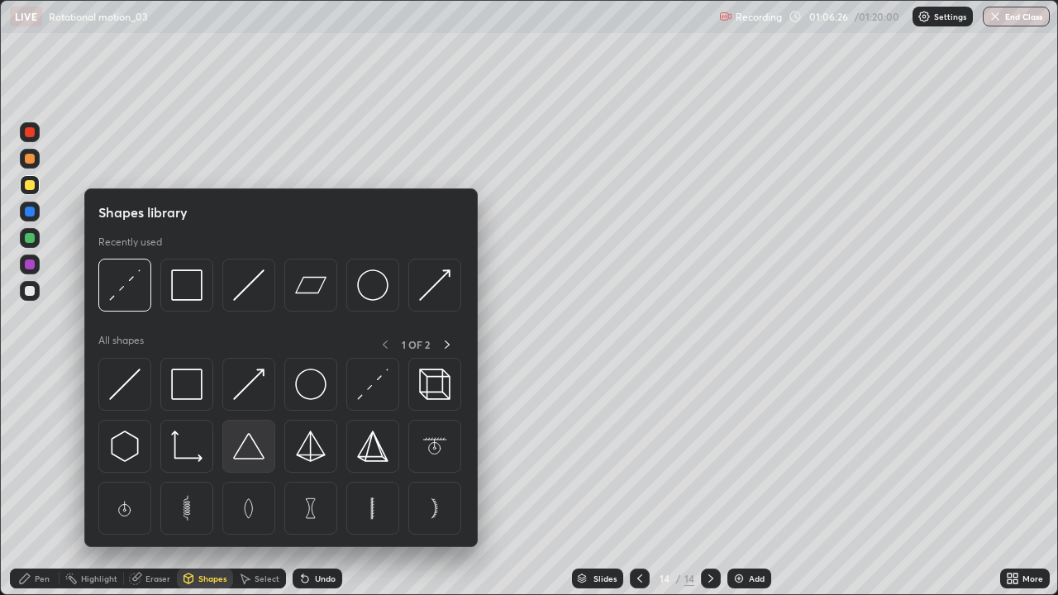
click at [250, 448] on img at bounding box center [248, 446] width 31 height 31
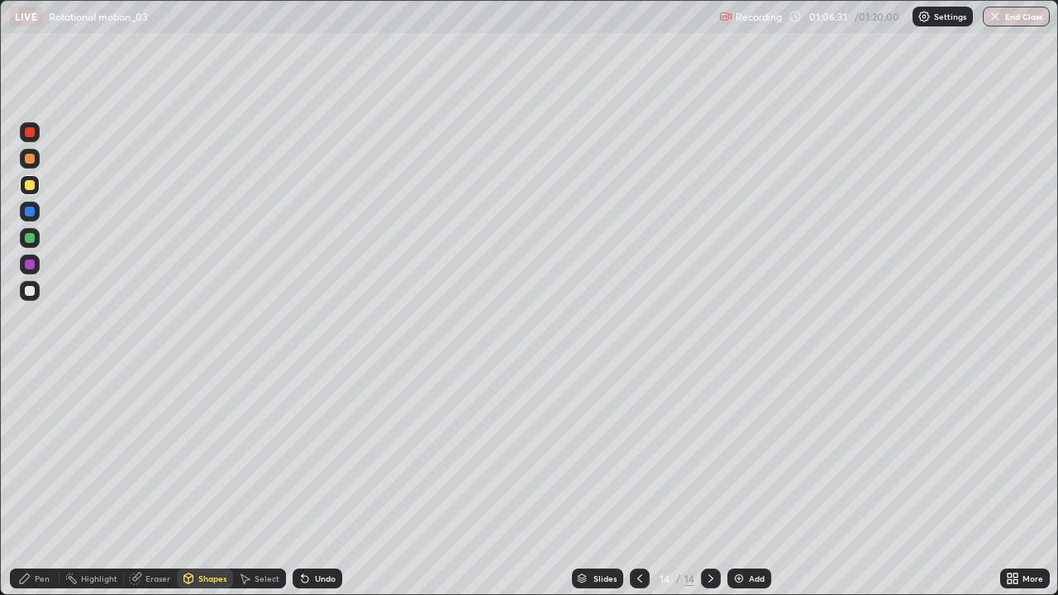
click at [261, 483] on div "Select" at bounding box center [267, 578] width 25 height 8
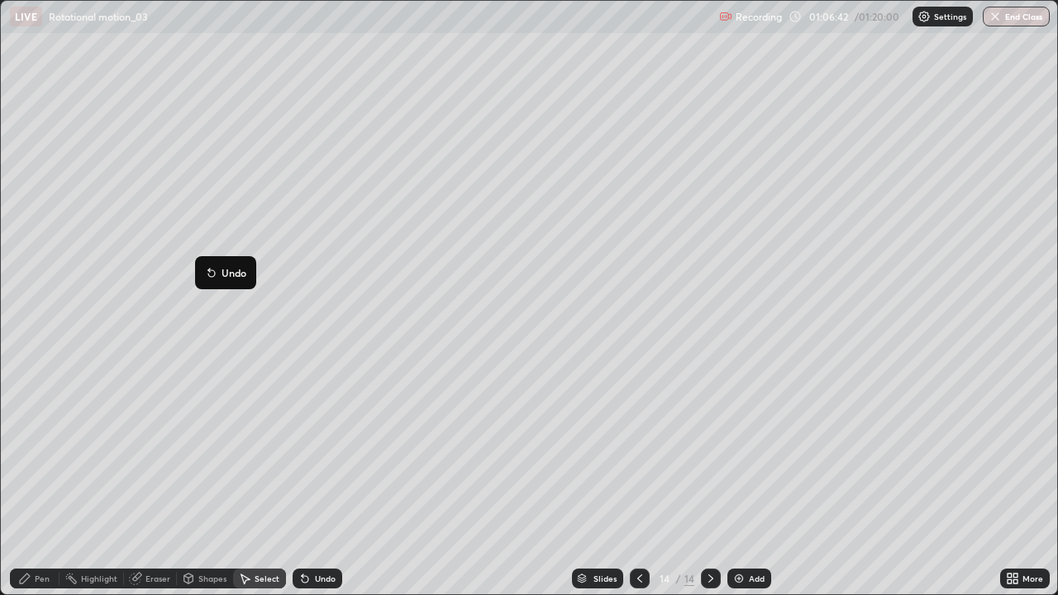
click at [202, 483] on div "Shapes" at bounding box center [212, 578] width 28 height 8
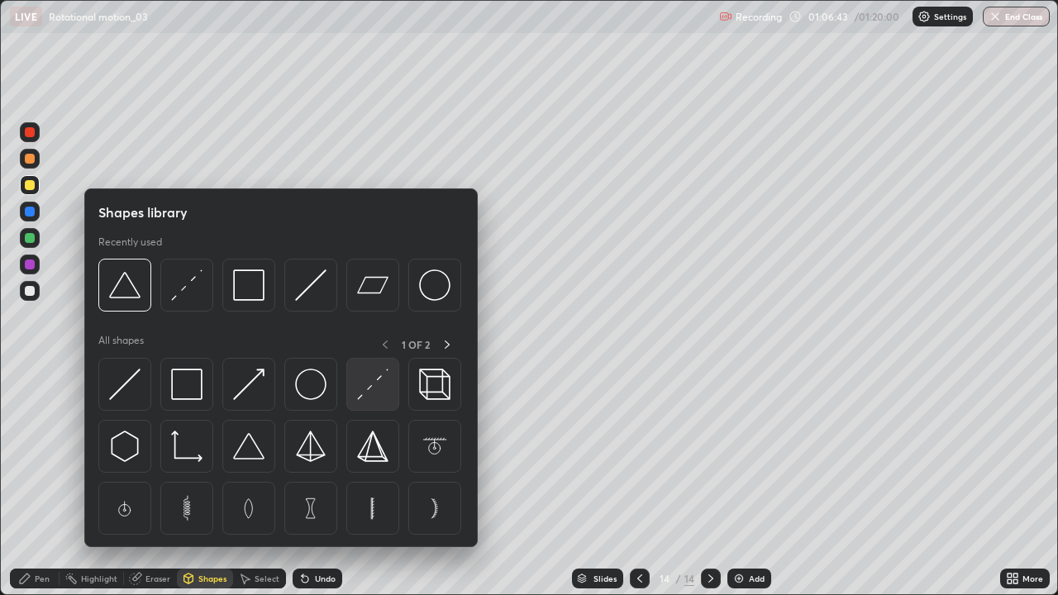
click at [371, 387] on img at bounding box center [372, 384] width 31 height 31
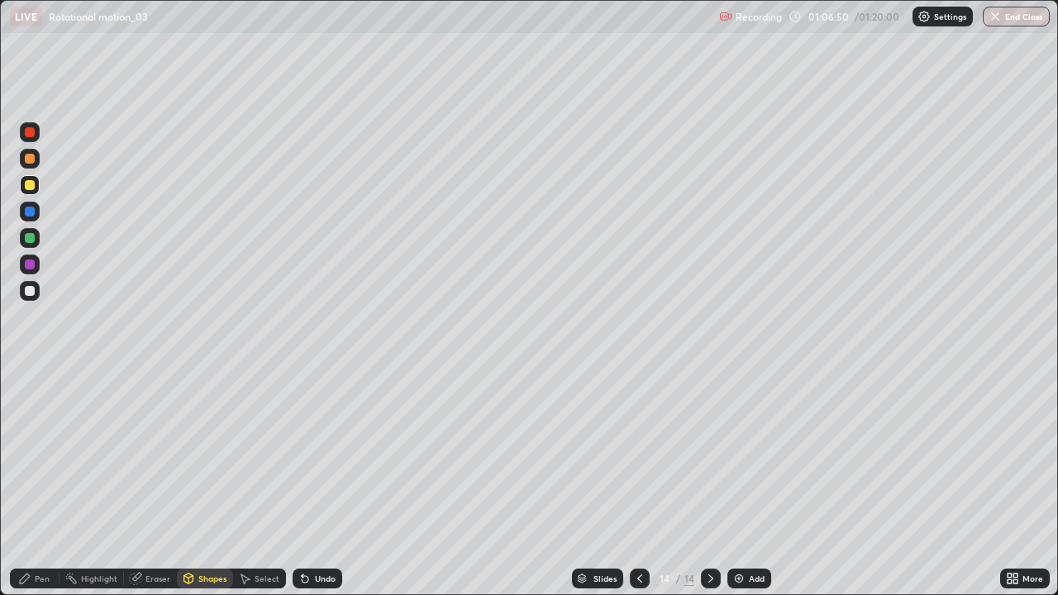
click at [46, 483] on div "Pen" at bounding box center [42, 578] width 15 height 8
click at [320, 483] on div "Undo" at bounding box center [325, 578] width 21 height 8
click at [28, 288] on div at bounding box center [30, 291] width 10 height 10
click at [25, 158] on div at bounding box center [30, 159] width 10 height 10
click at [328, 483] on div "Undo" at bounding box center [325, 578] width 21 height 8
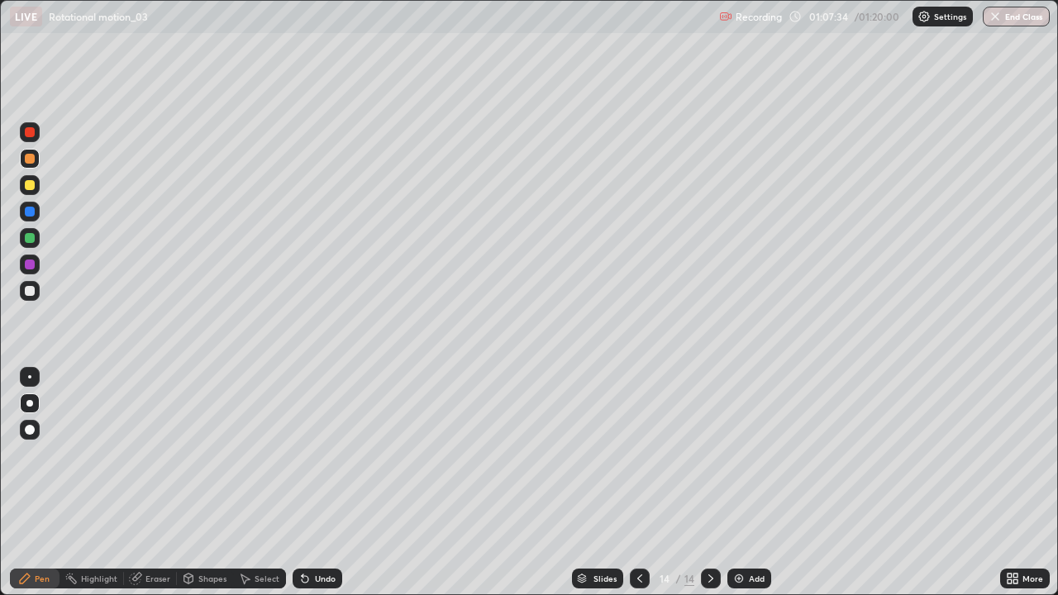
click at [207, 483] on div "Shapes" at bounding box center [212, 578] width 28 height 8
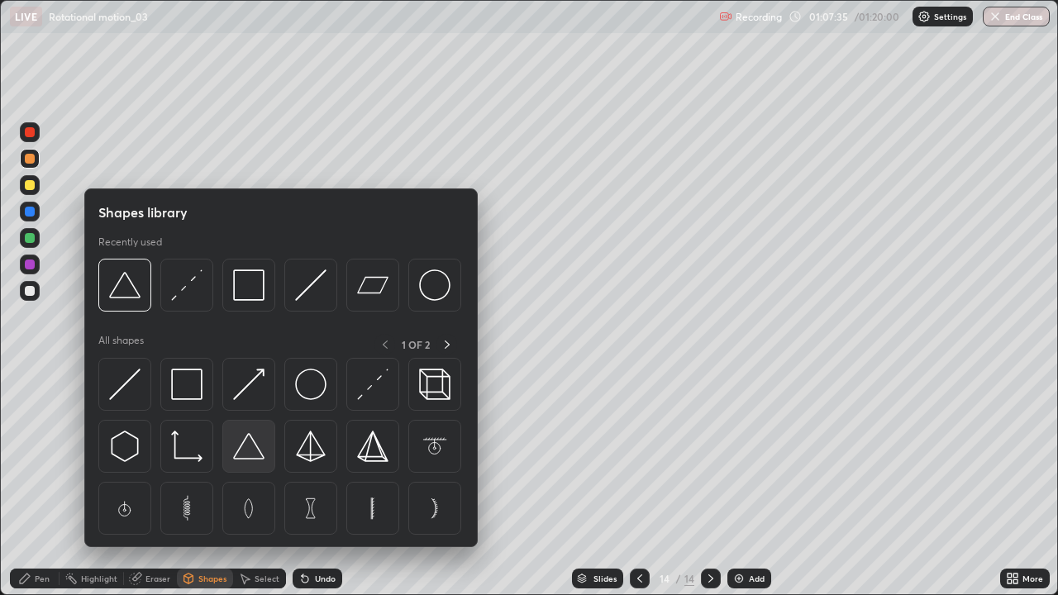
click at [243, 450] on img at bounding box center [248, 446] width 31 height 31
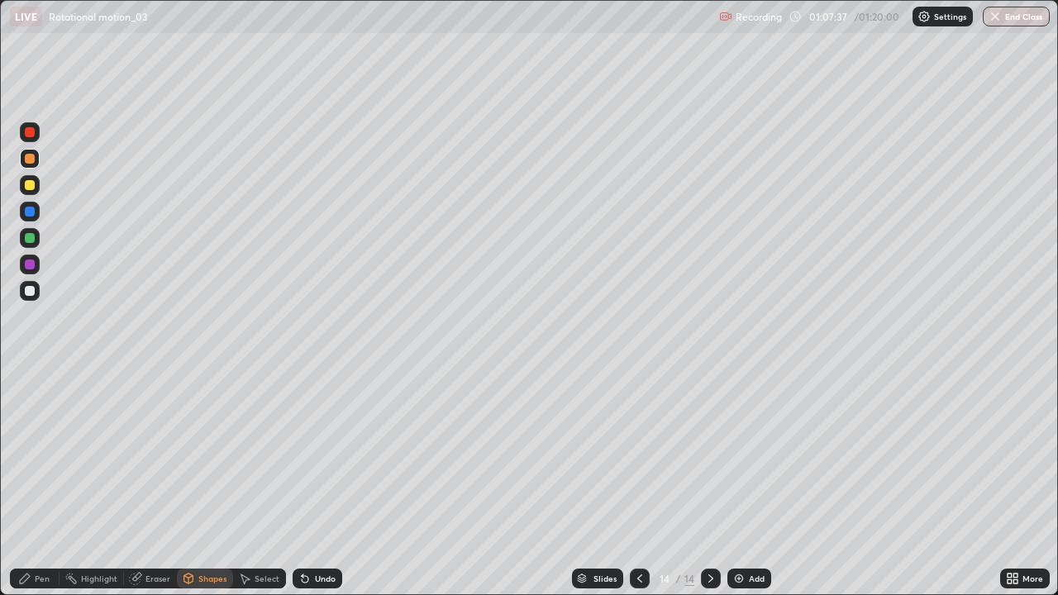
click at [28, 188] on div at bounding box center [30, 185] width 10 height 10
click at [321, 483] on div "Undo" at bounding box center [318, 579] width 50 height 20
click at [201, 483] on div "Shapes" at bounding box center [212, 578] width 28 height 8
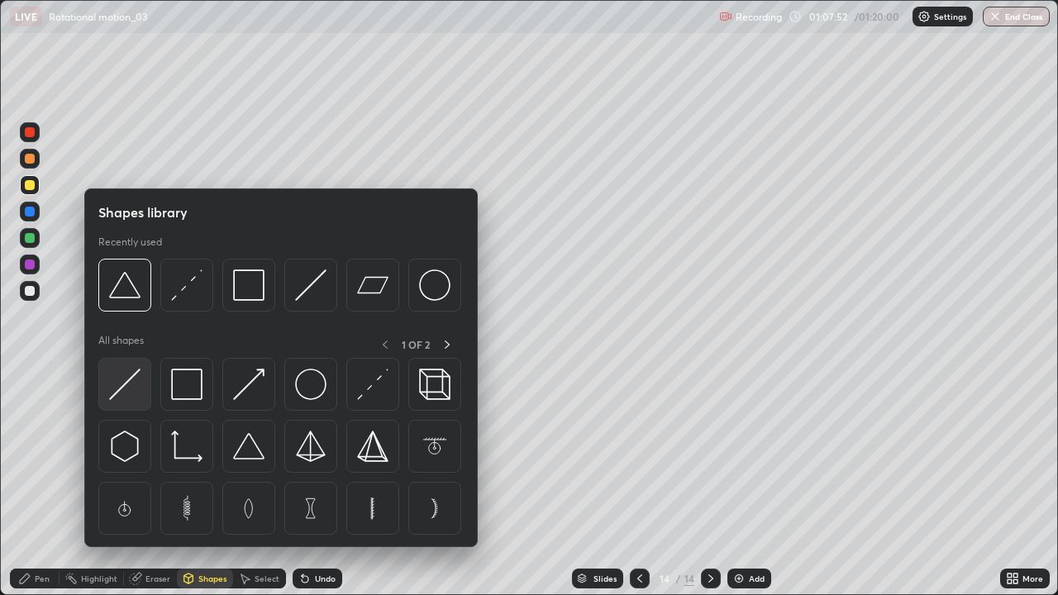
click at [121, 388] on img at bounding box center [124, 384] width 31 height 31
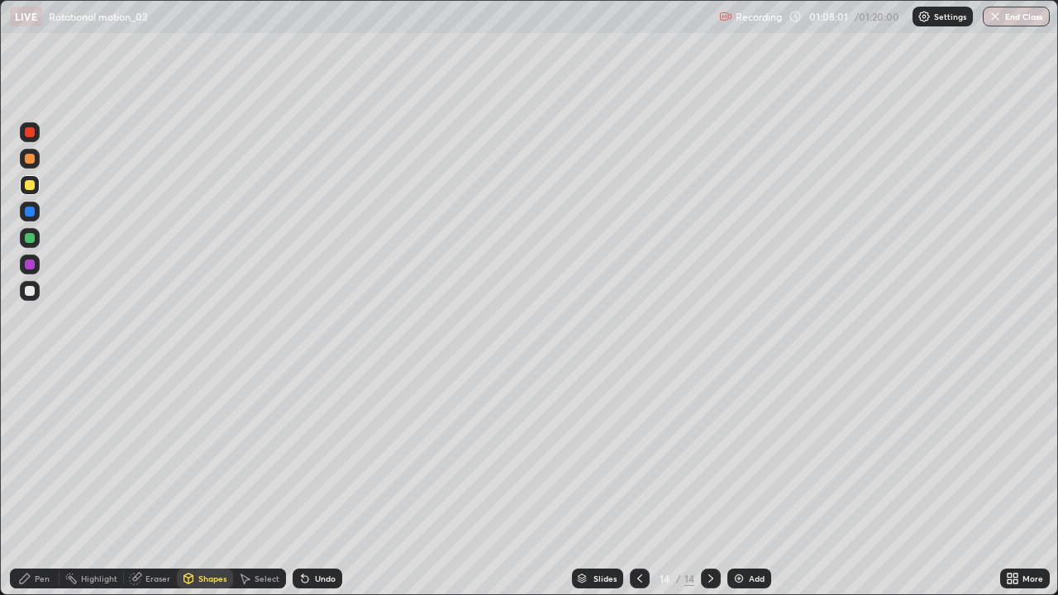
click at [43, 483] on div "Pen" at bounding box center [42, 578] width 15 height 8
click at [40, 275] on div at bounding box center [30, 264] width 26 height 26
click at [30, 289] on div at bounding box center [30, 291] width 10 height 10
click at [639, 483] on icon at bounding box center [639, 578] width 13 height 13
click at [709, 483] on icon at bounding box center [710, 578] width 13 height 13
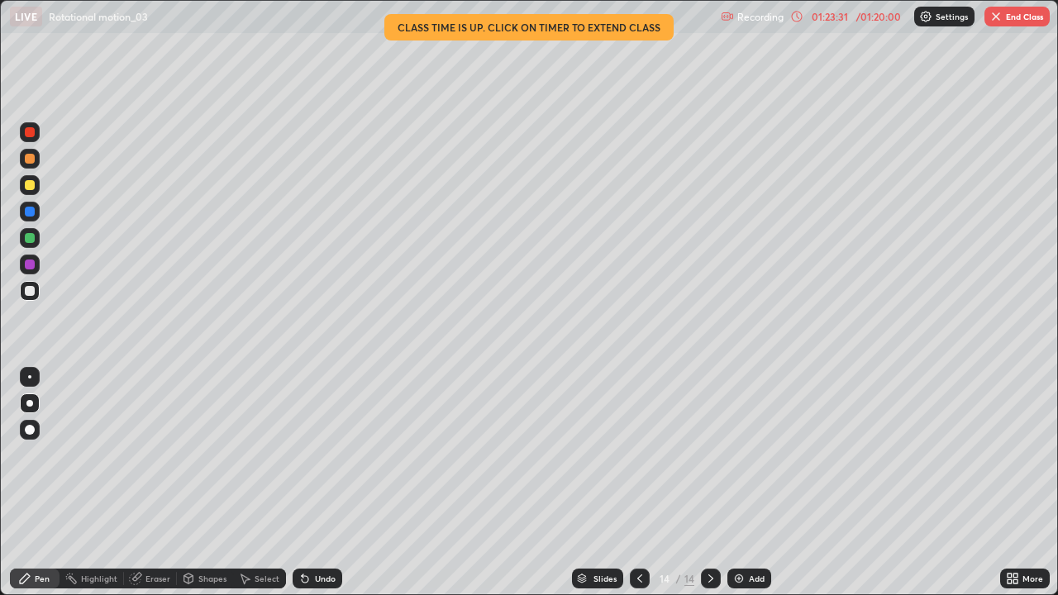
click at [1004, 19] on button "End Class" at bounding box center [1016, 17] width 65 height 20
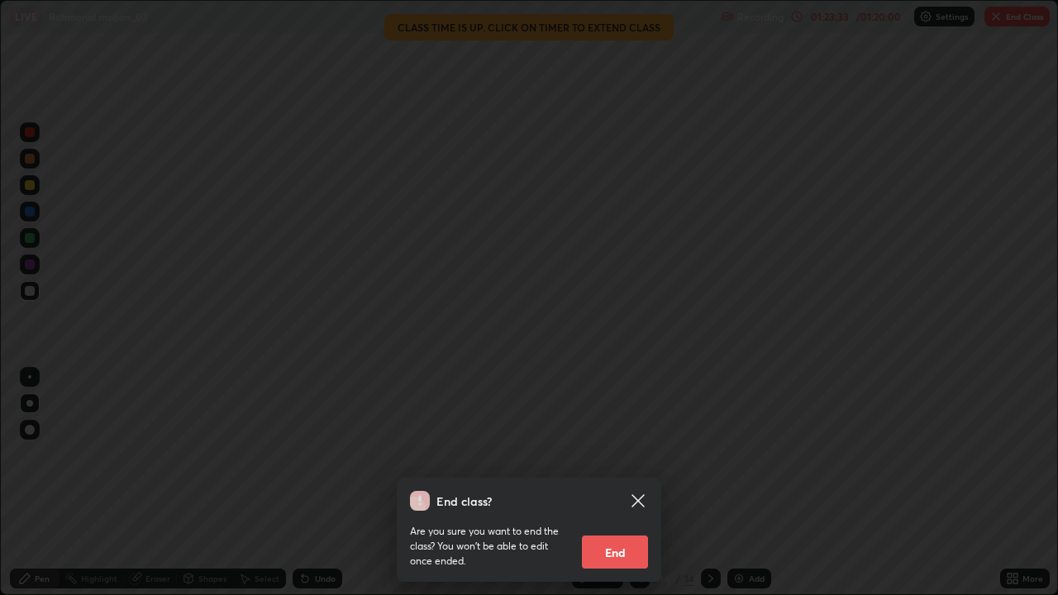
click at [620, 483] on button "End" at bounding box center [615, 552] width 66 height 33
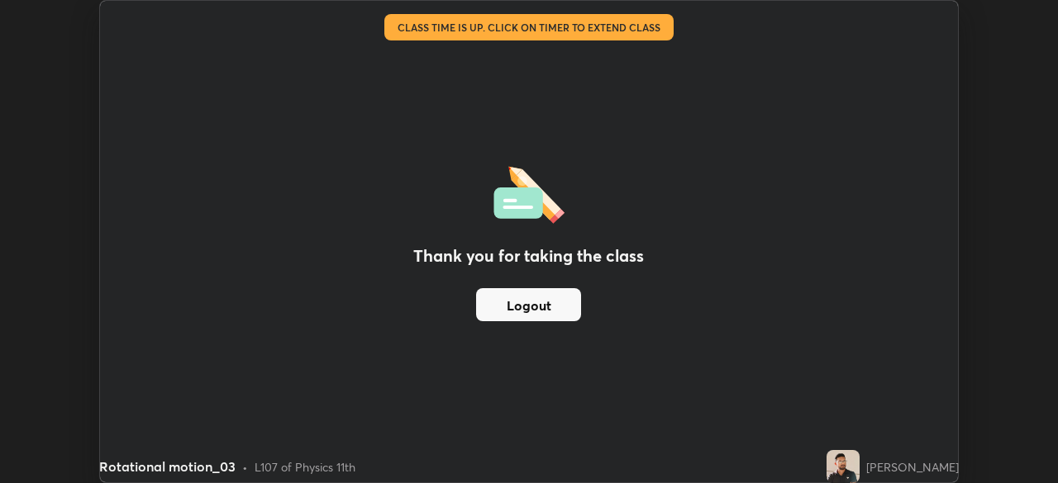
scroll to position [82155, 81581]
